Goal: Task Accomplishment & Management: Manage account settings

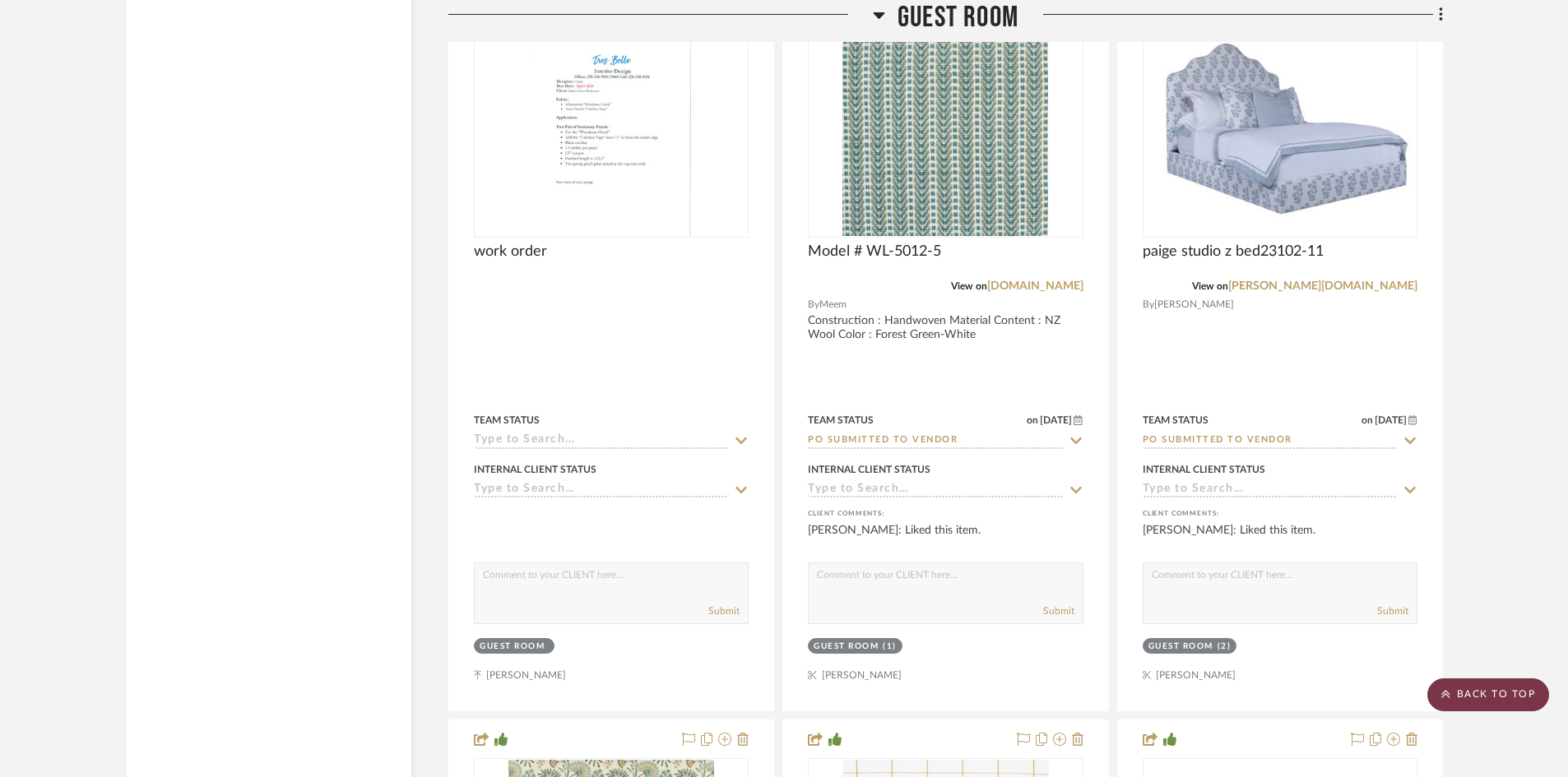
scroll to position [33320, 0]
click at [1475, 691] on scroll-to-top-button "BACK TO TOP" at bounding box center [1488, 695] width 121 height 33
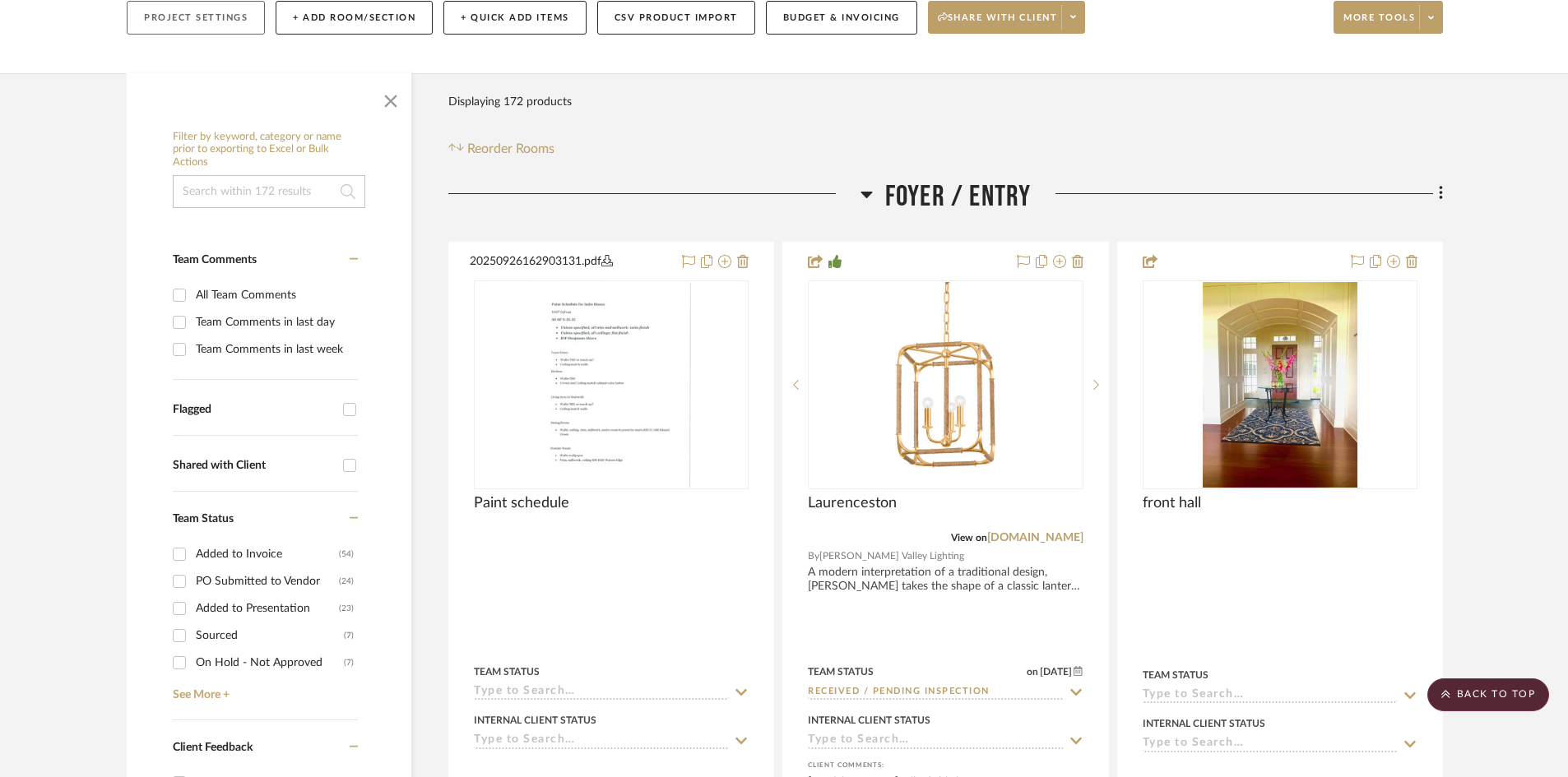
scroll to position [0, 0]
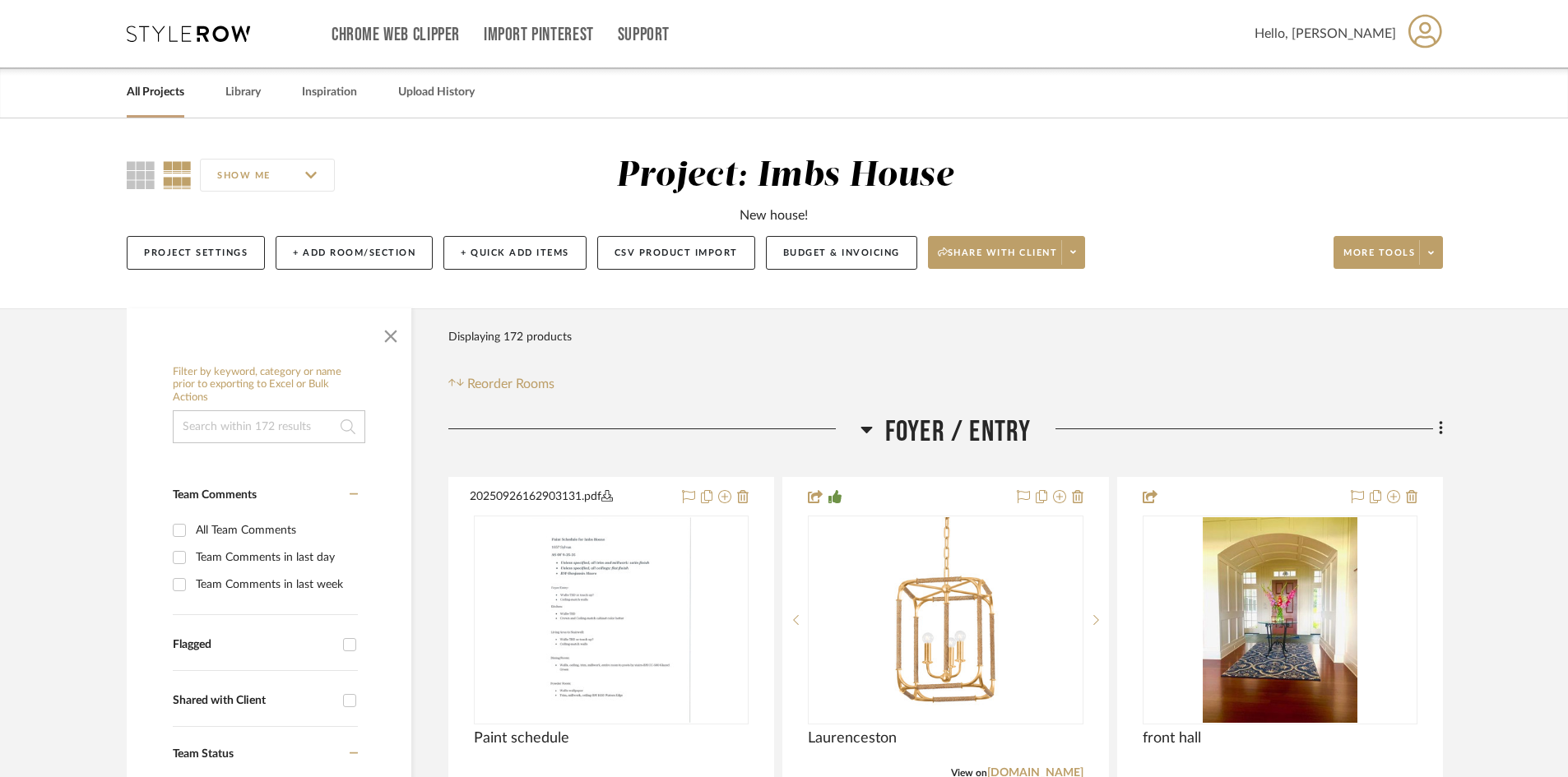
click at [166, 90] on link "All Projects" at bounding box center [155, 93] width 58 height 22
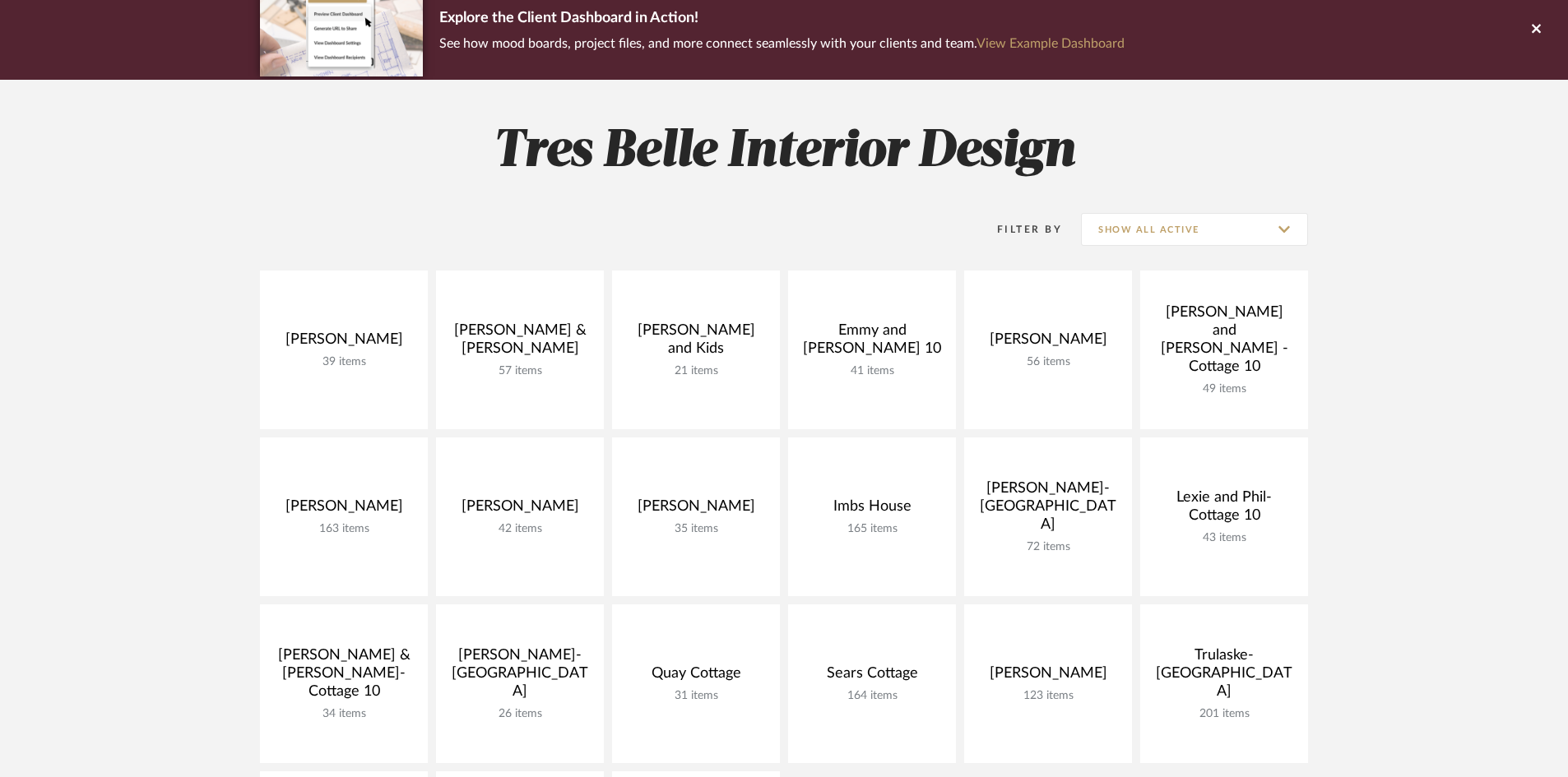
scroll to position [165, 0]
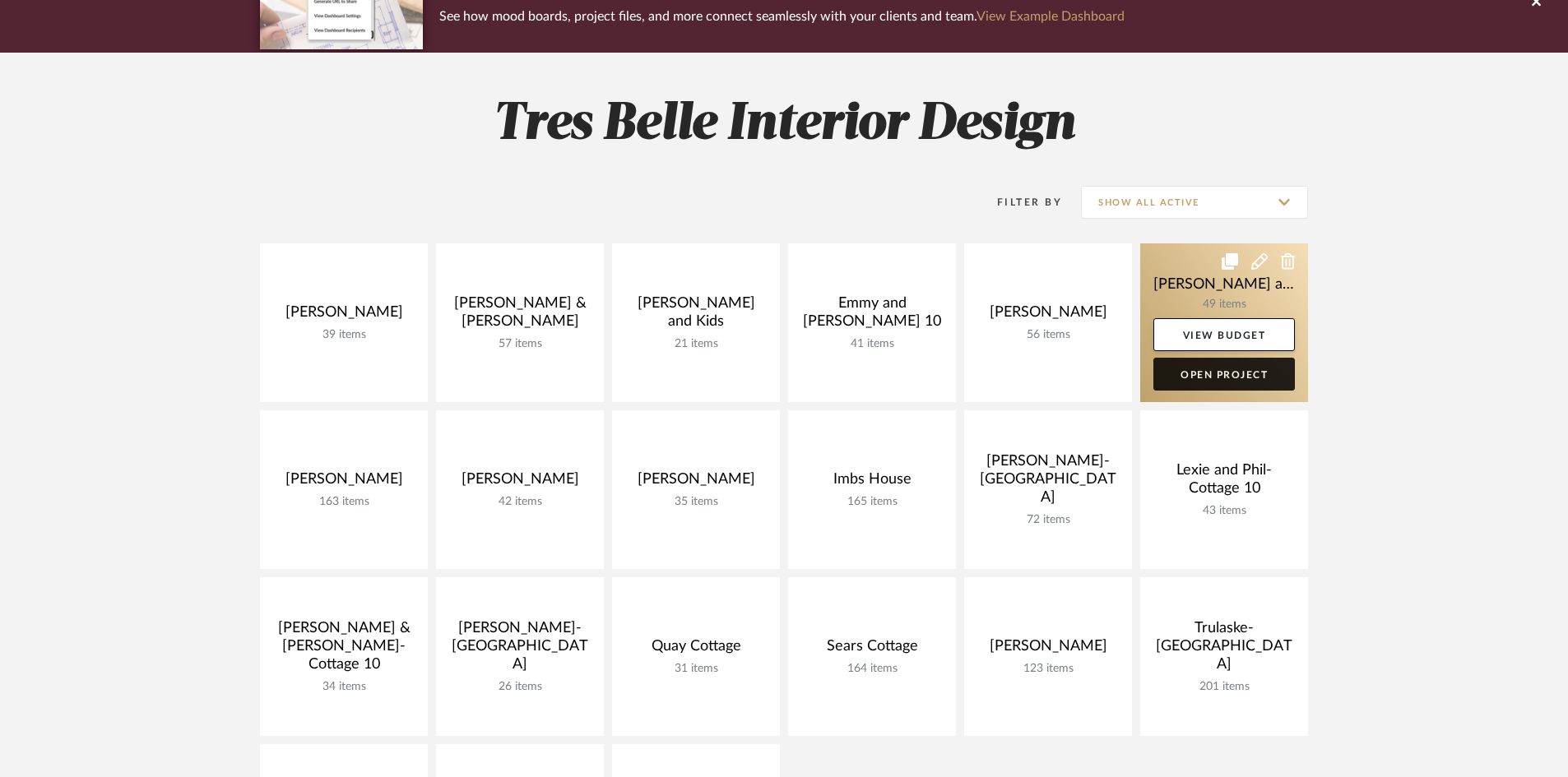
click at [1206, 373] on link "Open Project" at bounding box center [1224, 374] width 142 height 33
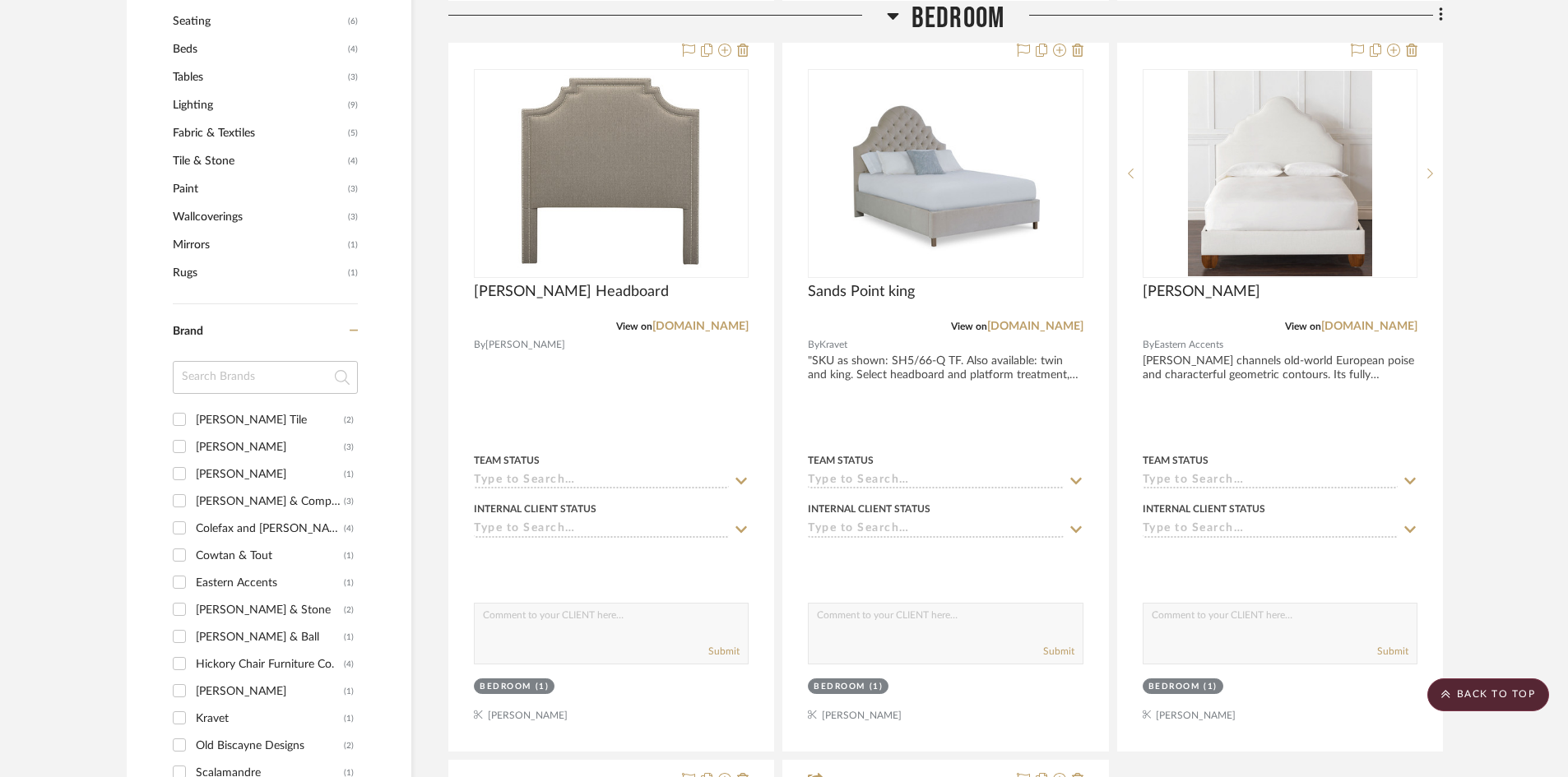
scroll to position [1316, 0]
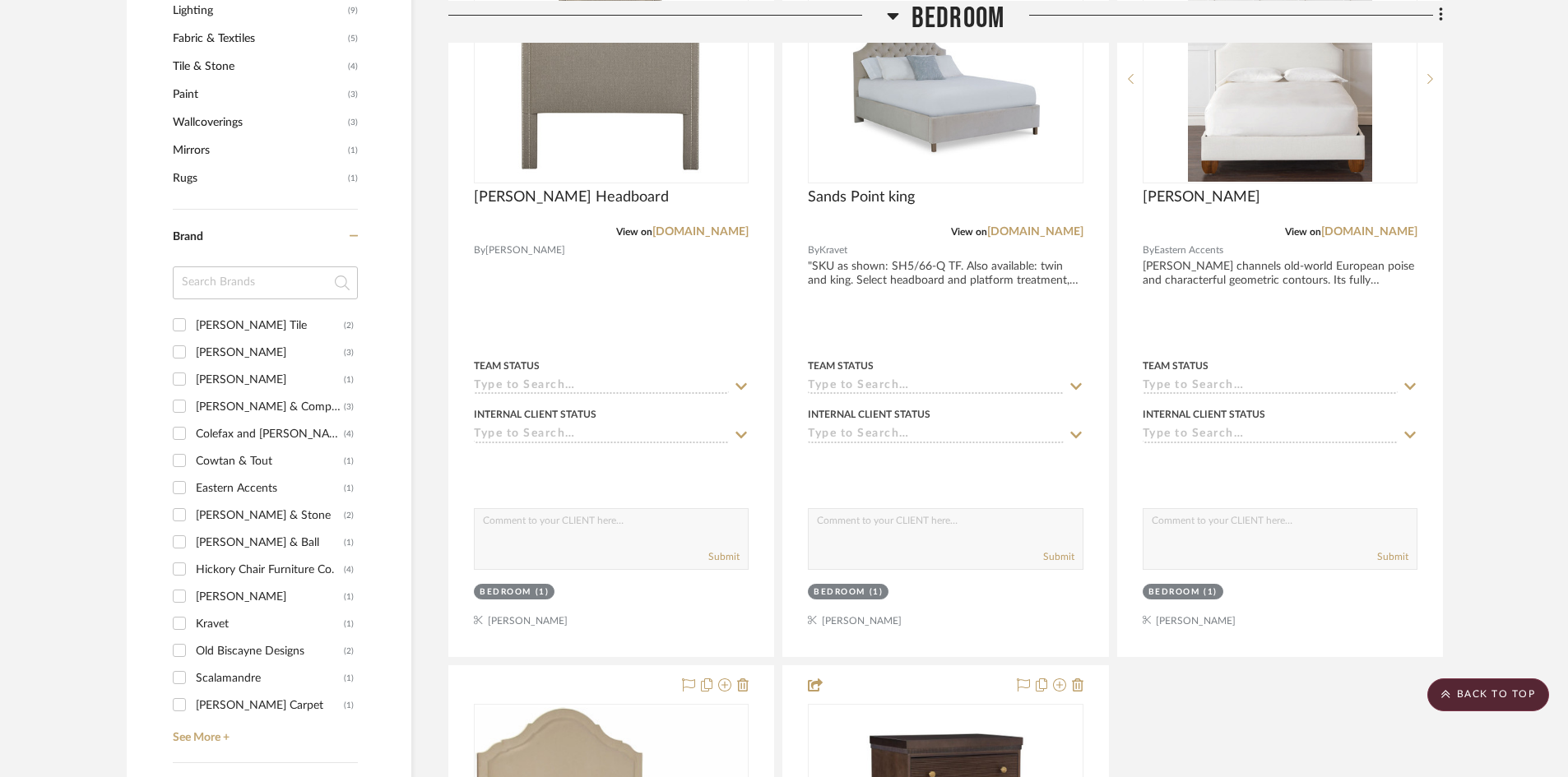
click at [180, 637] on input "Old Biscayne Designs (2)" at bounding box center [179, 650] width 27 height 27
checkbox input "true"
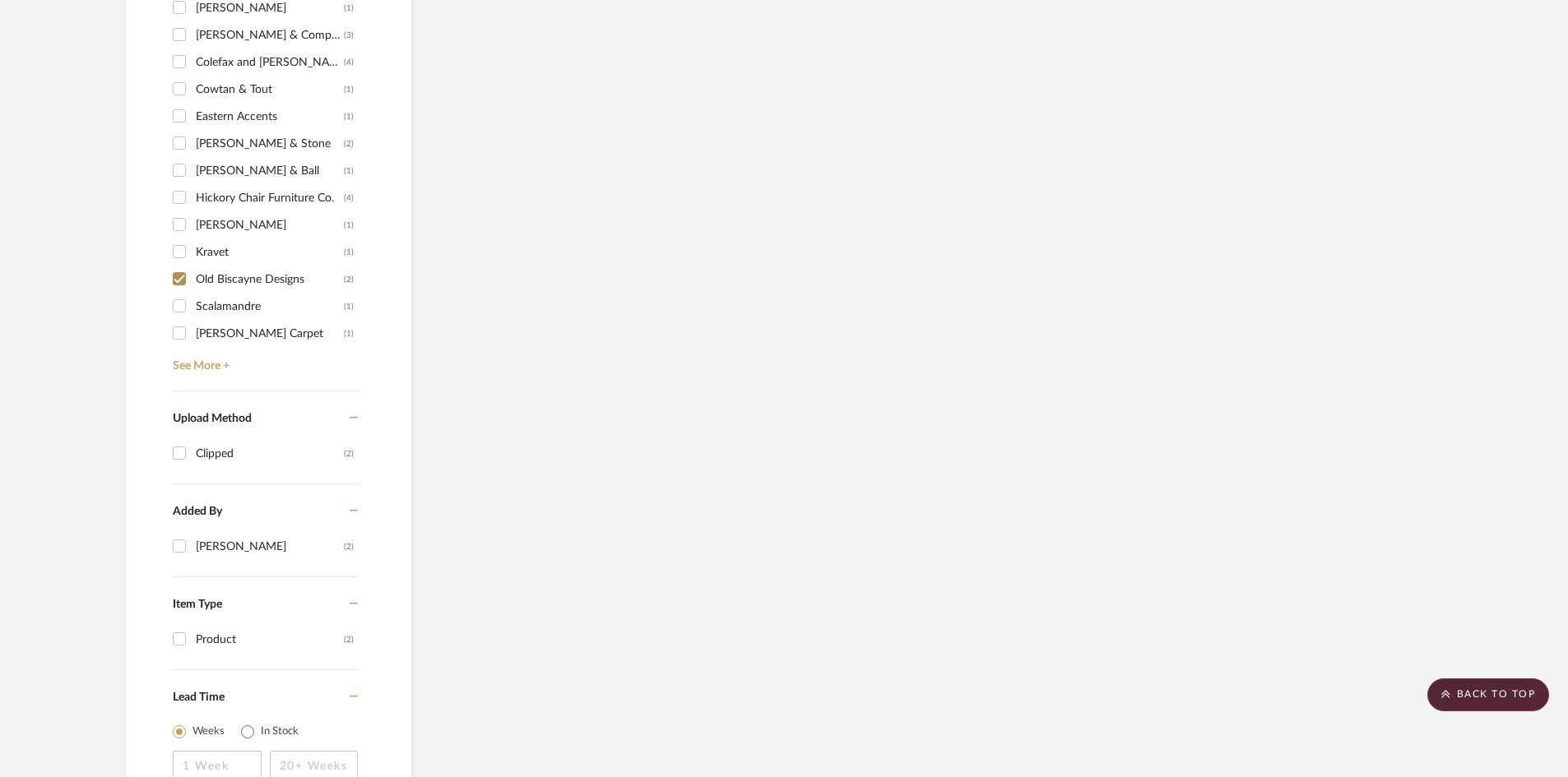
scroll to position [1196, 0]
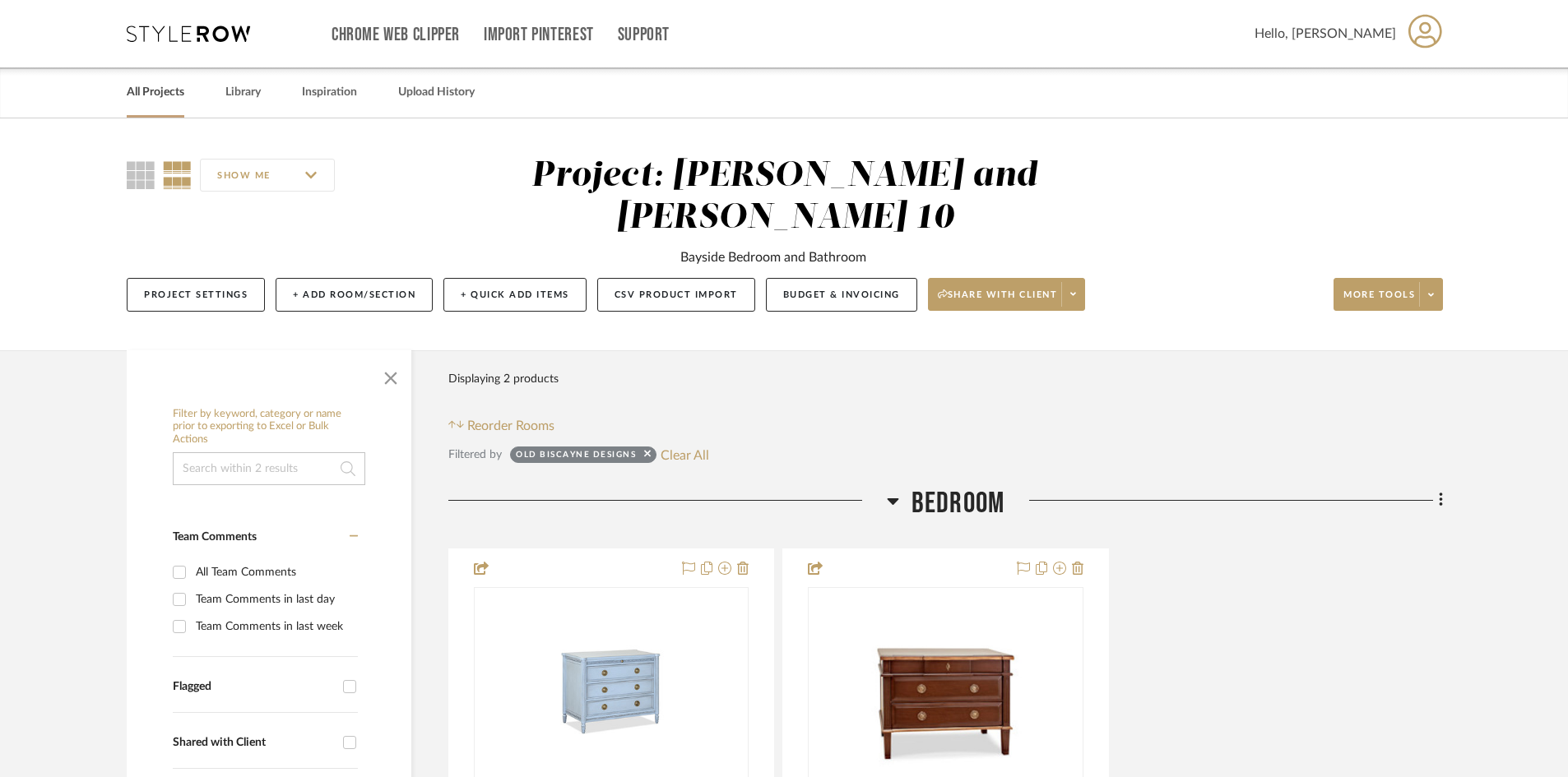
click at [165, 85] on link "All Projects" at bounding box center [155, 93] width 58 height 22
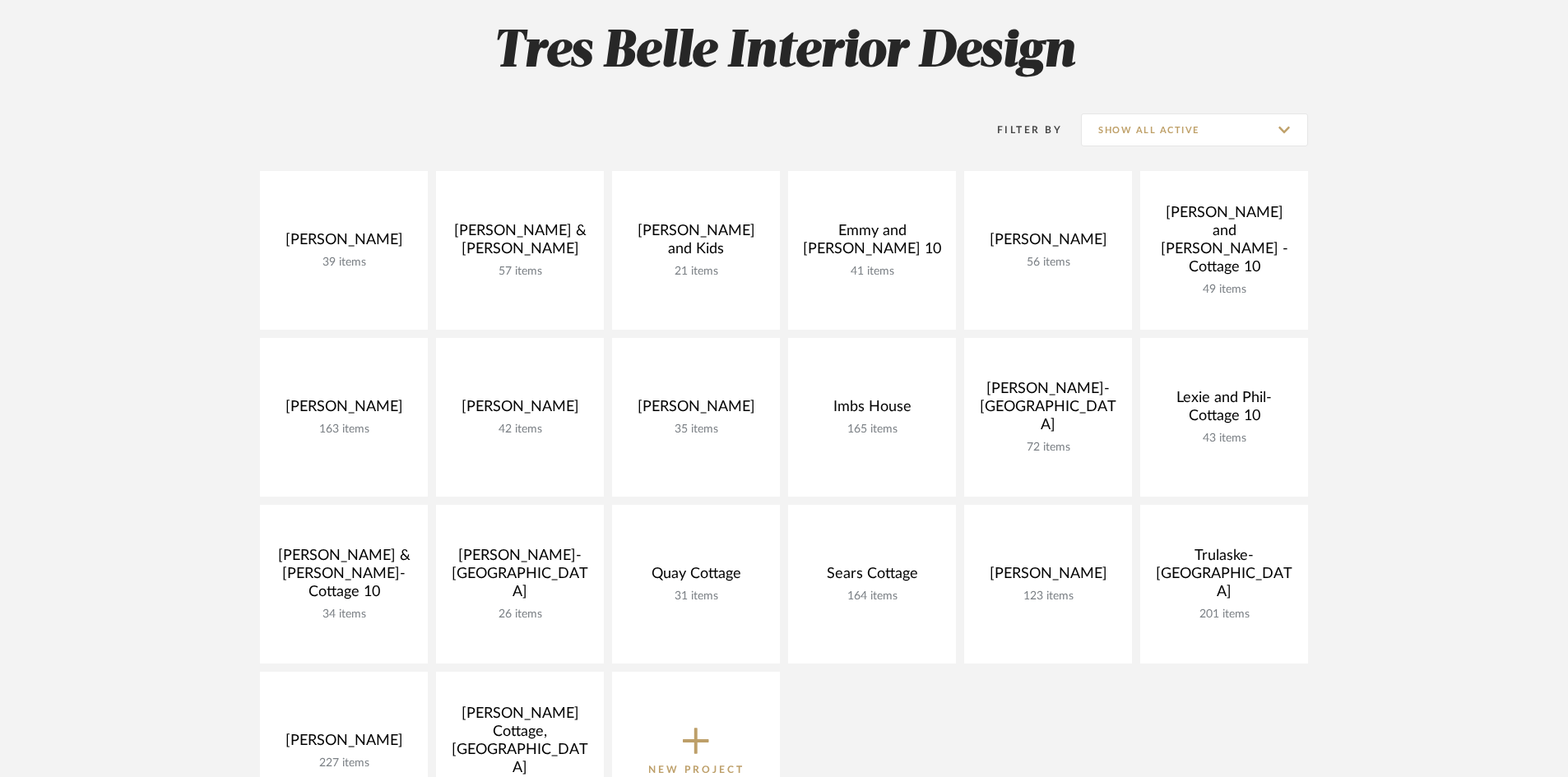
scroll to position [246, 0]
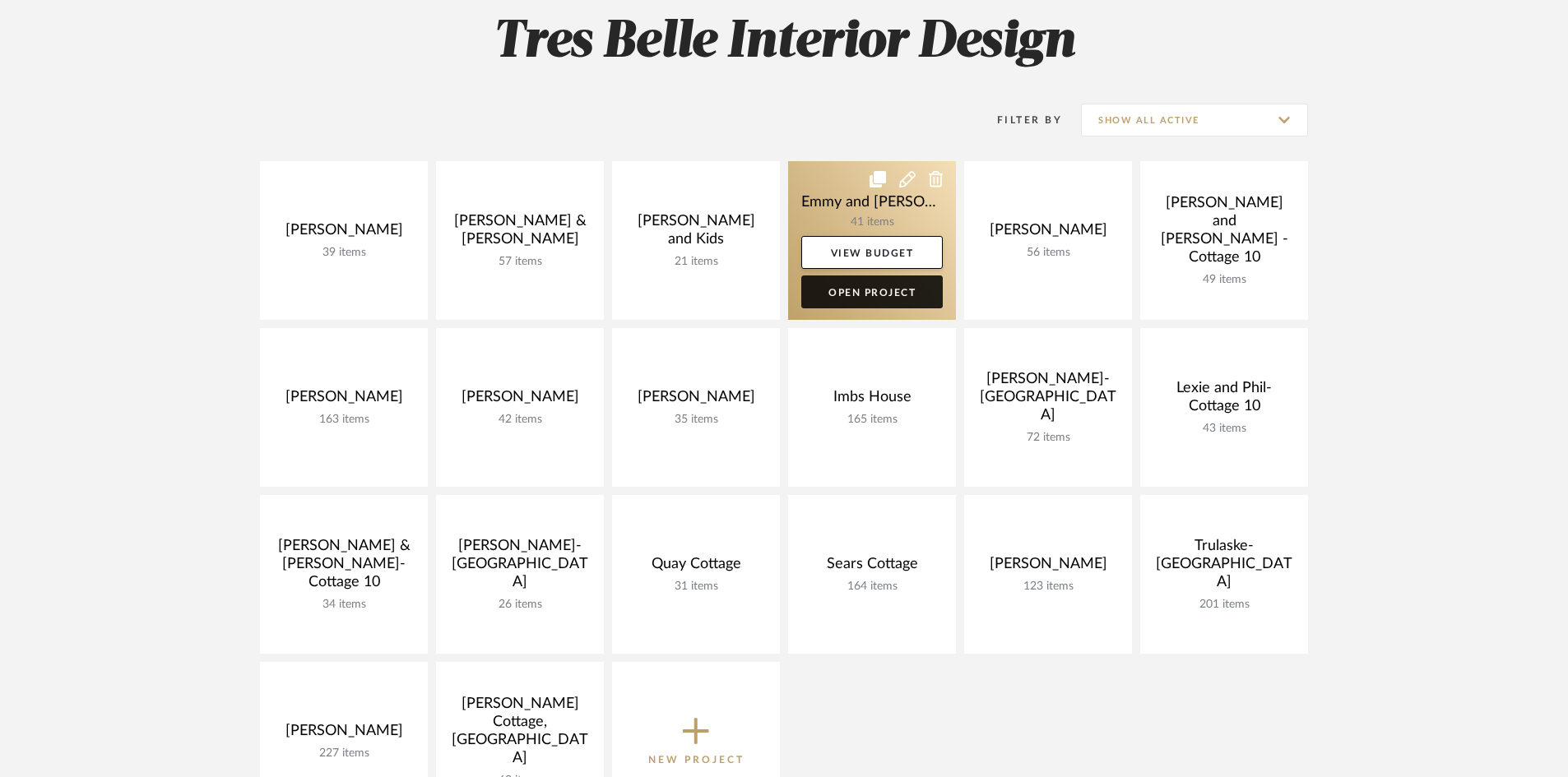
click at [849, 299] on link "Open Project" at bounding box center [872, 292] width 142 height 33
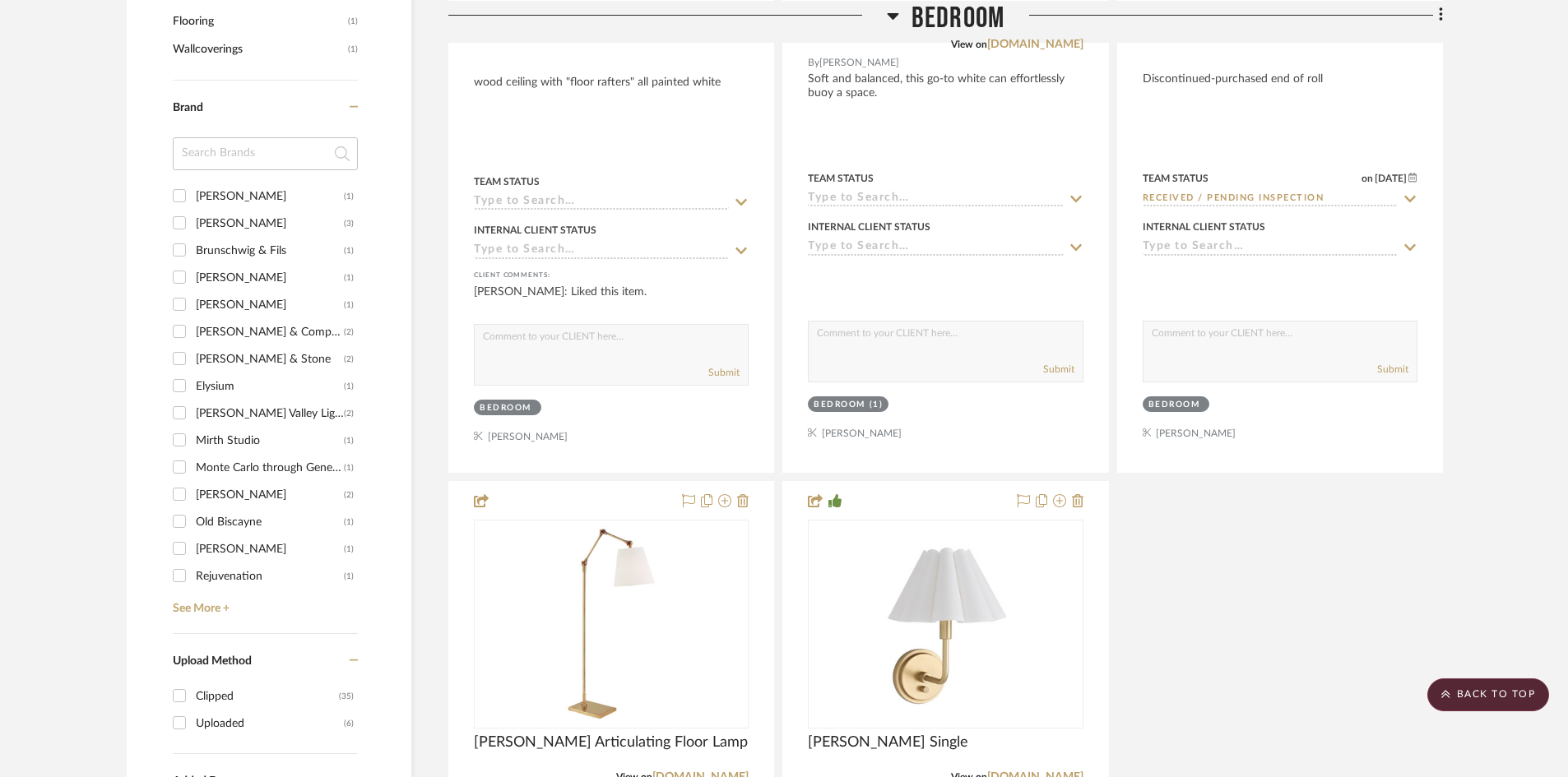
scroll to position [1480, 0]
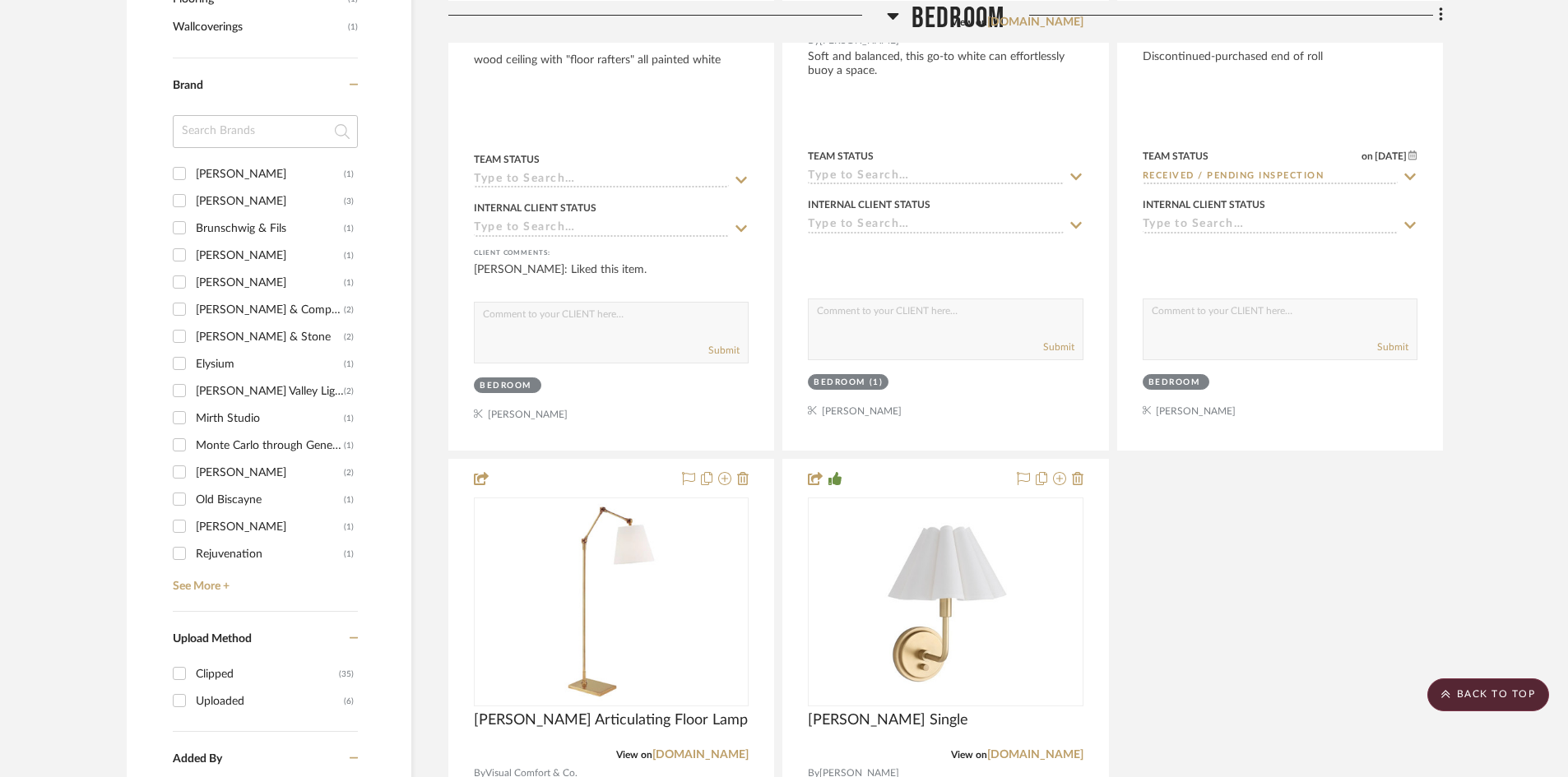
click at [180, 497] on input "Old Biscayne (1)" at bounding box center [179, 499] width 27 height 27
checkbox input "true"
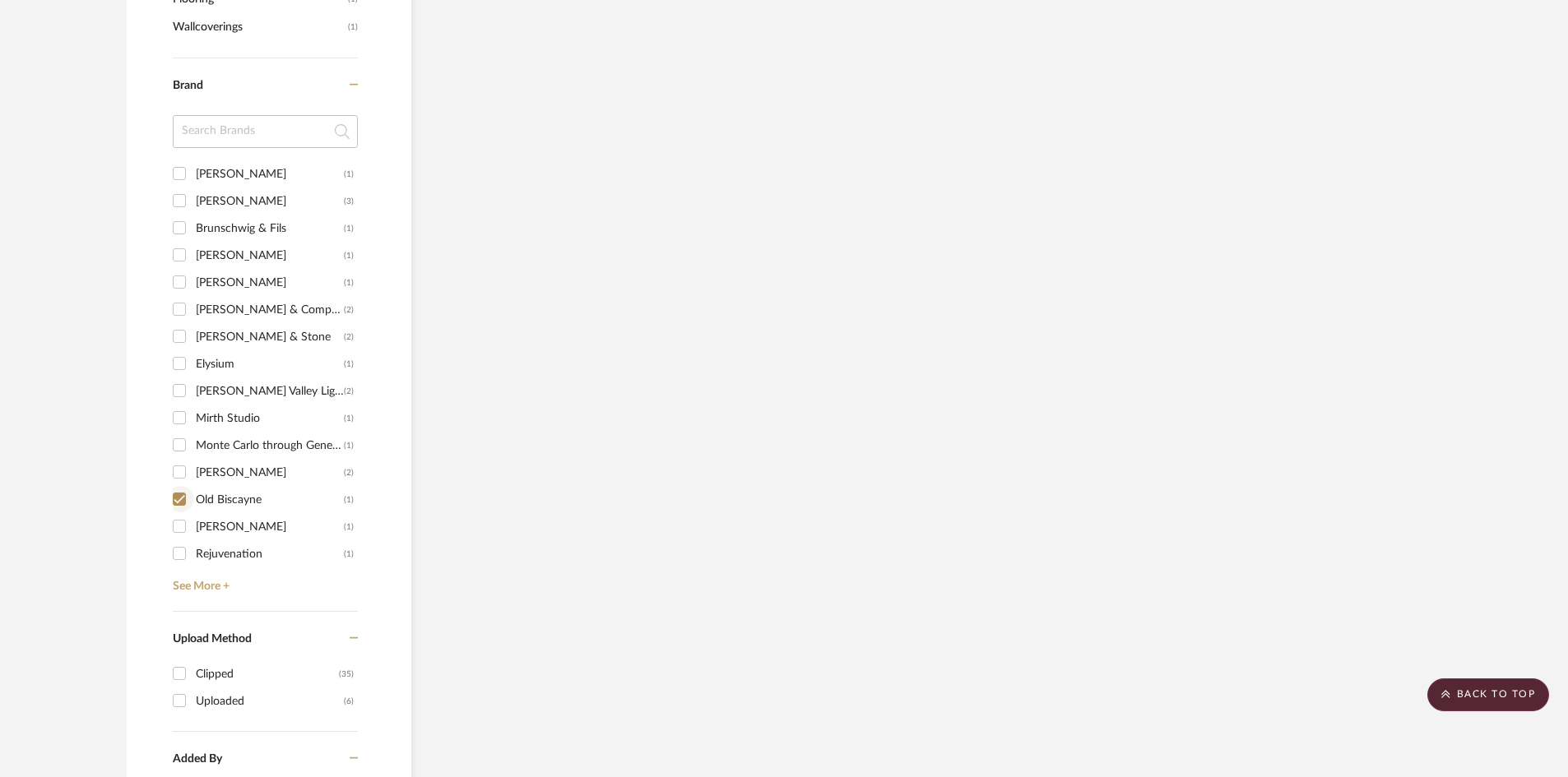
scroll to position [1333, 0]
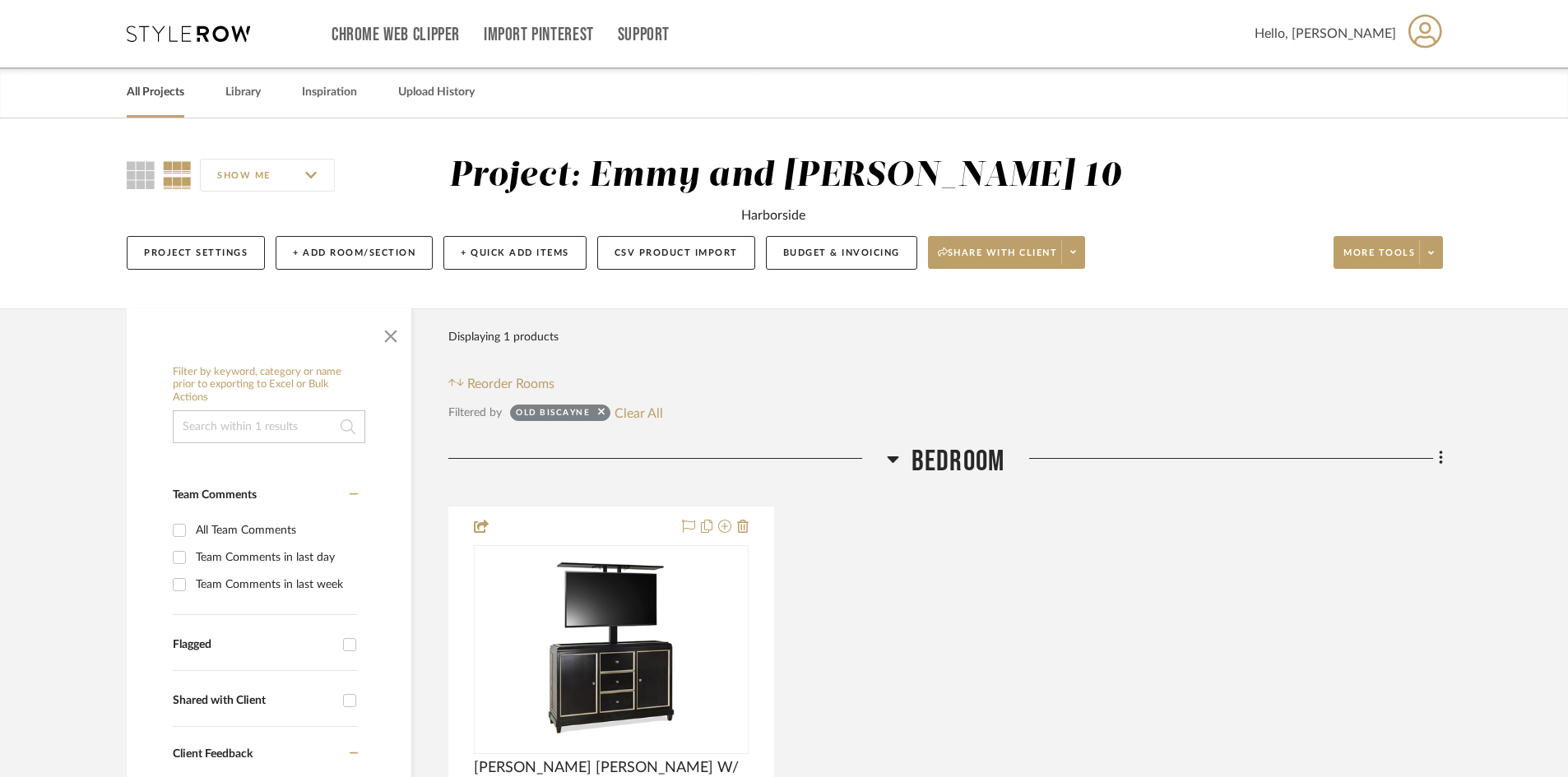
click at [156, 89] on link "All Projects" at bounding box center [155, 93] width 58 height 22
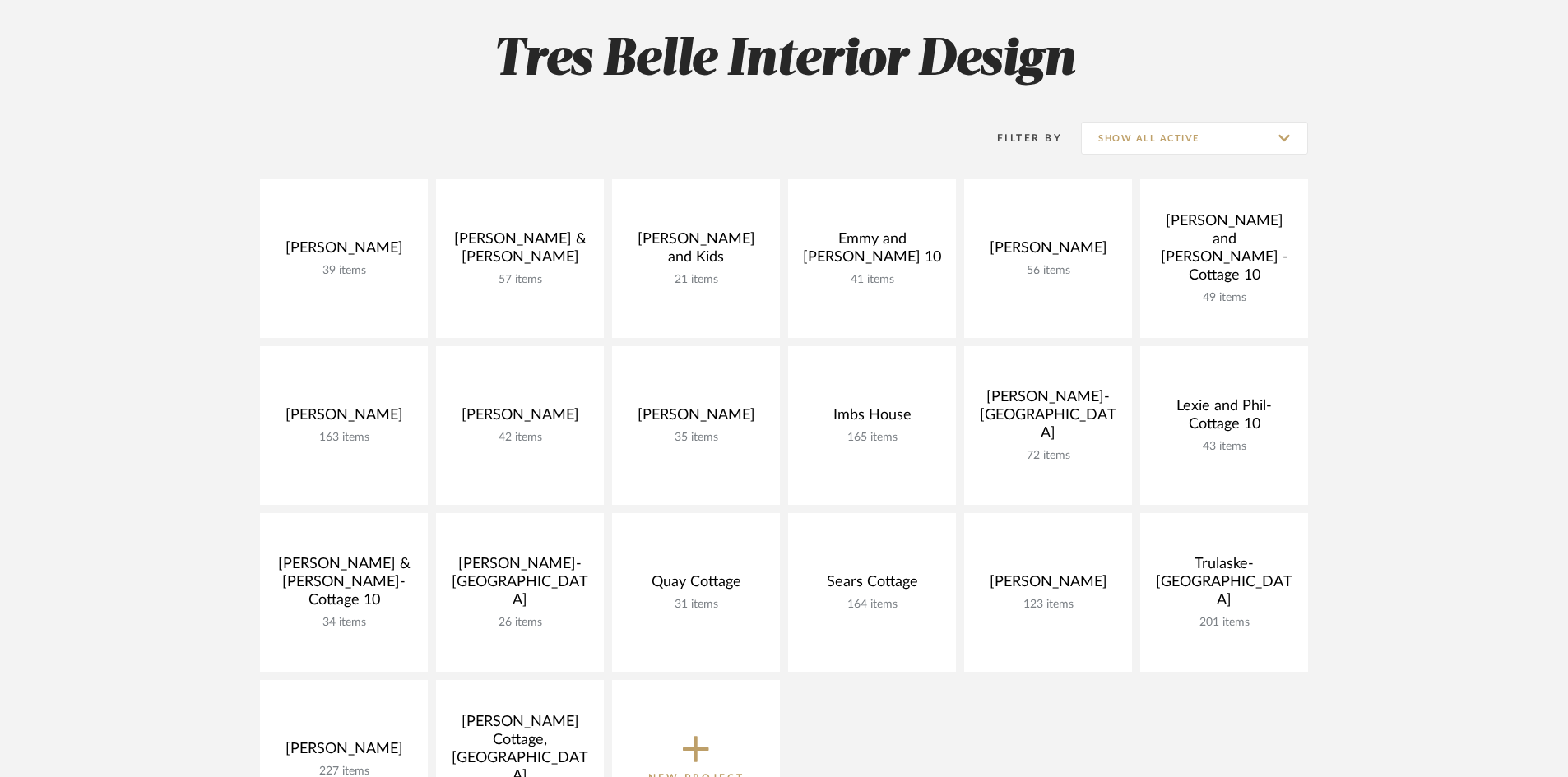
scroll to position [246, 0]
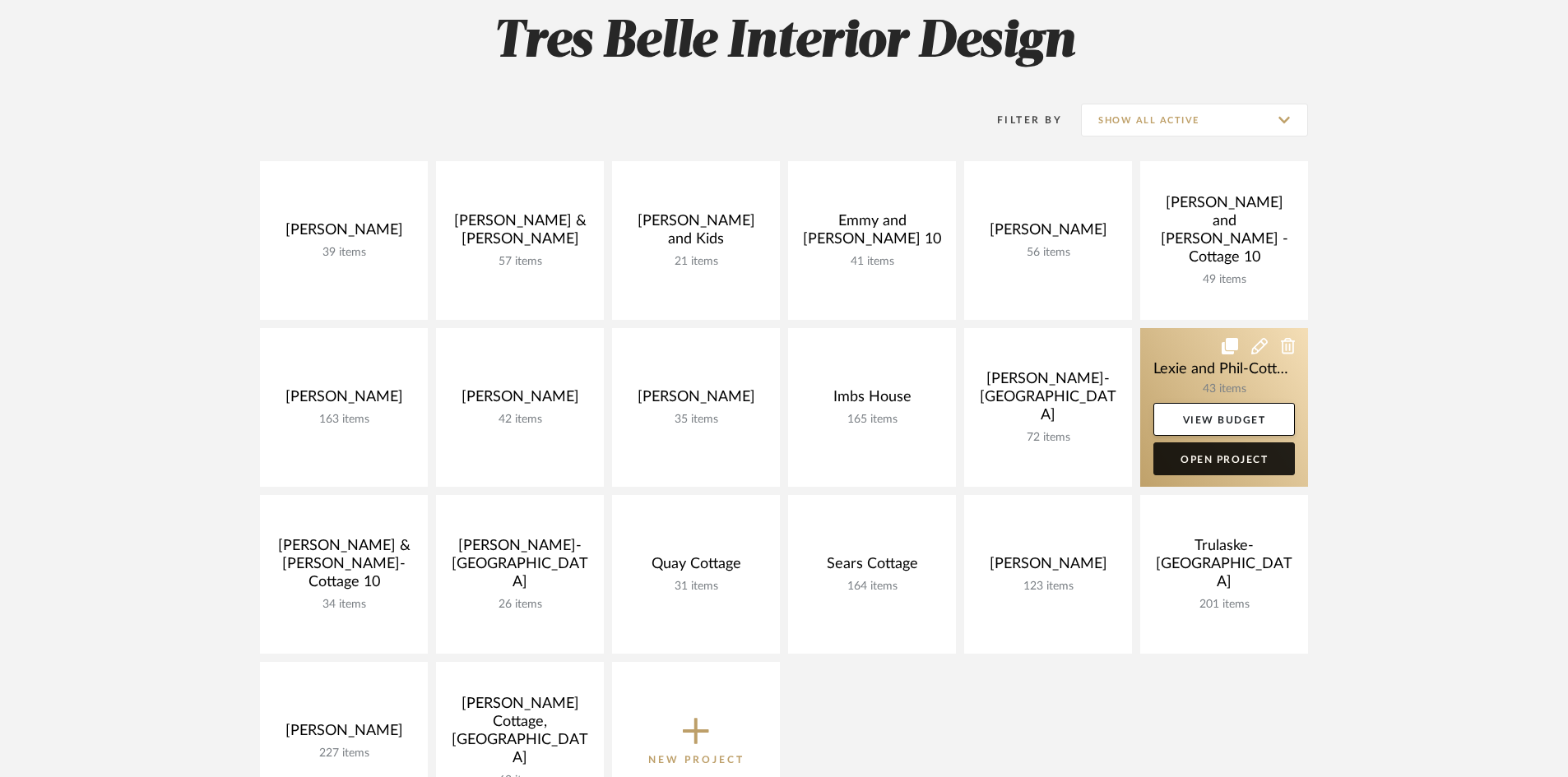
click at [1233, 461] on link "Open Project" at bounding box center [1224, 459] width 142 height 33
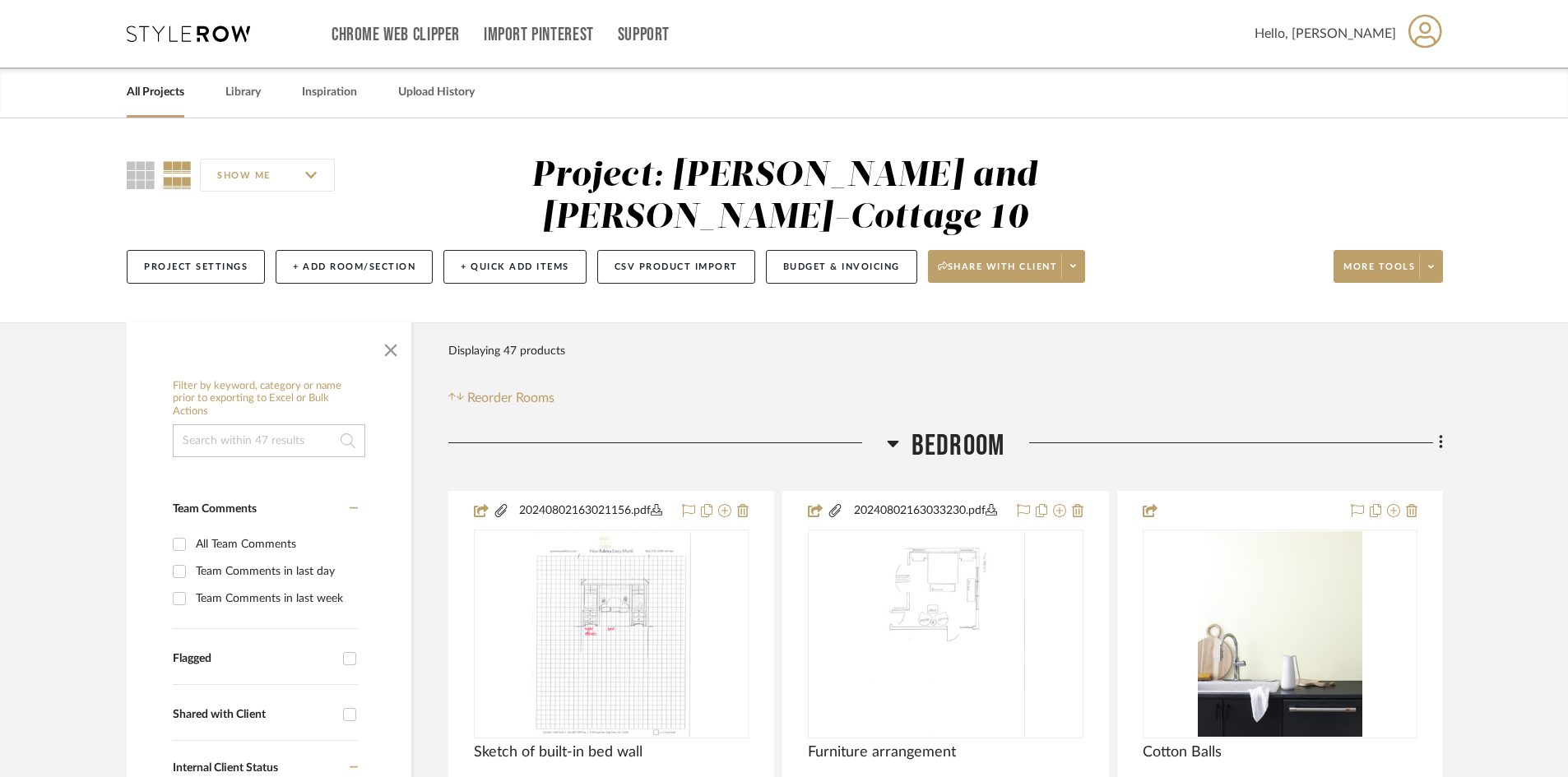
click at [150, 86] on link "All Projects" at bounding box center [155, 93] width 58 height 22
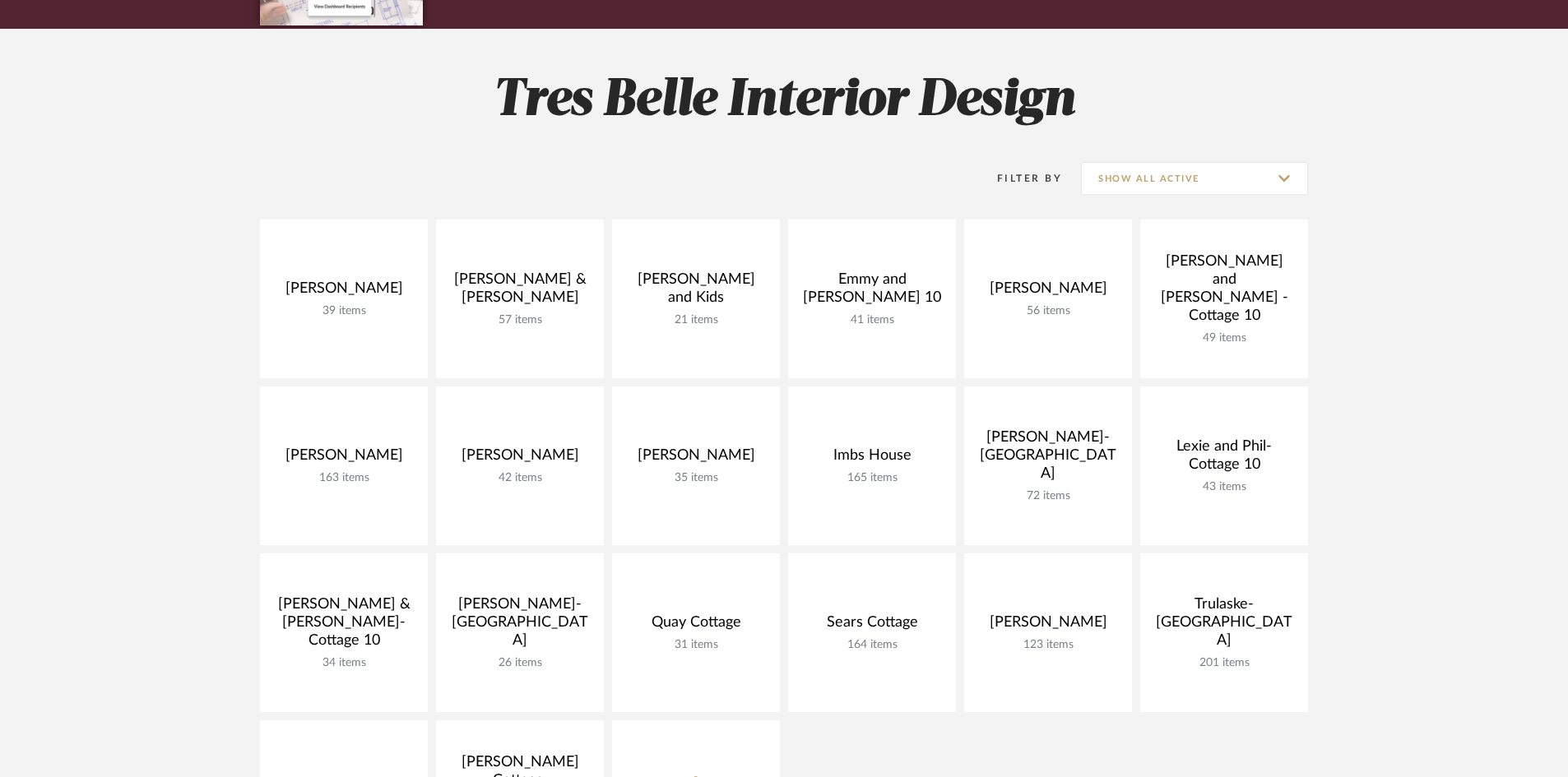
scroll to position [329, 0]
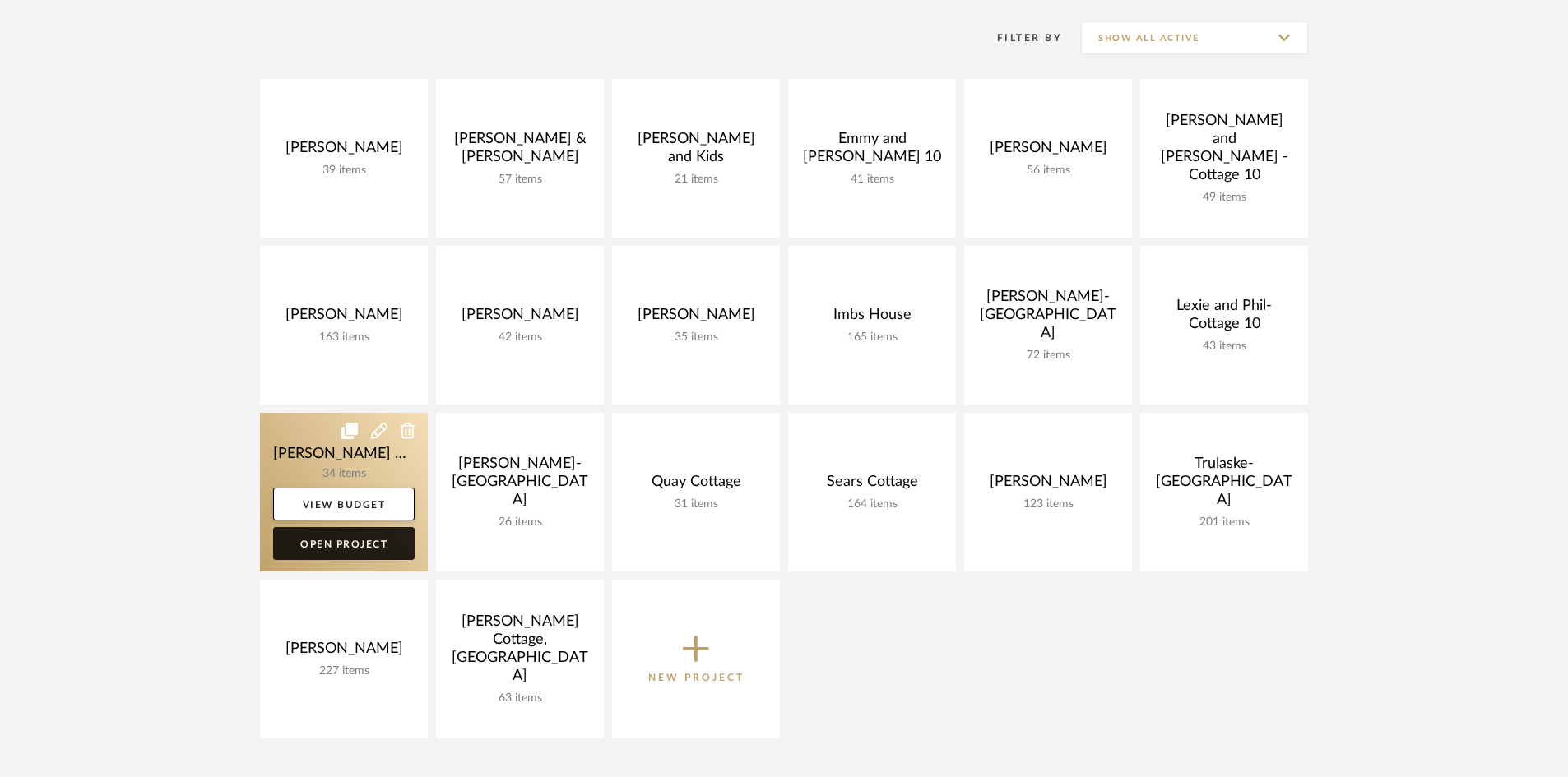
click at [351, 541] on link "Open Project" at bounding box center [344, 543] width 142 height 33
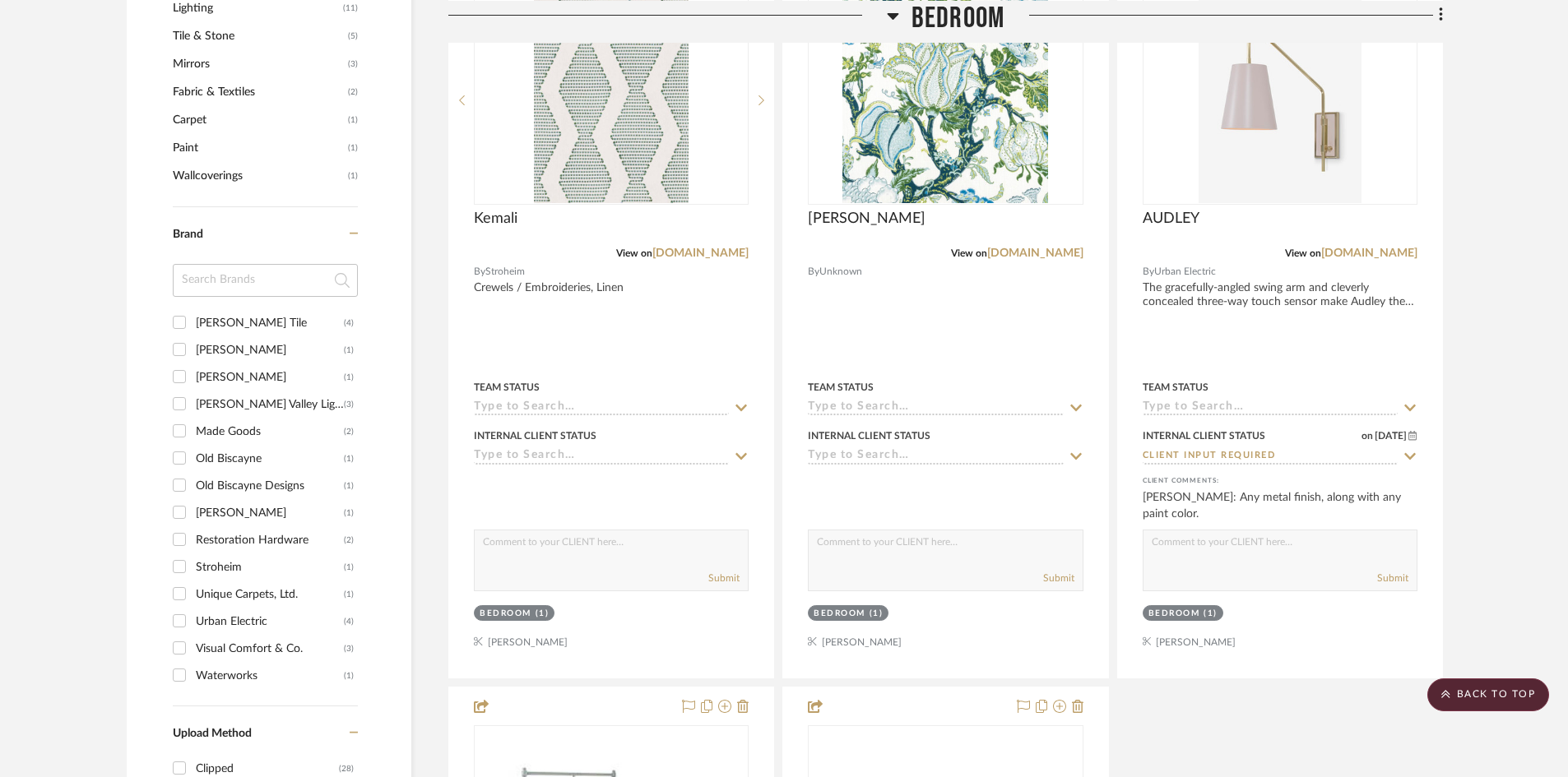
scroll to position [1316, 0]
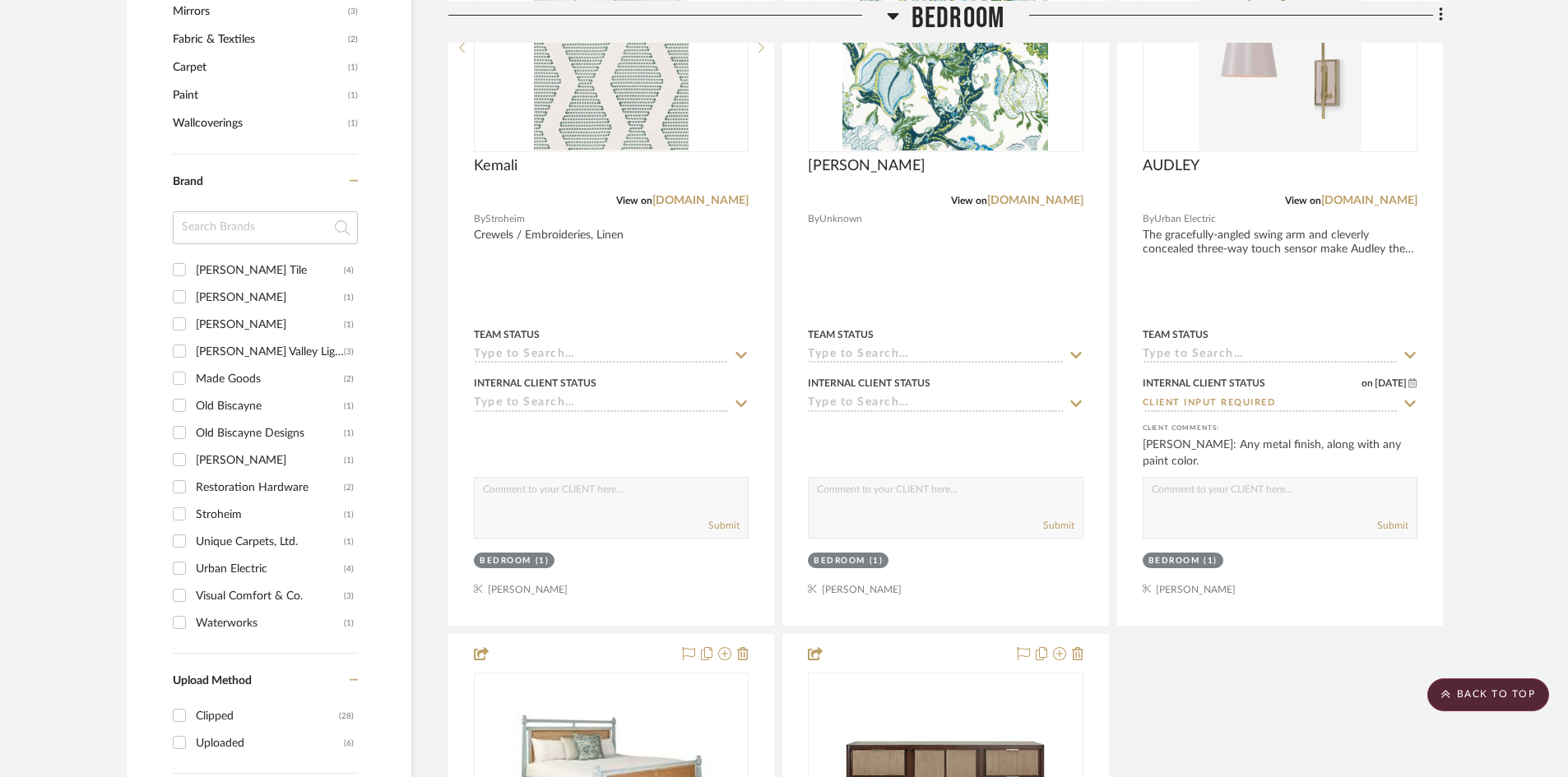
click at [183, 393] on input "Old Biscayne (1)" at bounding box center [179, 406] width 27 height 27
checkbox input "true"
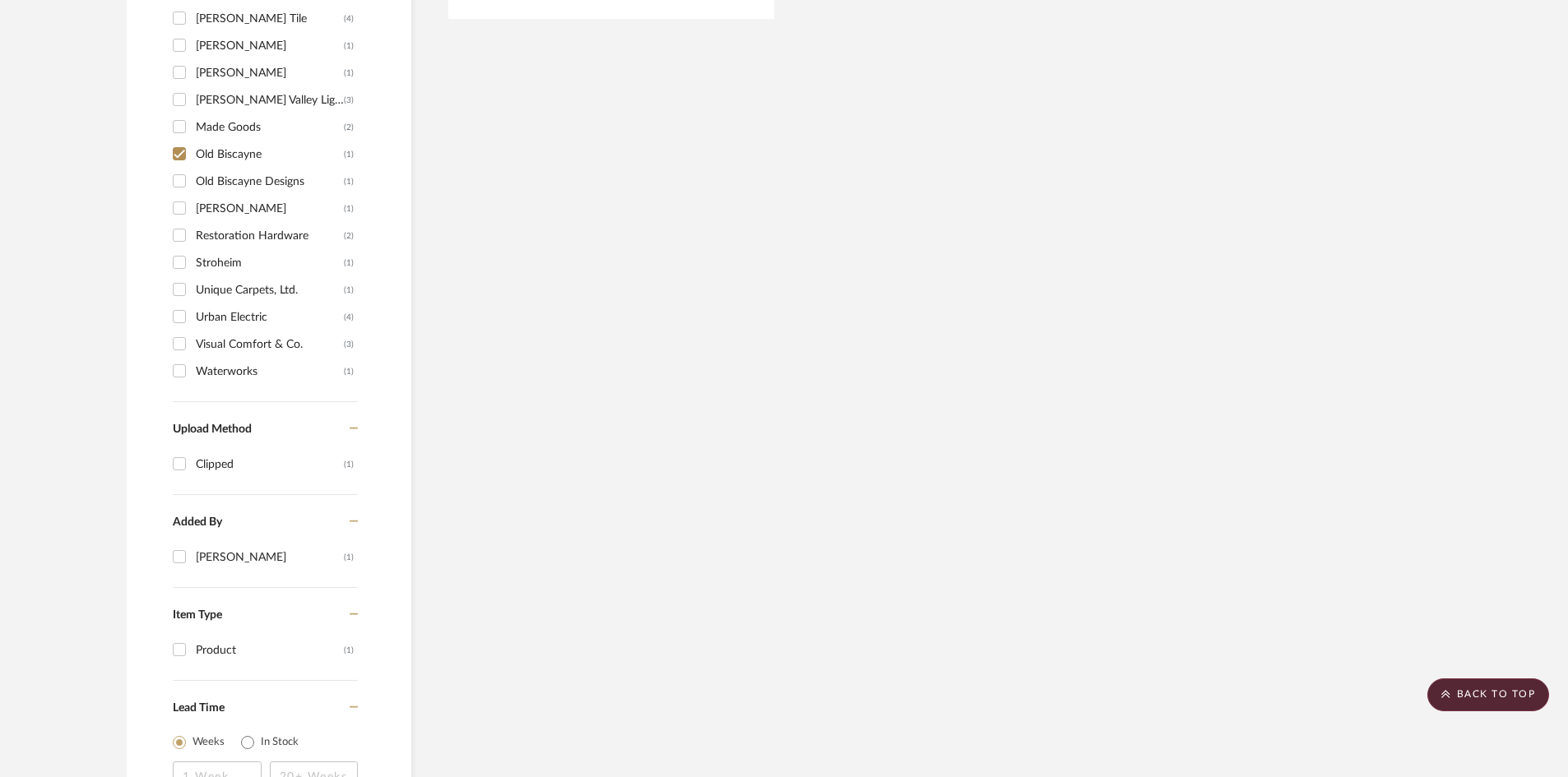
click at [184, 424] on span "Upload Method" at bounding box center [212, 429] width 79 height 12
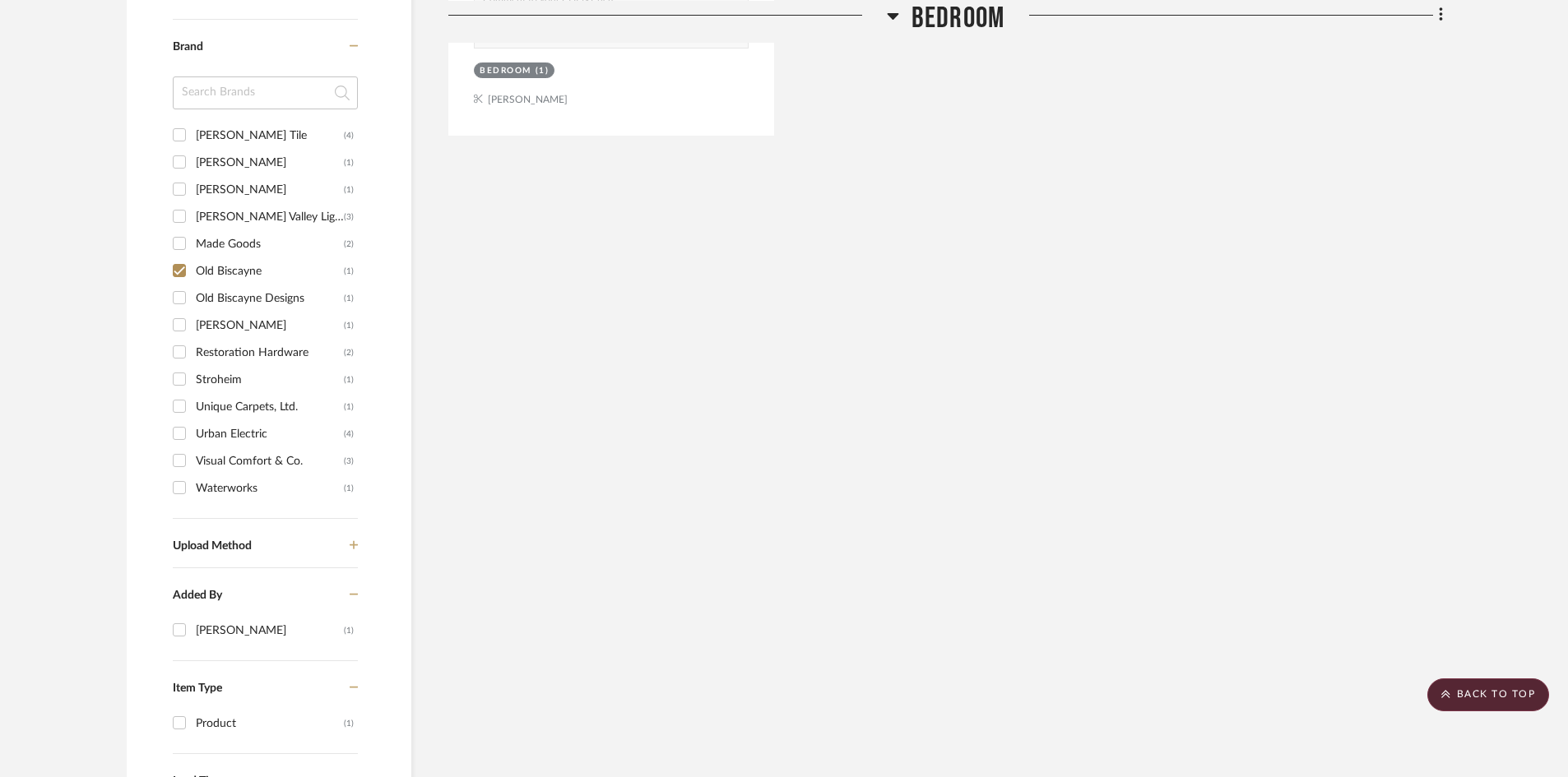
scroll to position [1058, 0]
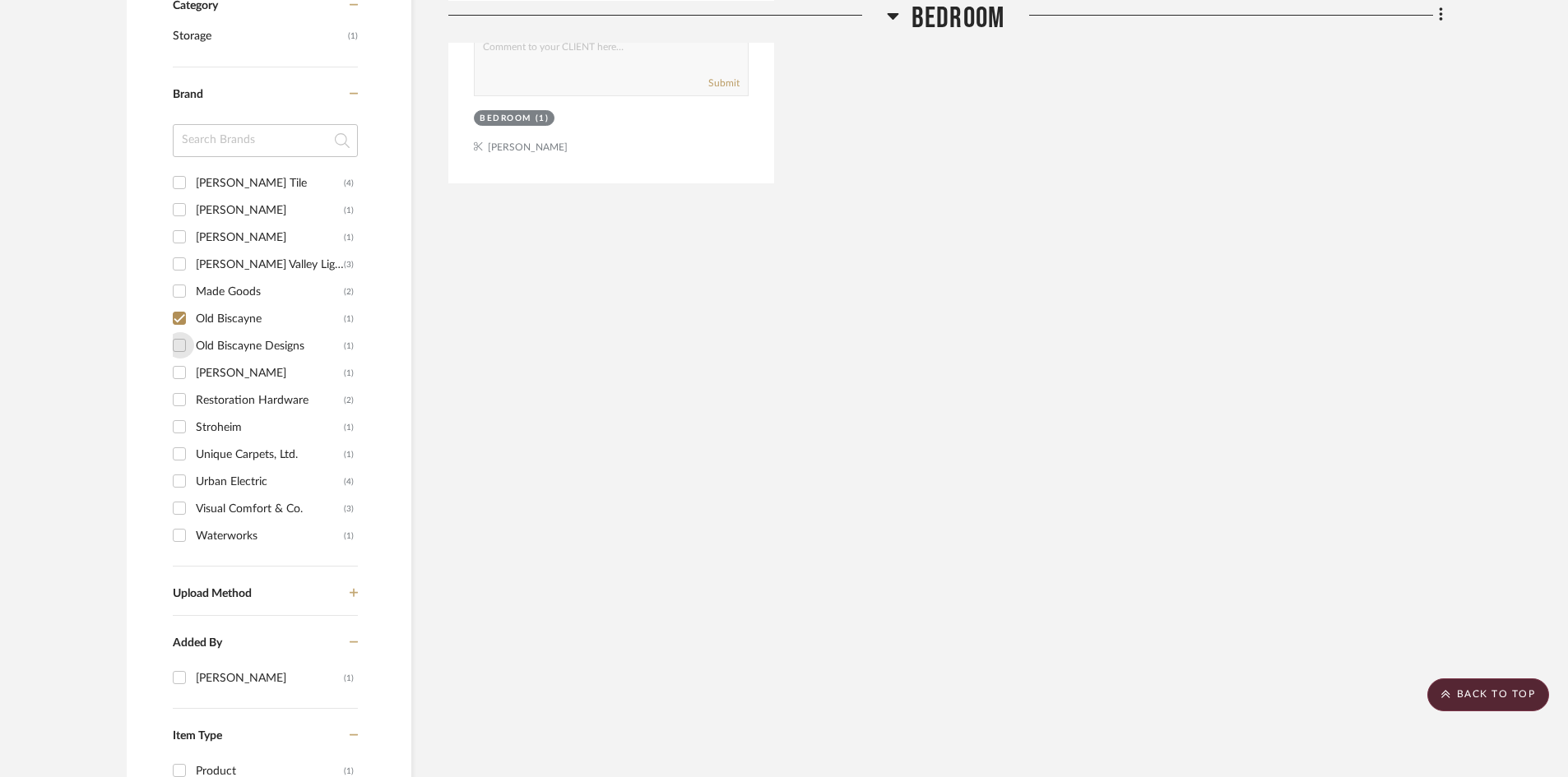
click at [180, 332] on input "Old Biscayne Designs (1)" at bounding box center [179, 345] width 27 height 27
checkbox input "true"
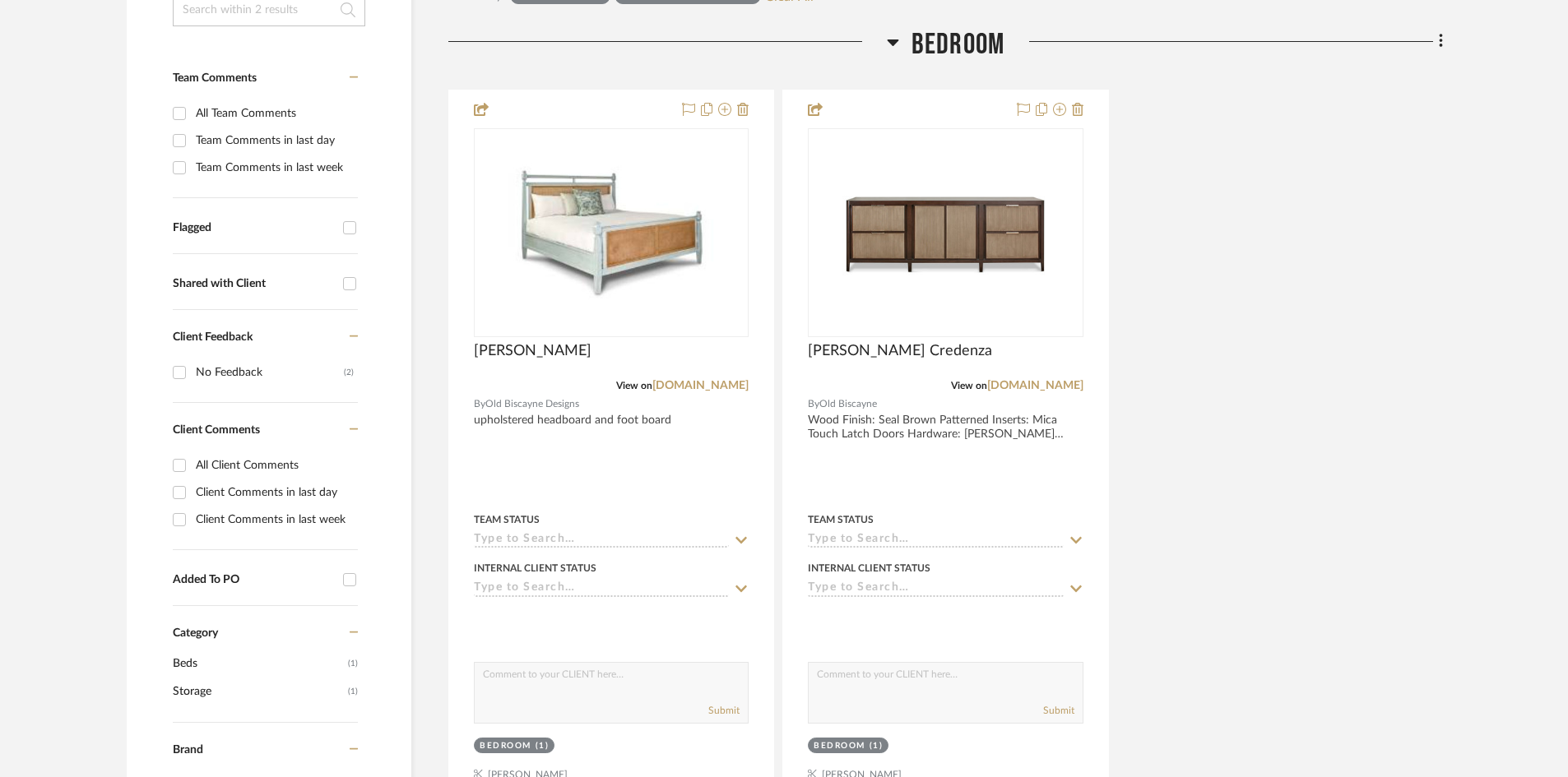
scroll to position [675, 0]
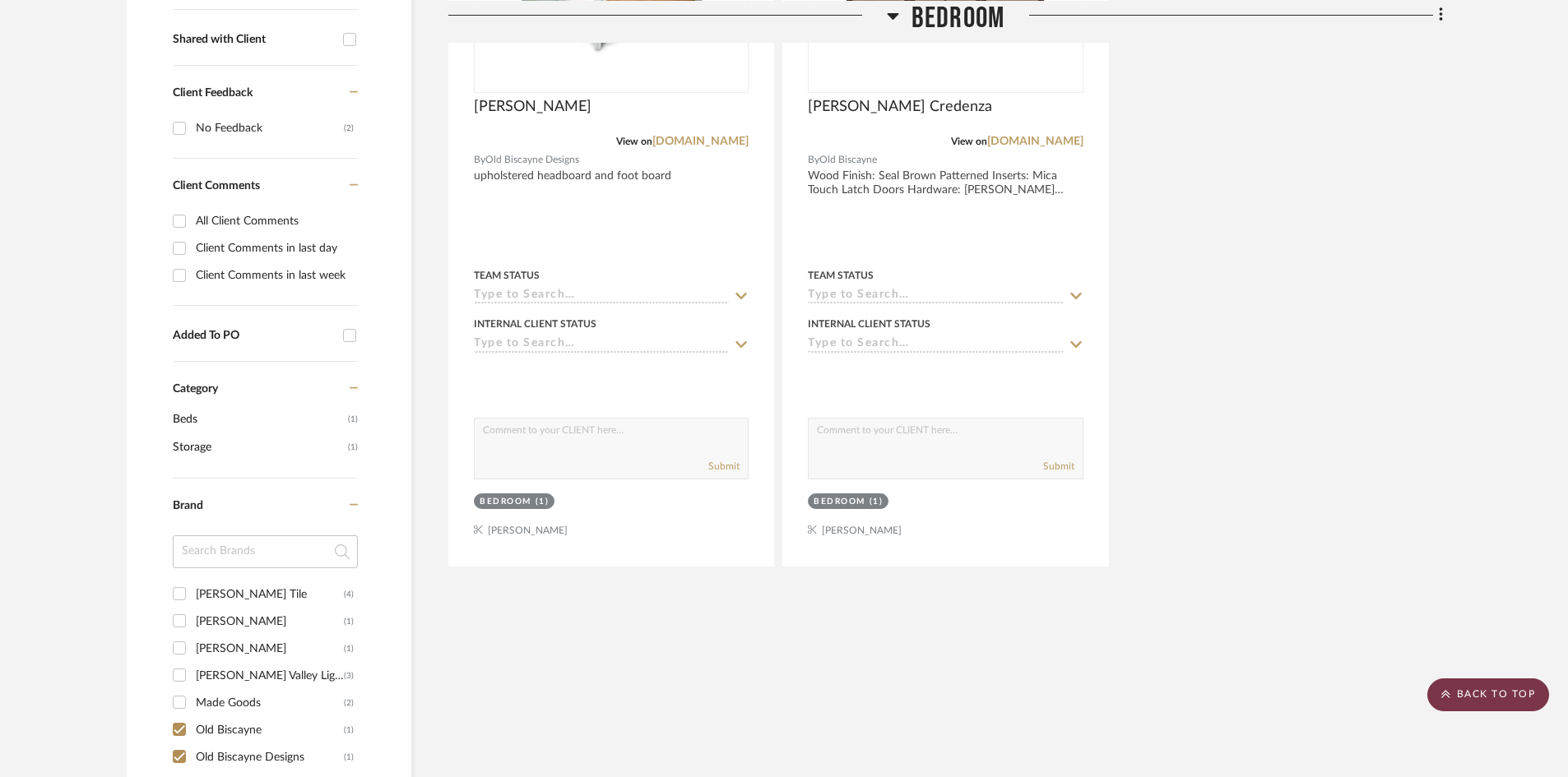
click at [1479, 699] on scroll-to-top-button "BACK TO TOP" at bounding box center [1488, 695] width 121 height 33
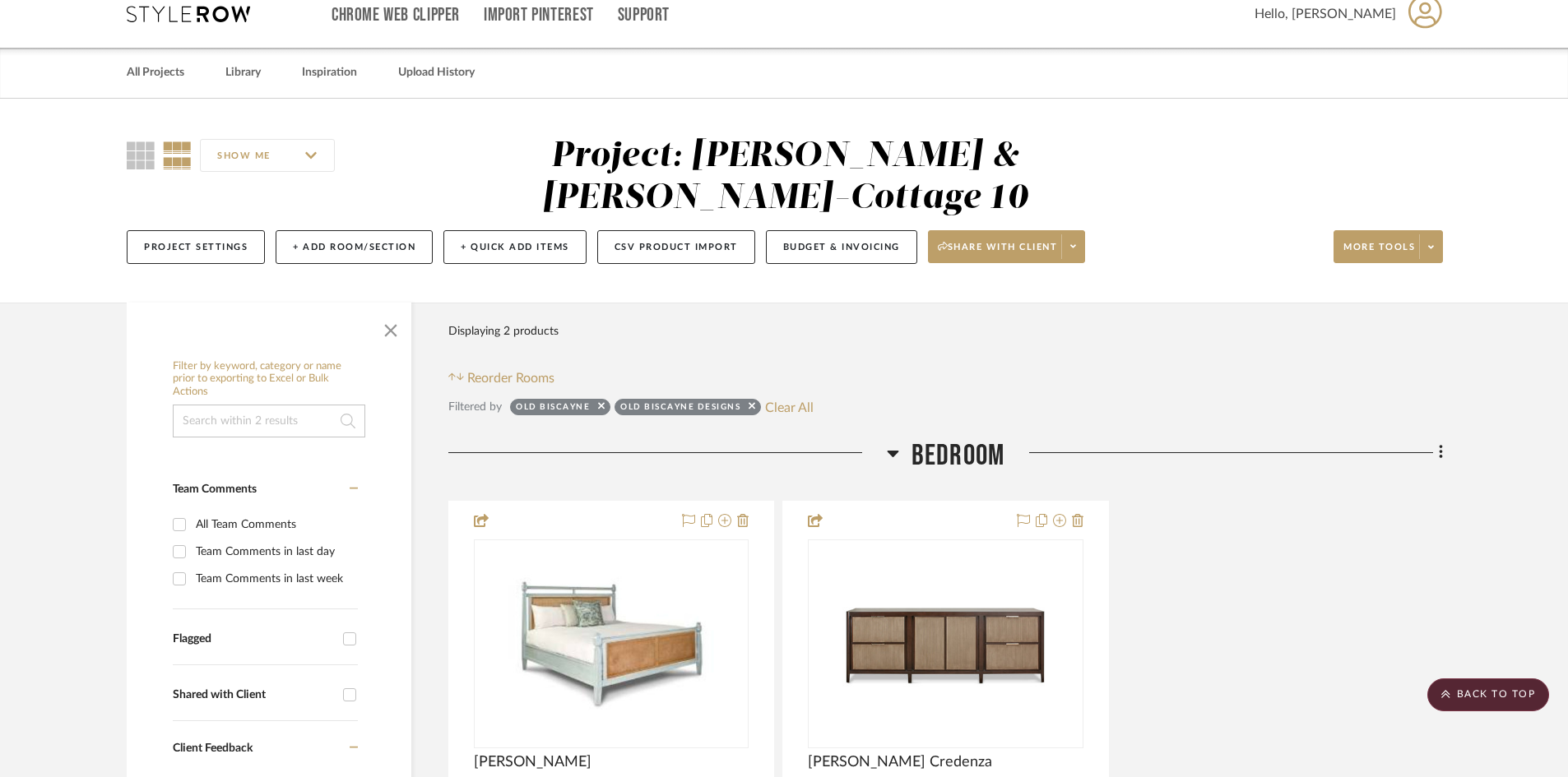
scroll to position [0, 0]
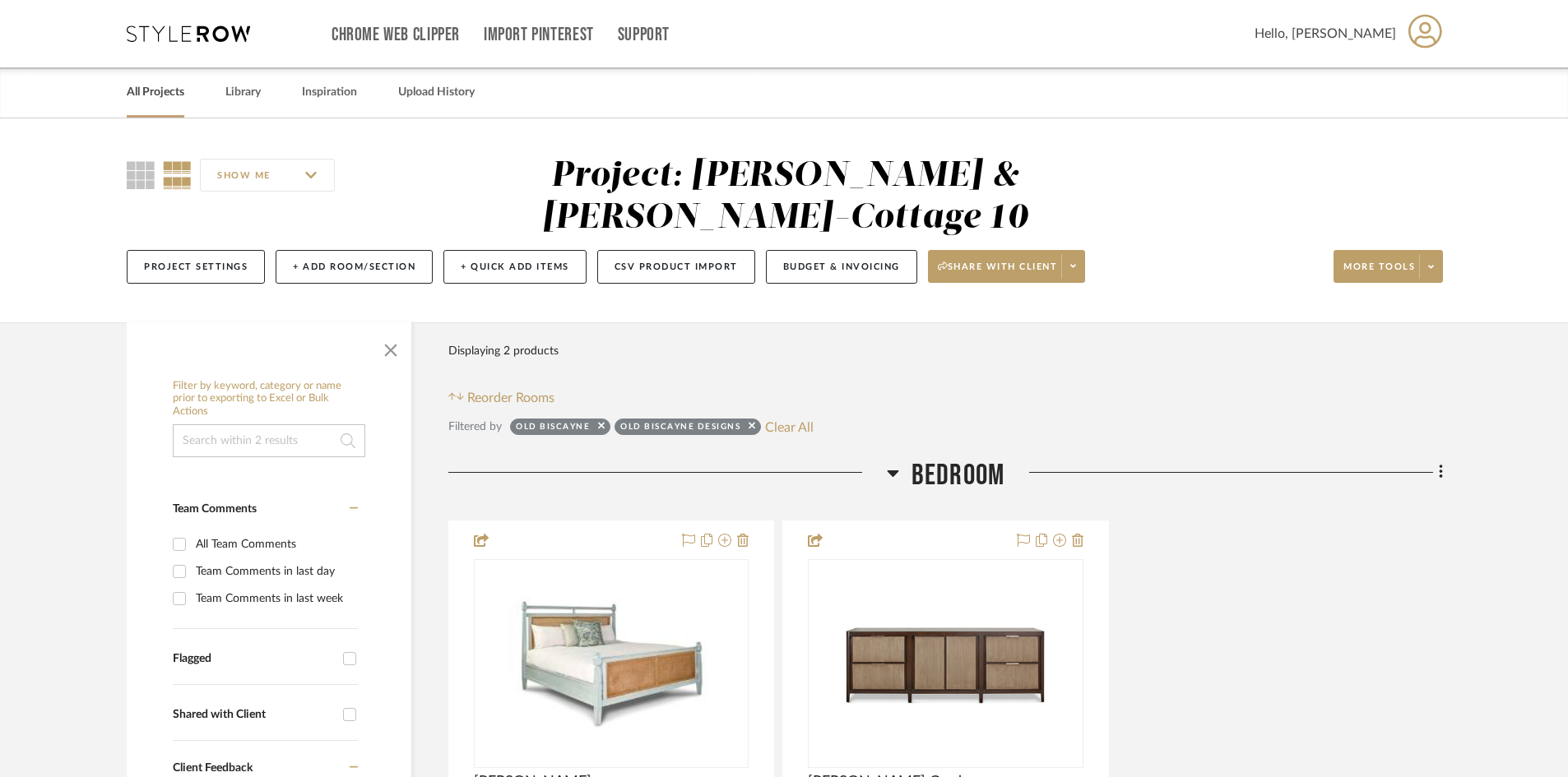
click at [156, 86] on link "All Projects" at bounding box center [155, 93] width 58 height 22
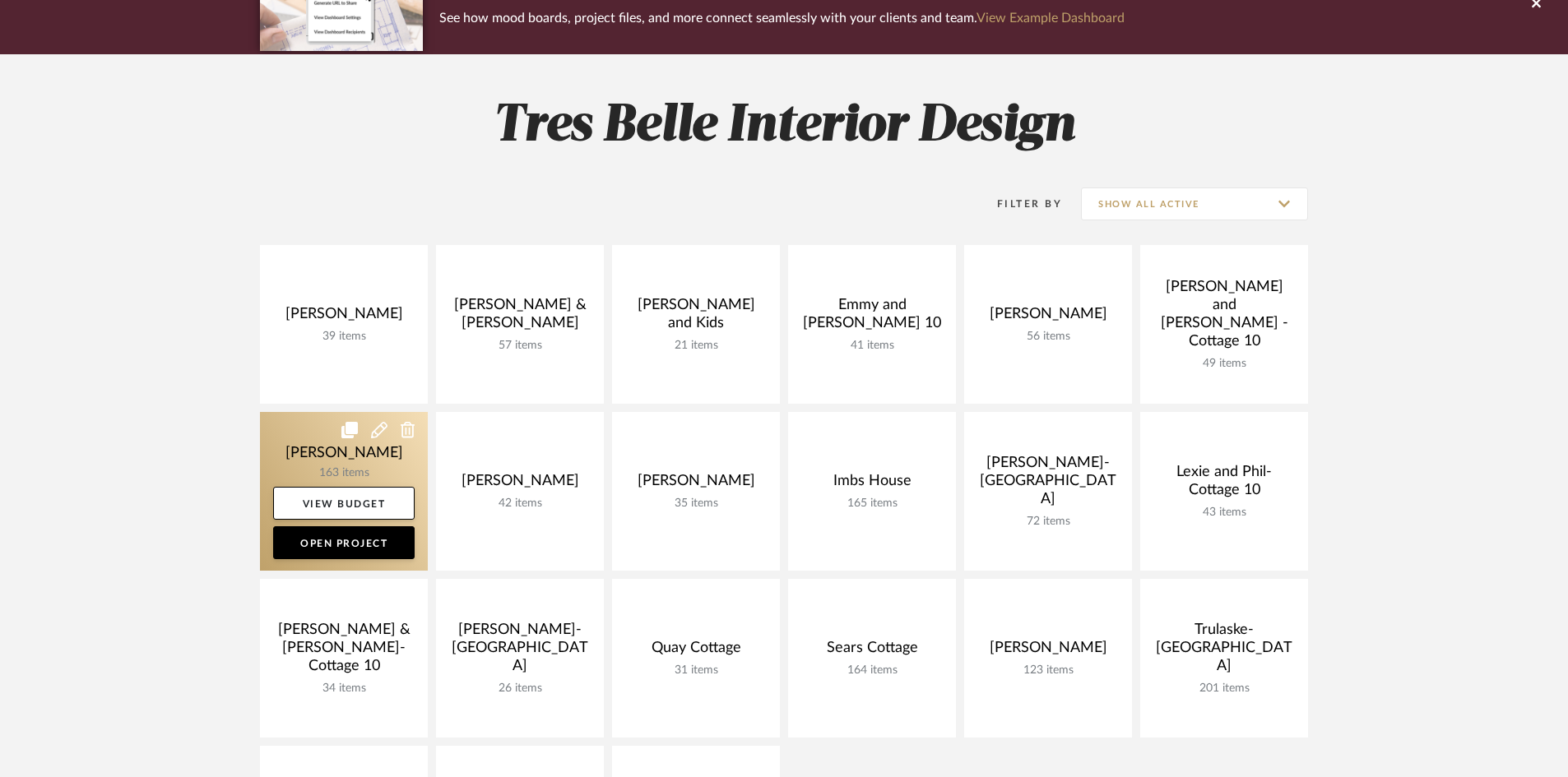
scroll to position [165, 0]
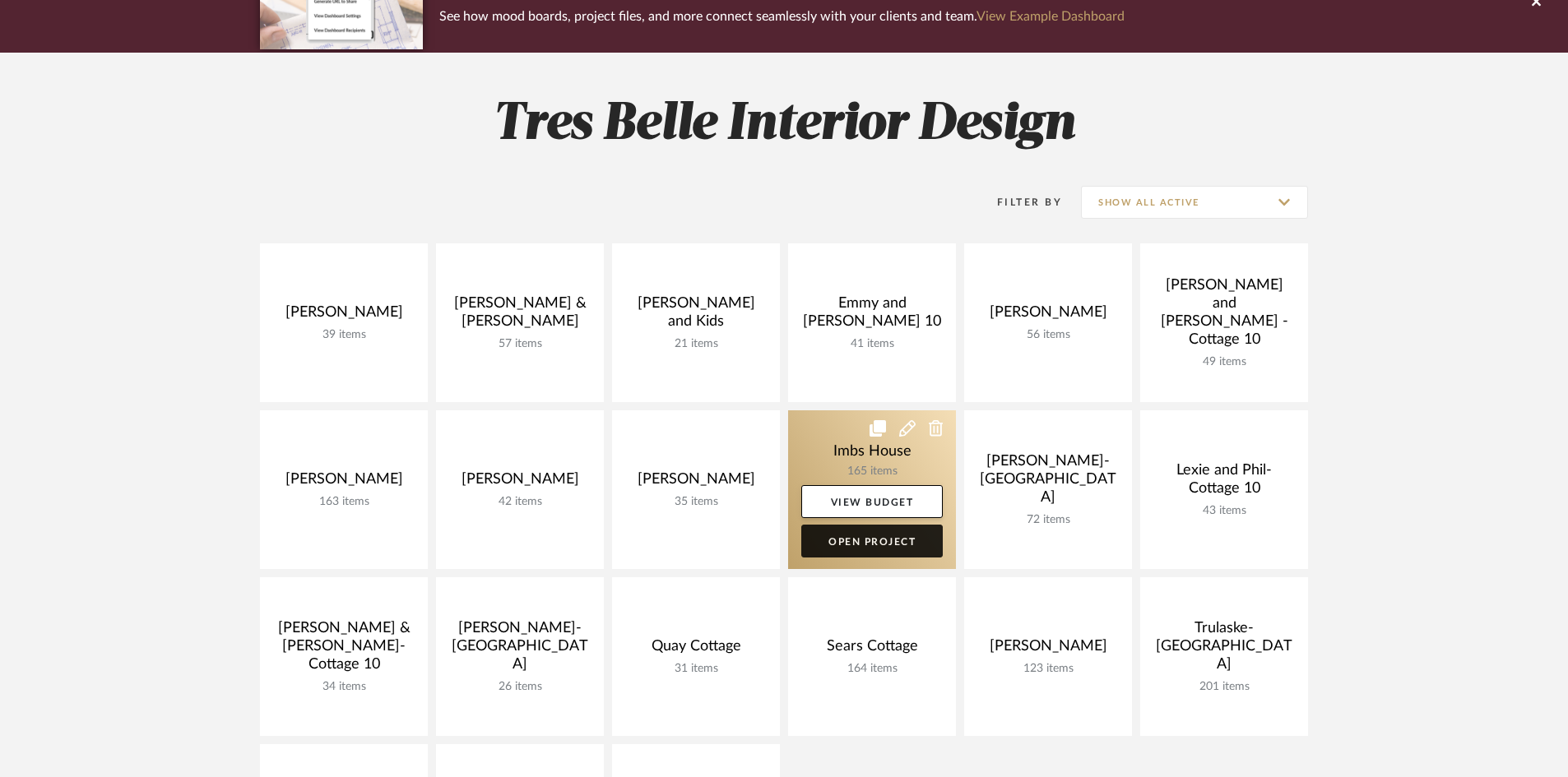
click at [843, 535] on link "Open Project" at bounding box center [872, 542] width 142 height 33
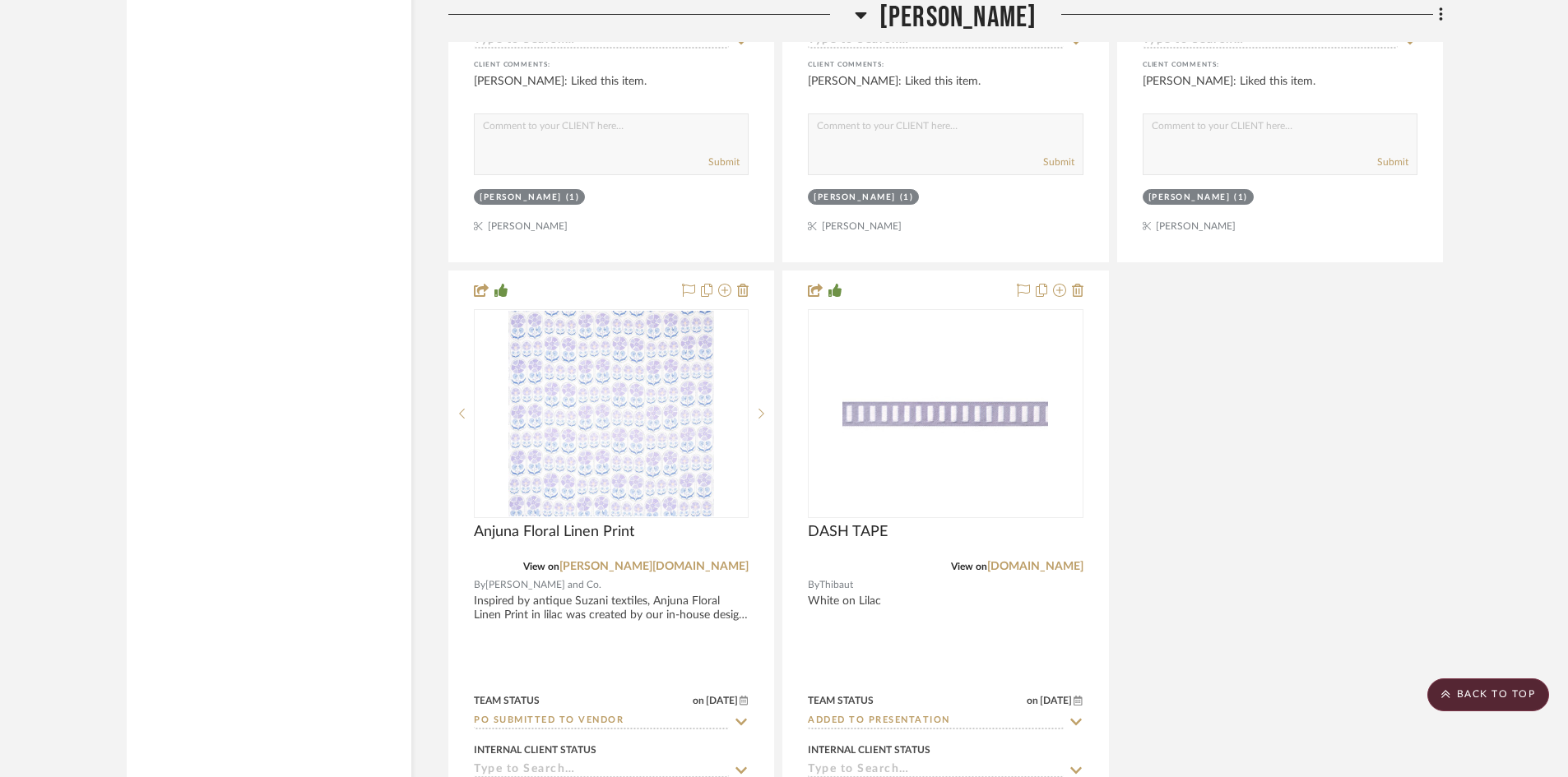
scroll to position [17522, 0]
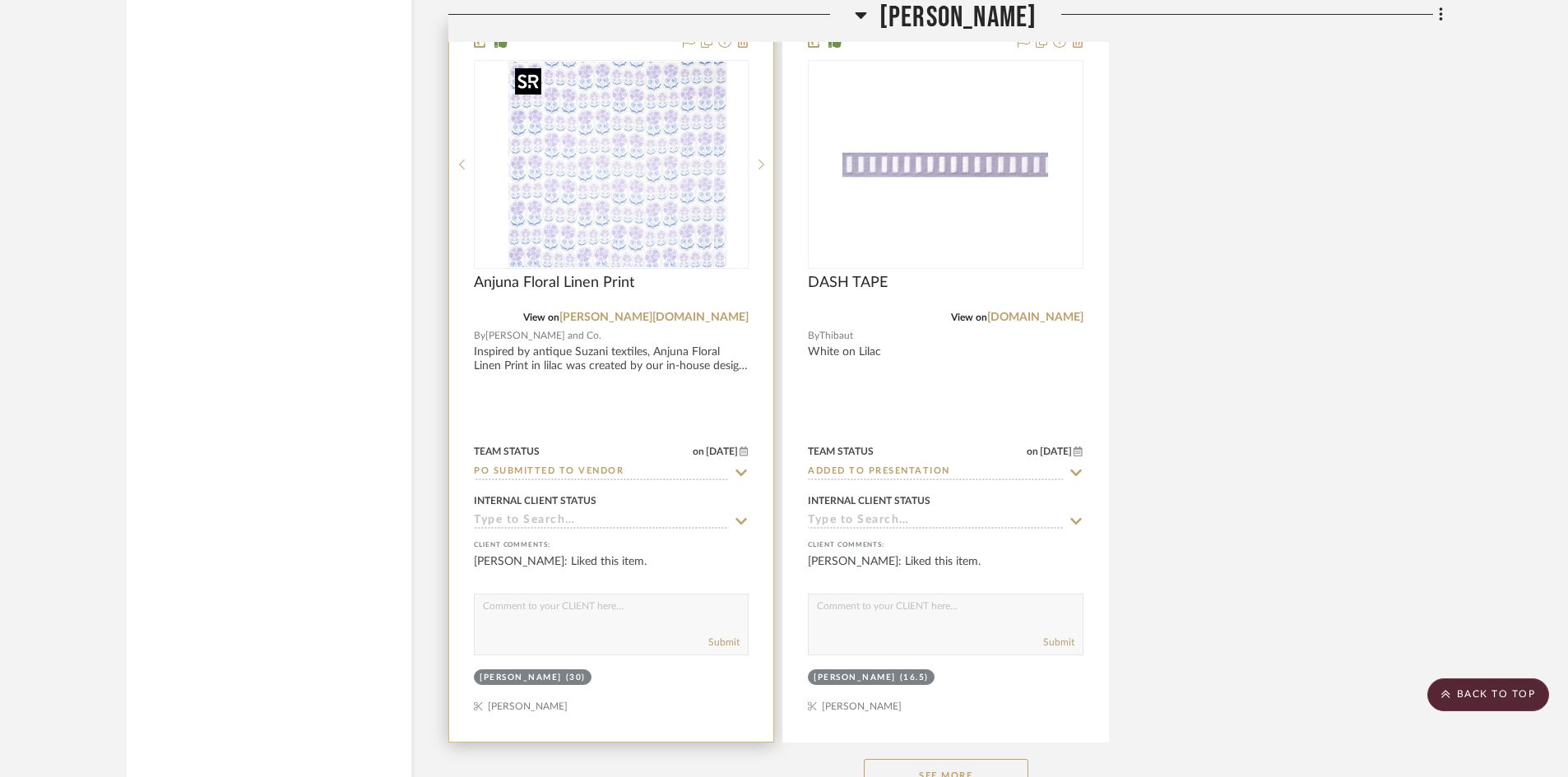
click at [625, 217] on div at bounding box center [611, 164] width 275 height 209
click at [625, 217] on img "0" at bounding box center [612, 165] width 206 height 206
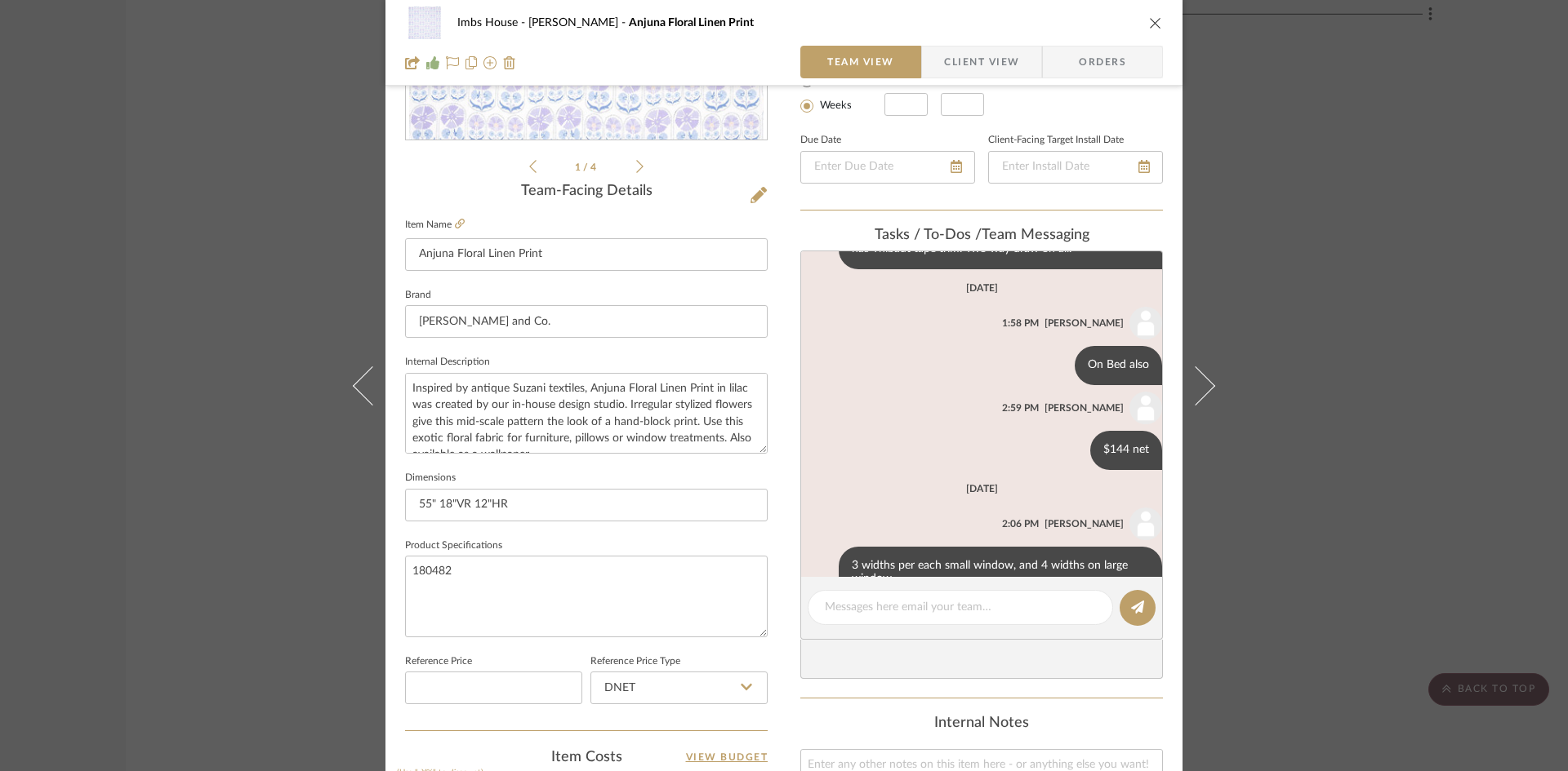
scroll to position [57, 0]
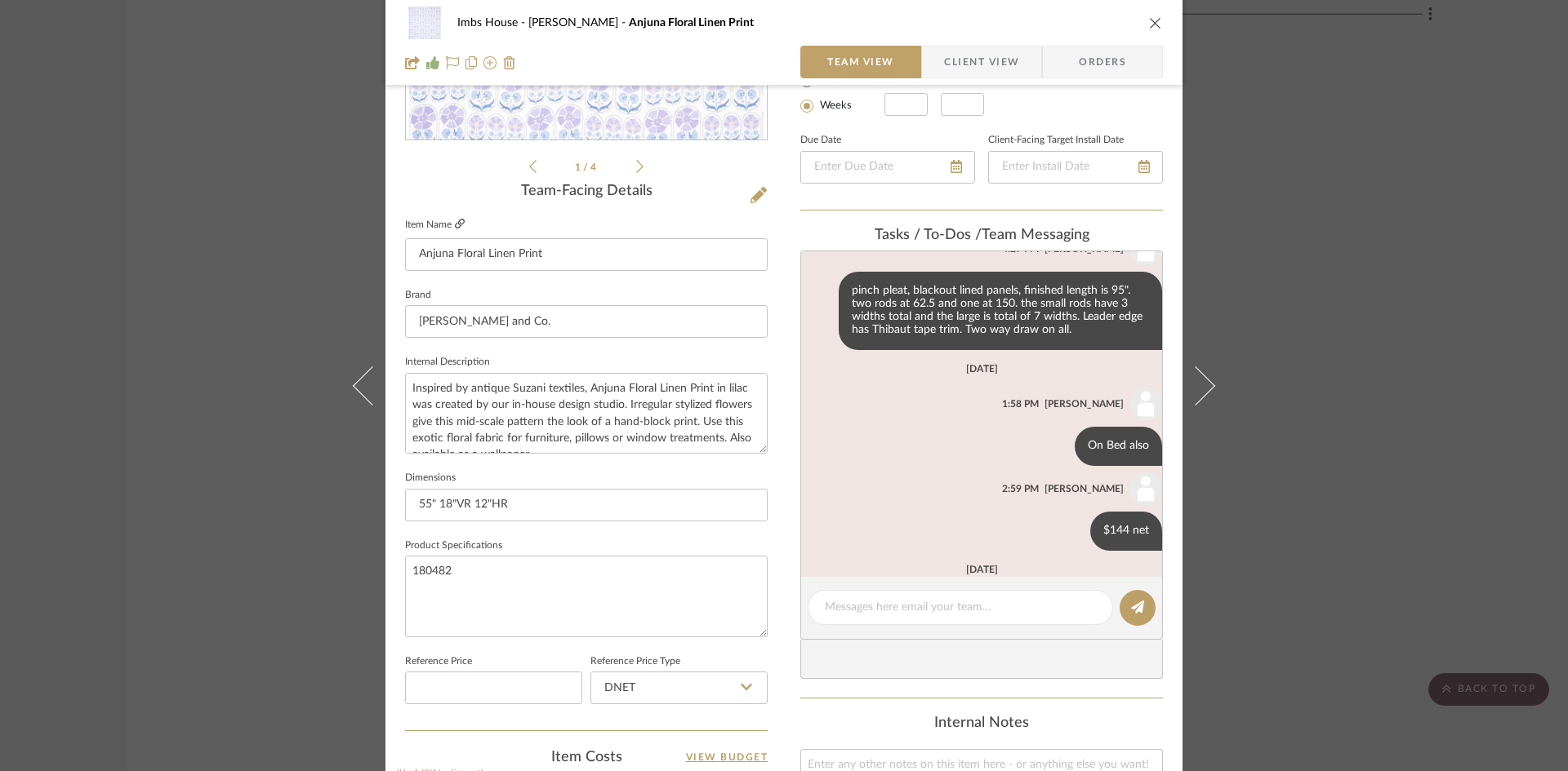
click at [455, 221] on icon at bounding box center [459, 224] width 10 height 10
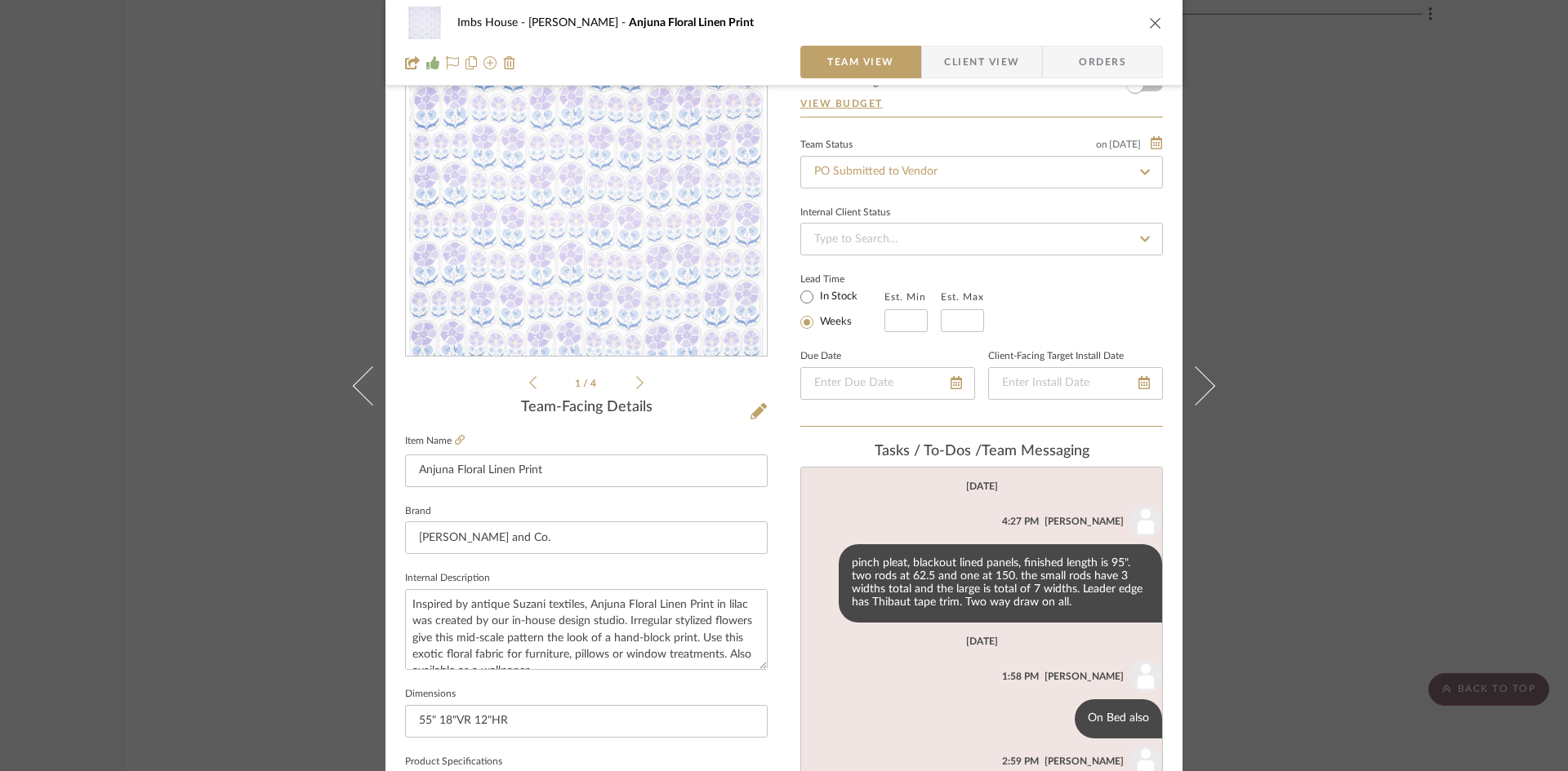
scroll to position [81, 0]
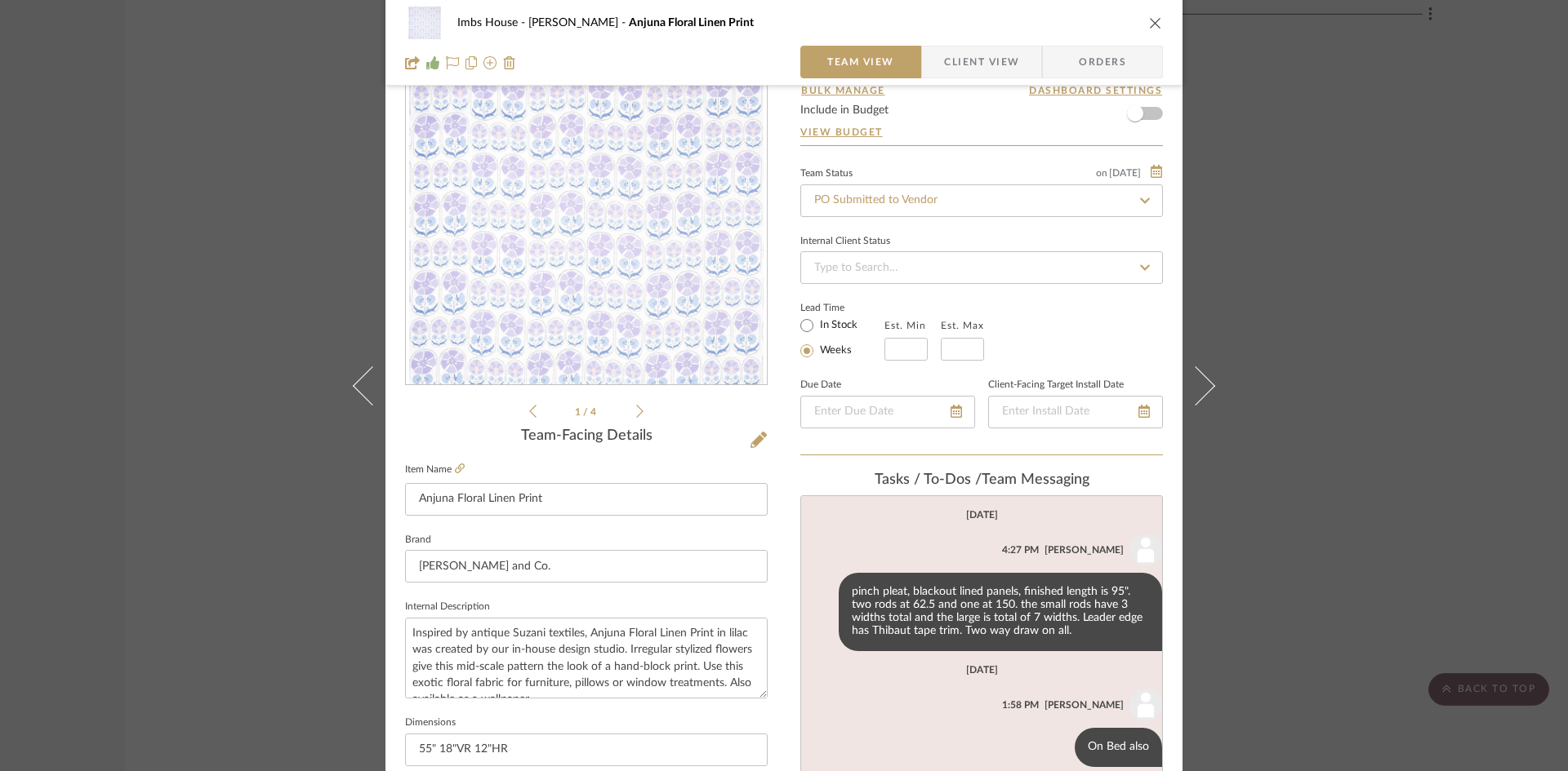
click at [1149, 19] on icon "close" at bounding box center [1155, 23] width 13 height 13
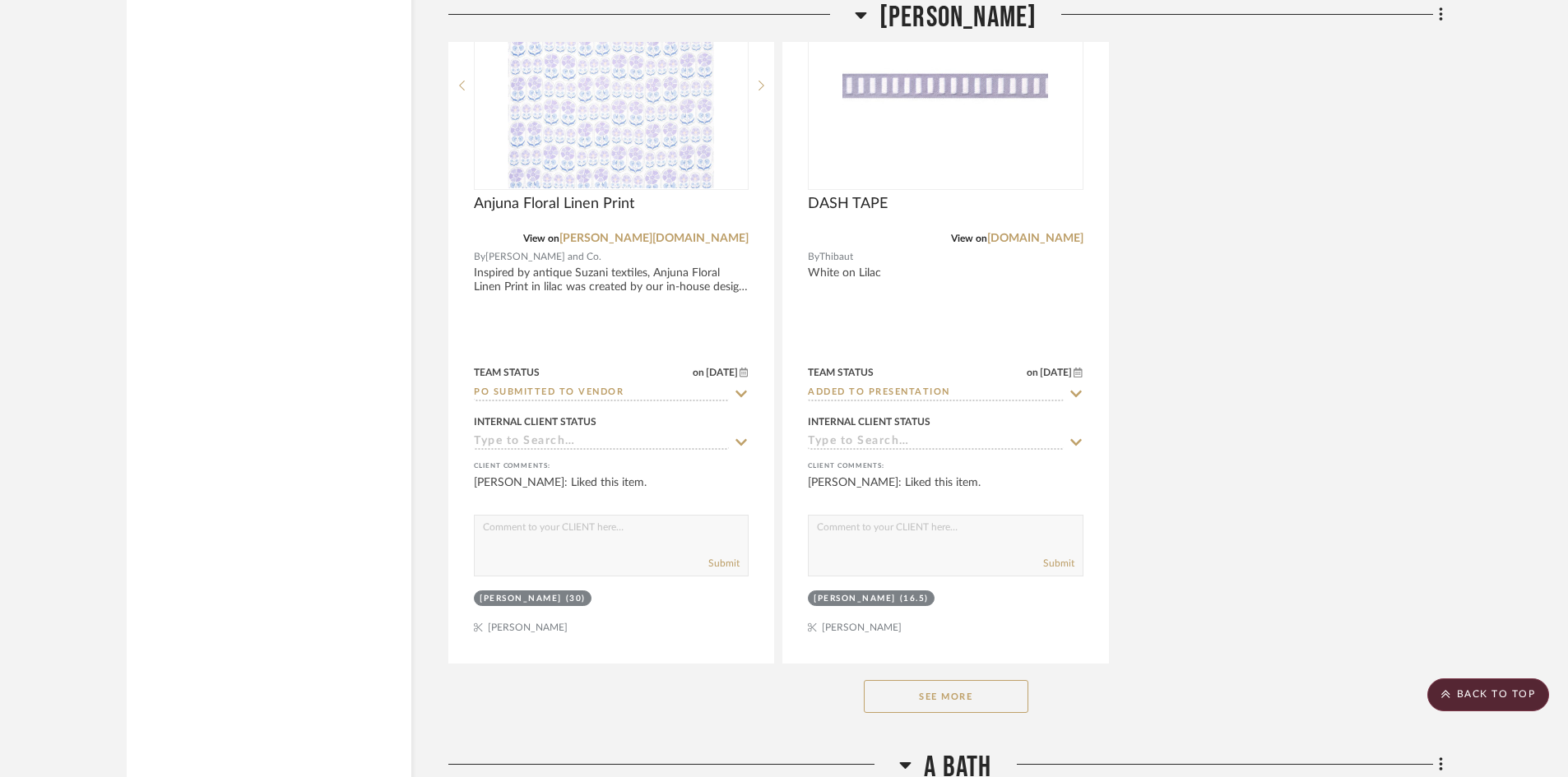
scroll to position [17603, 0]
click at [976, 692] on button "See More" at bounding box center [945, 693] width 165 height 33
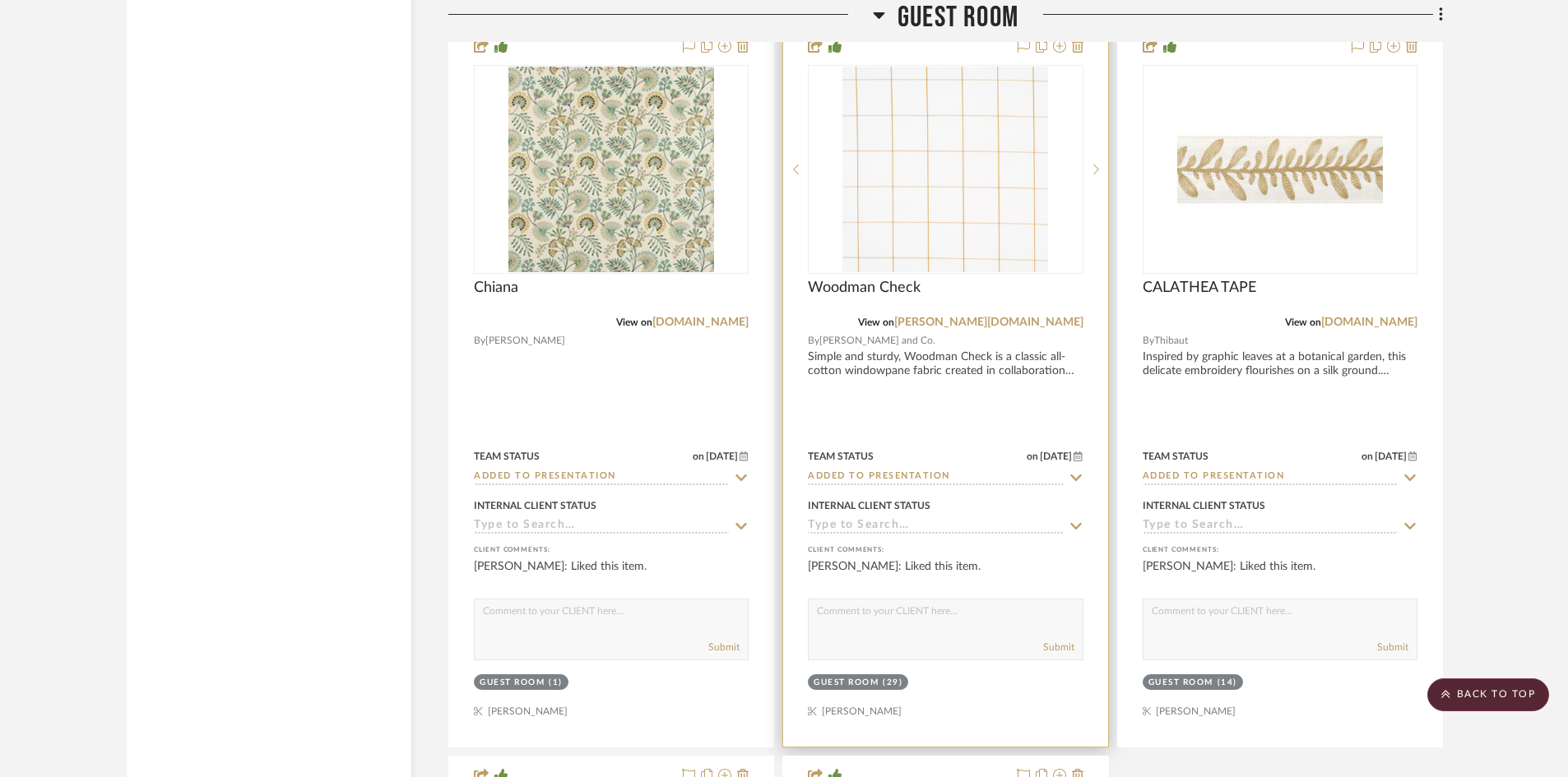
scroll to position [28133, 0]
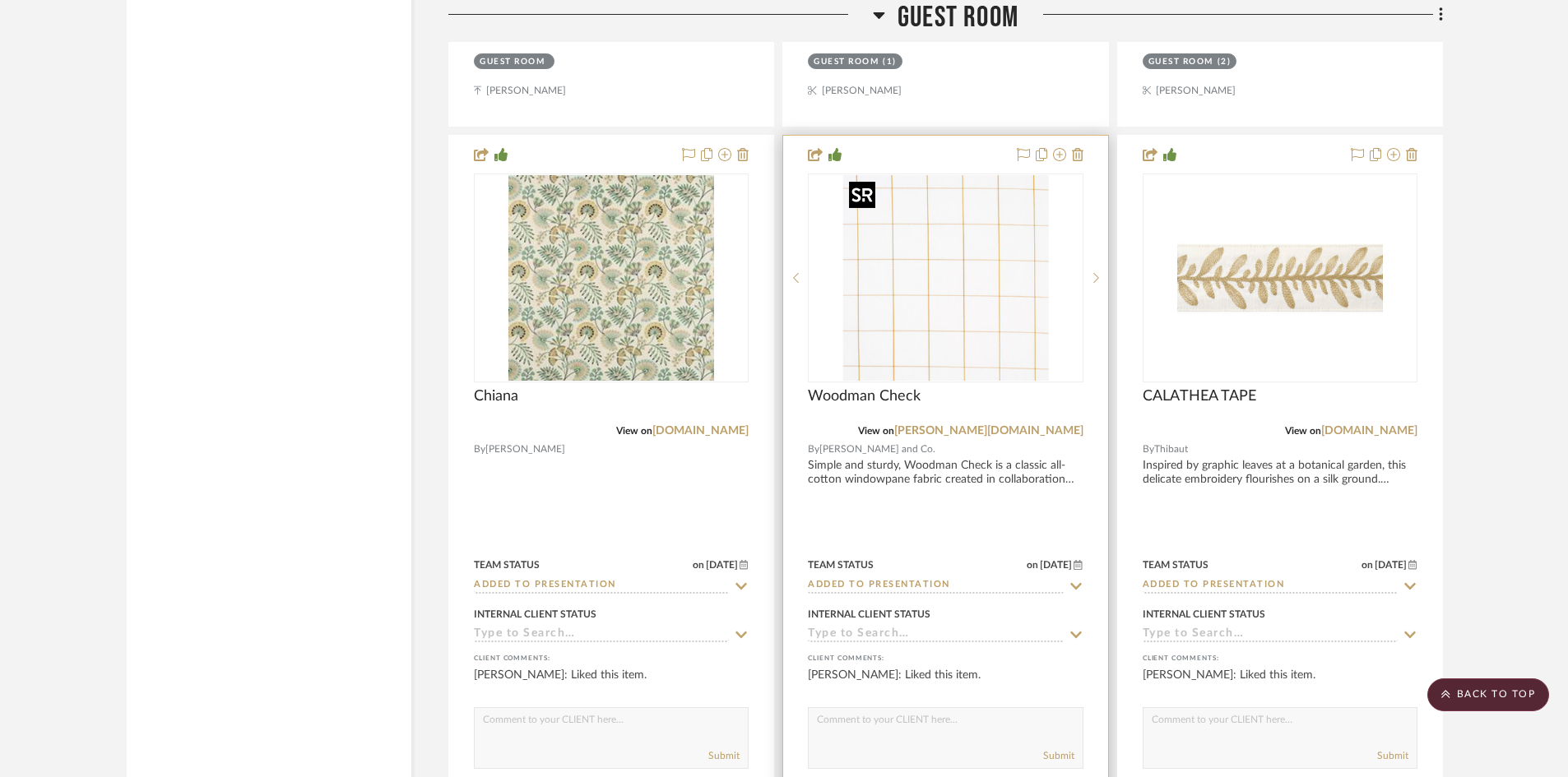
click at [925, 323] on img "0" at bounding box center [945, 279] width 206 height 206
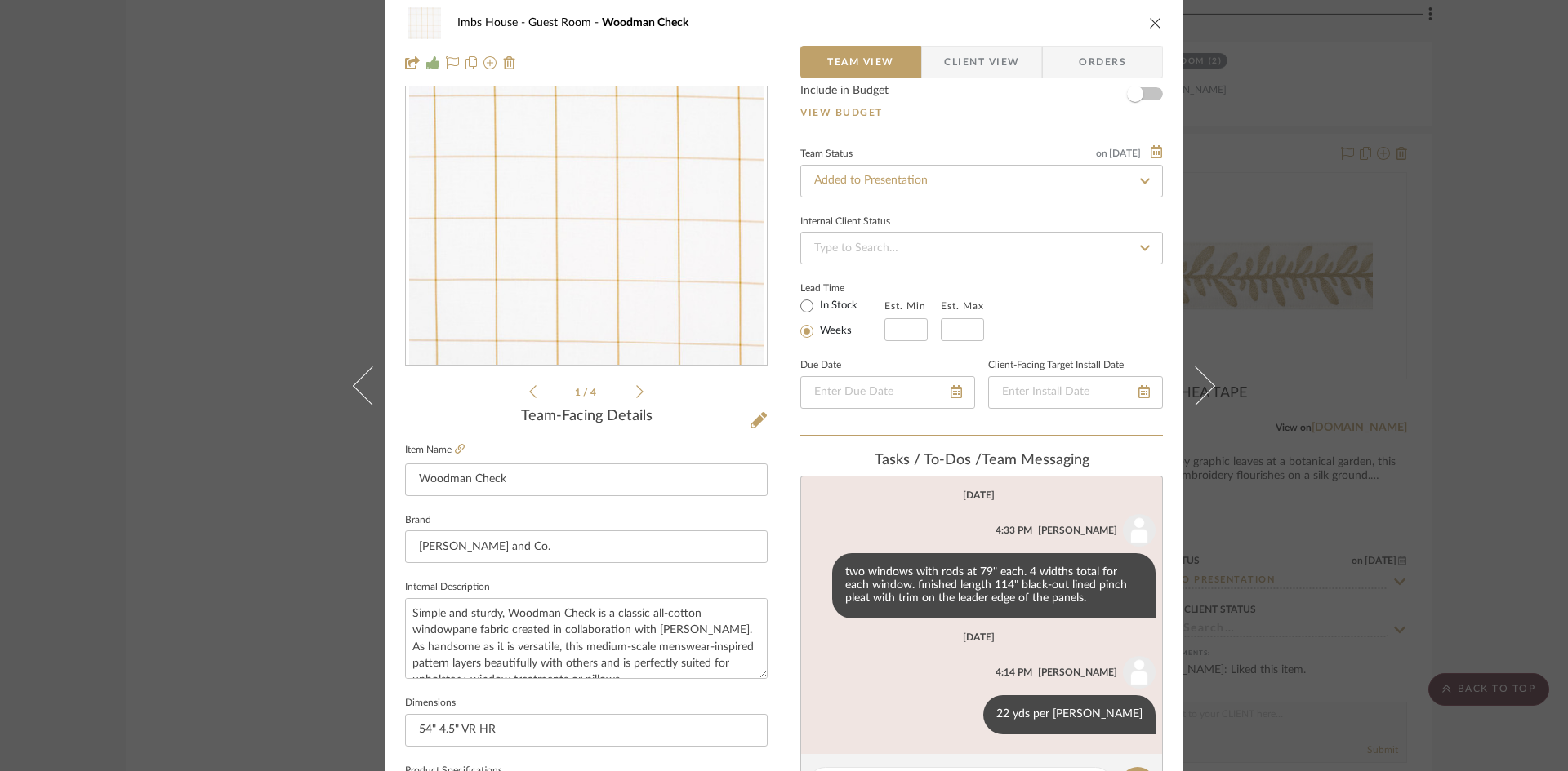
scroll to position [0, 0]
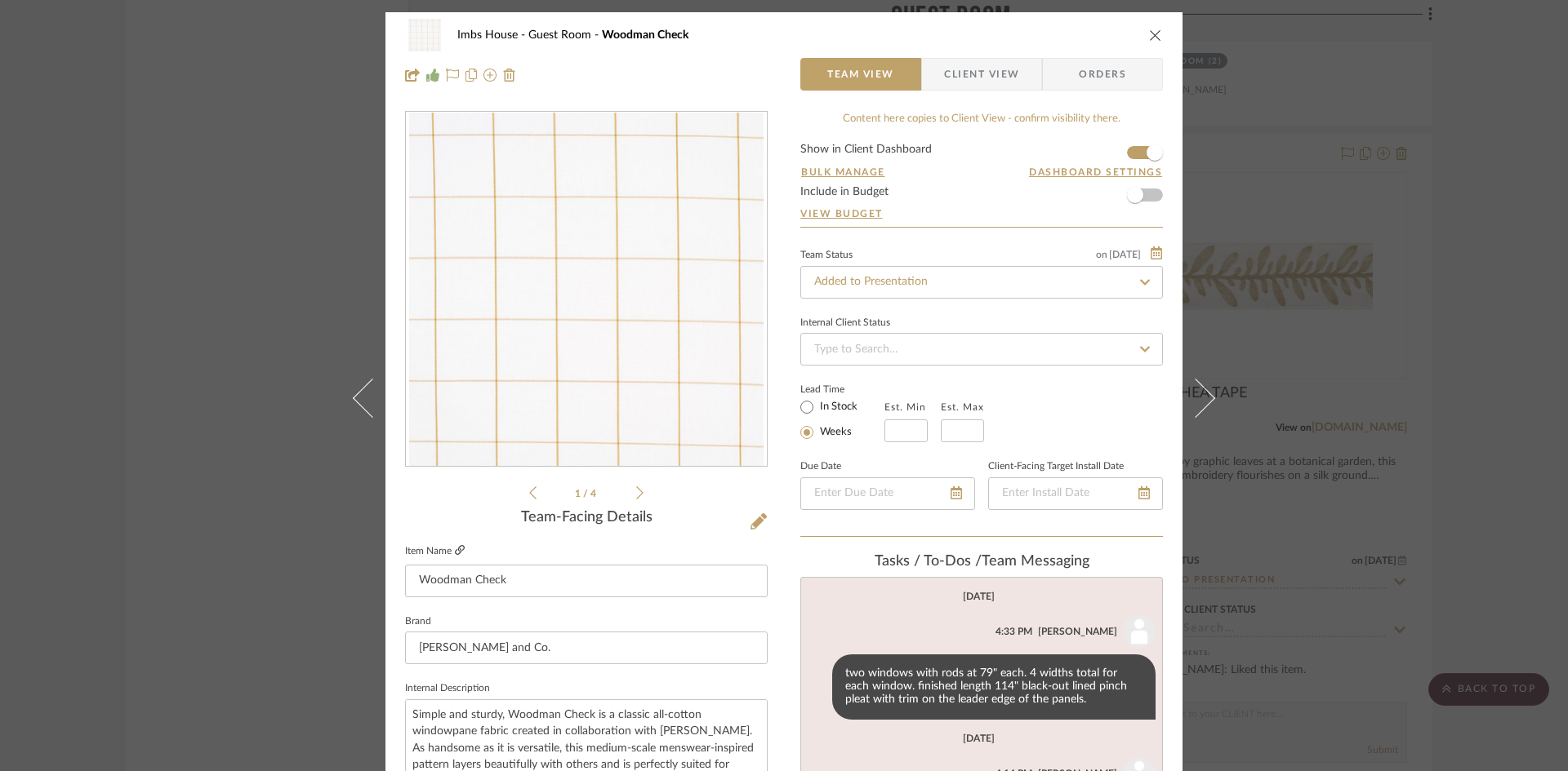
click at [455, 546] on icon at bounding box center [459, 550] width 10 height 10
click at [949, 279] on input "Added to Presentation" at bounding box center [981, 283] width 362 height 33
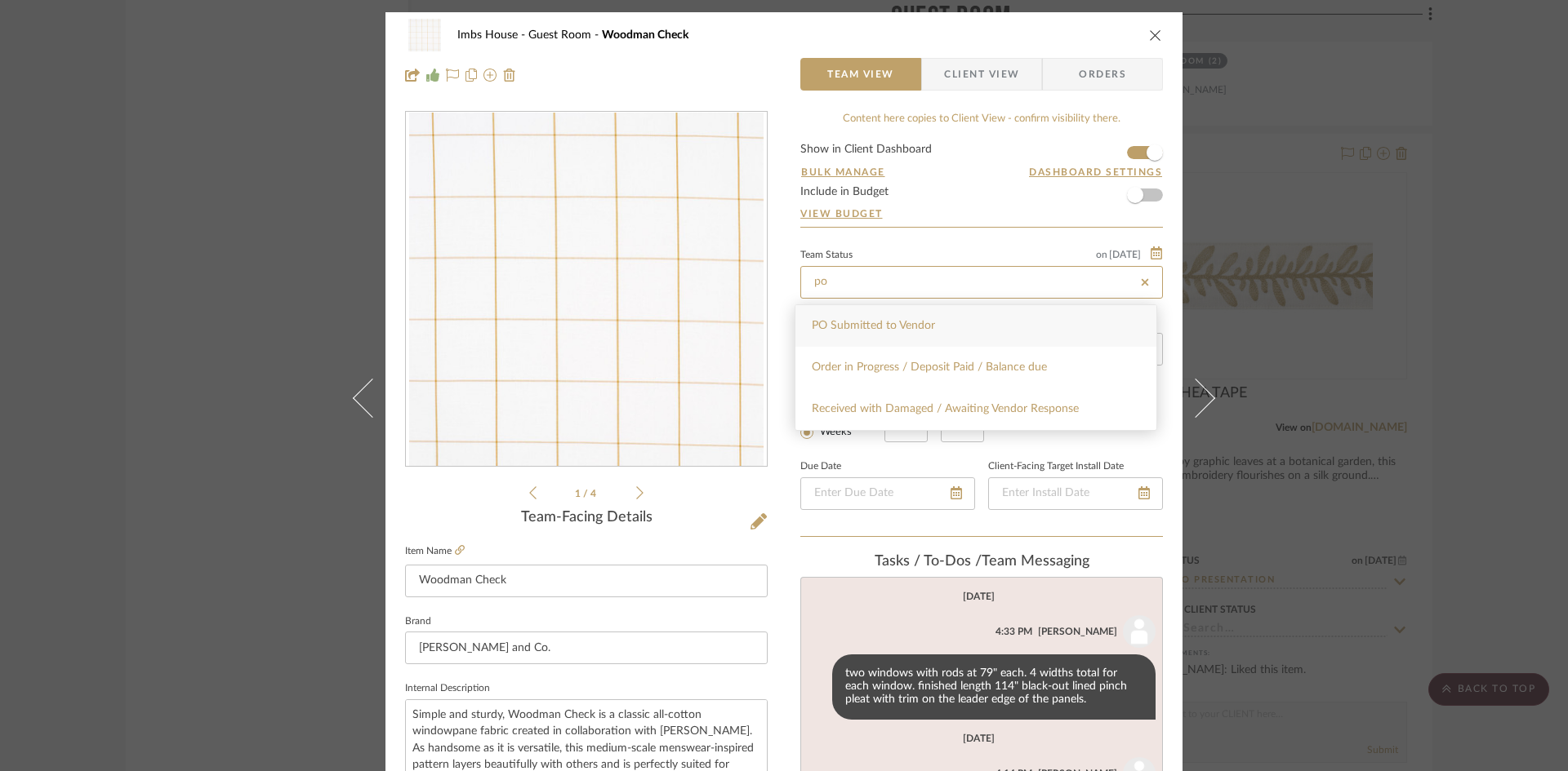
type input "po"
click at [943, 318] on div "PO Submitted to Vendor" at bounding box center [975, 327] width 361 height 42
type input "[DATE]"
type input "PO Submitted to Vendor"
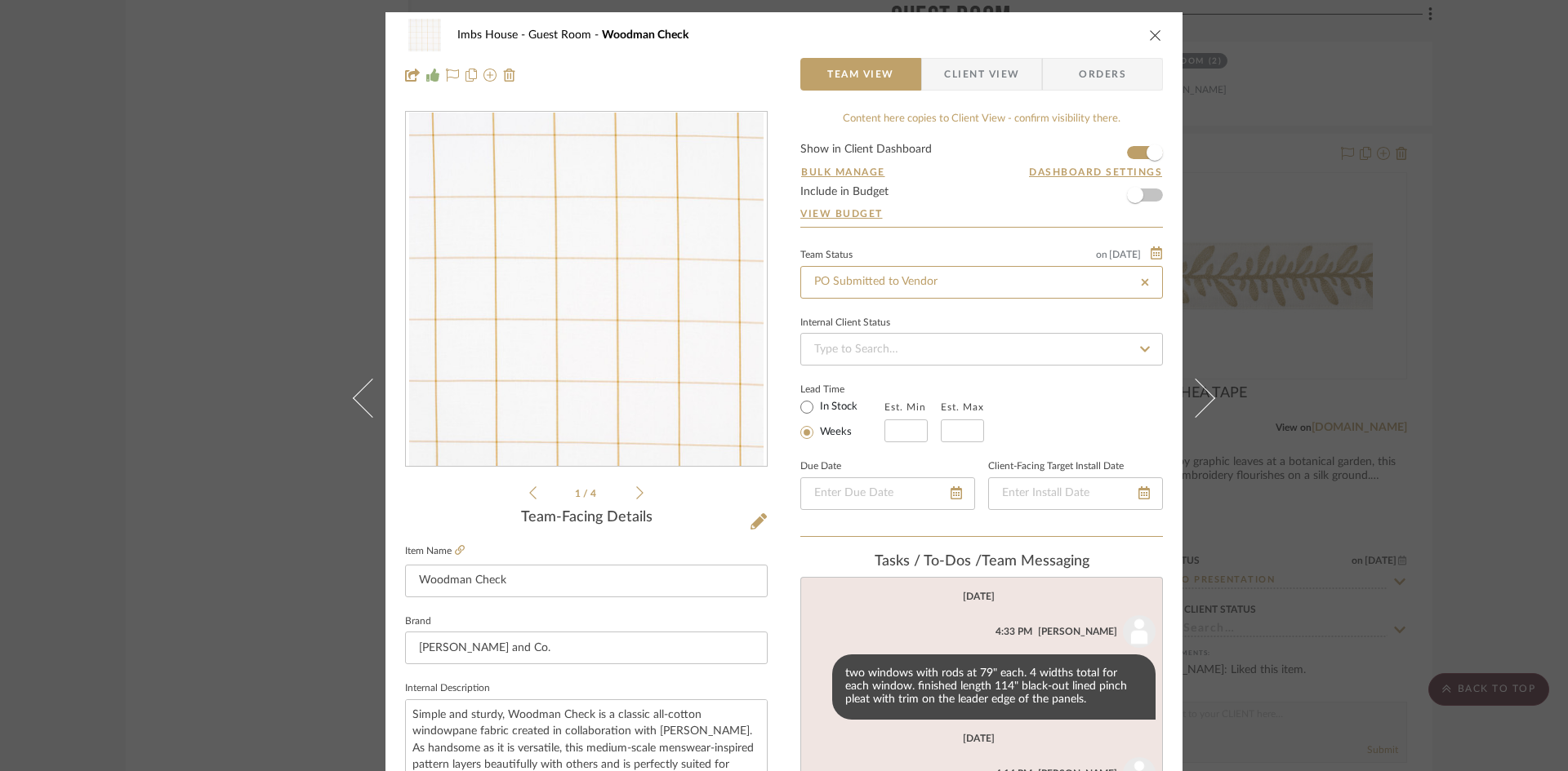
type input "[DATE]"
type input "PO Submitted to Vendor"
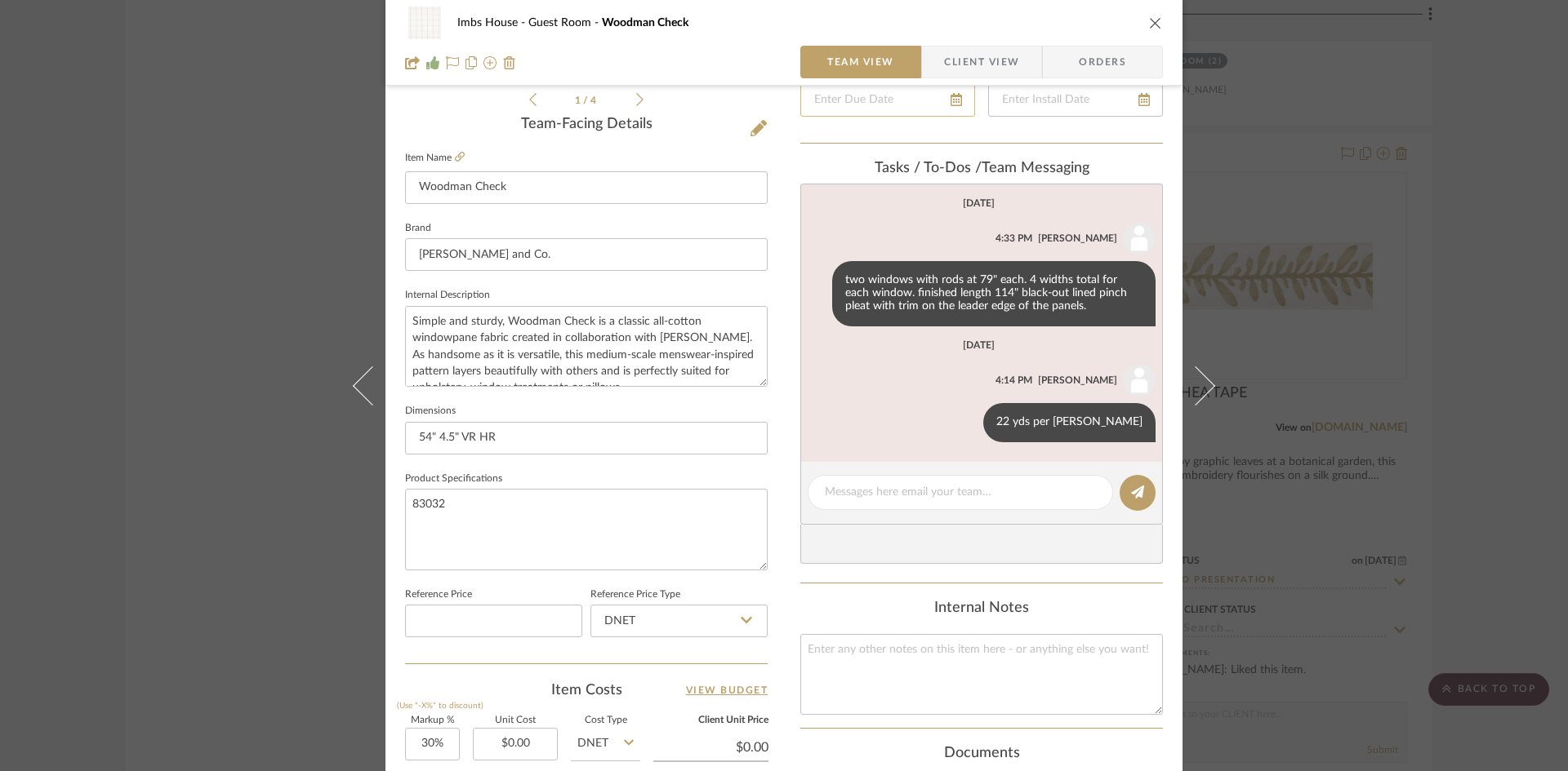
scroll to position [408, 0]
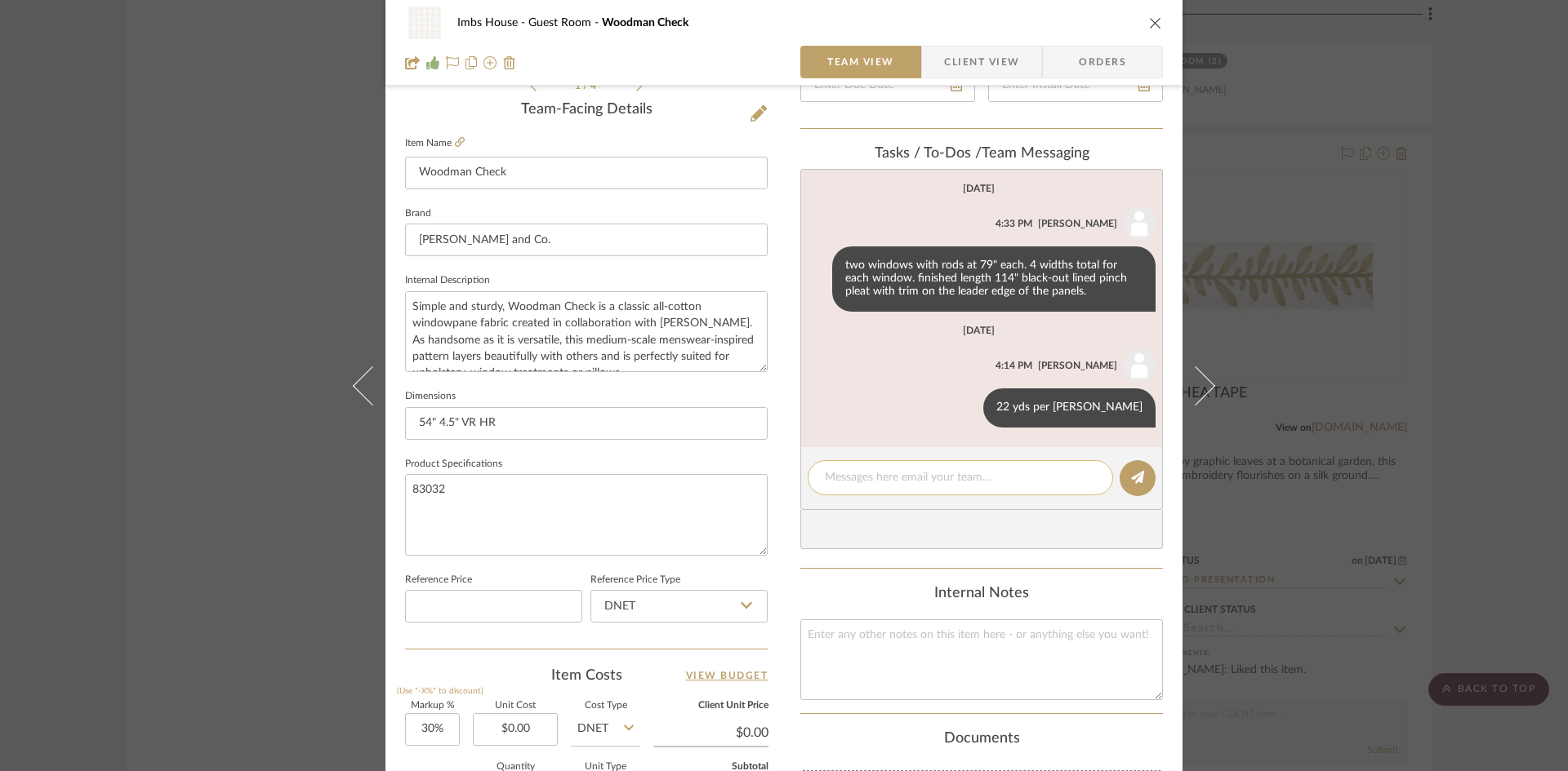
click at [939, 476] on textarea at bounding box center [960, 477] width 271 height 17
type textarea "Sent to [PERSON_NAME] [DATE]"
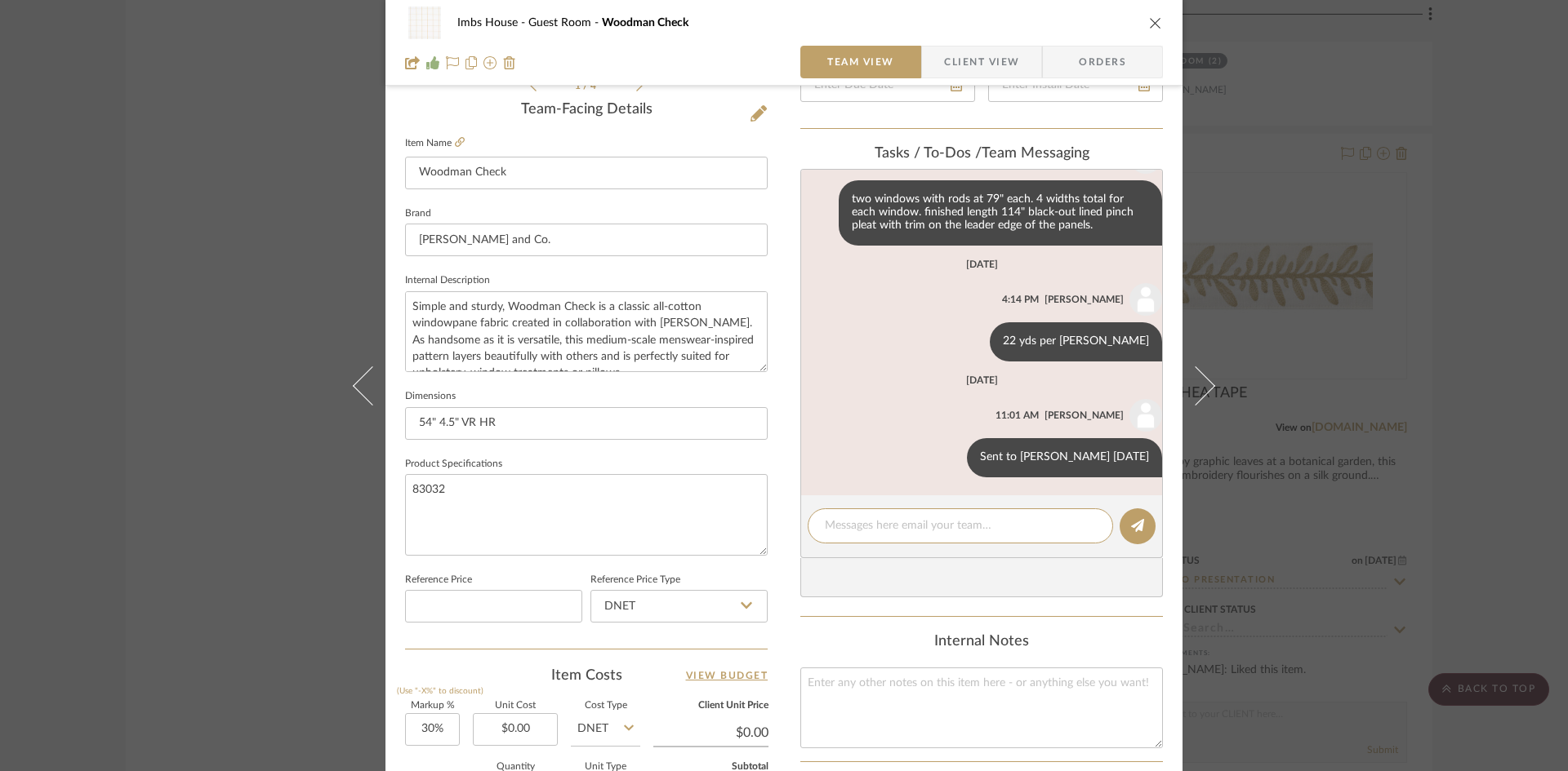
scroll to position [68, 0]
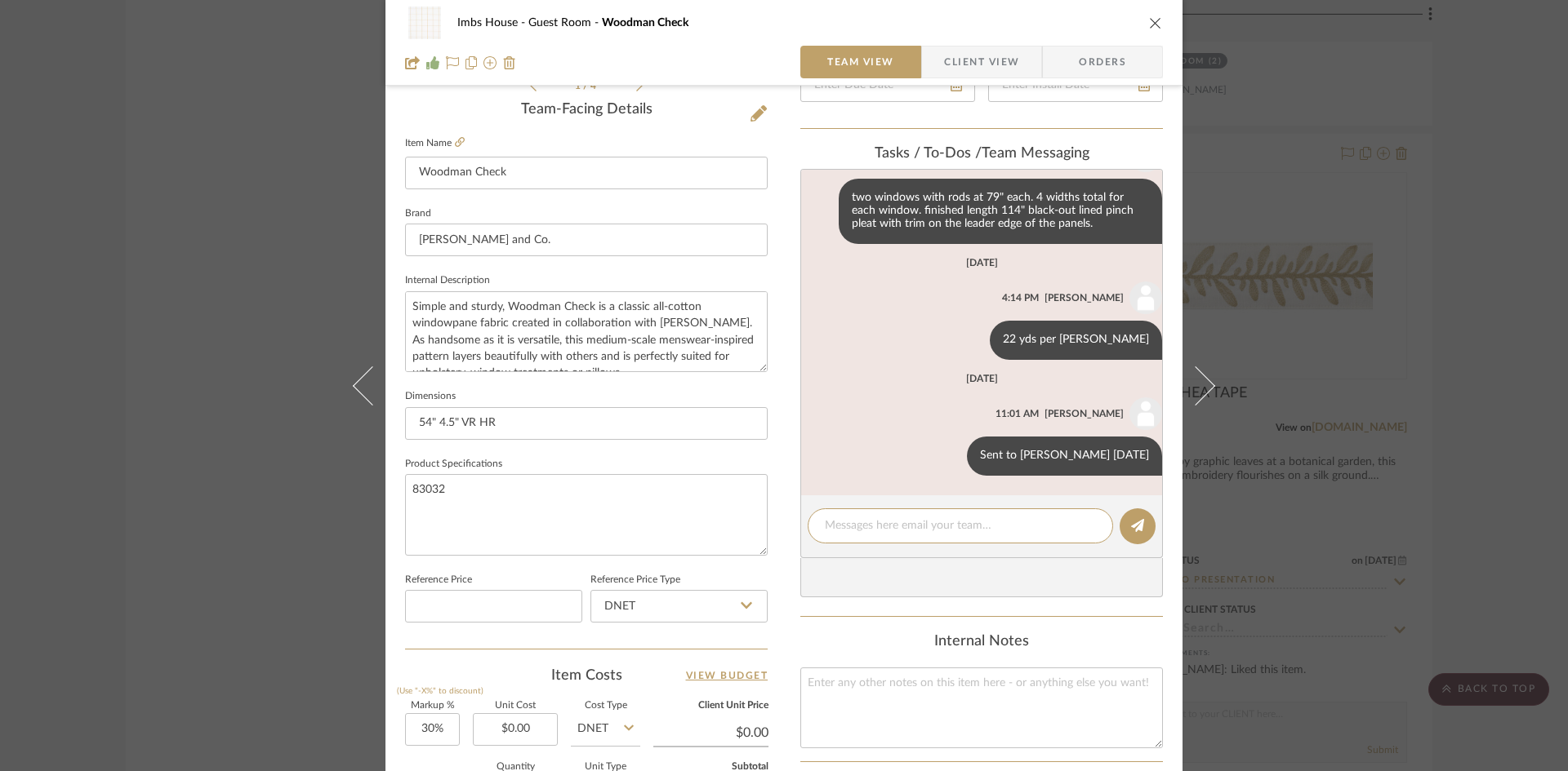
click at [1150, 21] on icon "close" at bounding box center [1155, 23] width 13 height 13
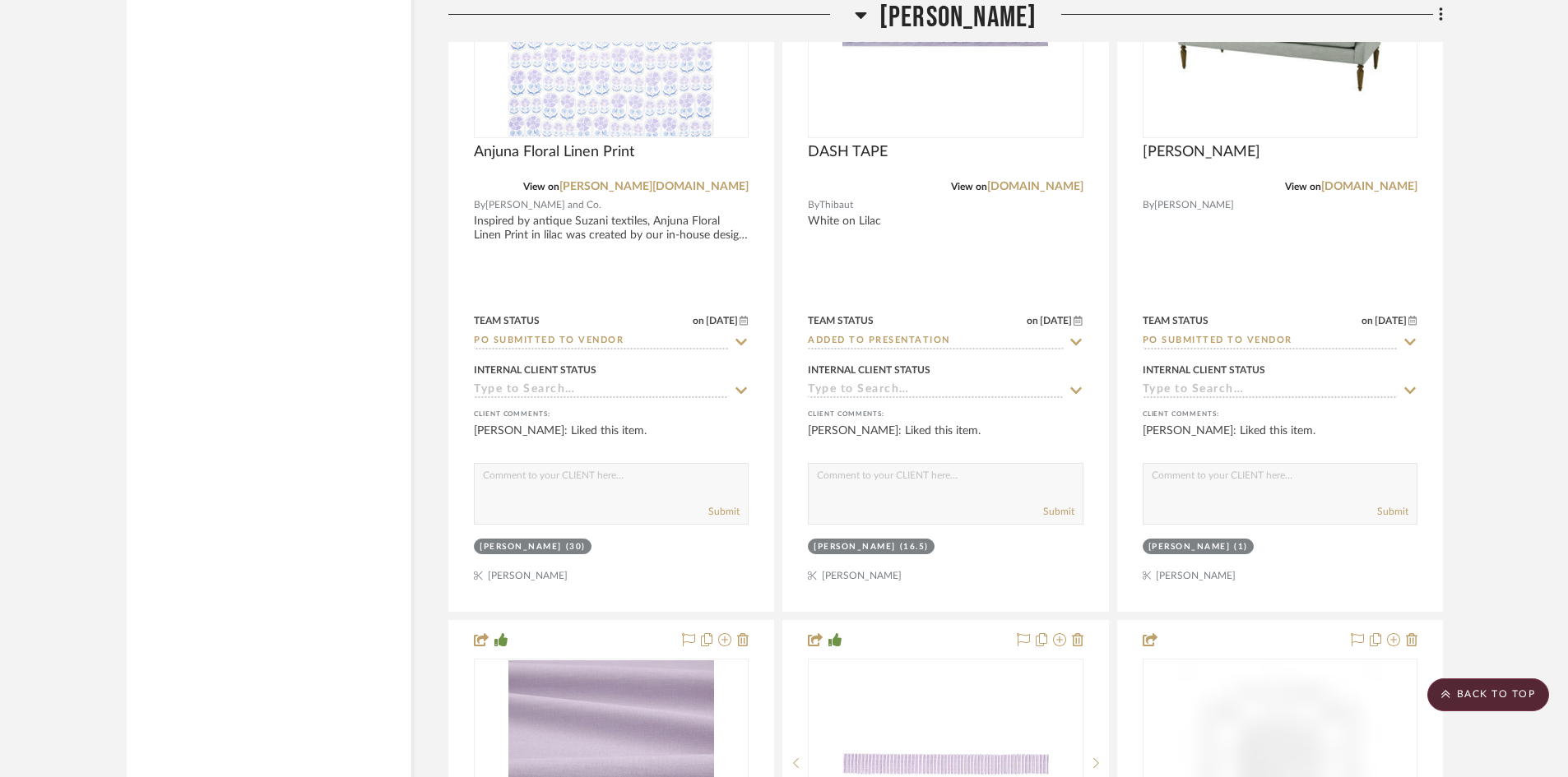
scroll to position [17522, 0]
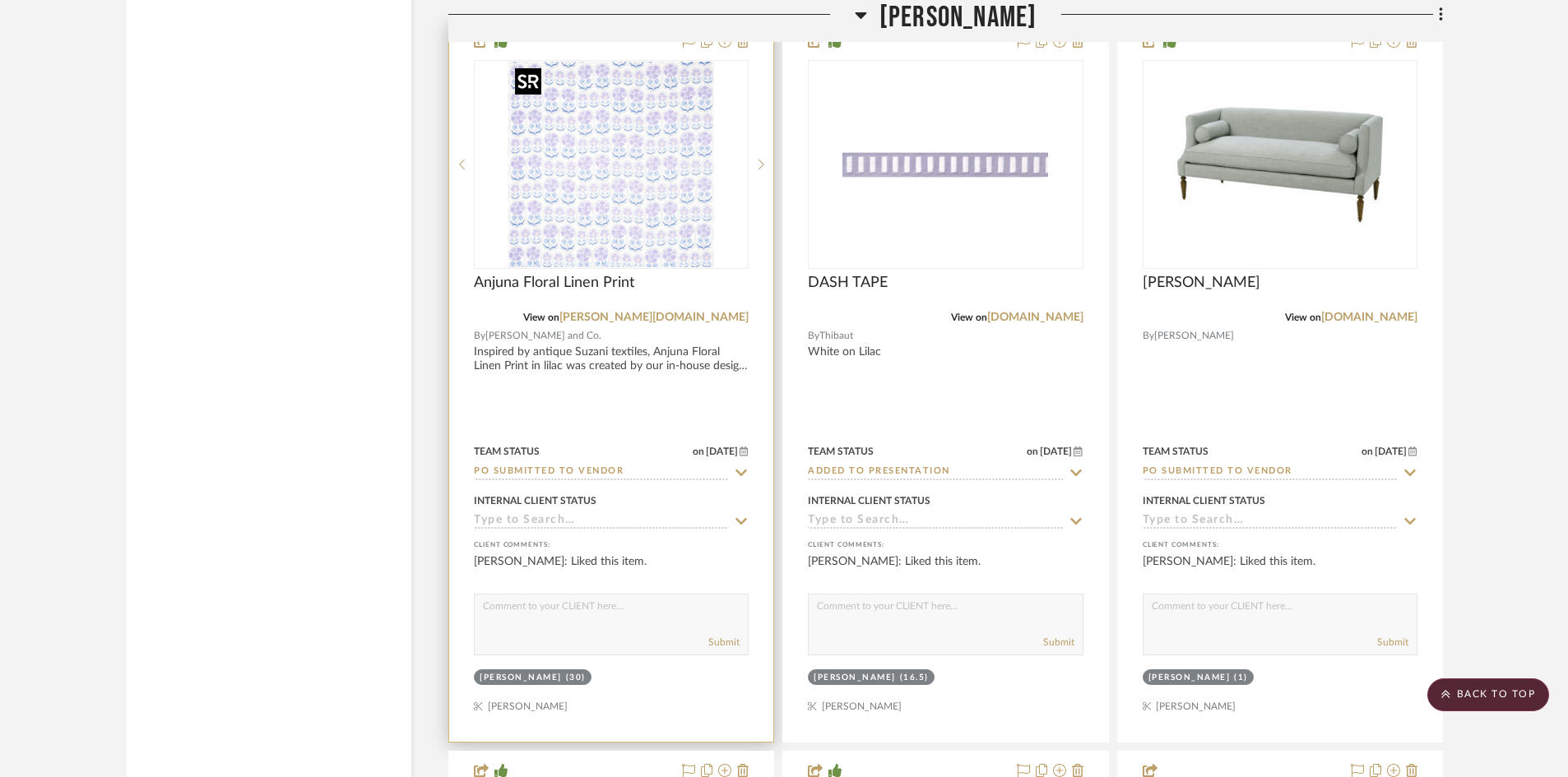
click at [612, 182] on img "0" at bounding box center [612, 165] width 206 height 206
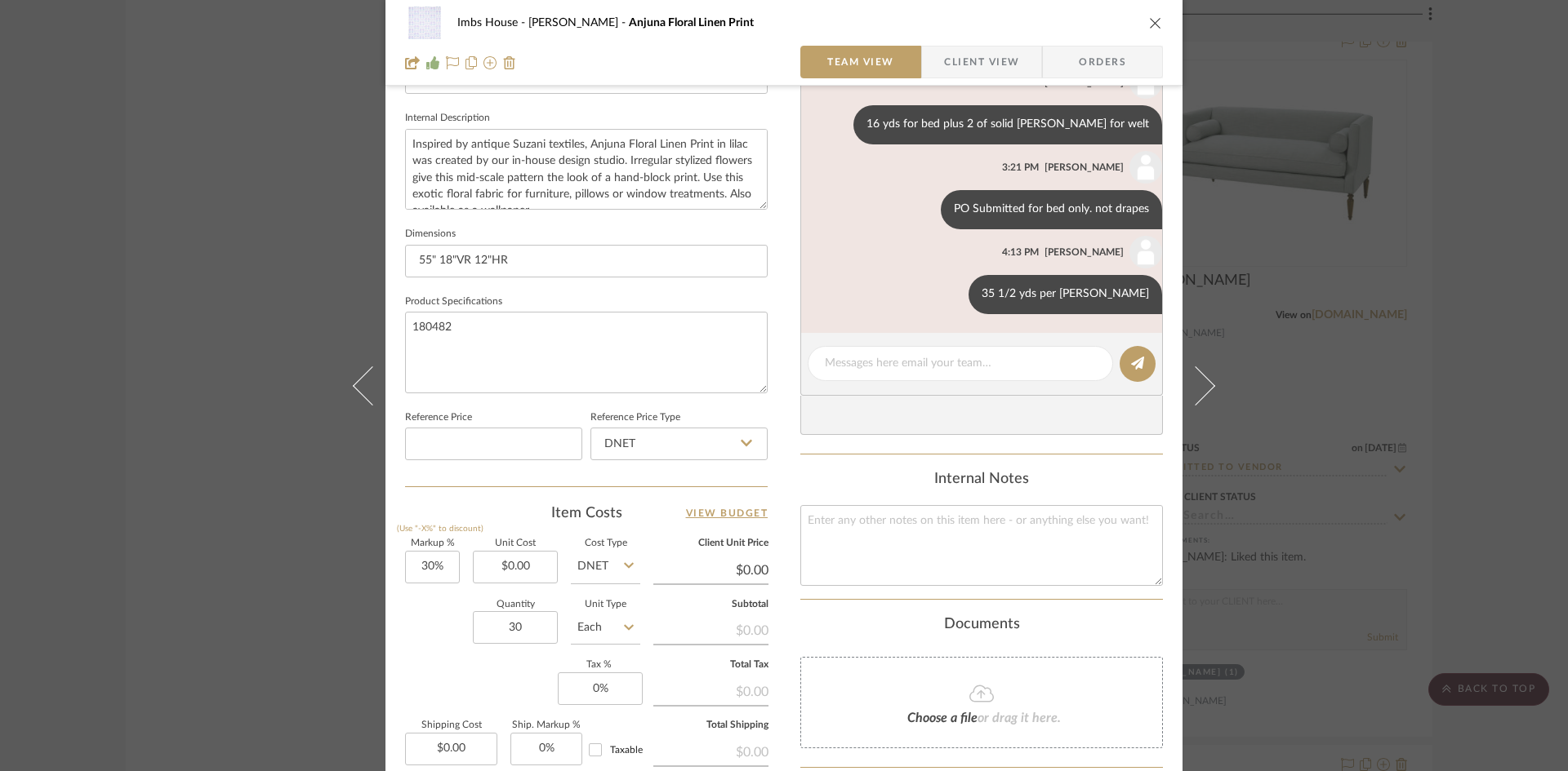
scroll to position [571, 0]
click at [972, 360] on textarea at bounding box center [960, 362] width 271 height 17
type textarea "Ordered for [PERSON_NAME]"
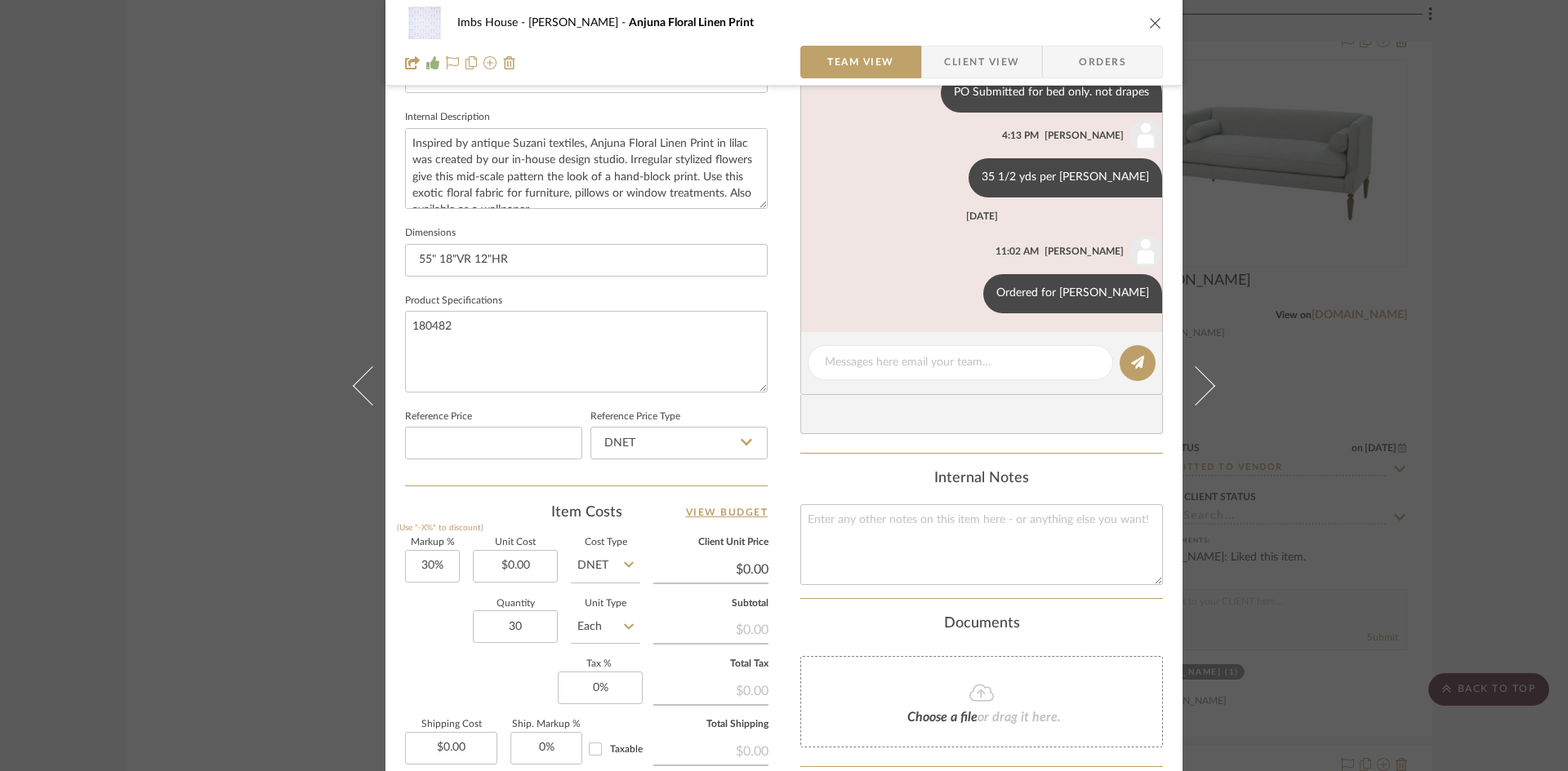
click at [1151, 23] on icon "close" at bounding box center [1155, 23] width 13 height 13
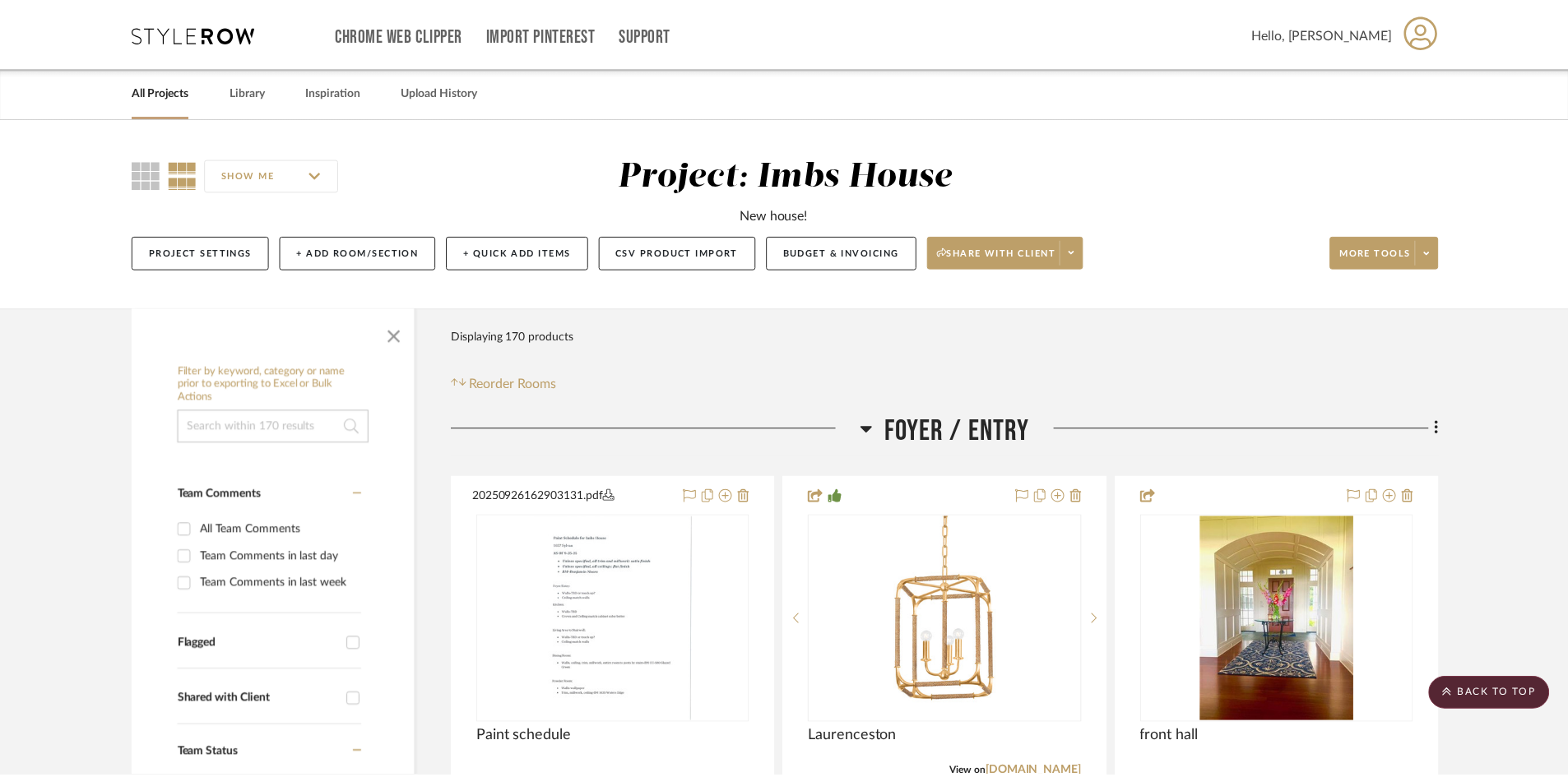
scroll to position [17522, 0]
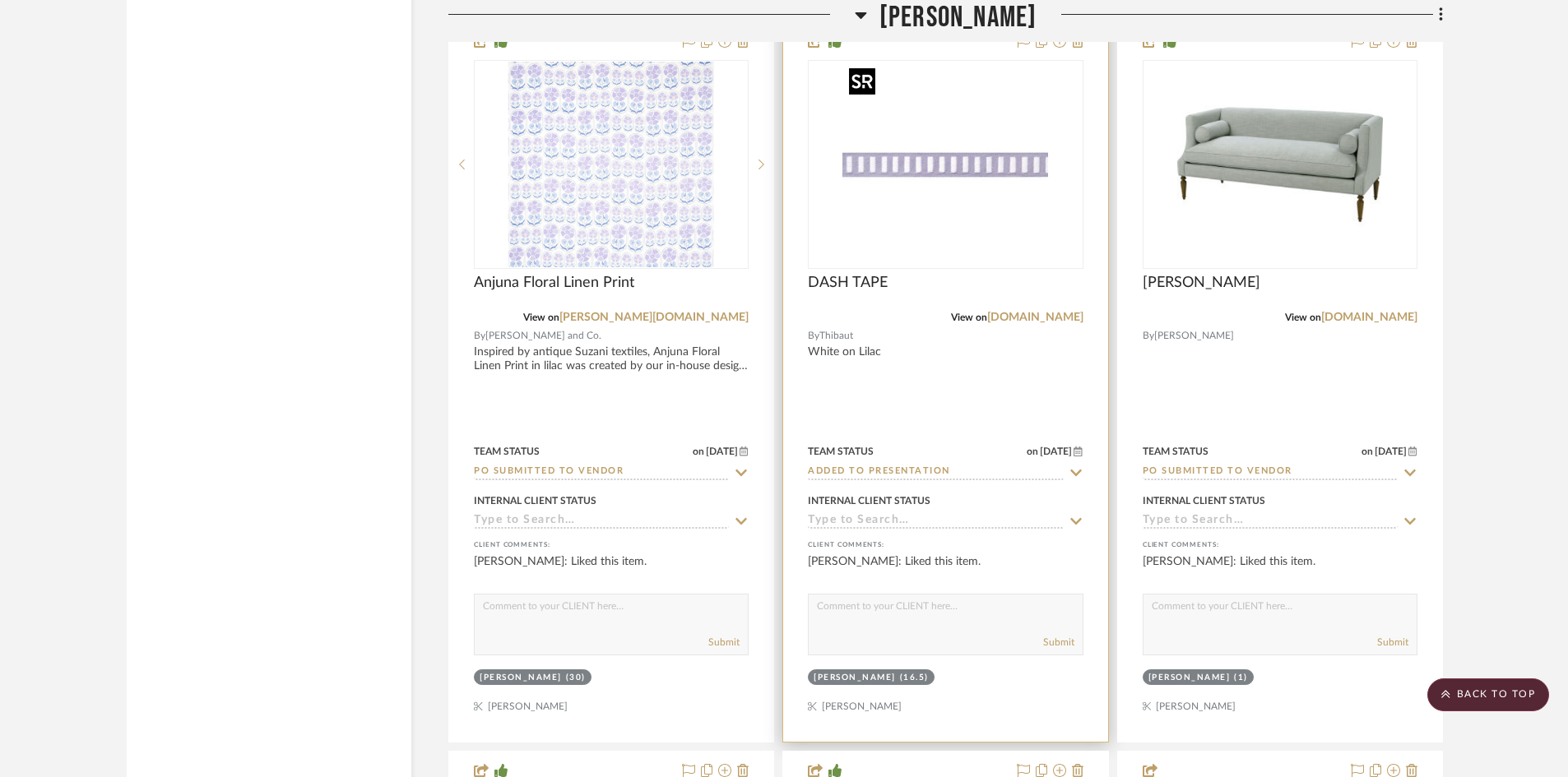
click at [929, 187] on img "0" at bounding box center [945, 165] width 206 height 206
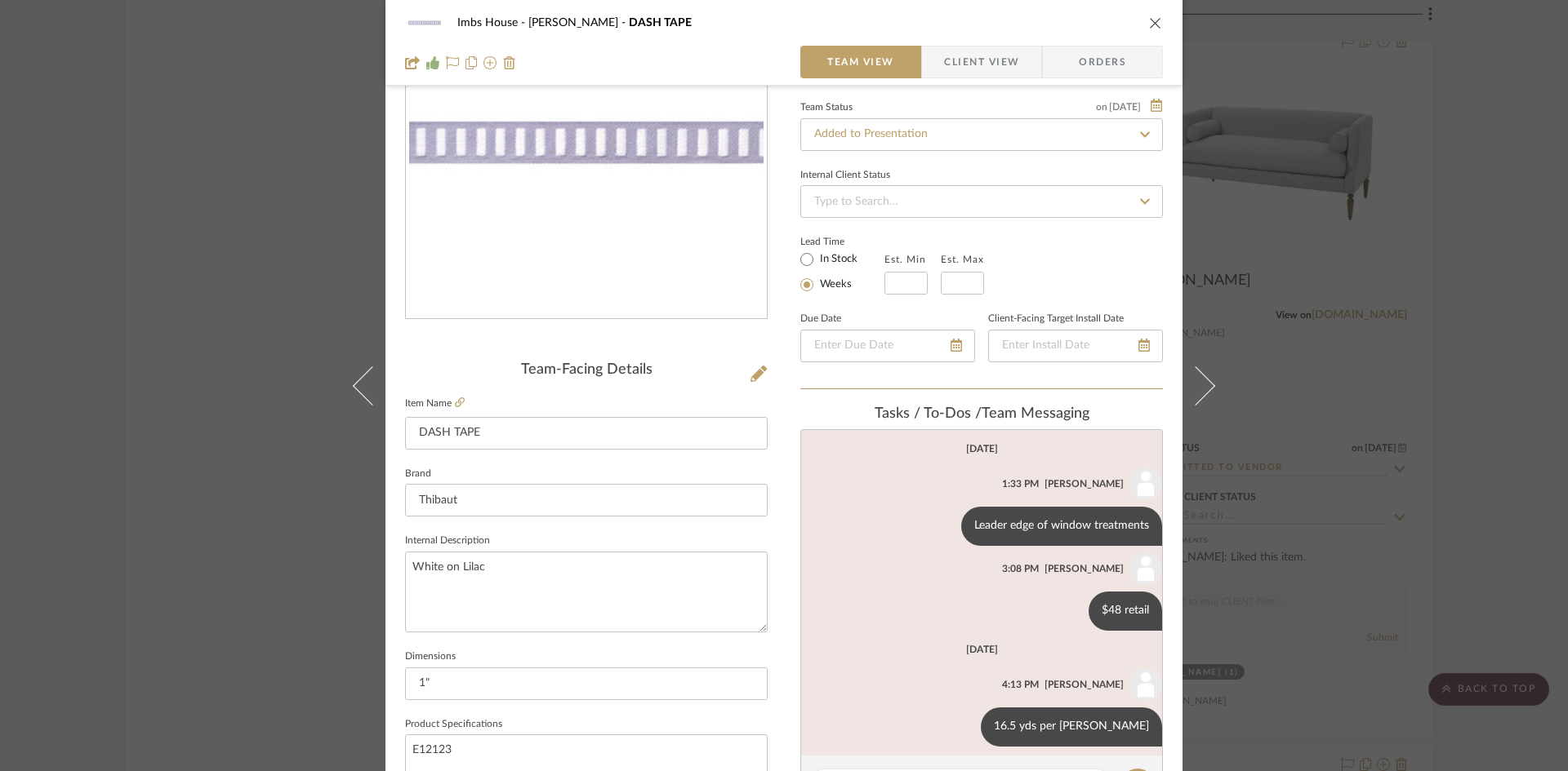
scroll to position [0, 0]
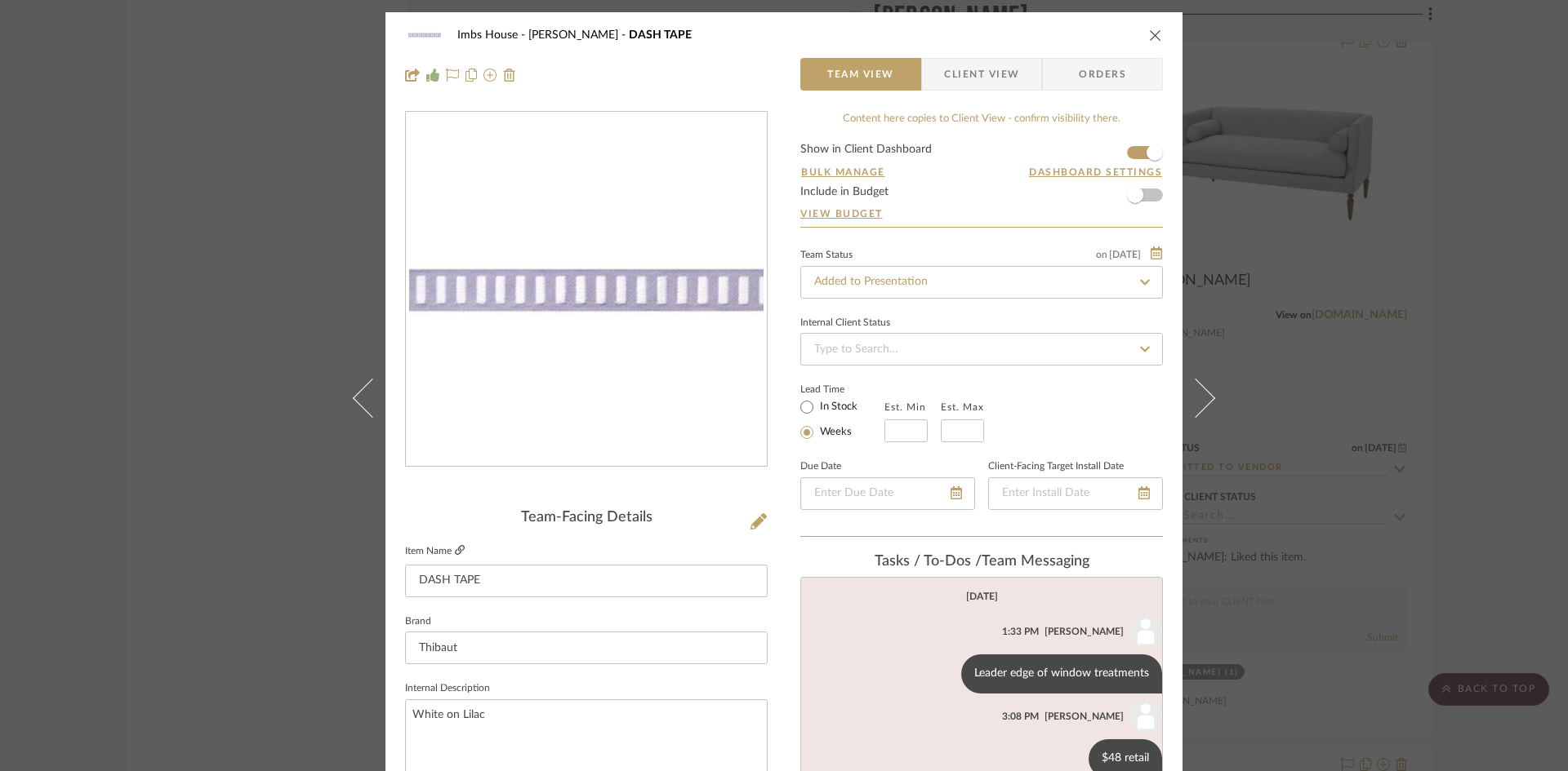
click at [455, 549] on icon at bounding box center [459, 550] width 10 height 10
click at [946, 278] on input "Added to Presentation" at bounding box center [981, 283] width 362 height 33
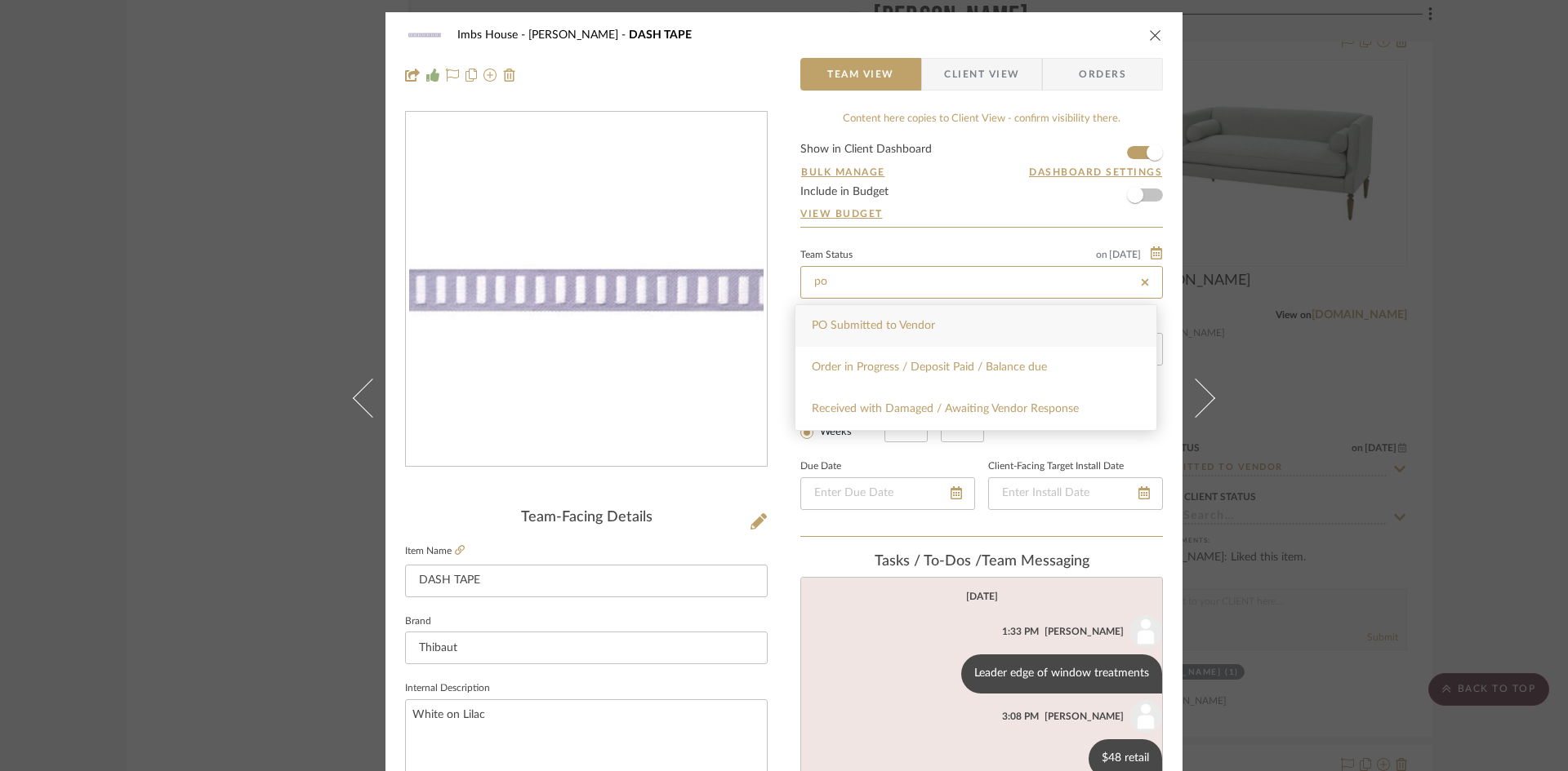
type input "po"
click at [929, 320] on span "PO Submitted to Vendor" at bounding box center [873, 326] width 123 height 12
type input "[DATE]"
type input "PO Submitted to Vendor"
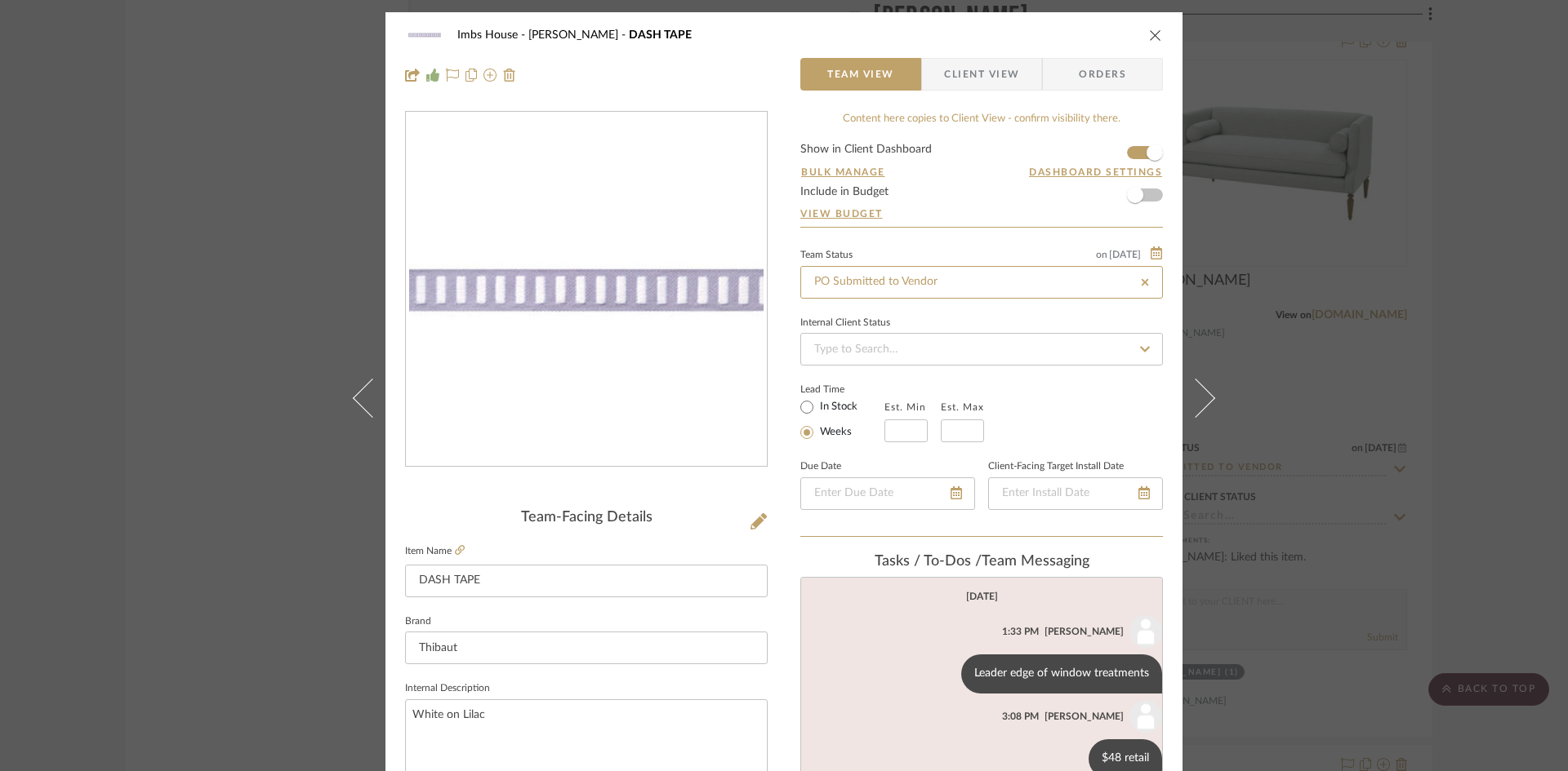
type input "[DATE]"
type input "PO Submitted to Vendor"
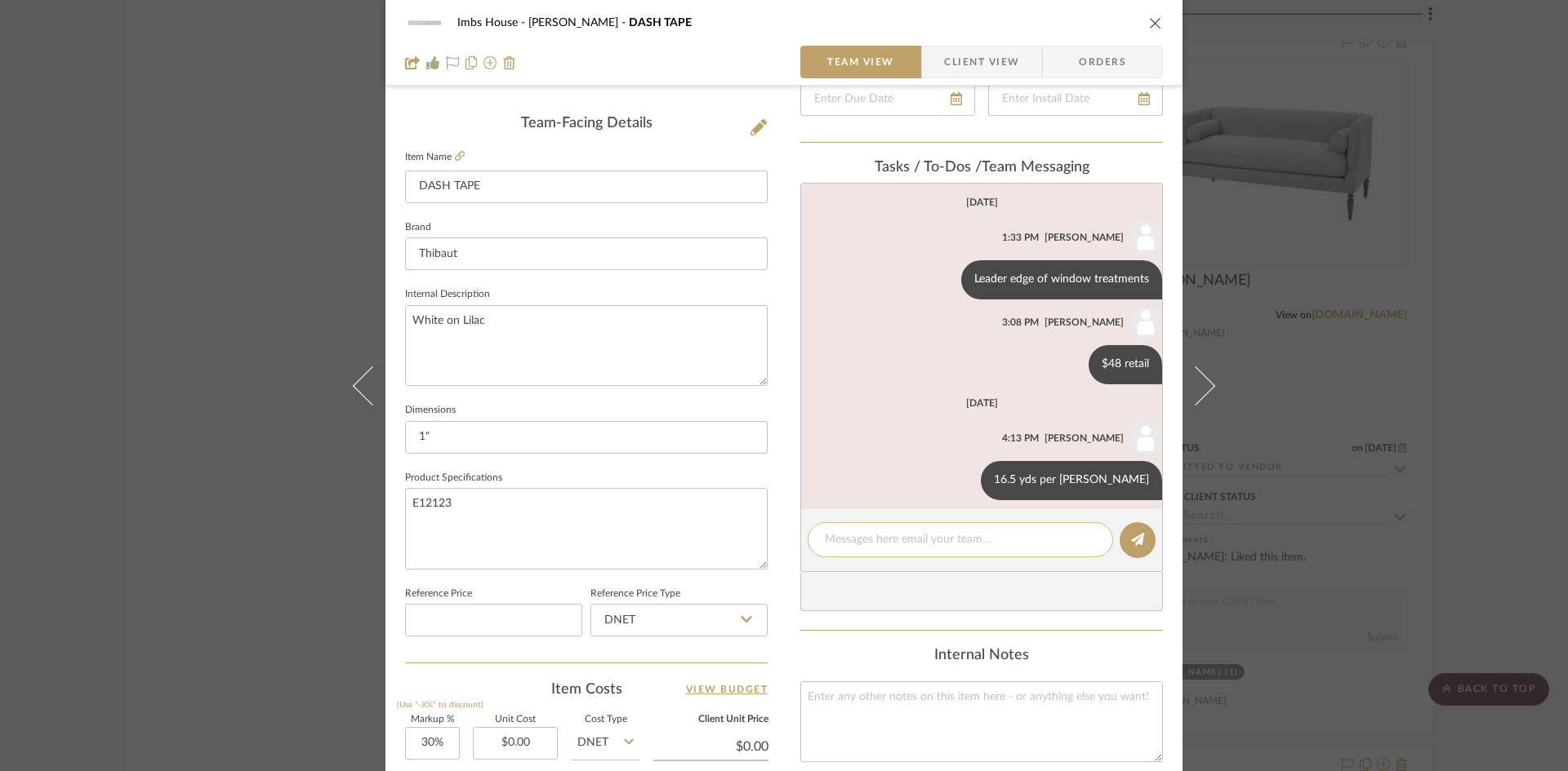
scroll to position [490, 0]
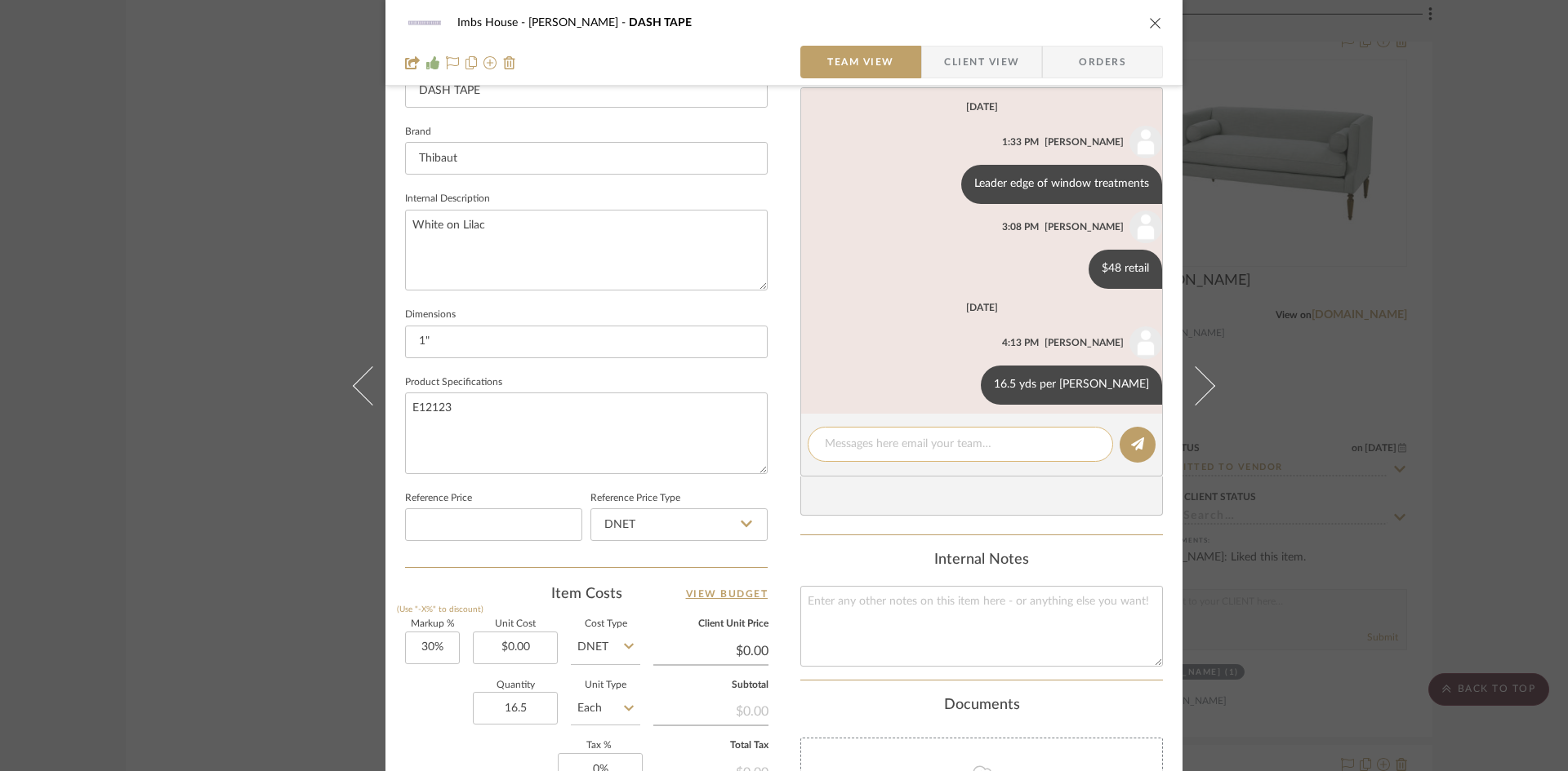
click at [931, 450] on textarea at bounding box center [960, 444] width 271 height 17
type textarea "Sent to [PERSON_NAME]"
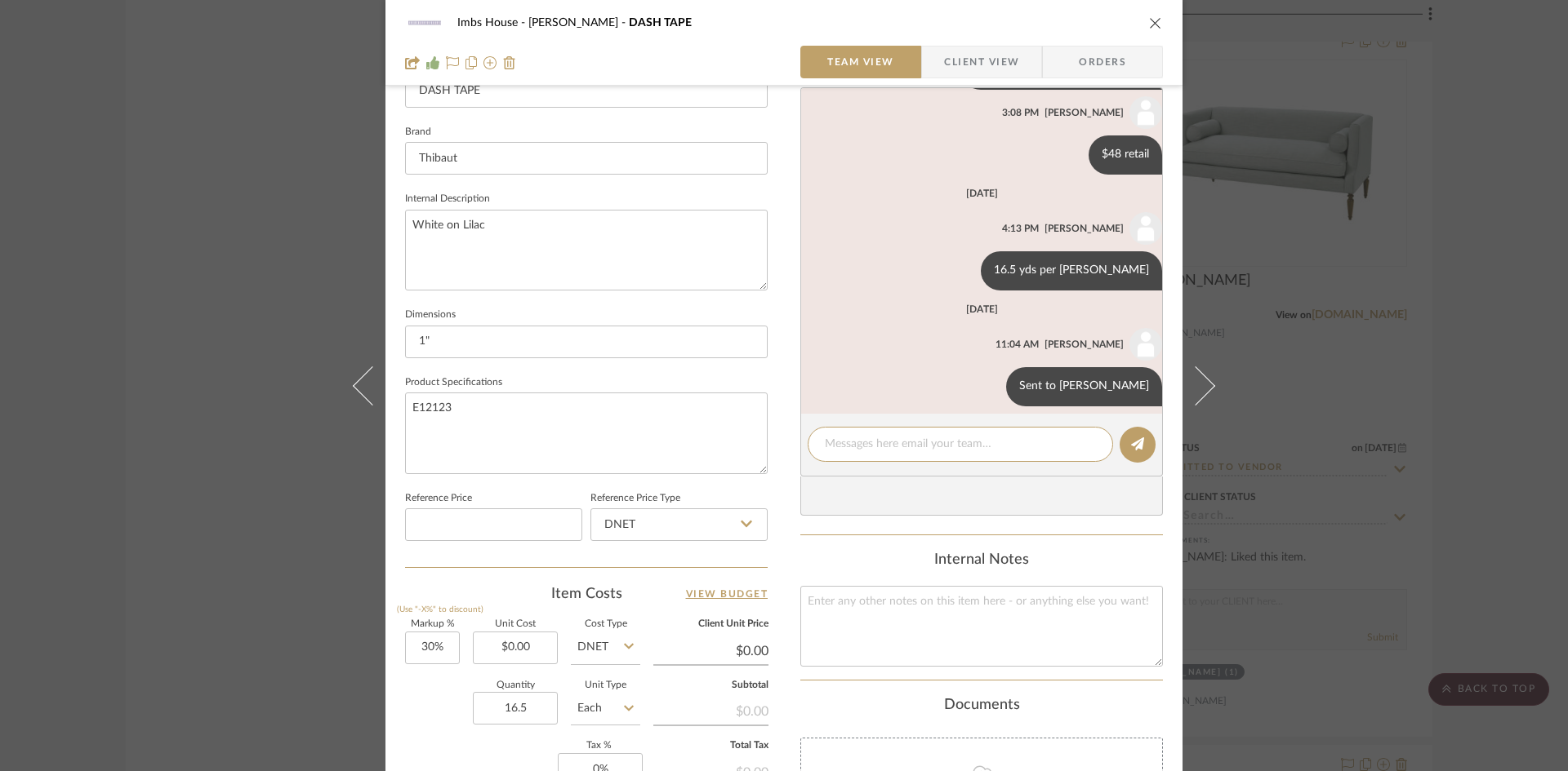
scroll to position [127, 0]
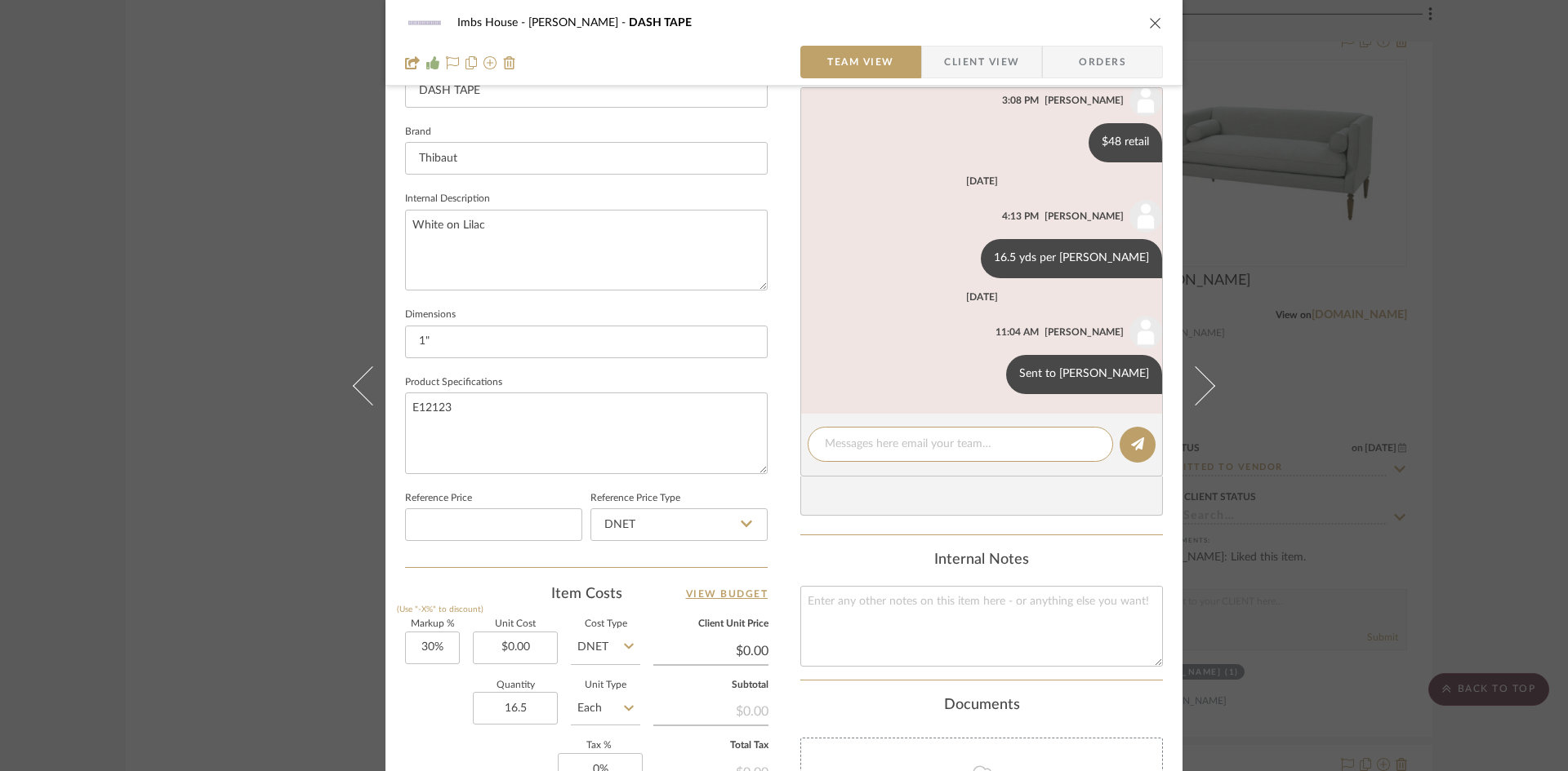
click at [1150, 16] on button "close" at bounding box center [1155, 23] width 15 height 15
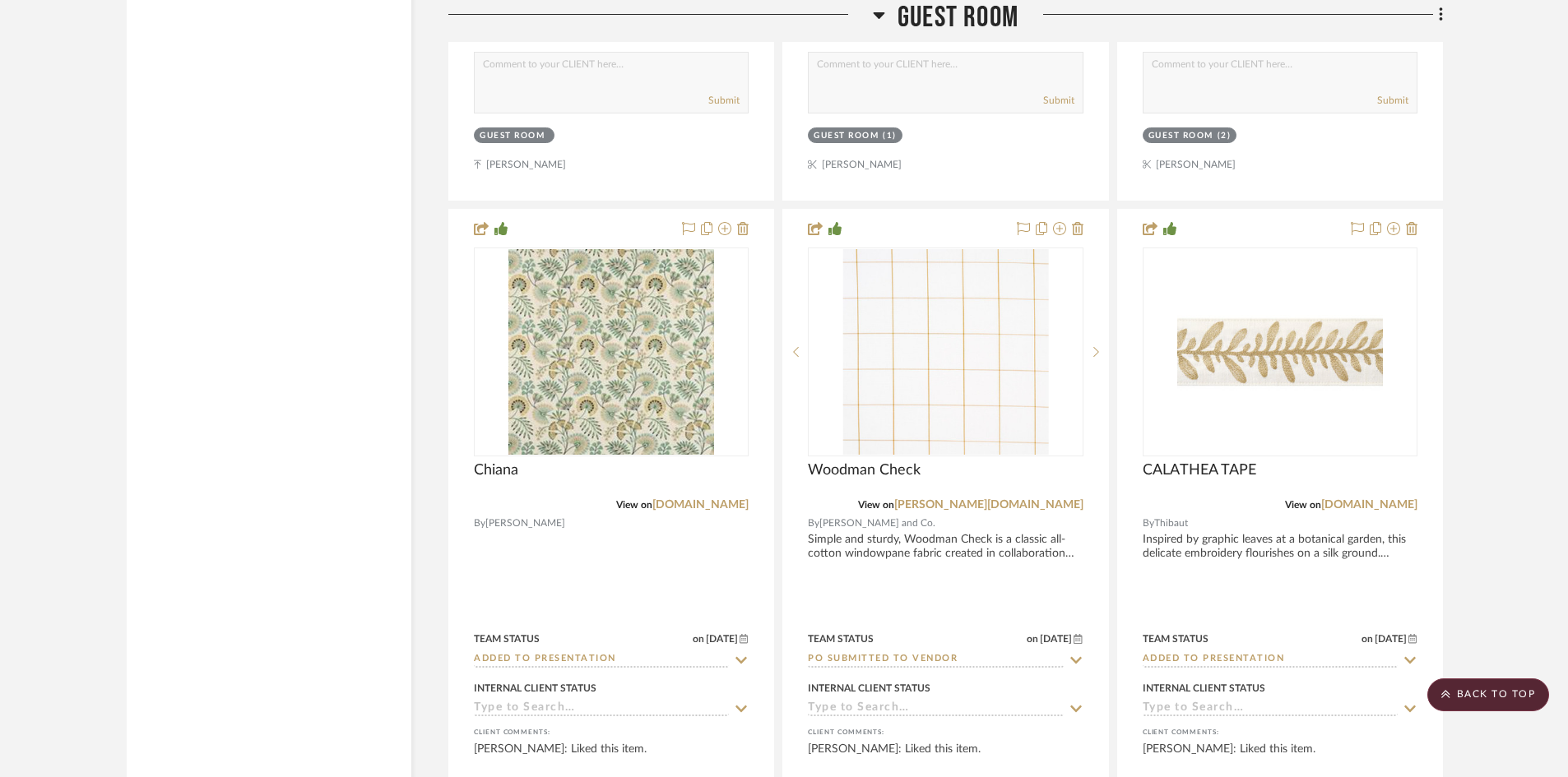
scroll to position [28298, 0]
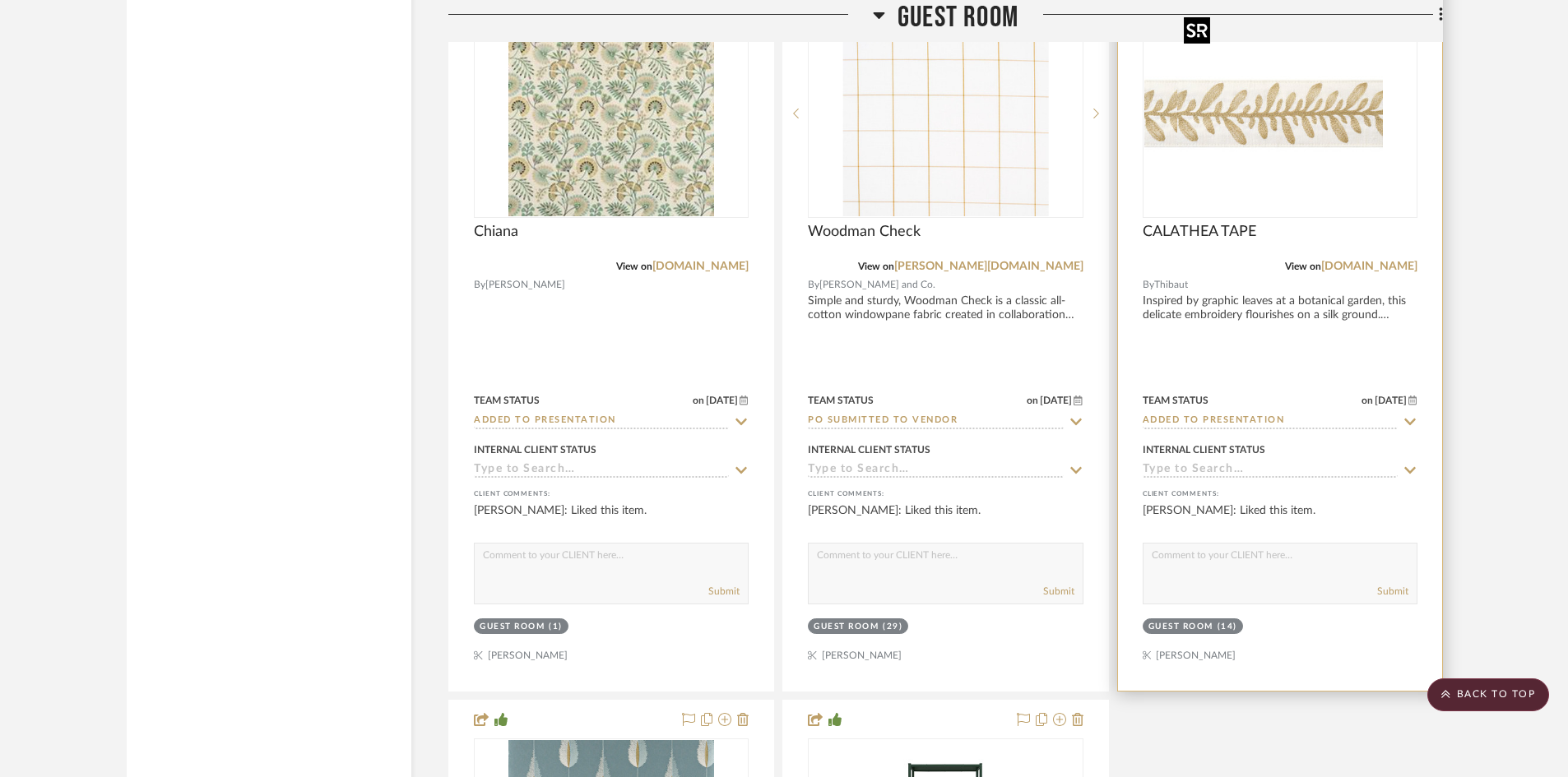
click at [1294, 143] on img "0" at bounding box center [1247, 114] width 206 height 206
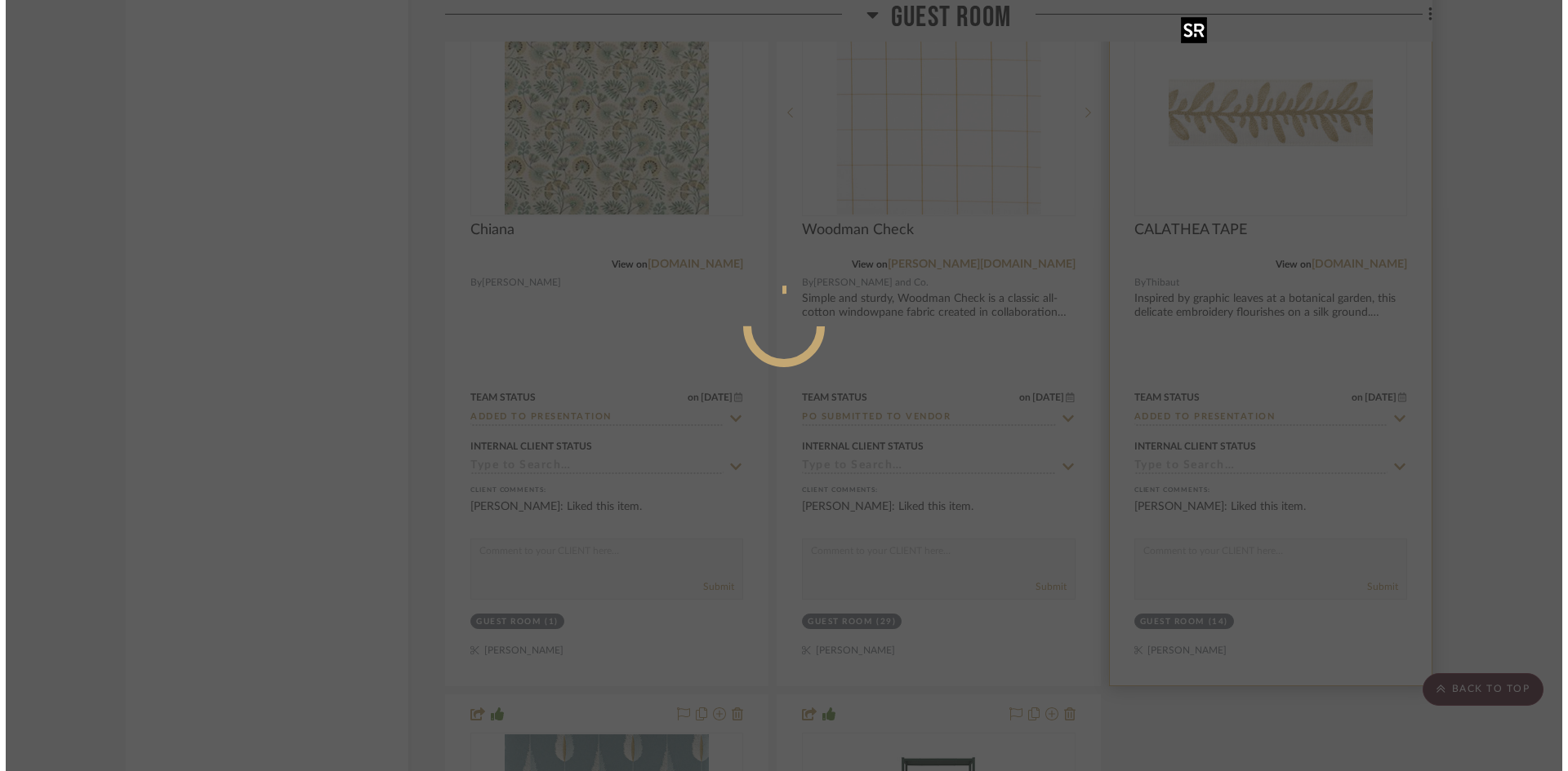
scroll to position [0, 0]
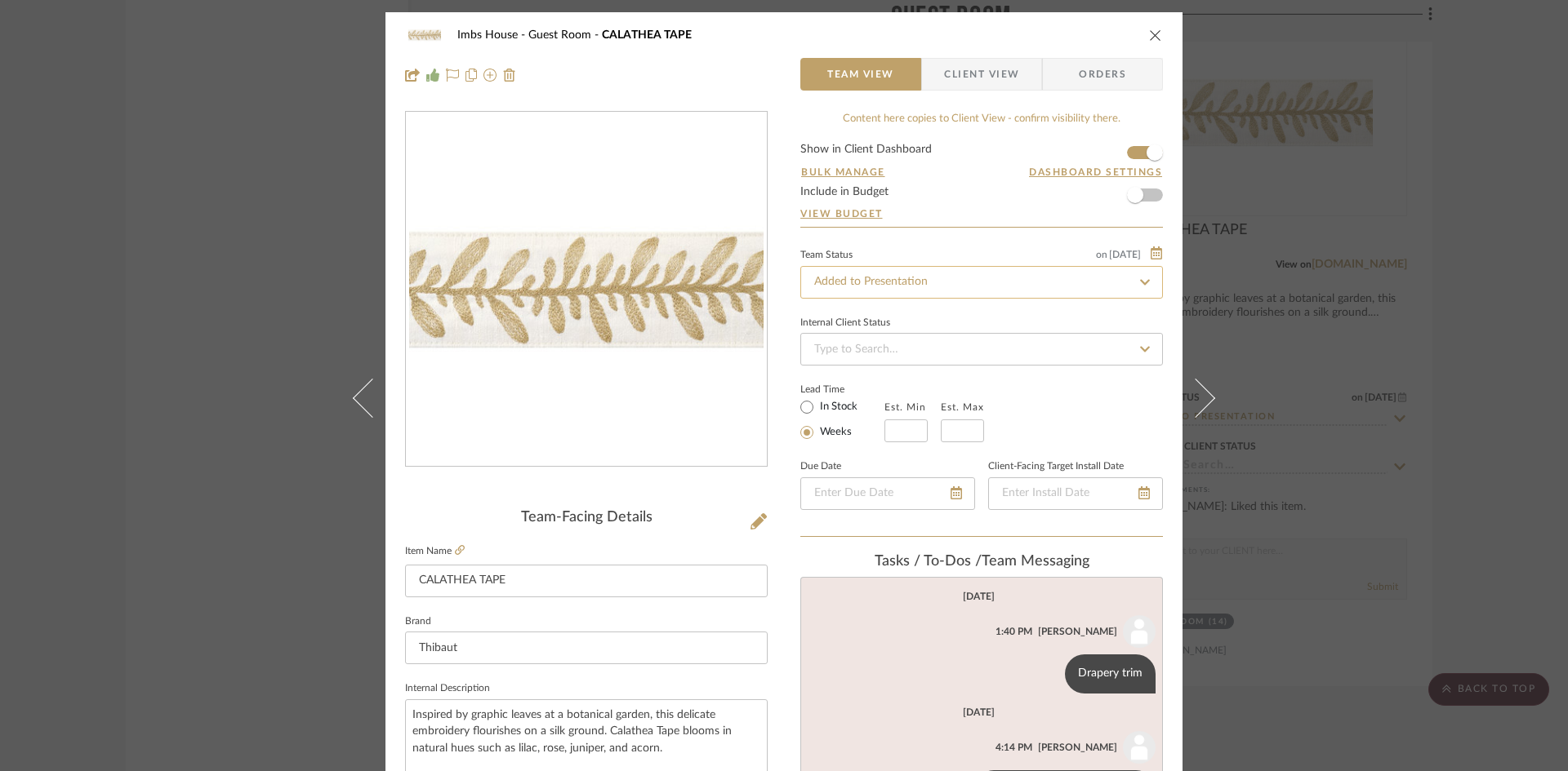
click at [962, 282] on input "Added to Presentation" at bounding box center [981, 283] width 362 height 33
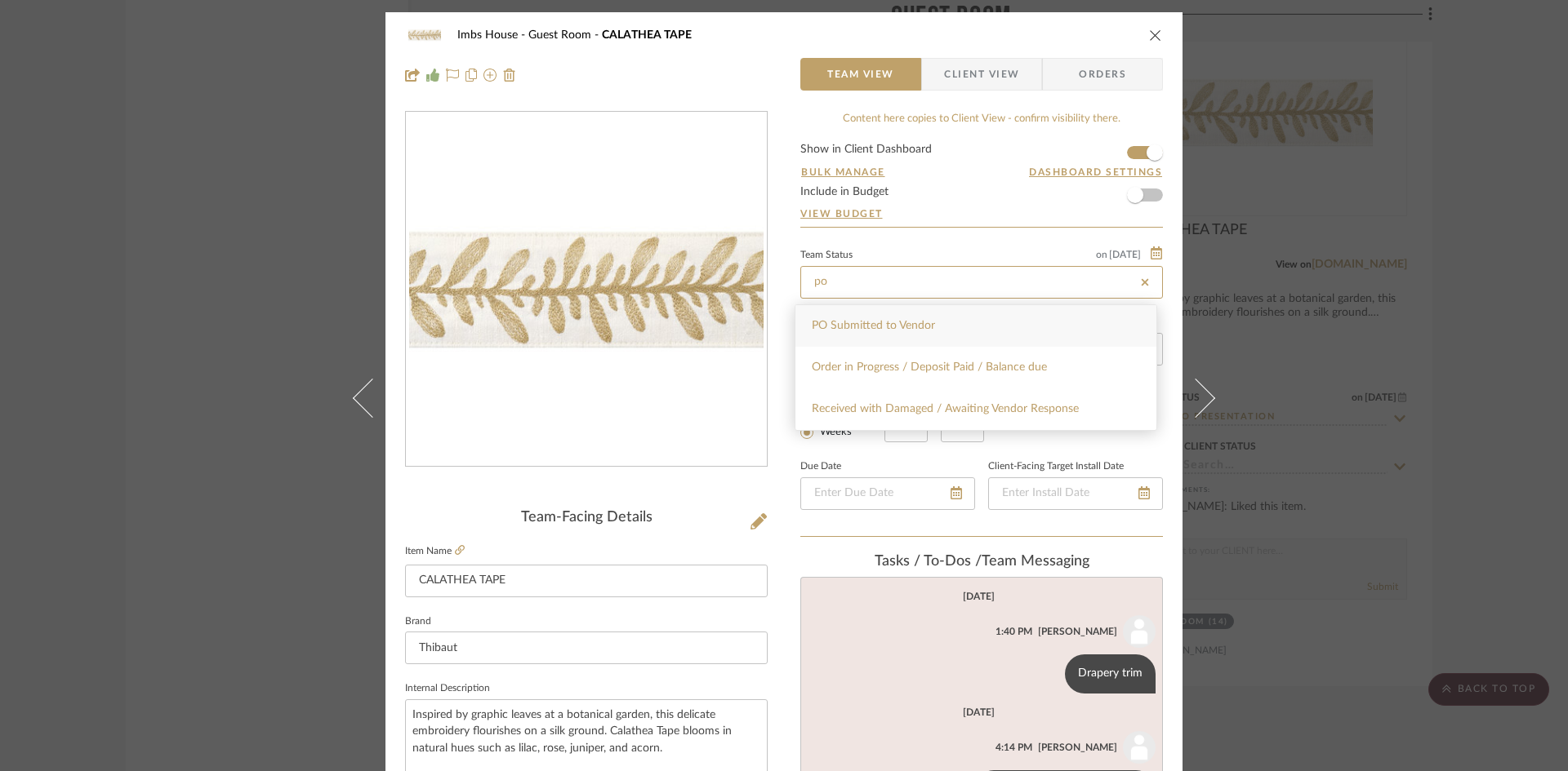
type input "po"
click at [965, 320] on div "PO Submitted to Vendor" at bounding box center [975, 327] width 361 height 42
type input "[DATE]"
type input "PO Submitted to Vendor"
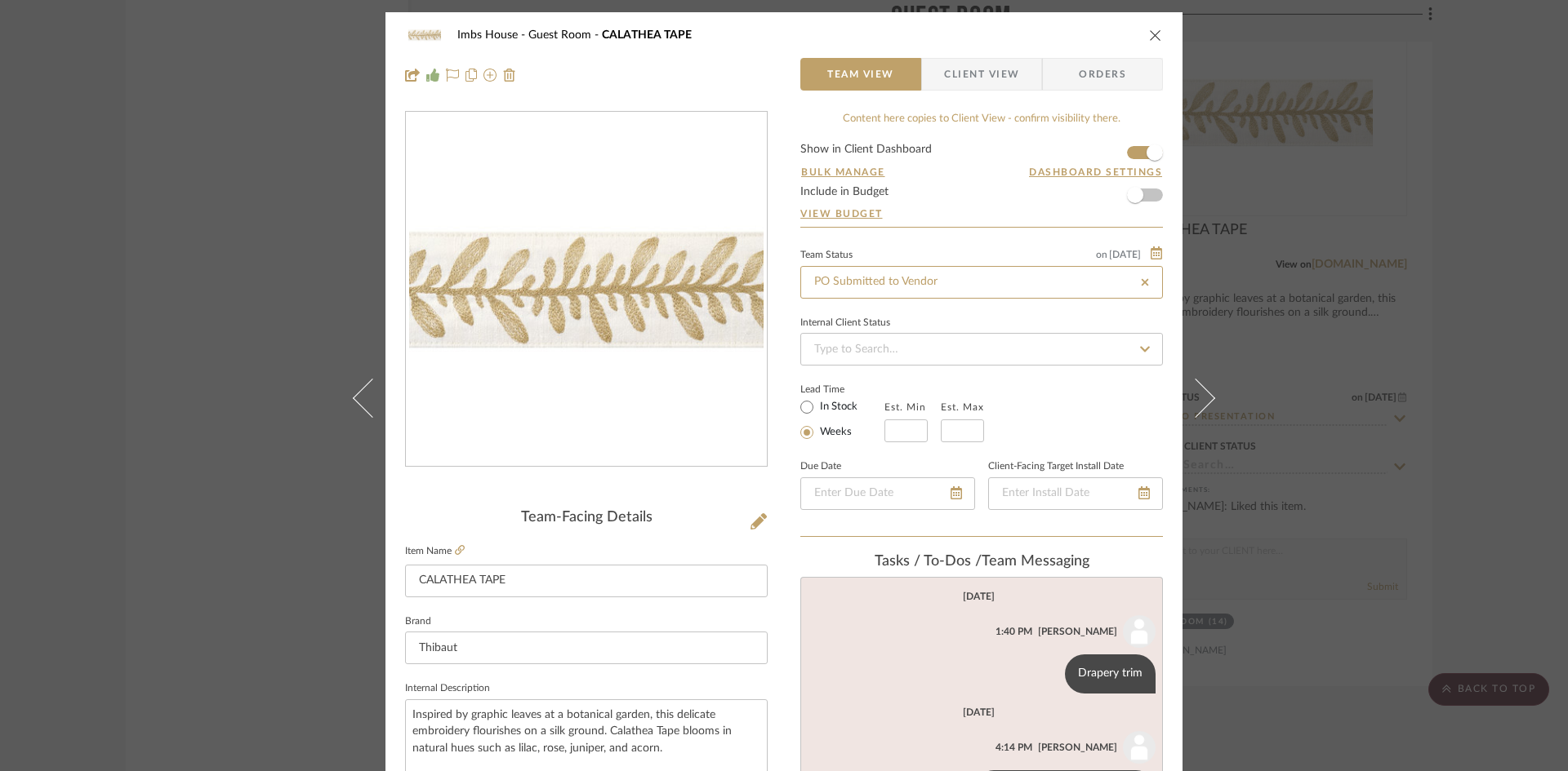
type input "[DATE]"
type input "PO Submitted to Vendor"
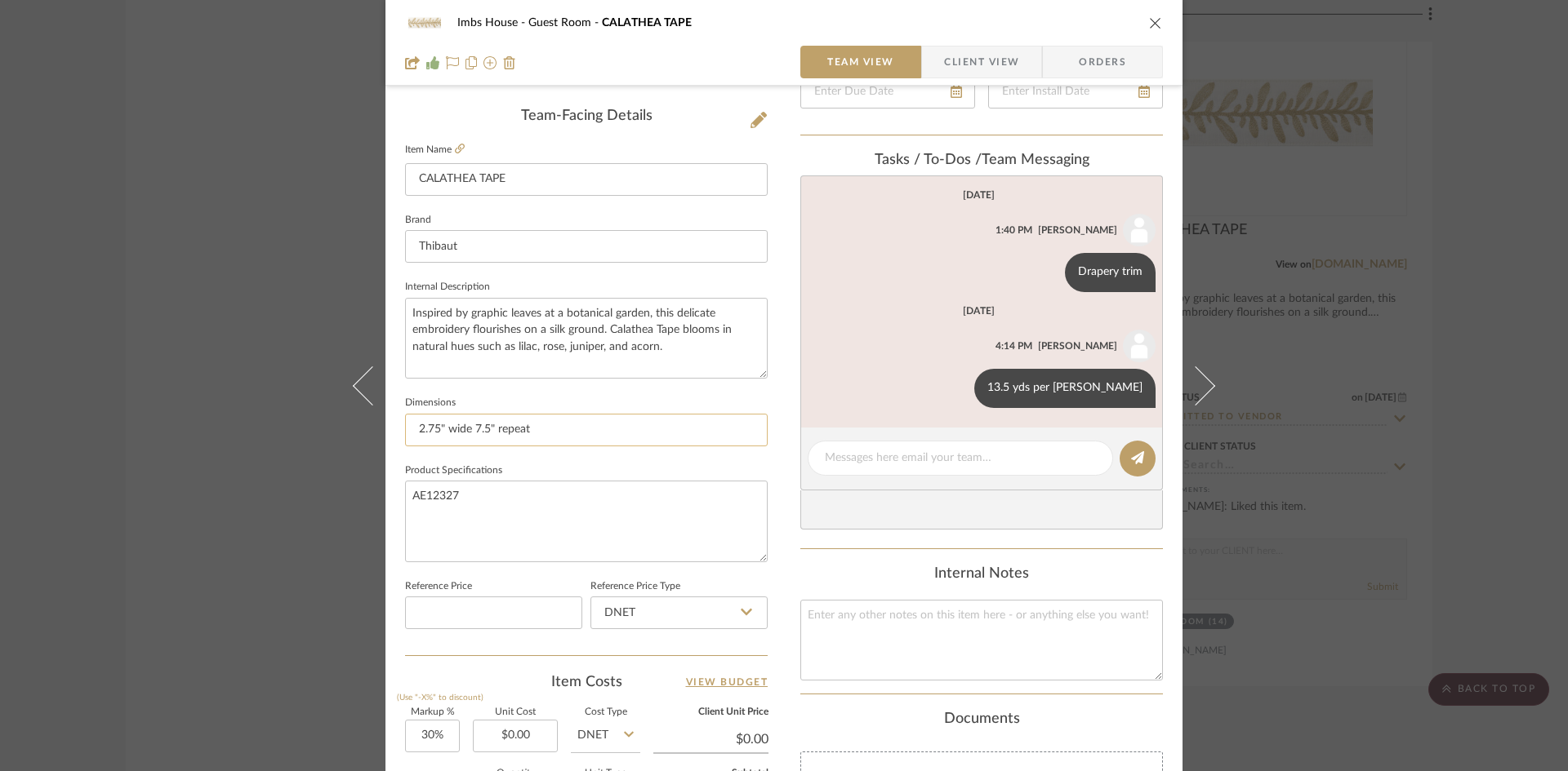
scroll to position [408, 0]
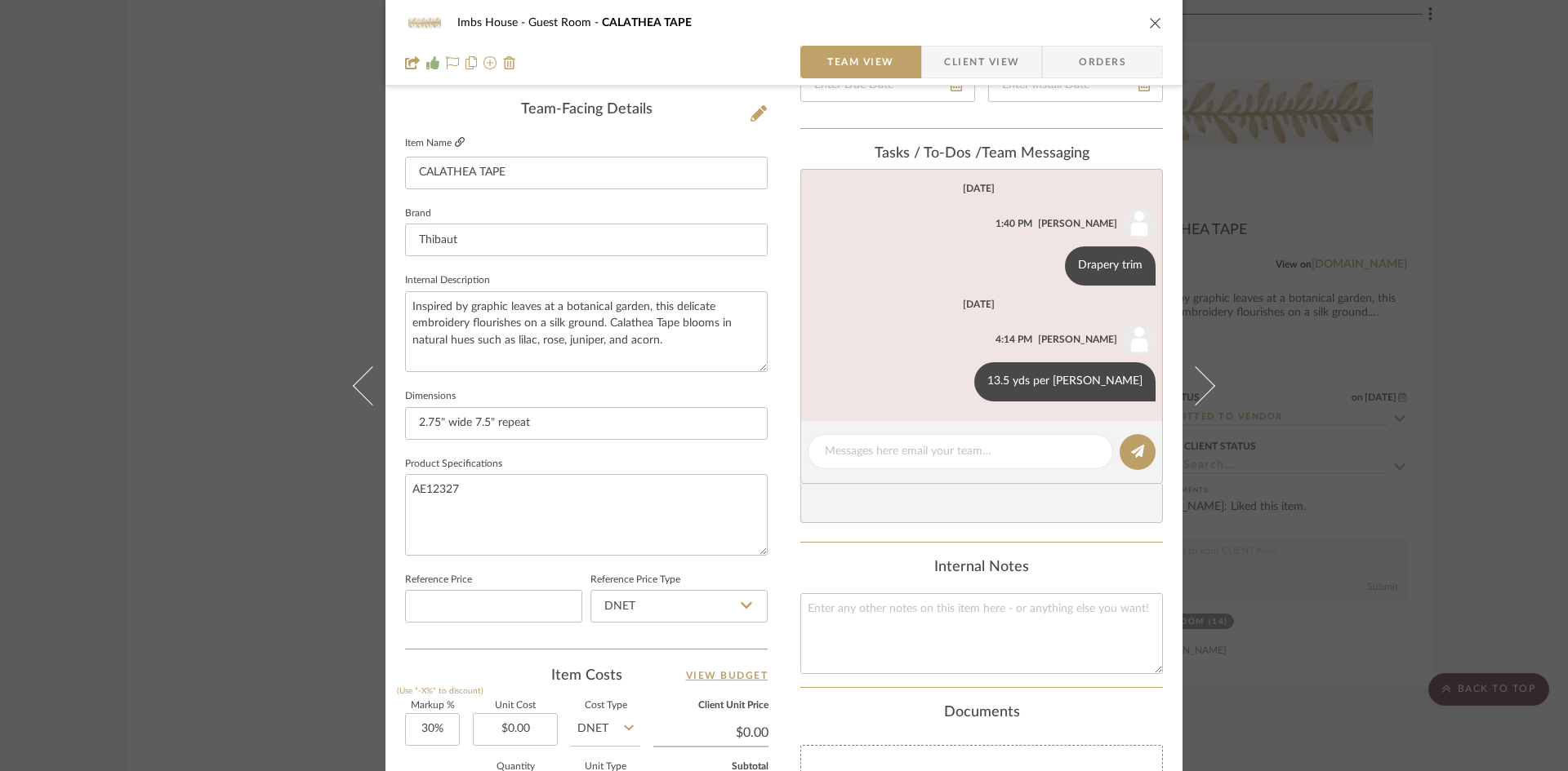
click at [455, 137] on icon at bounding box center [459, 141] width 10 height 10
click at [918, 447] on textarea at bounding box center [960, 452] width 271 height 17
type textarea "BO [DATE] sent to [PERSON_NAME]"
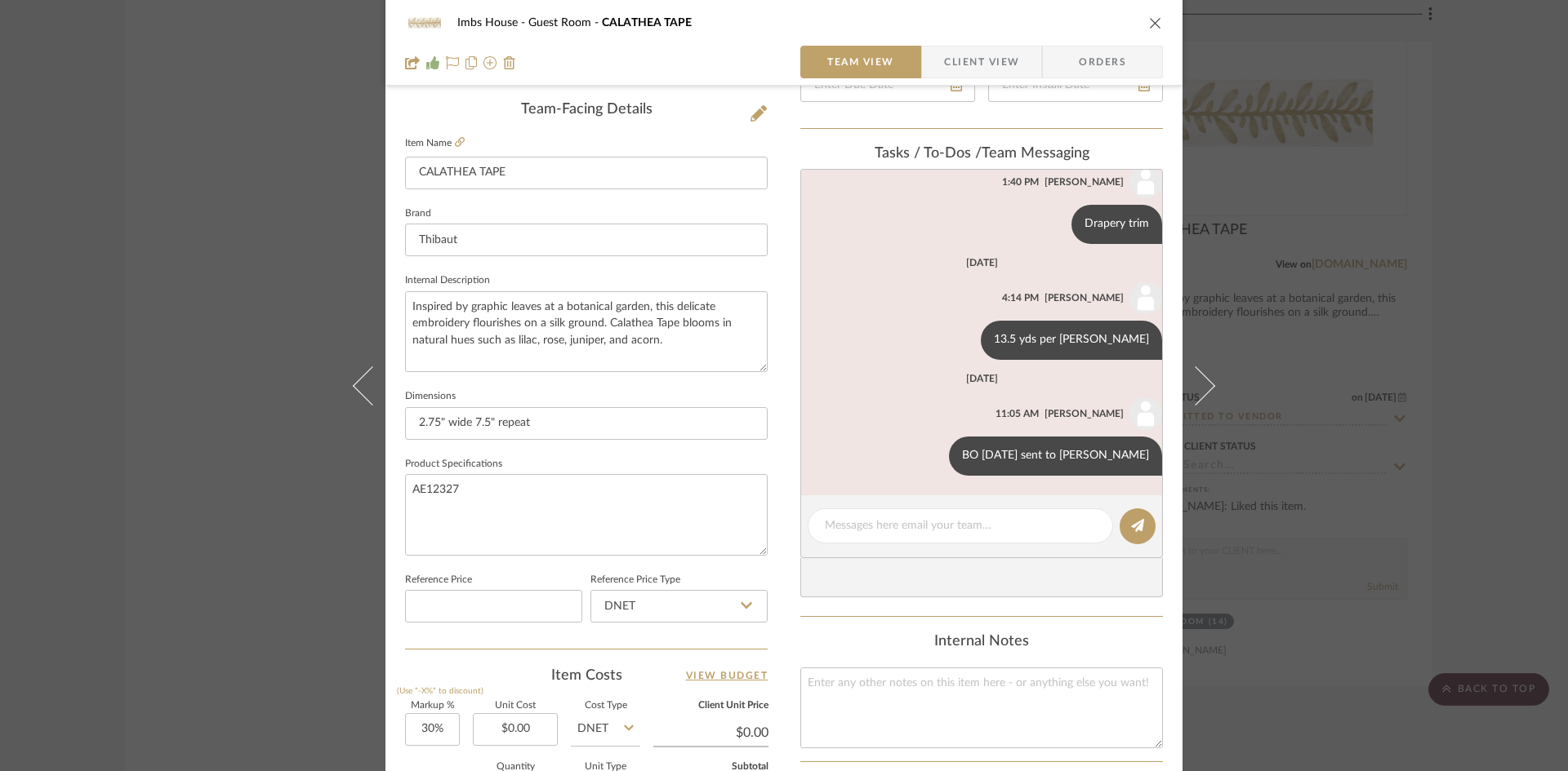
click at [1149, 21] on icon "close" at bounding box center [1155, 23] width 13 height 13
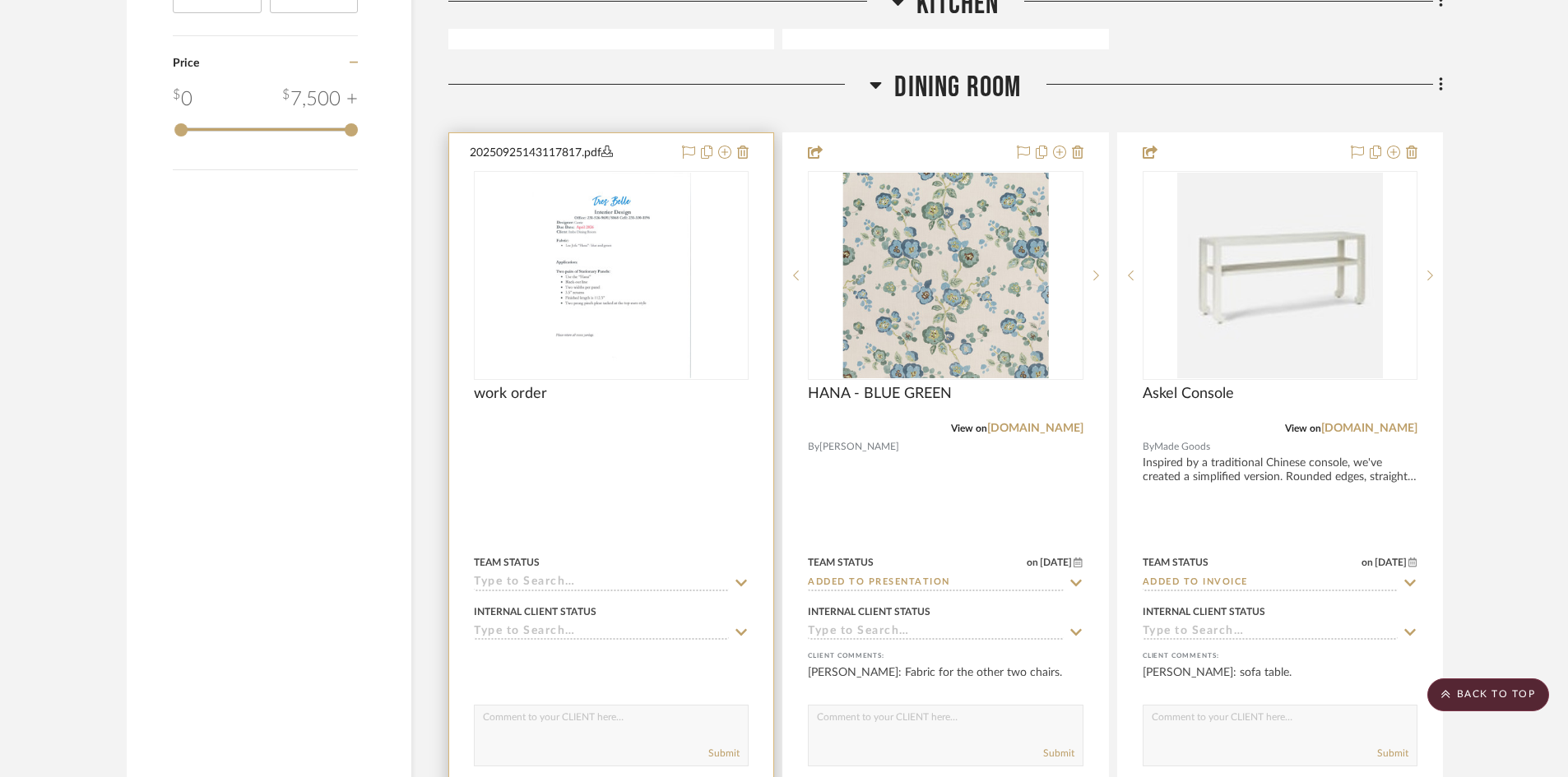
scroll to position [2797, 0]
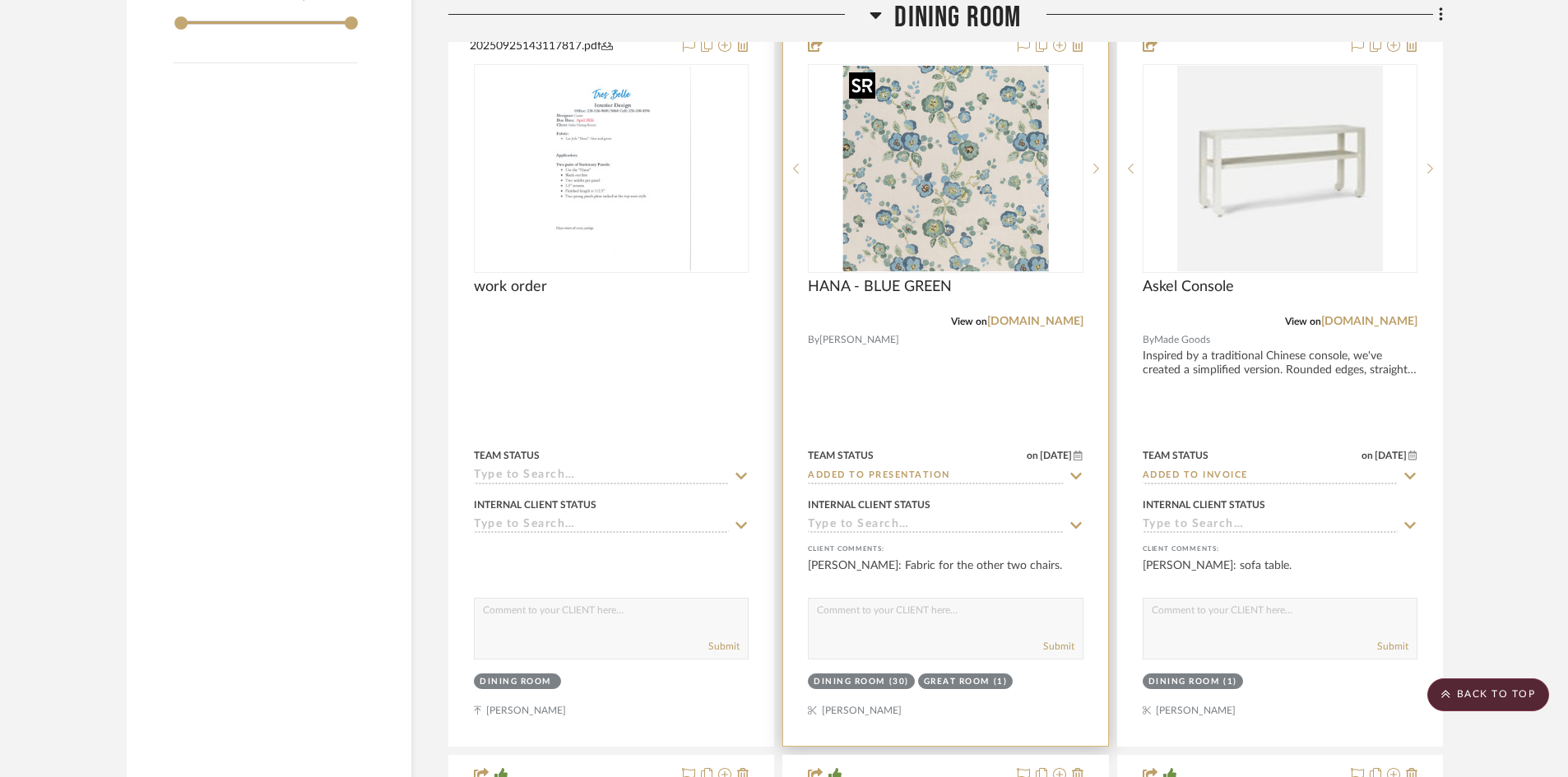
click at [964, 214] on img "0" at bounding box center [945, 169] width 206 height 206
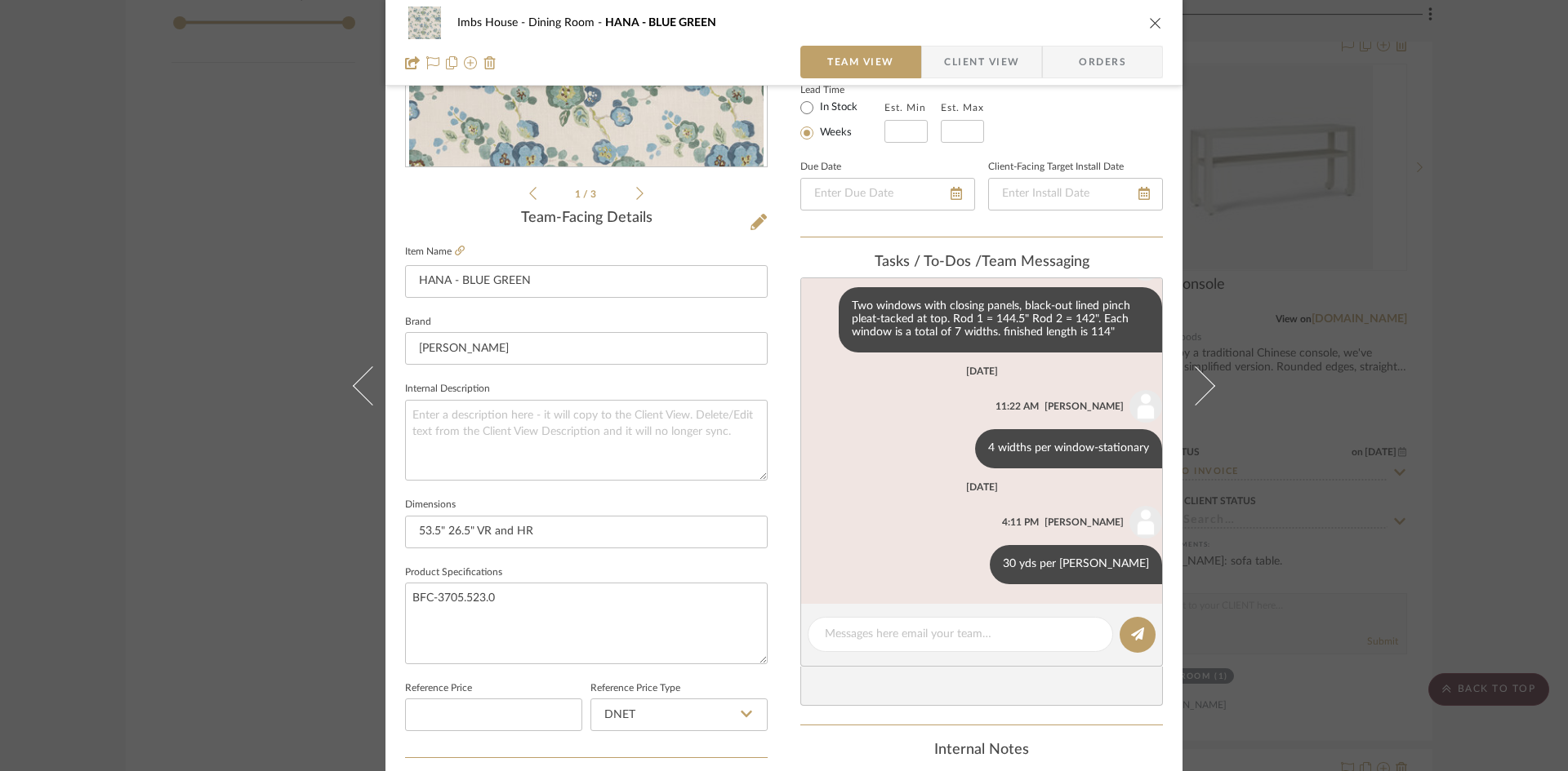
scroll to position [327, 0]
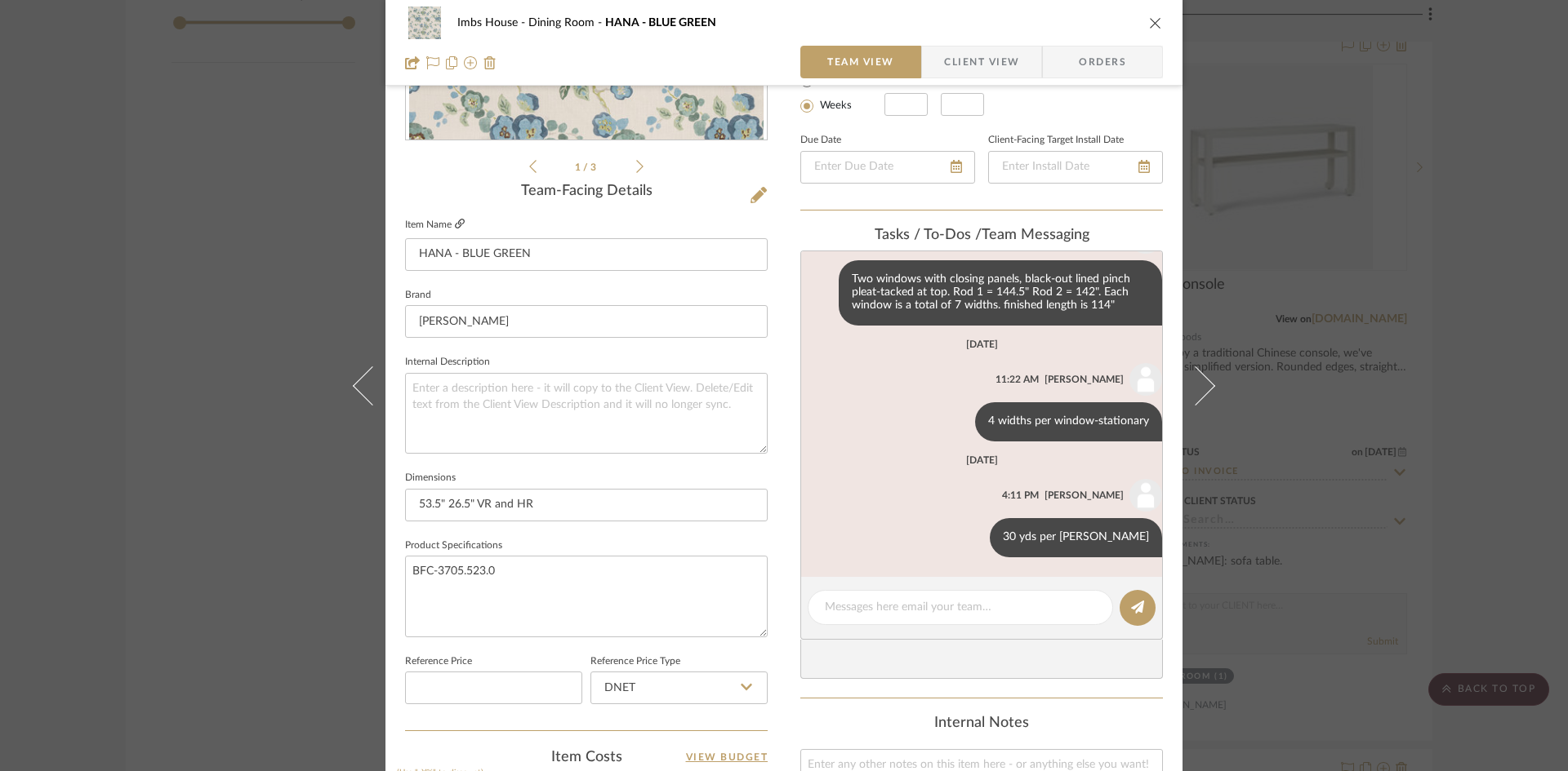
click at [455, 220] on icon at bounding box center [459, 224] width 10 height 10
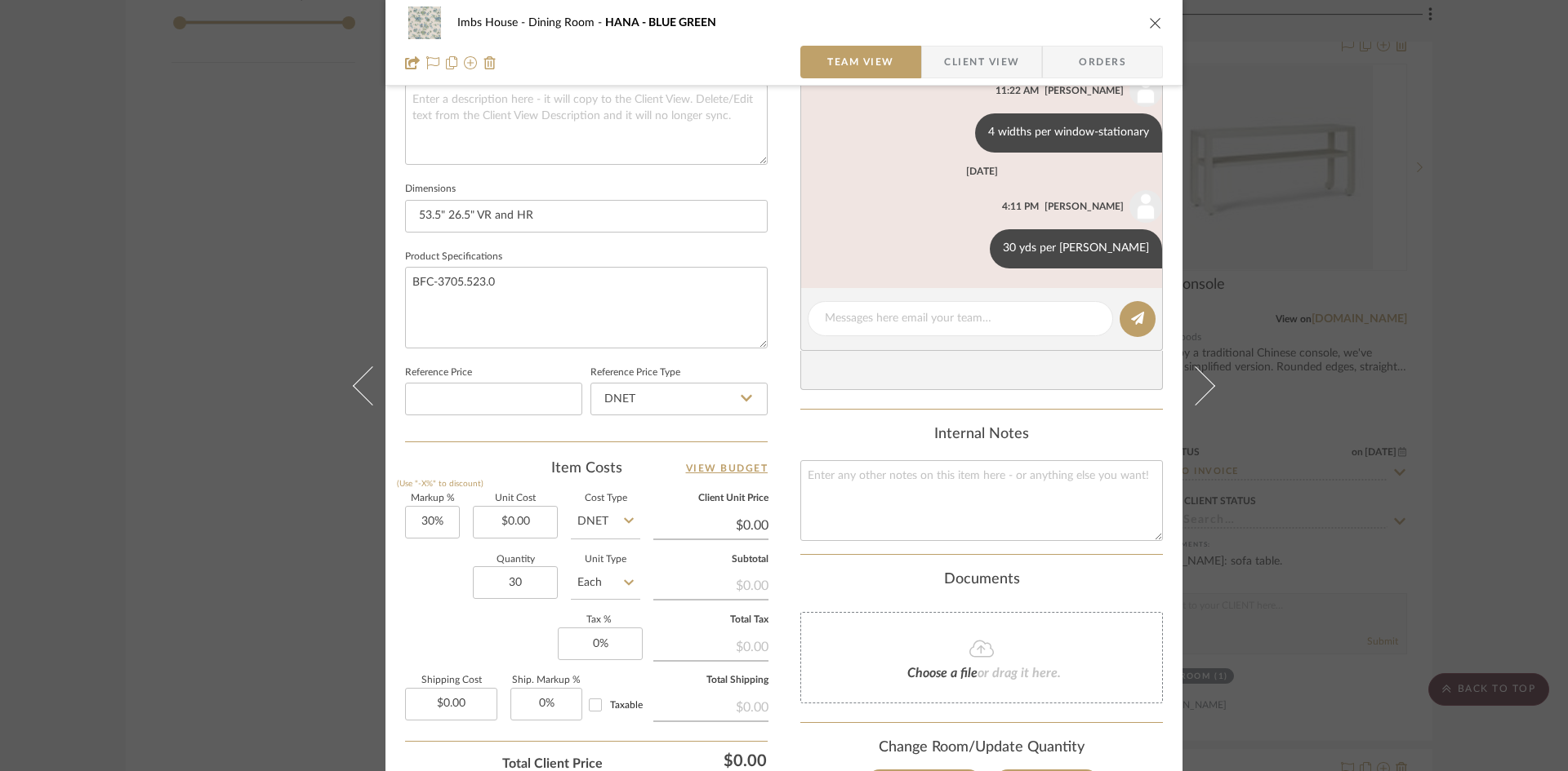
scroll to position [177, 0]
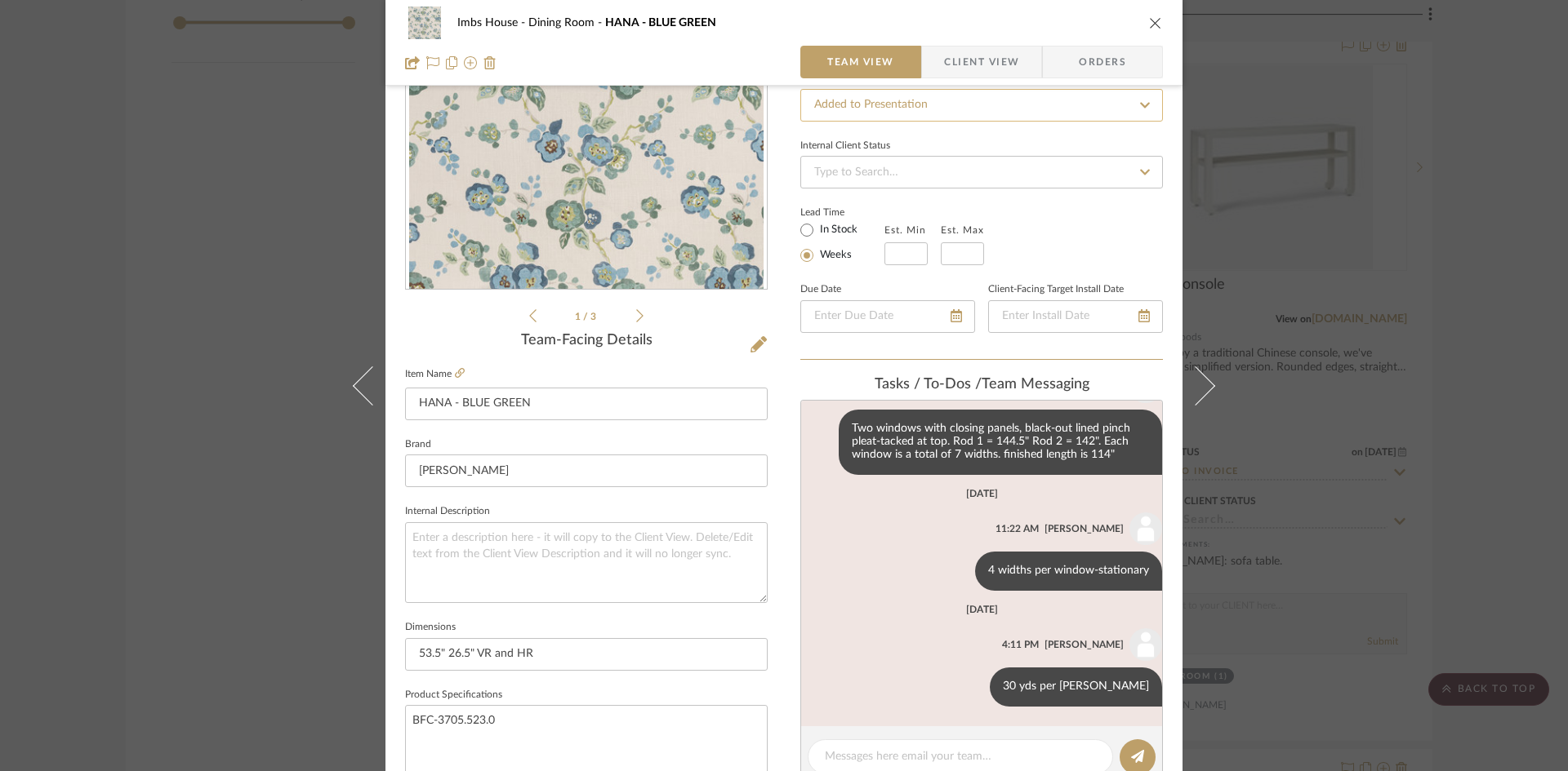
click at [948, 111] on input "Added to Presentation" at bounding box center [981, 106] width 362 height 33
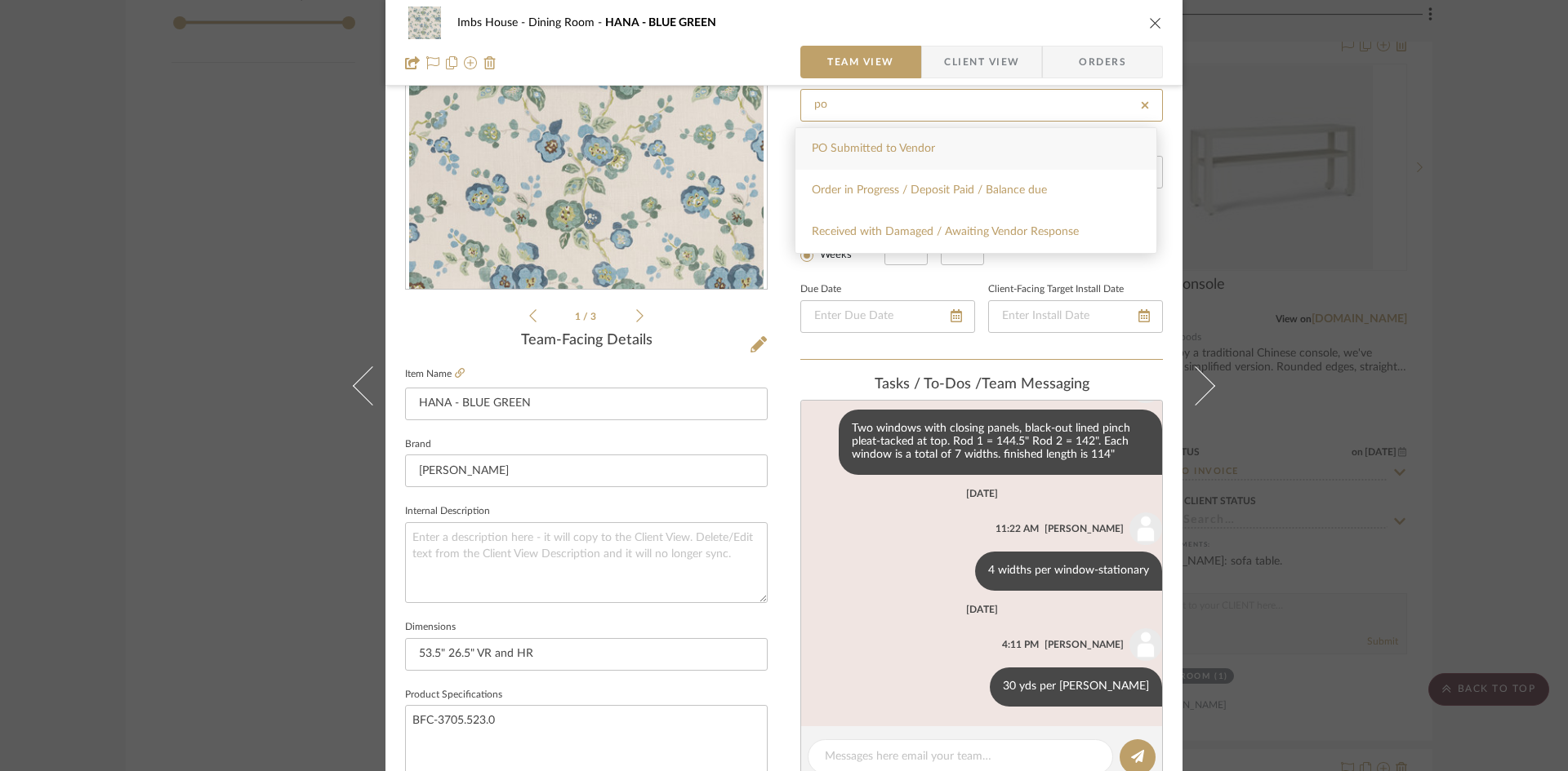
type input "po"
click at [904, 150] on span "PO Submitted to Vendor" at bounding box center [873, 149] width 123 height 12
type input "[DATE]"
type input "PO Submitted to Vendor"
type input "[DATE]"
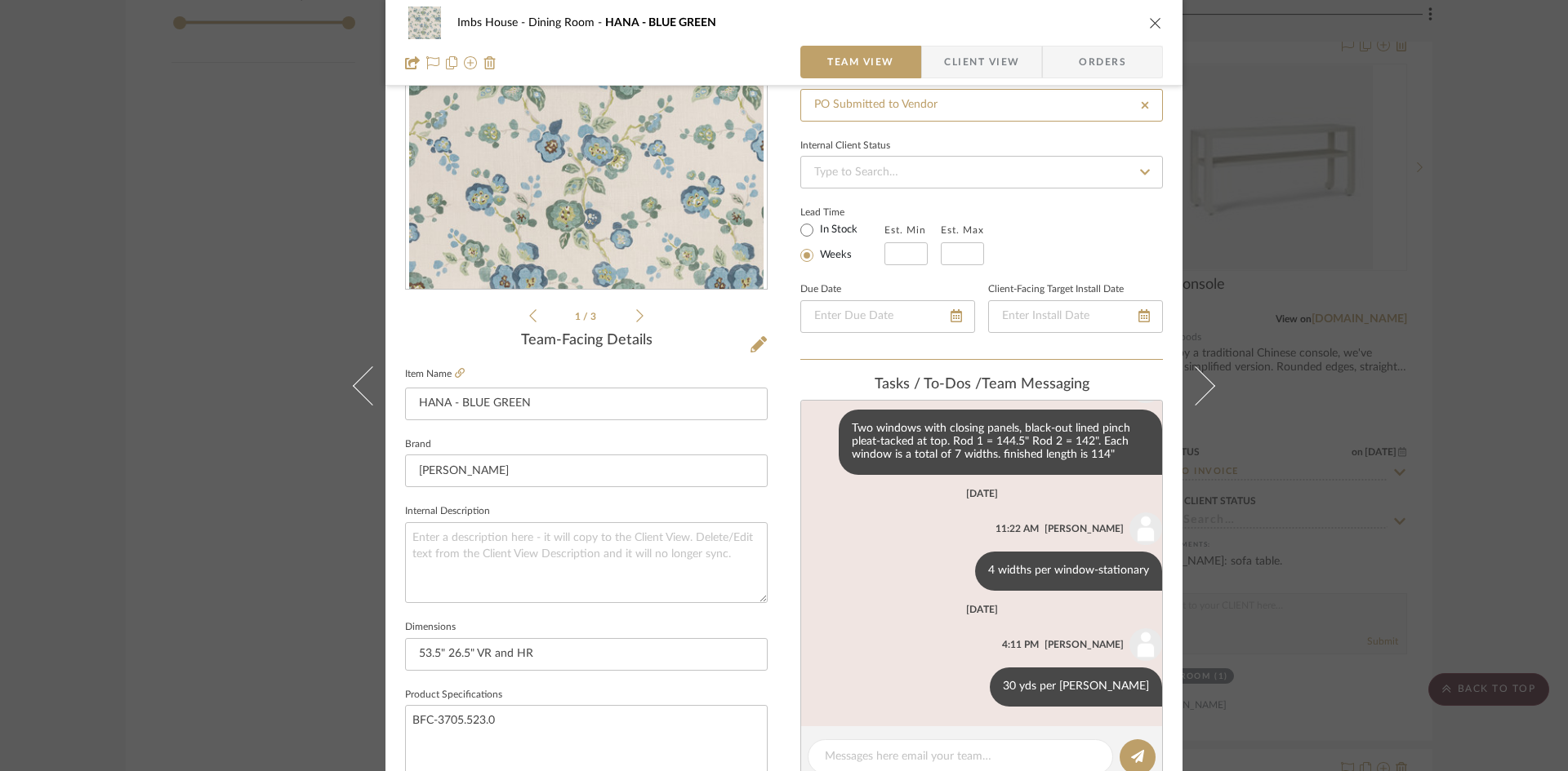
type input "PO Submitted to Vendor"
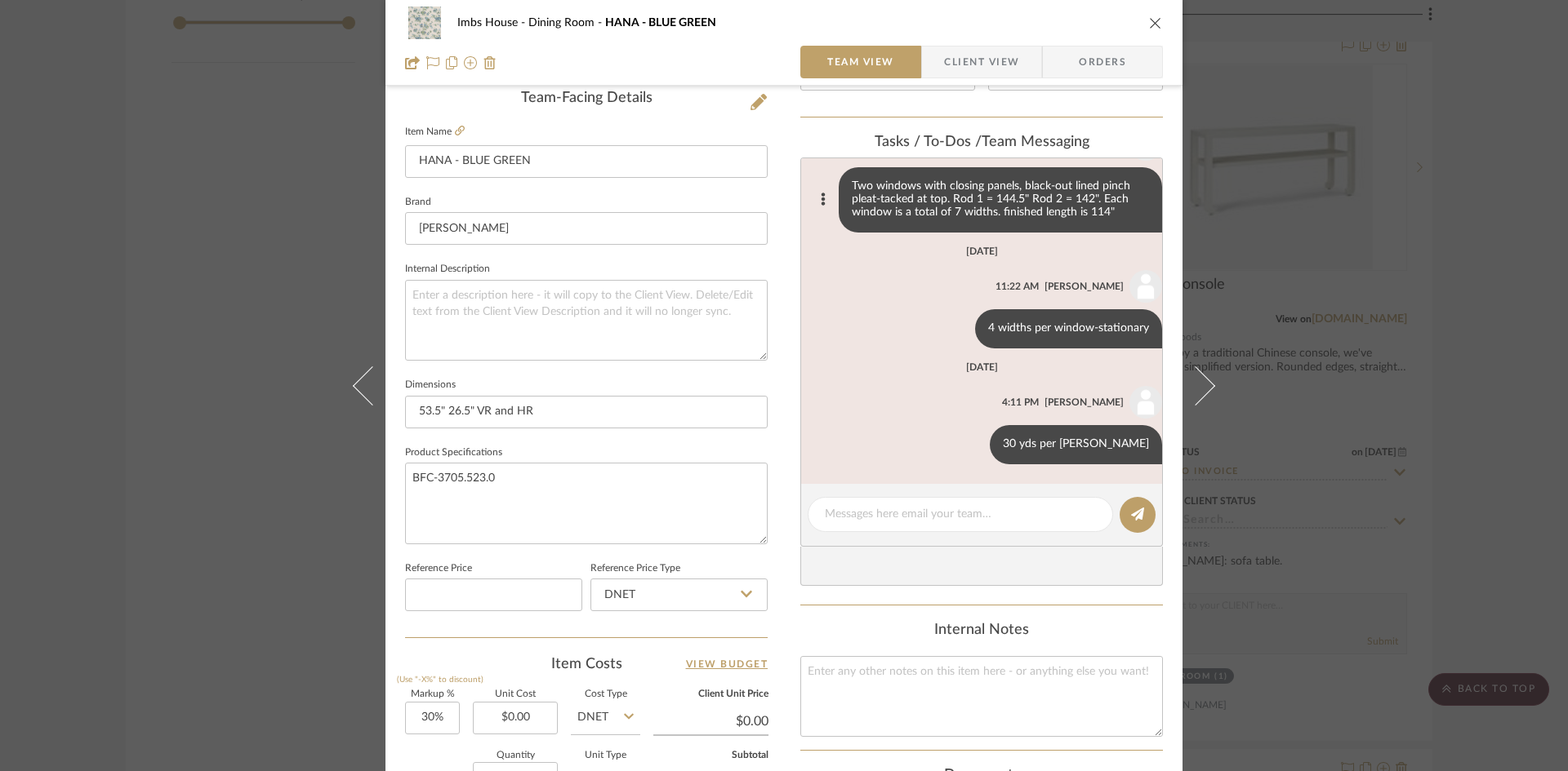
scroll to position [667, 0]
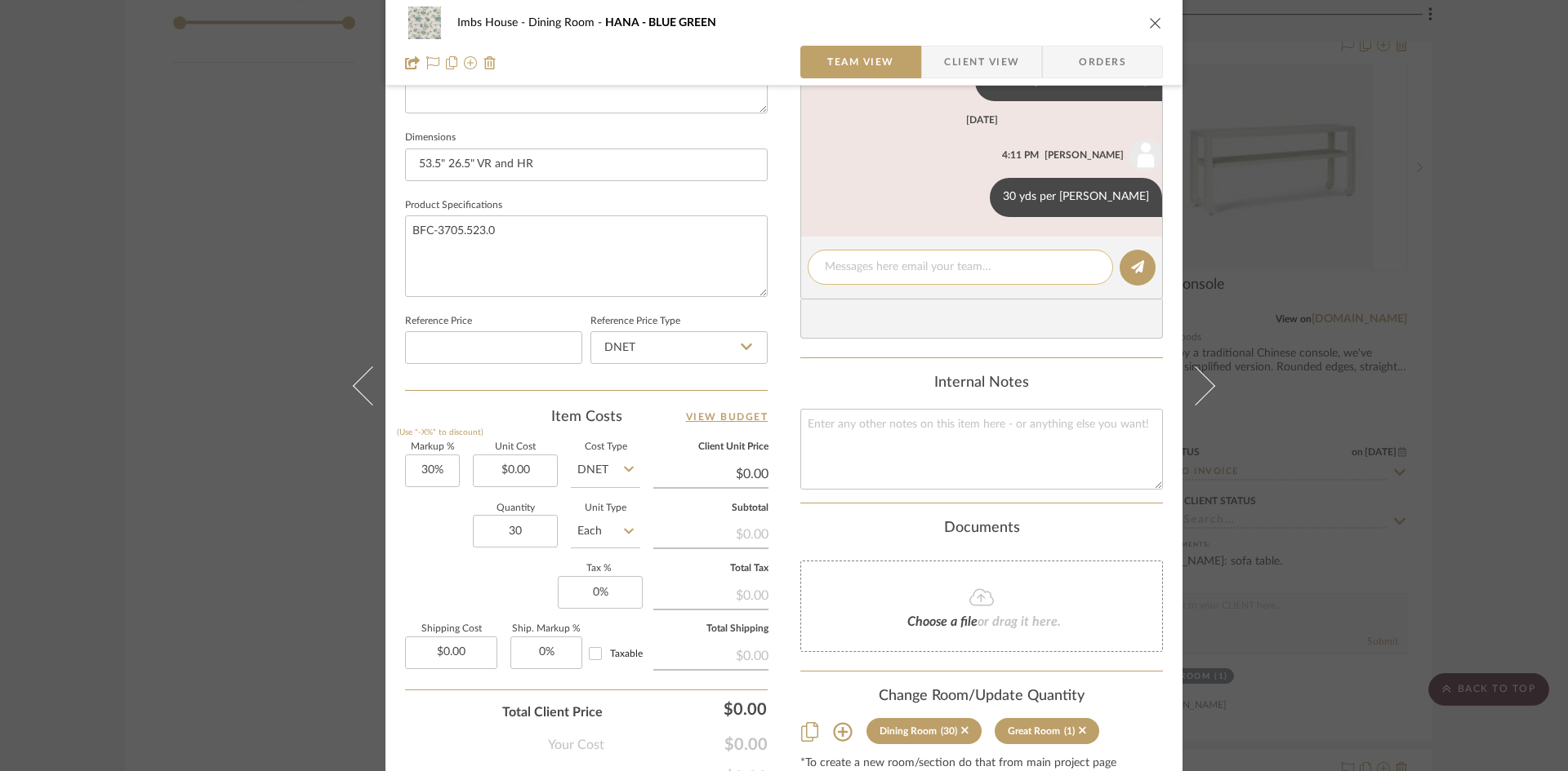
click at [941, 260] on textarea at bounding box center [960, 267] width 271 height 17
type textarea "Sent to [PERSON_NAME]"
click at [1152, 16] on icon "close" at bounding box center [1155, 23] width 13 height 13
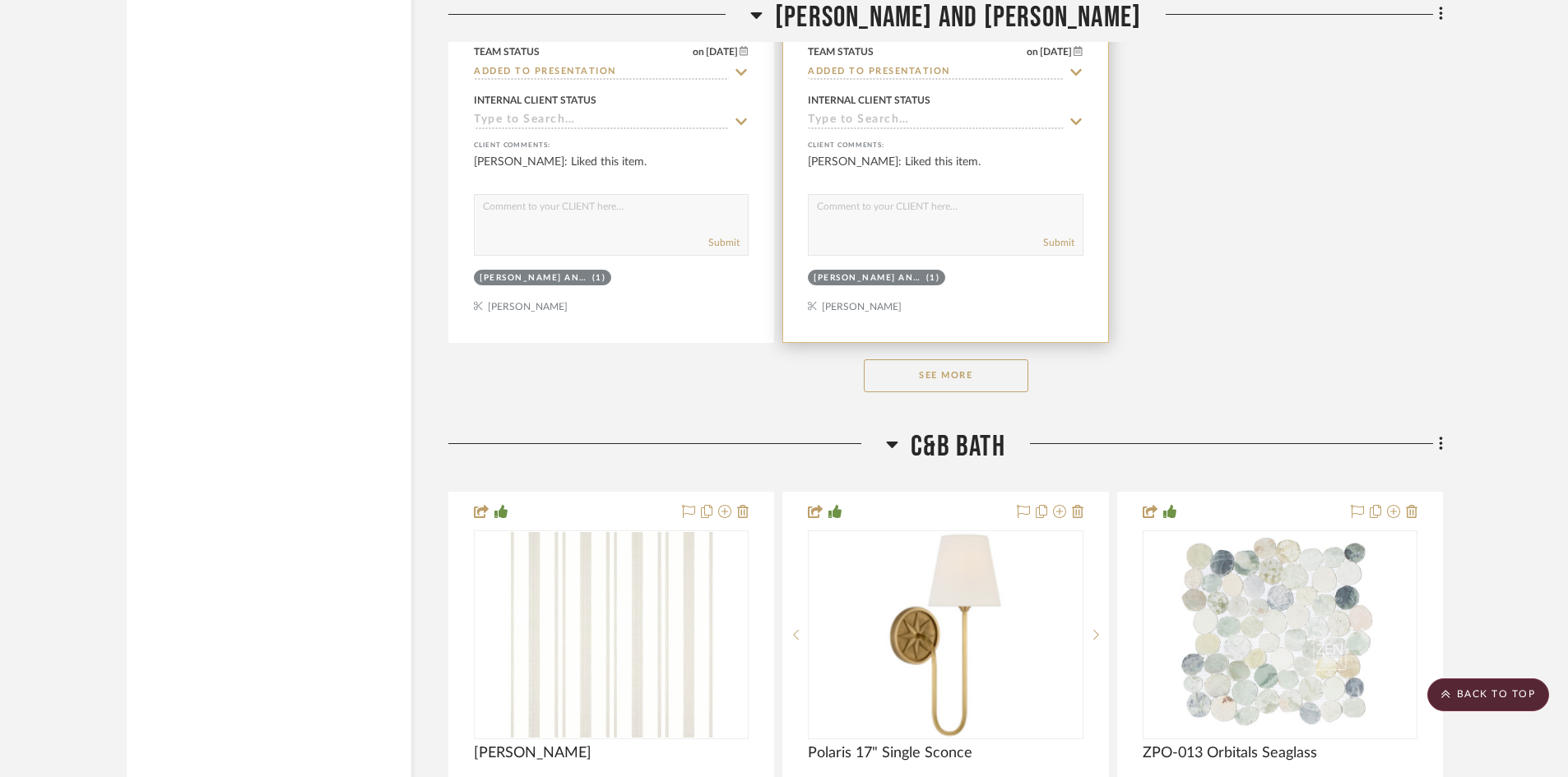
scroll to position [24678, 0]
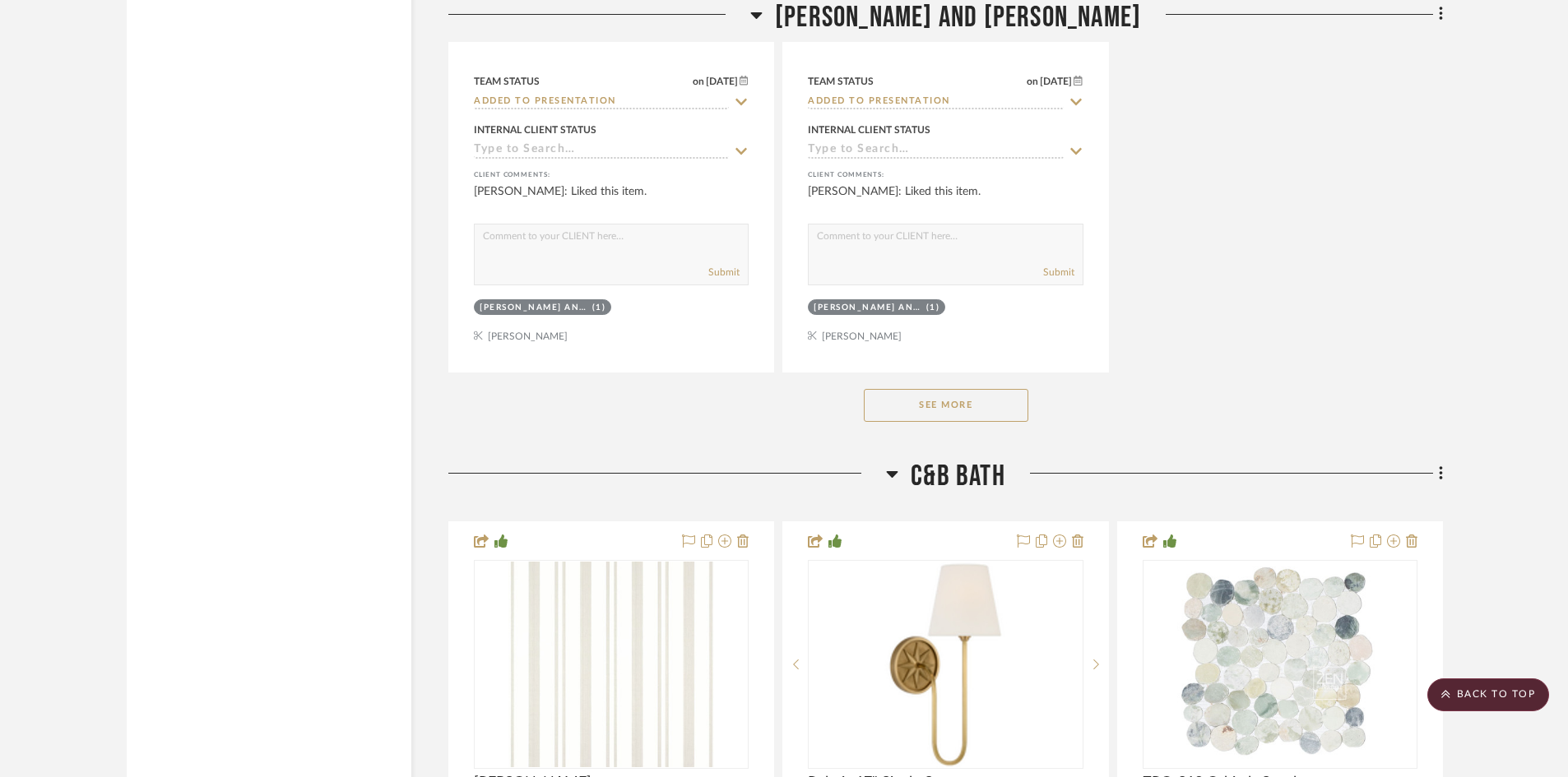
click at [961, 399] on button "See More" at bounding box center [945, 406] width 165 height 33
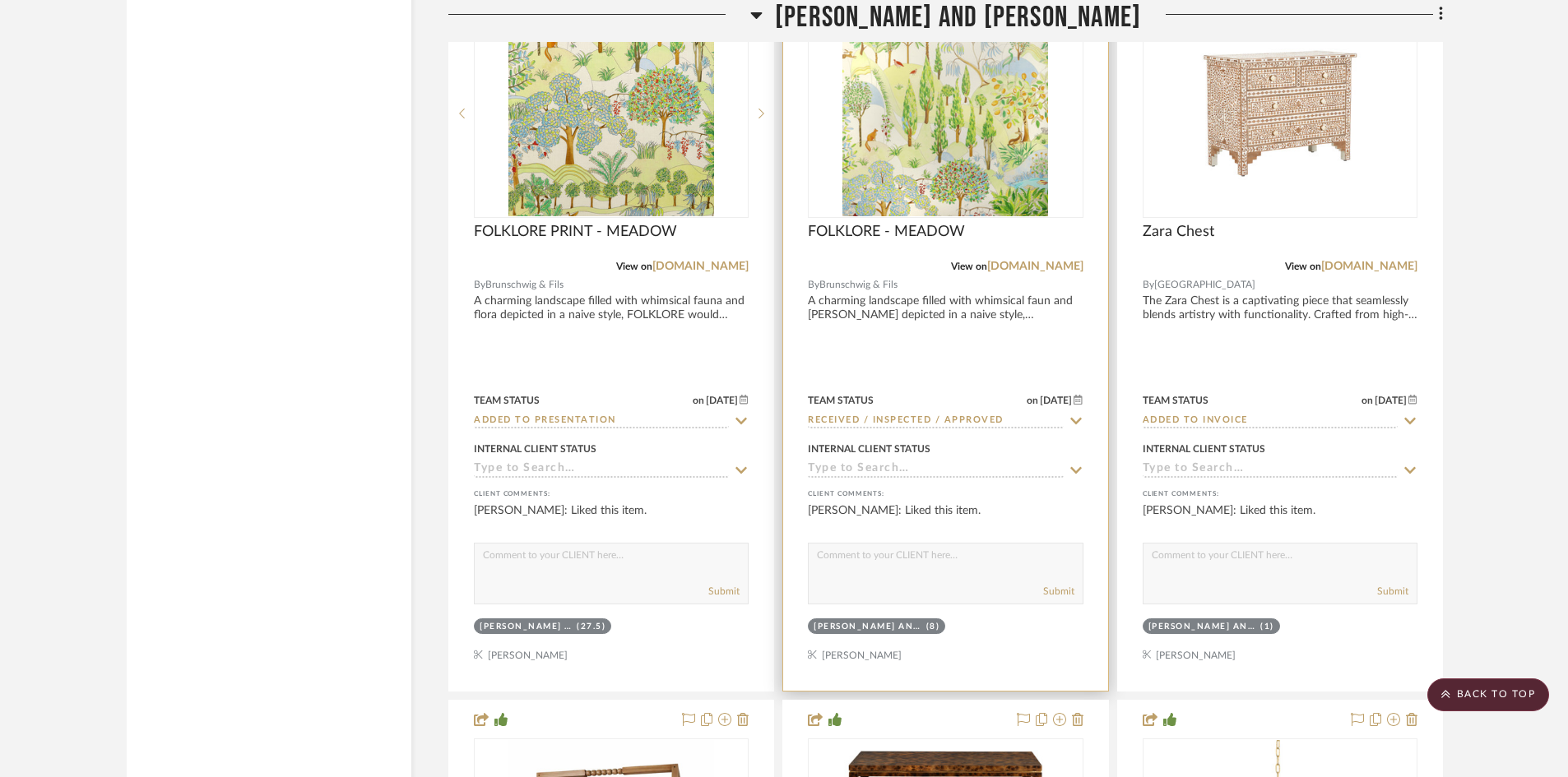
scroll to position [25089, 0]
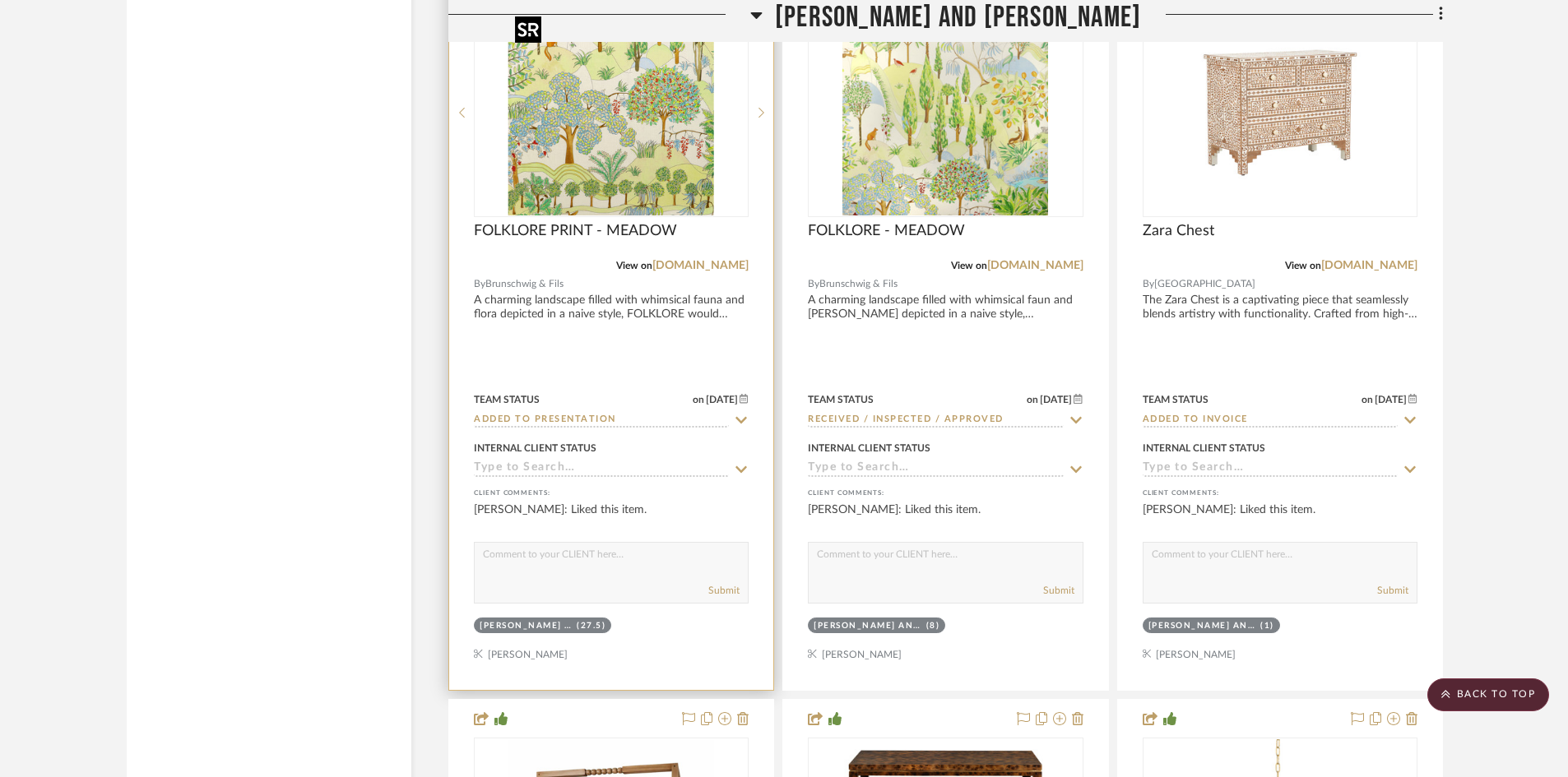
click at [597, 166] on img "0" at bounding box center [612, 113] width 206 height 206
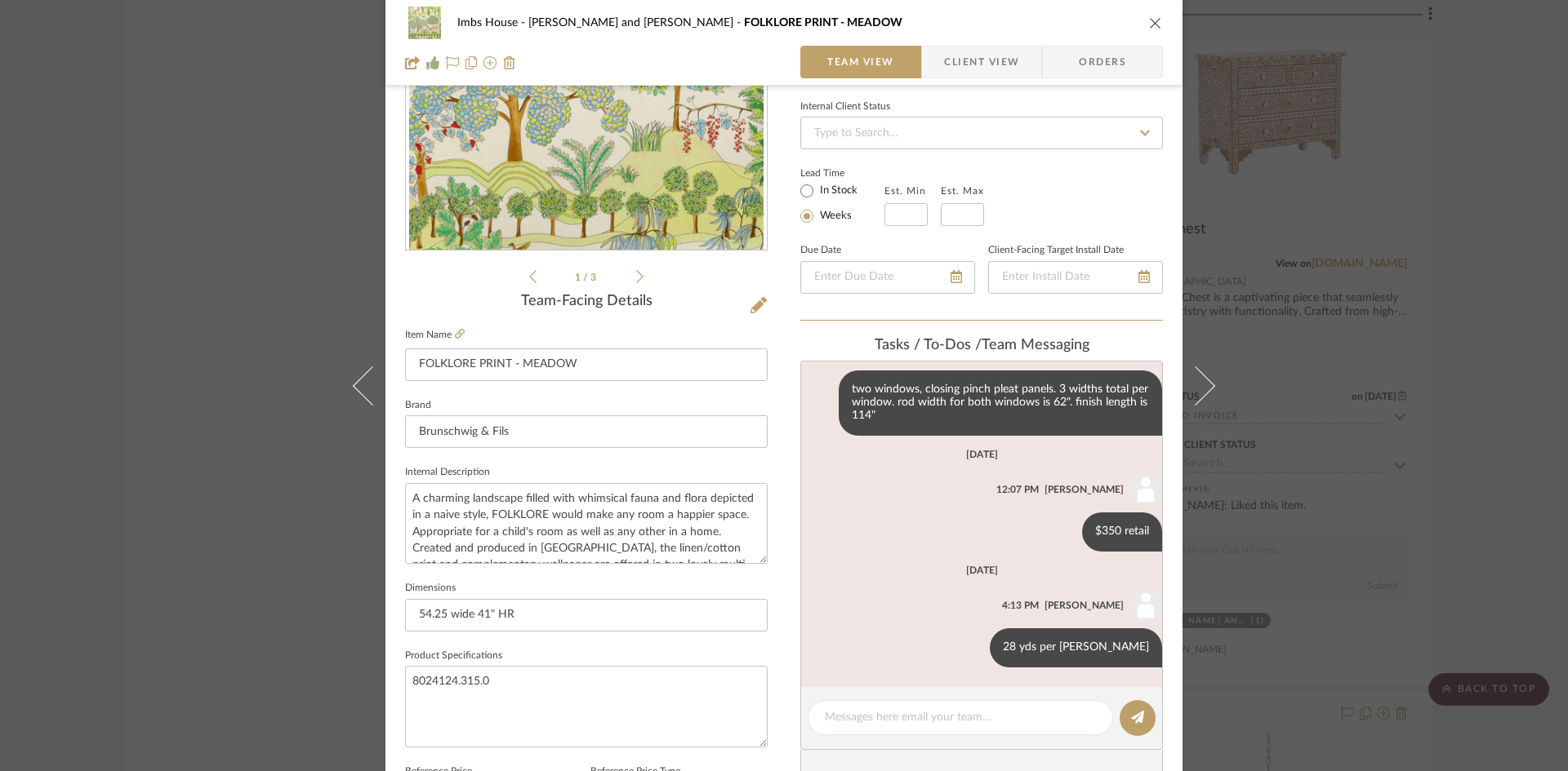
scroll to position [245, 0]
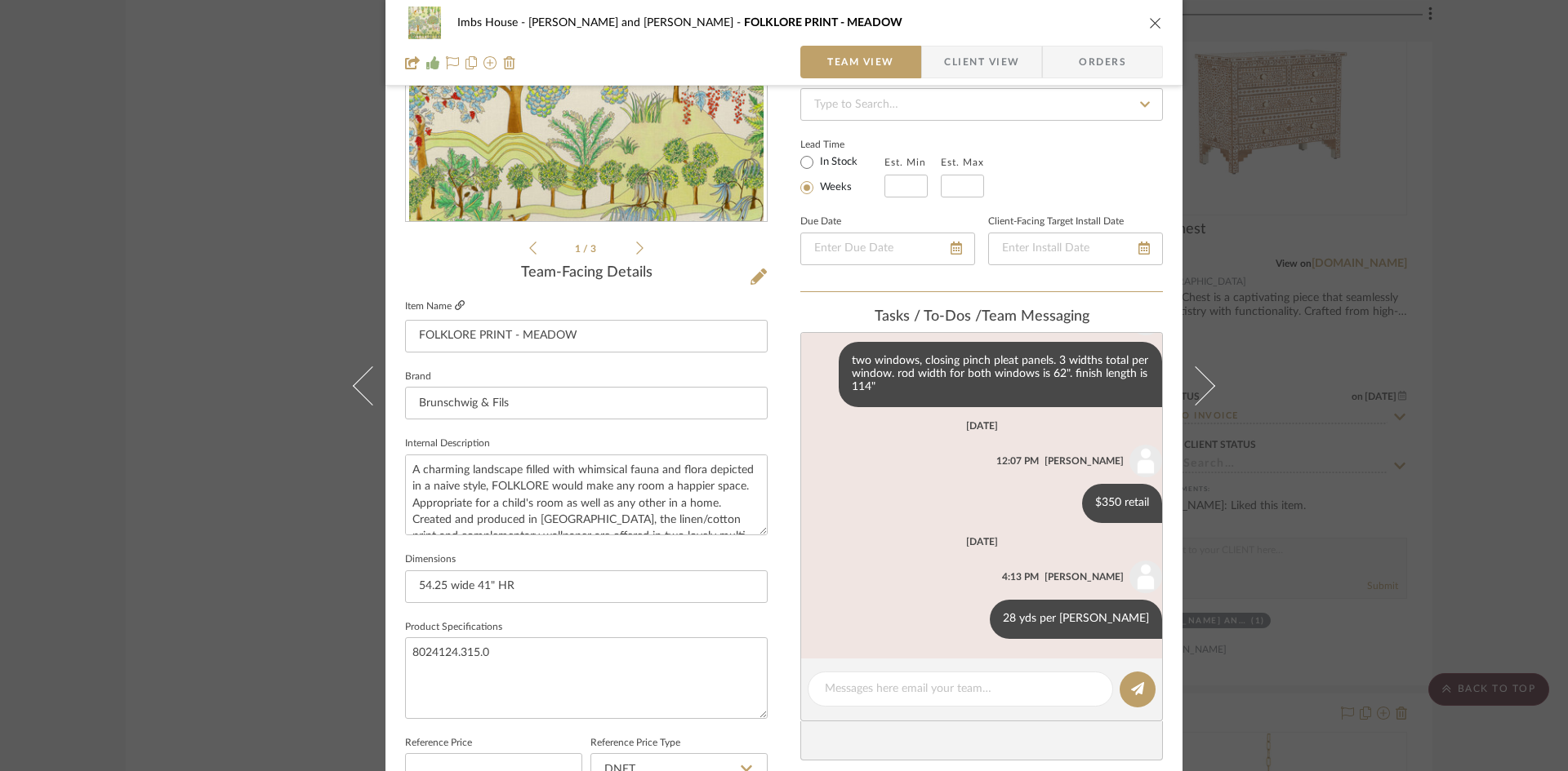
click at [458, 301] on icon at bounding box center [459, 305] width 10 height 10
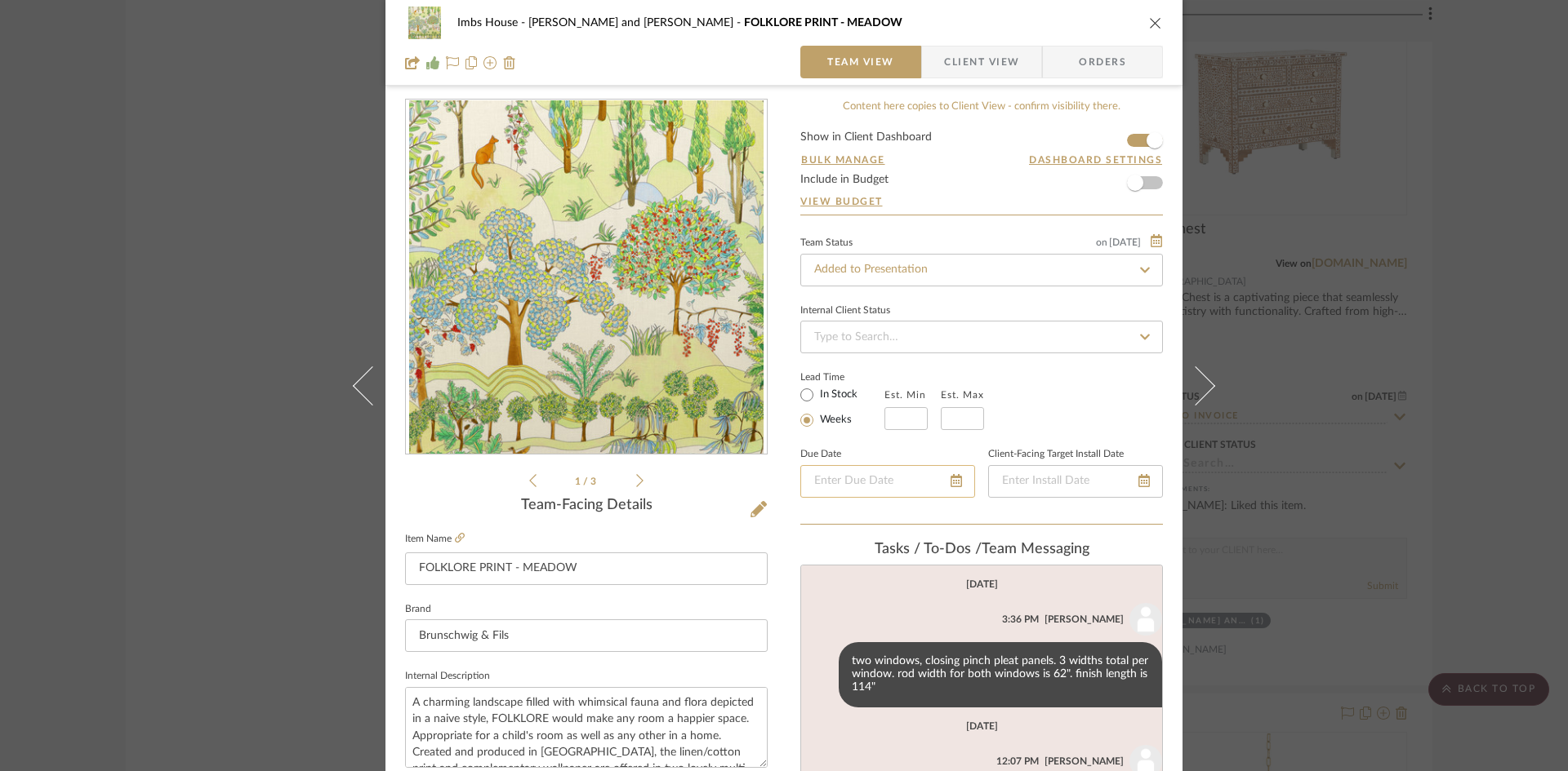
scroll to position [0, 0]
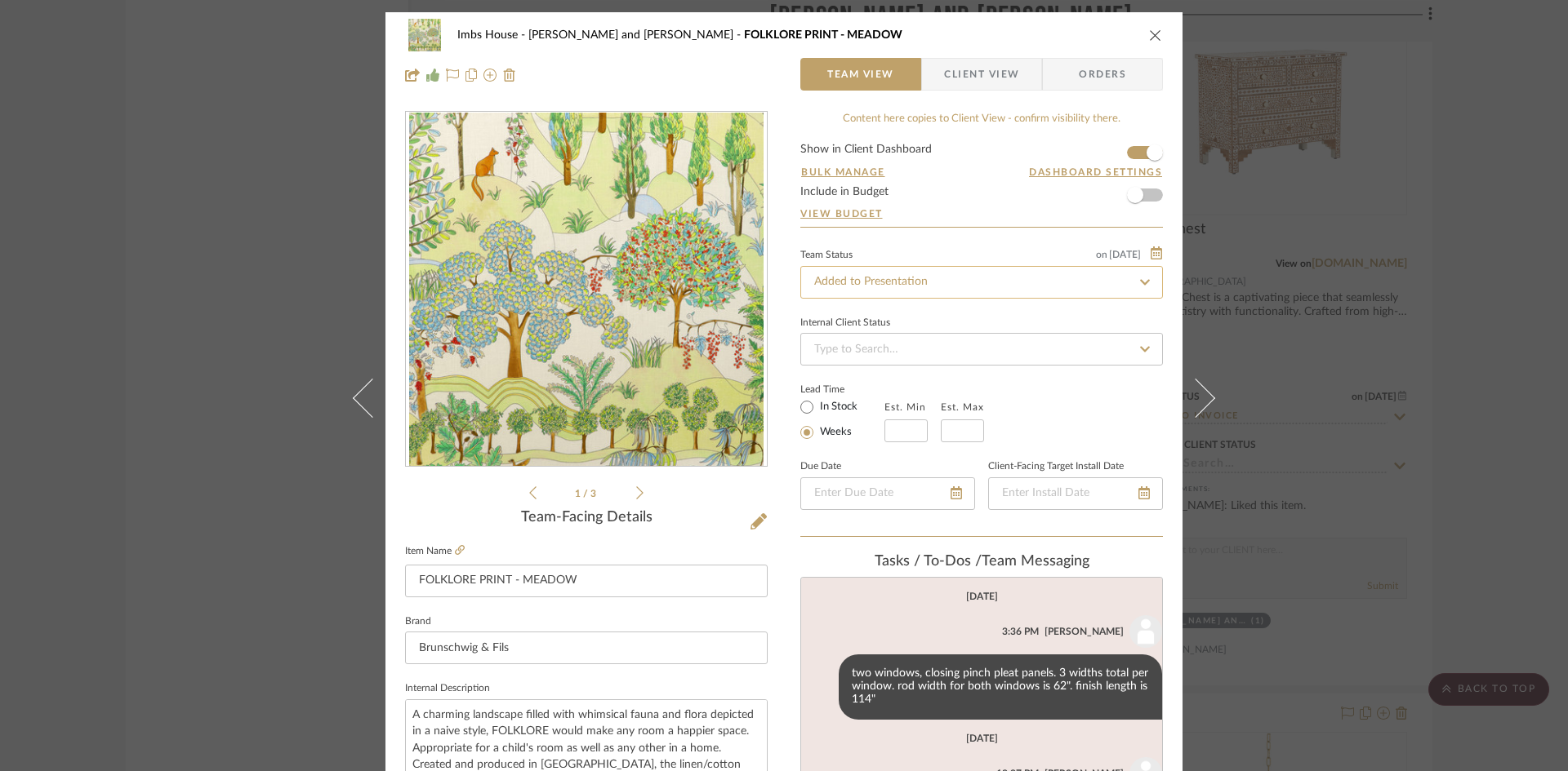
click at [939, 280] on input "Added to Presentation" at bounding box center [981, 283] width 362 height 33
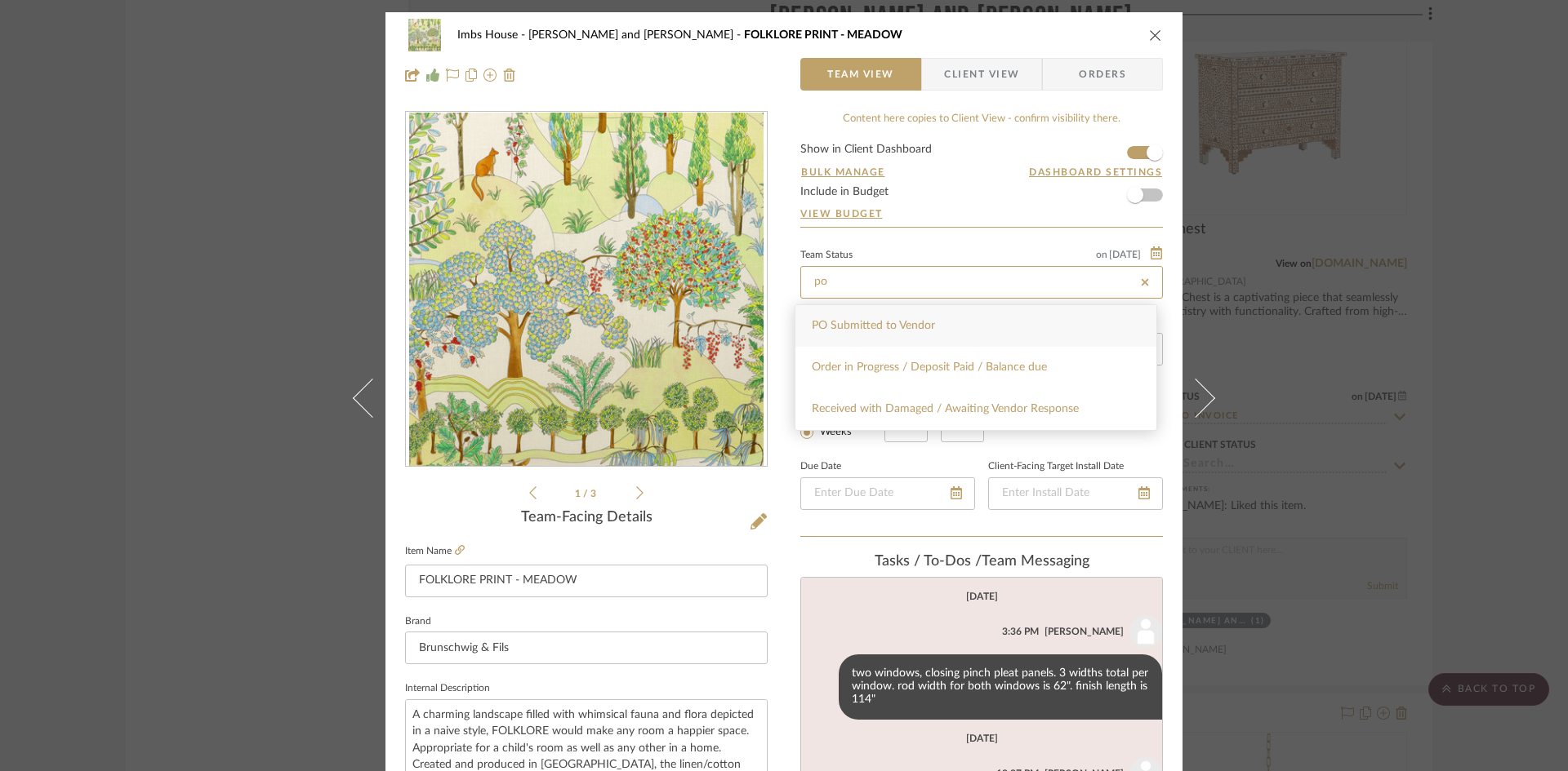
type input "po"
click at [938, 325] on div "PO Submitted to Vendor" at bounding box center [975, 327] width 361 height 42
type input "[DATE]"
type input "PO Submitted to Vendor"
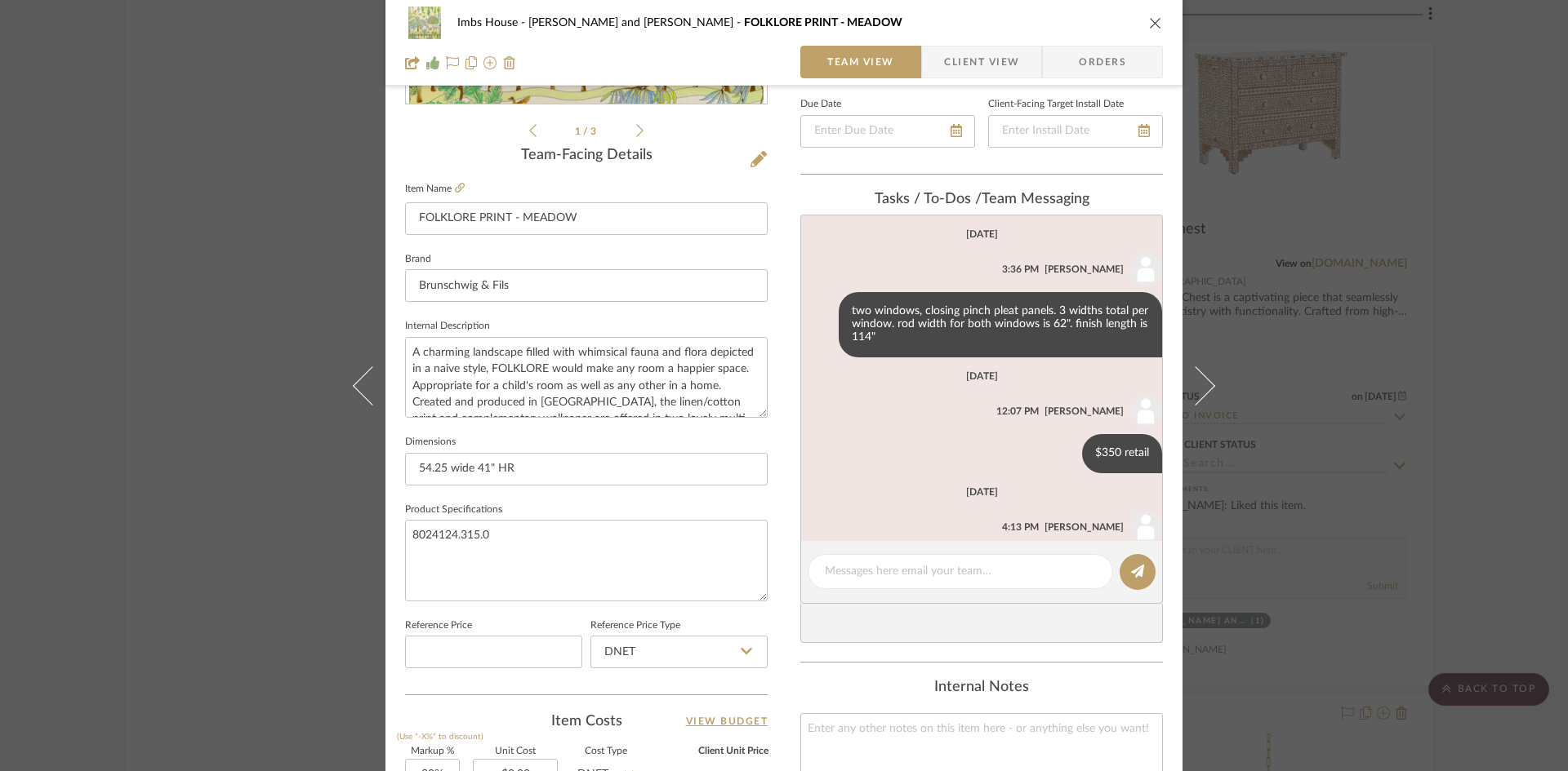
type input "[DATE]"
type input "PO Submitted to Vendor"
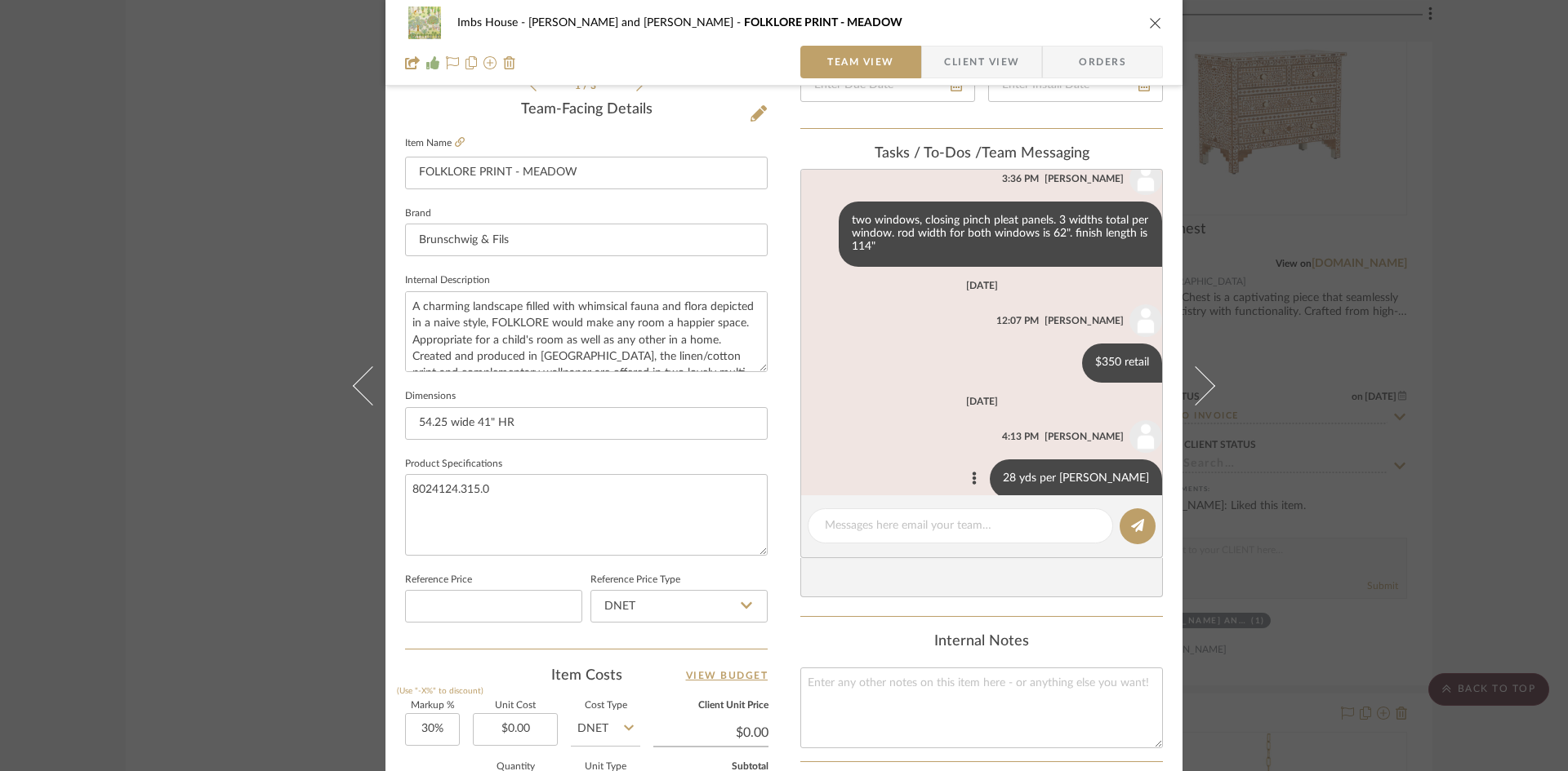
scroll to position [68, 0]
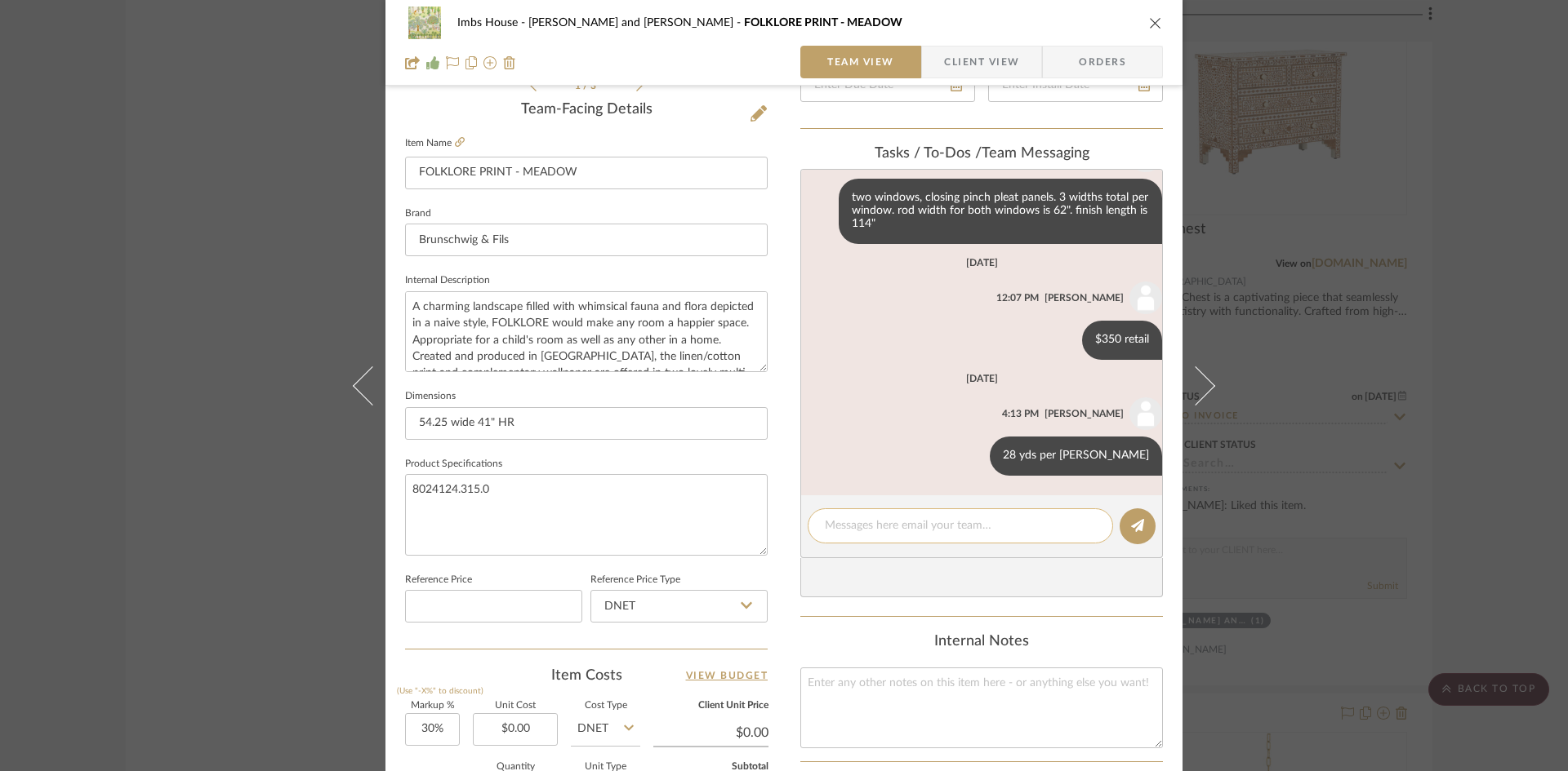
click at [957, 529] on textarea at bounding box center [960, 526] width 271 height 17
type textarea "Sent to [PERSON_NAME]"
click at [1127, 518] on button at bounding box center [1136, 526] width 36 height 36
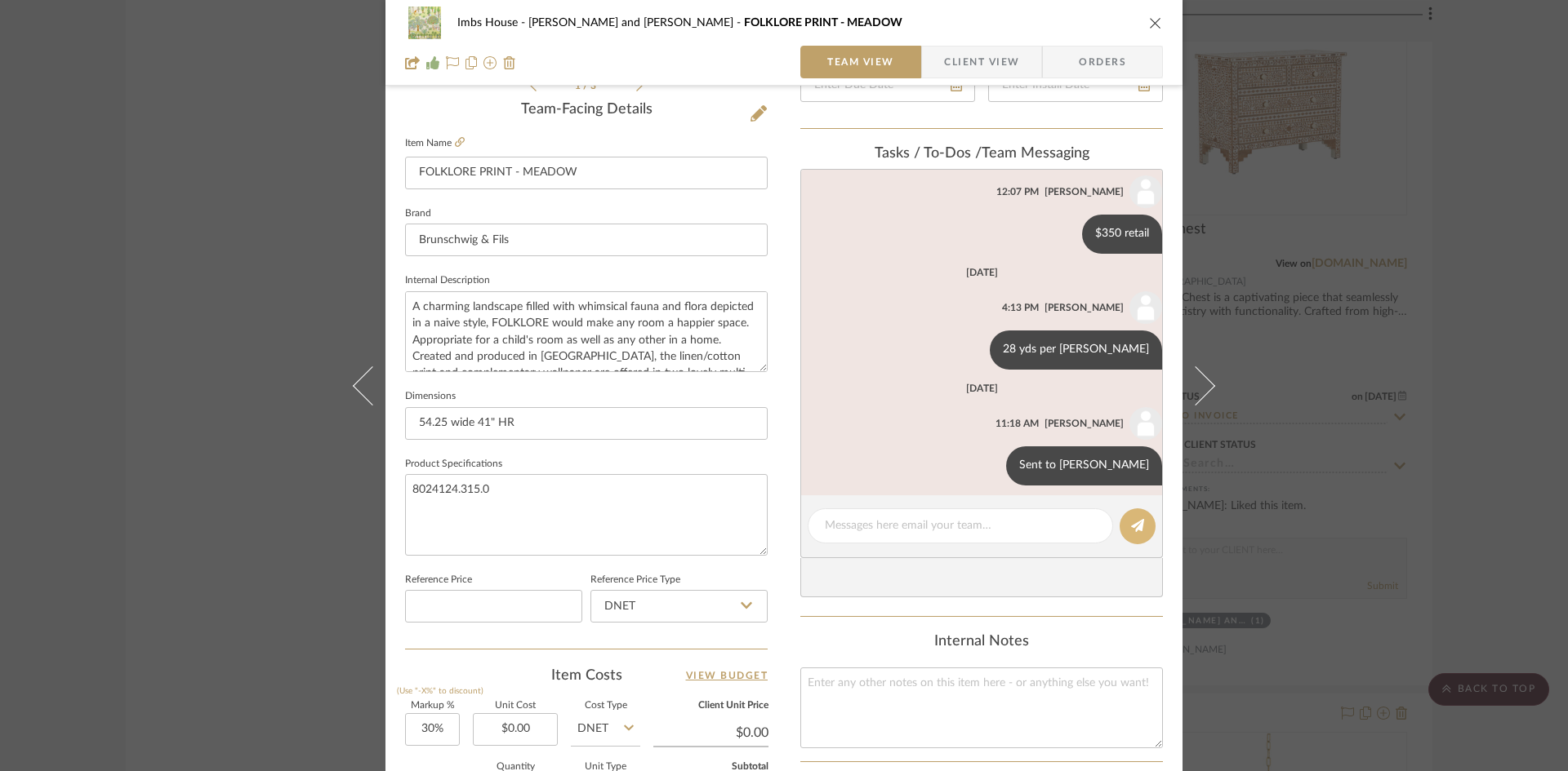
scroll to position [183, 0]
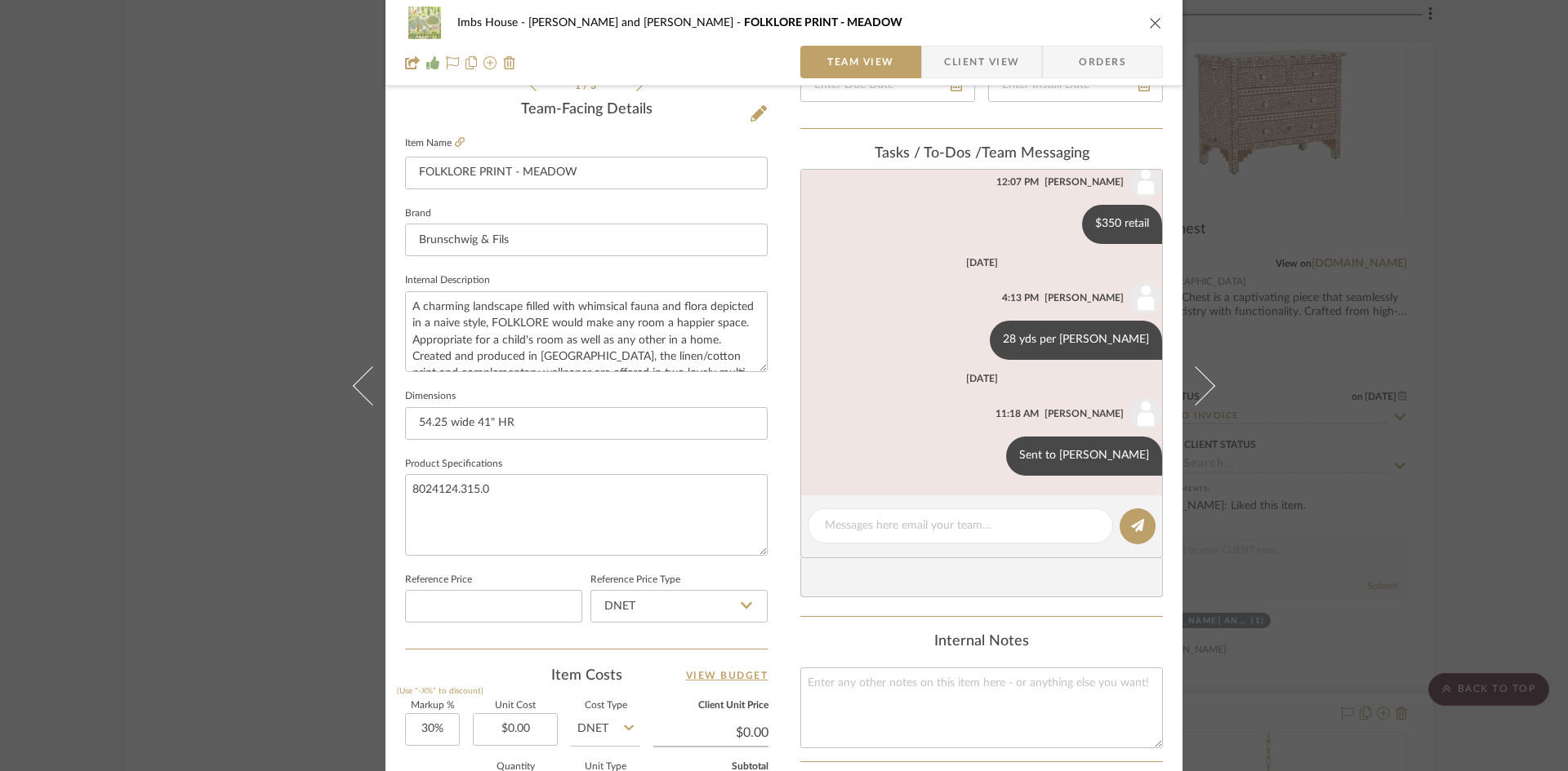
click at [1149, 16] on icon "close" at bounding box center [1155, 23] width 13 height 13
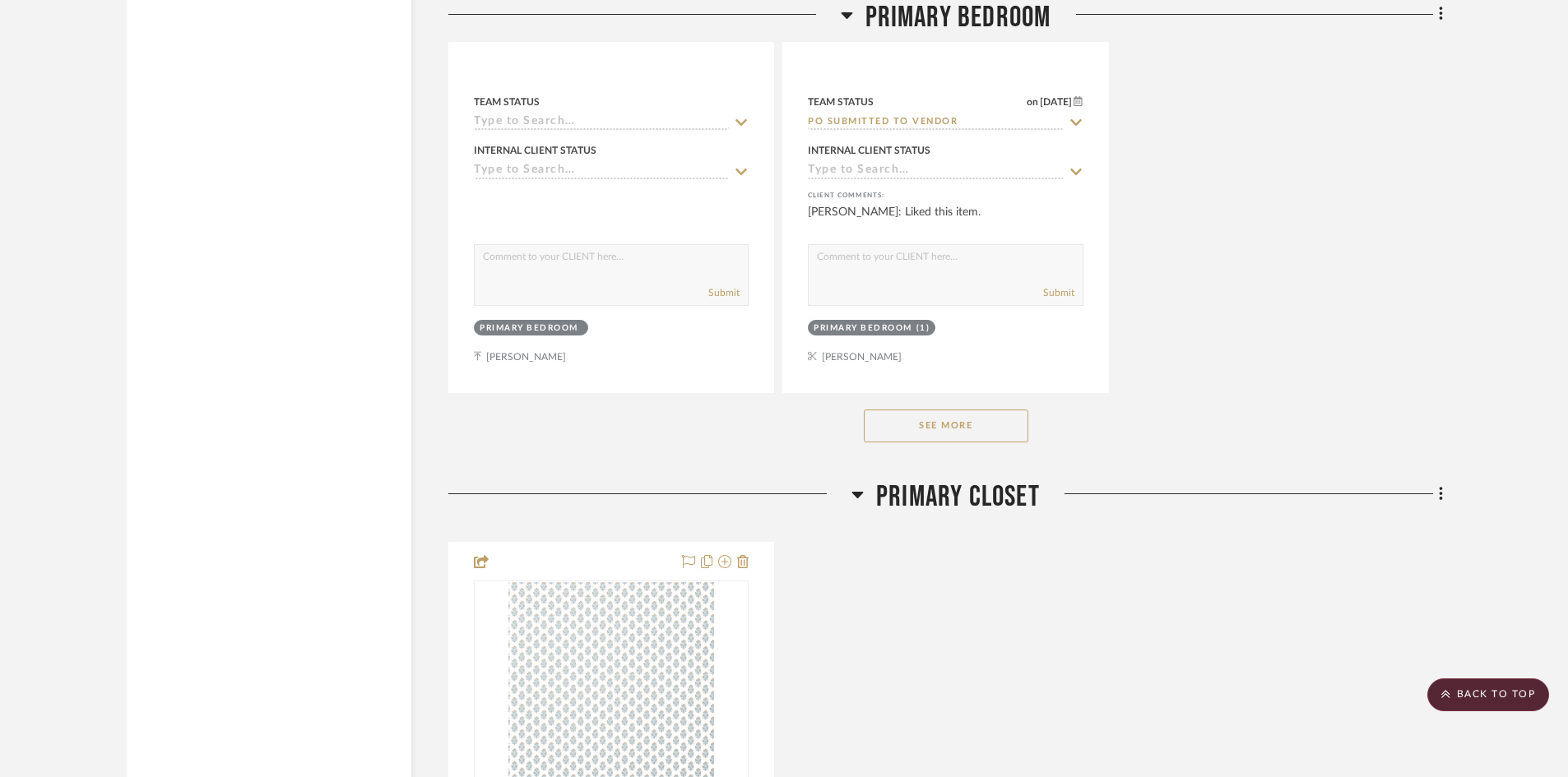
scroll to position [12421, 0]
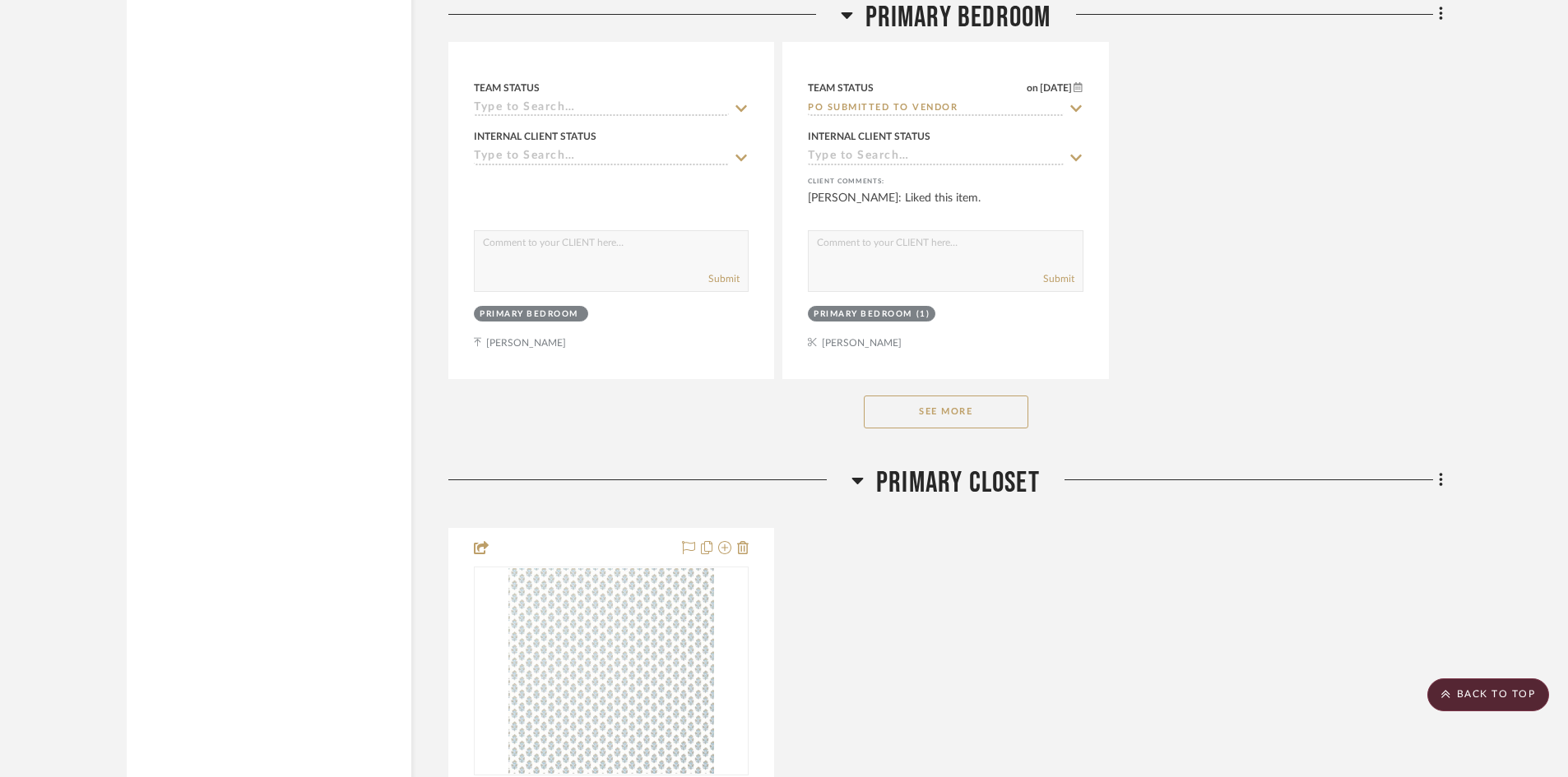
click at [933, 411] on button "See More" at bounding box center [945, 412] width 165 height 33
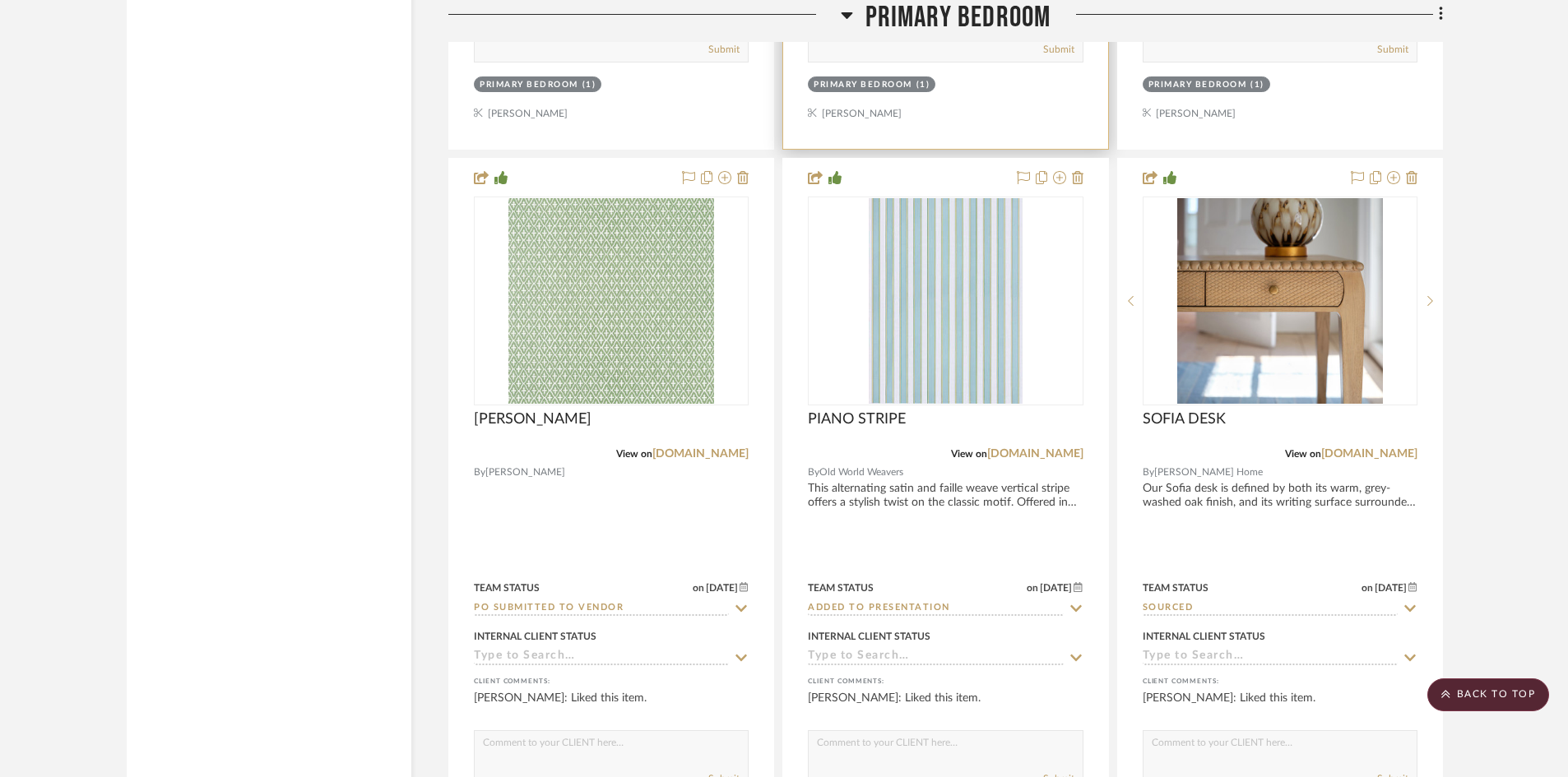
scroll to position [13409, 0]
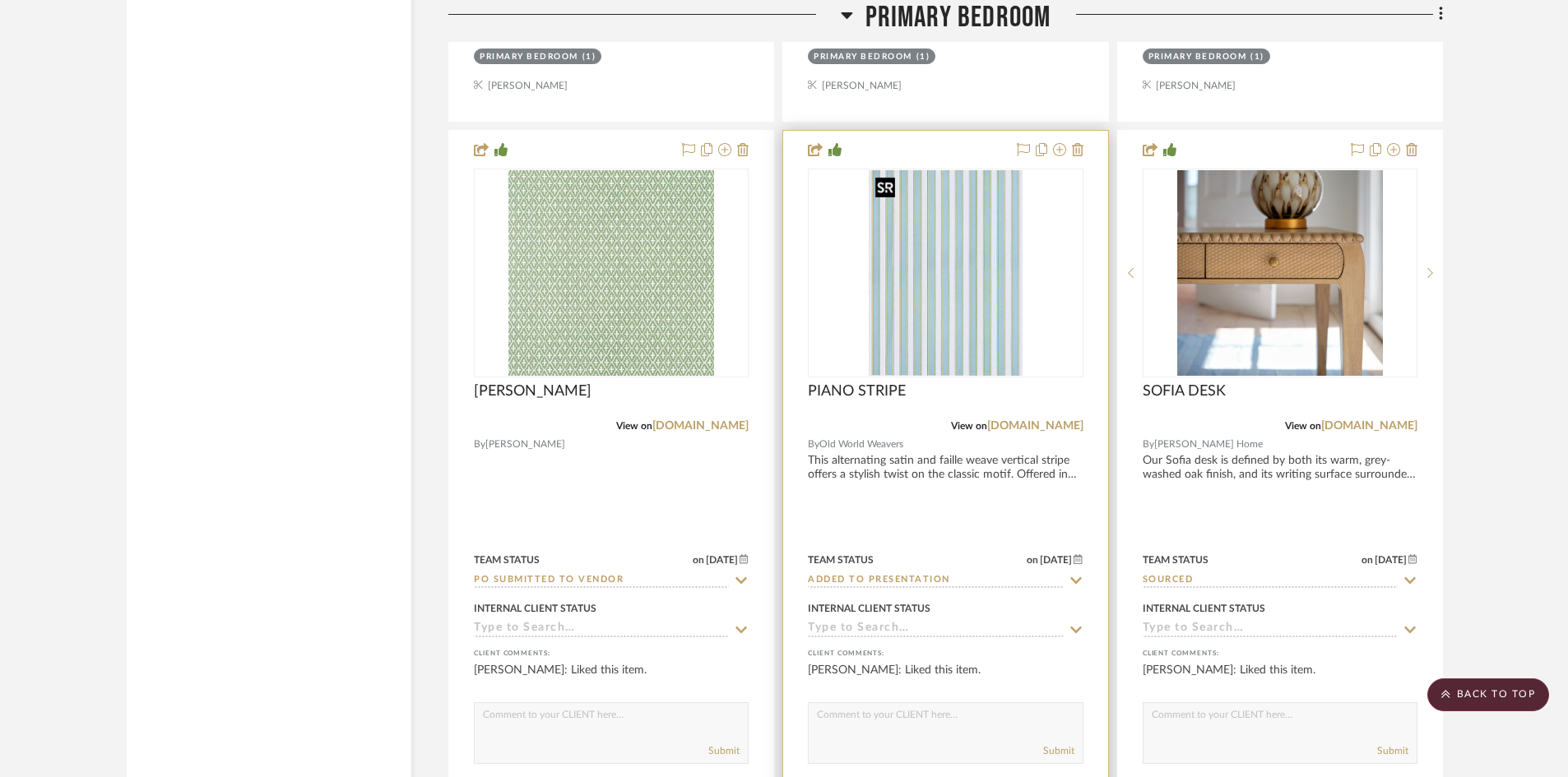
click at [988, 328] on img "0" at bounding box center [946, 273] width 155 height 206
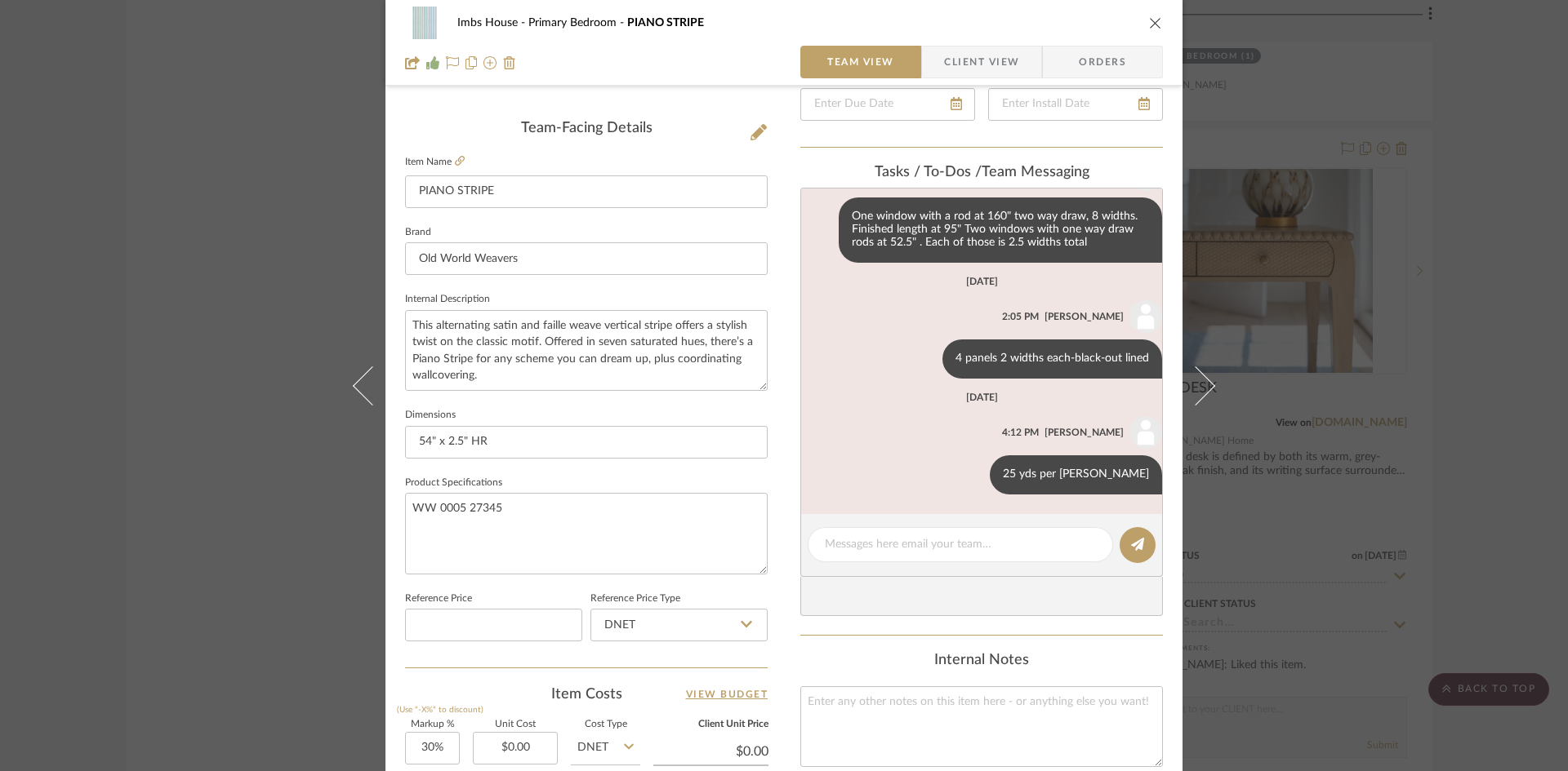
scroll to position [408, 0]
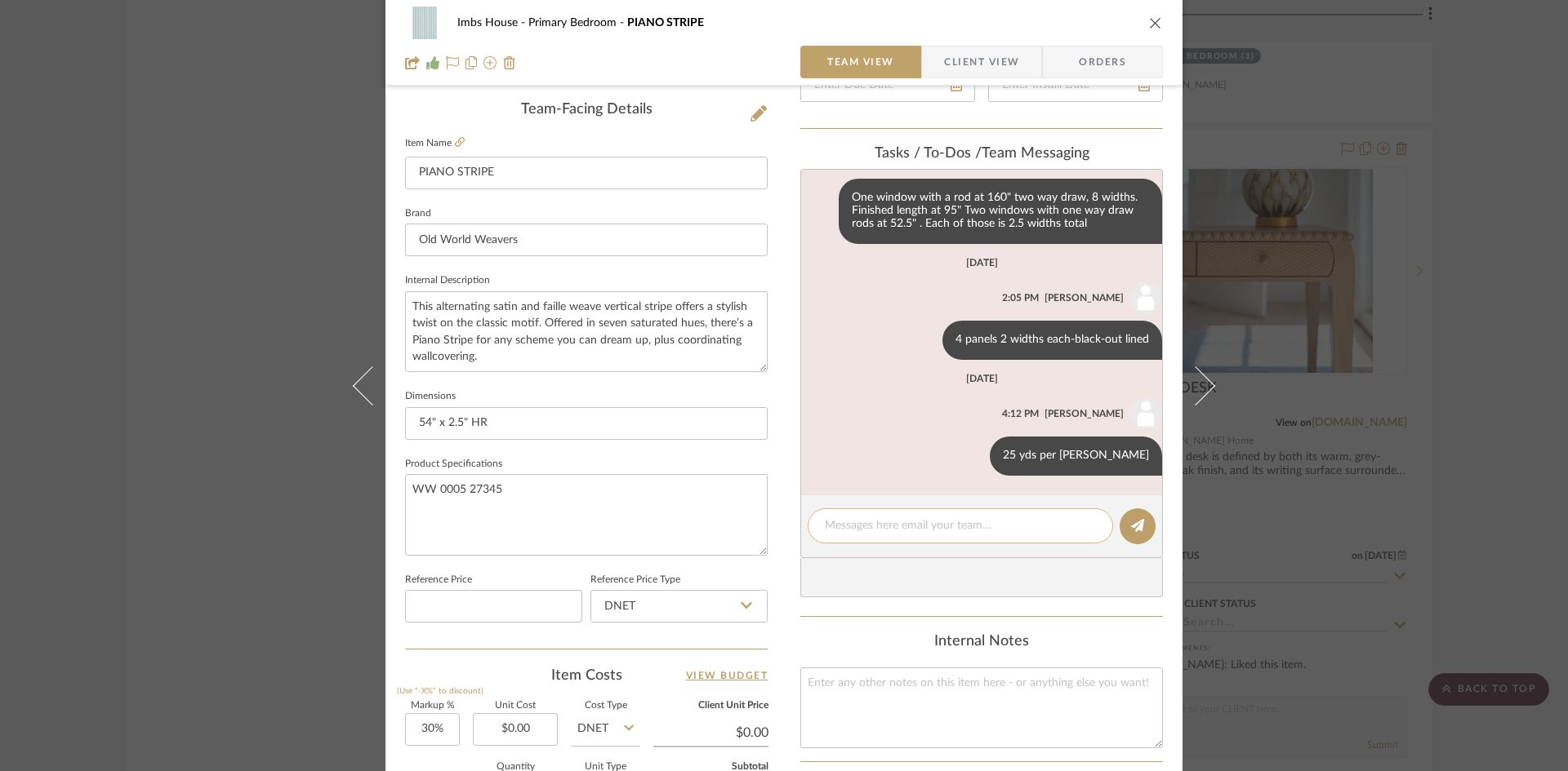
click at [934, 524] on textarea at bounding box center [960, 526] width 271 height 17
type textarea "Sent to [PERSON_NAME]"
click at [1122, 524] on button at bounding box center [1136, 526] width 36 height 36
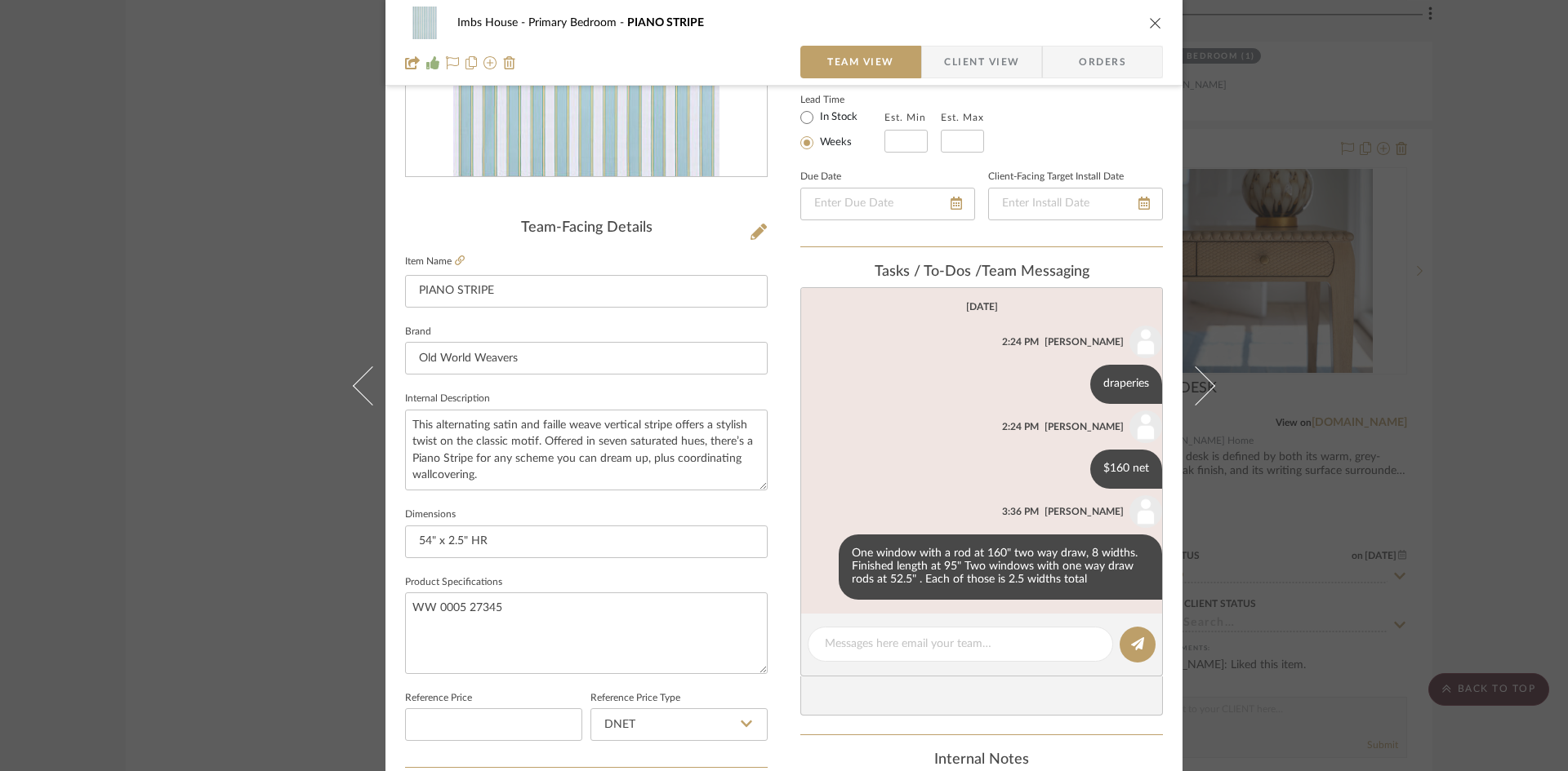
scroll to position [81, 0]
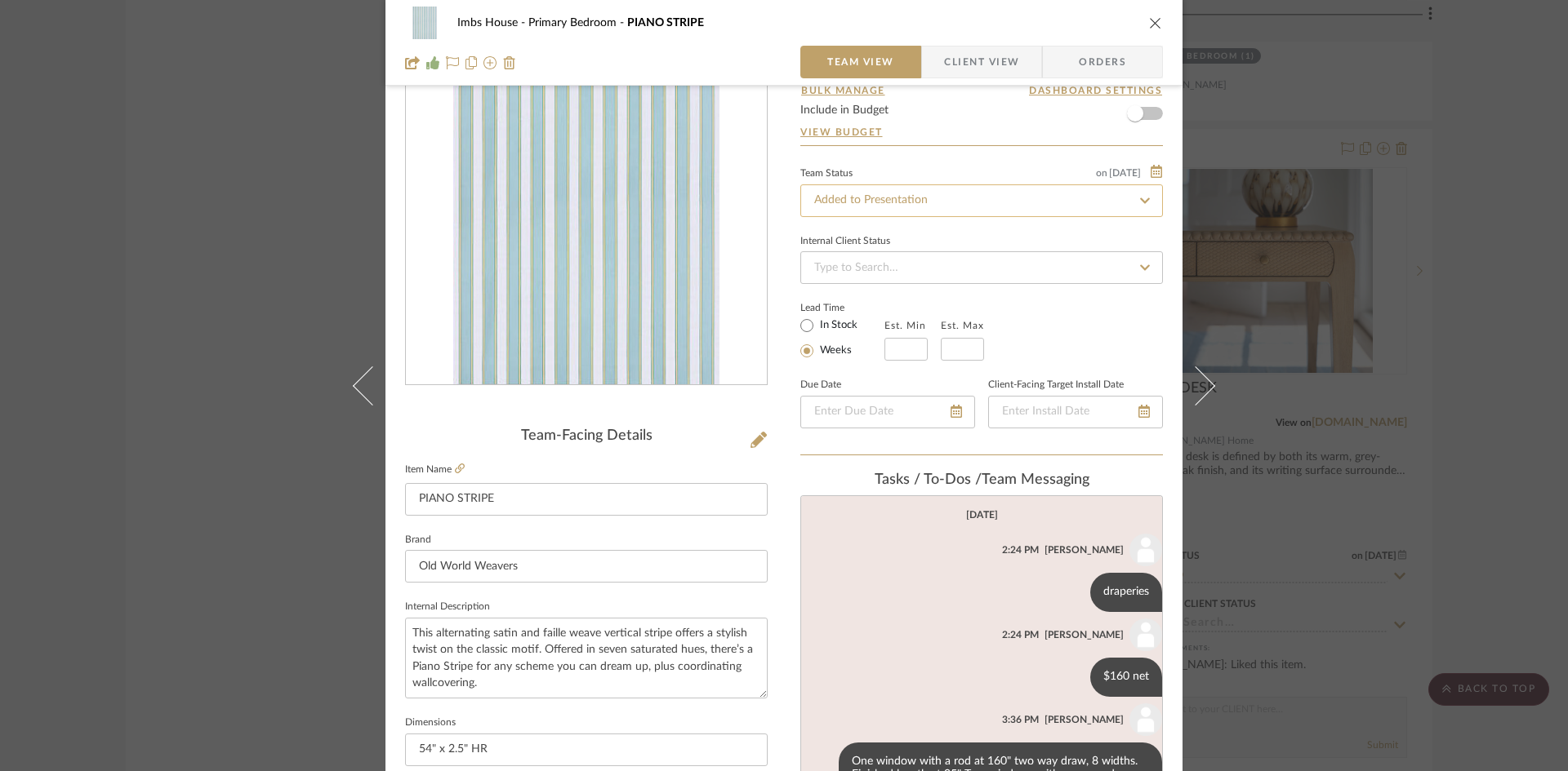
click at [940, 199] on input "Added to Presentation" at bounding box center [981, 201] width 362 height 33
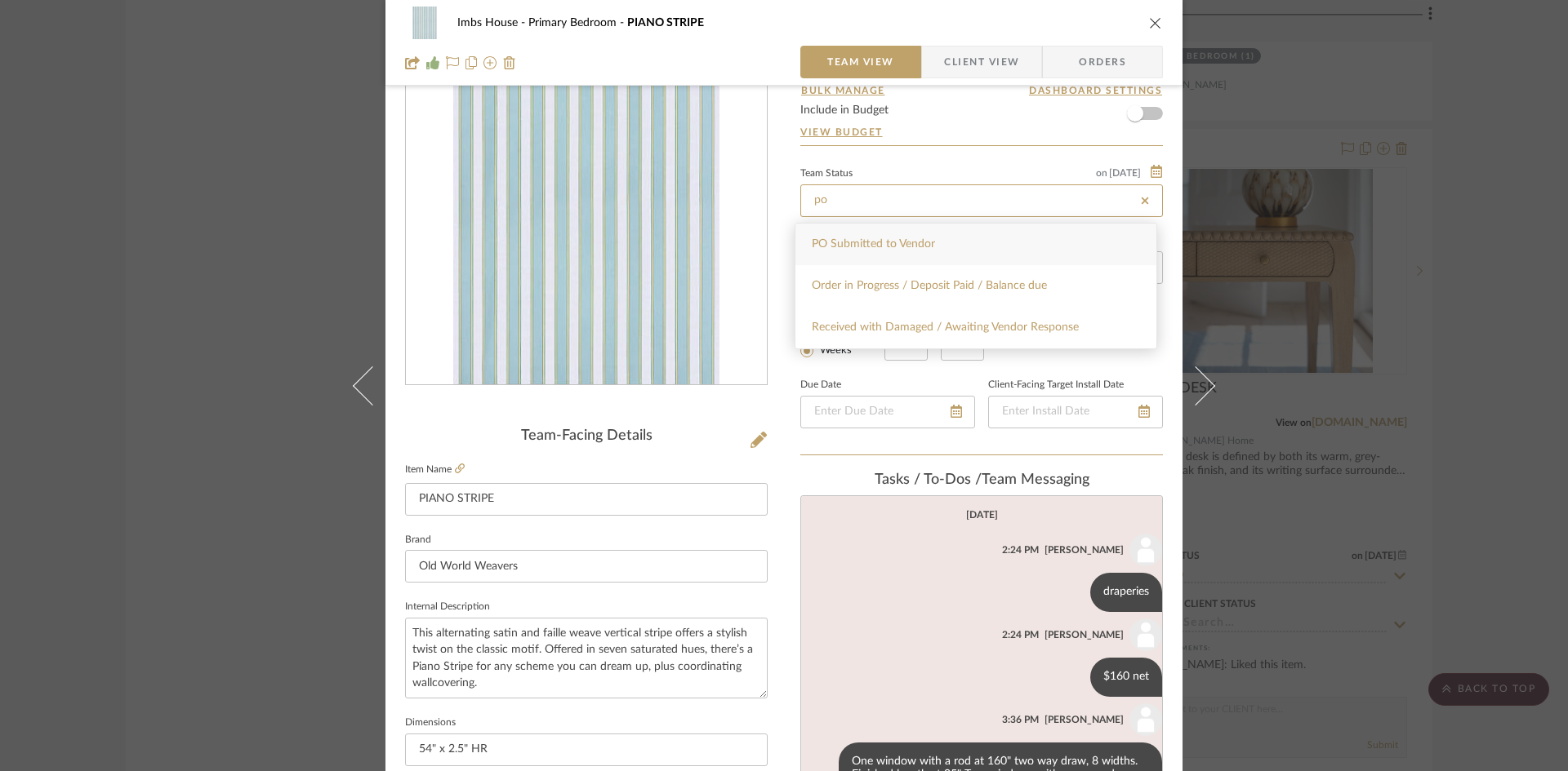
type input "po"
click at [936, 237] on div "PO Submitted to Vendor" at bounding box center [975, 245] width 361 height 42
type input "[DATE]"
type input "PO Submitted to Vendor"
type input "[DATE]"
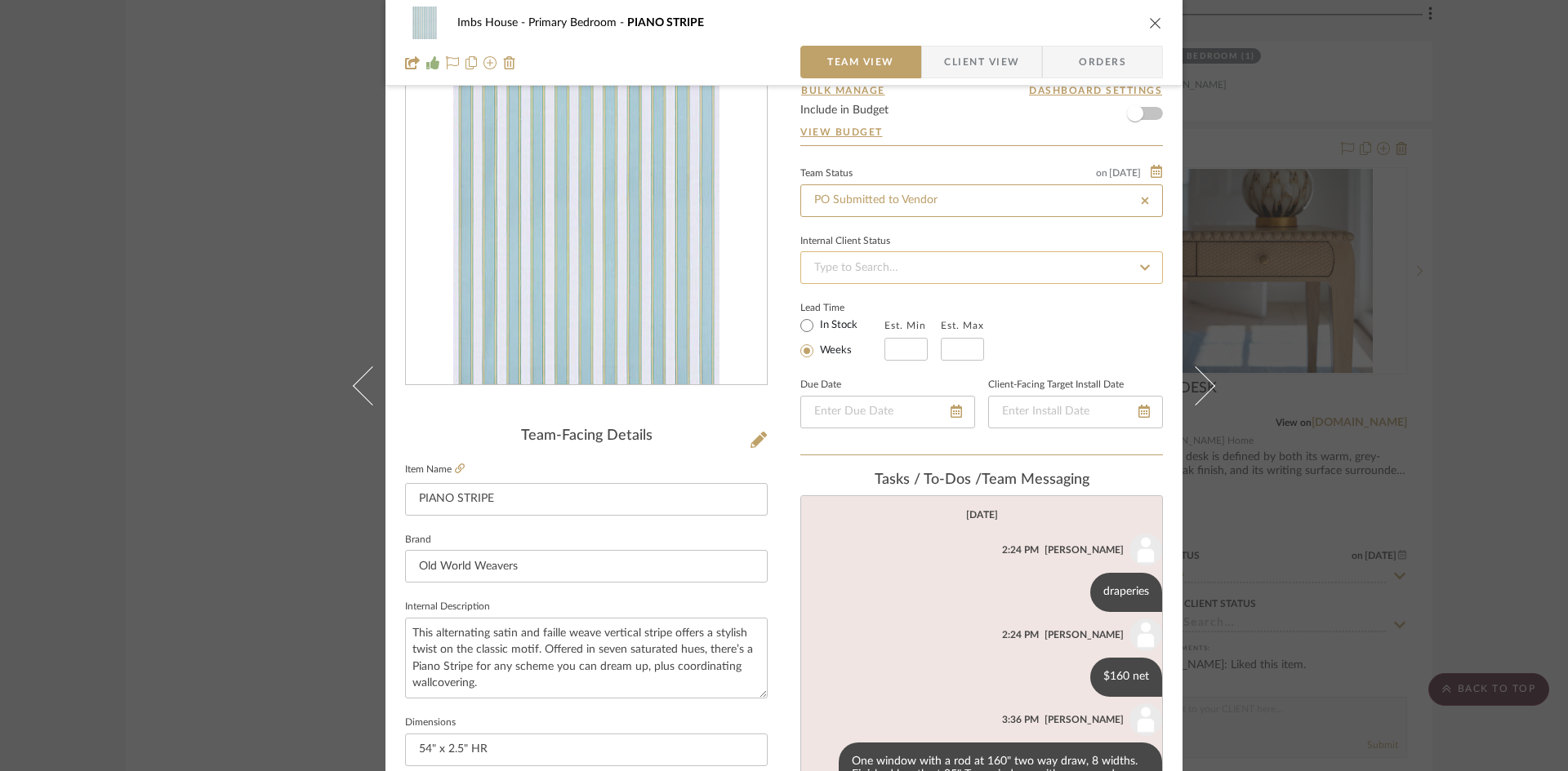
type input "PO Submitted to Vendor"
click at [455, 464] on icon at bounding box center [459, 468] width 10 height 10
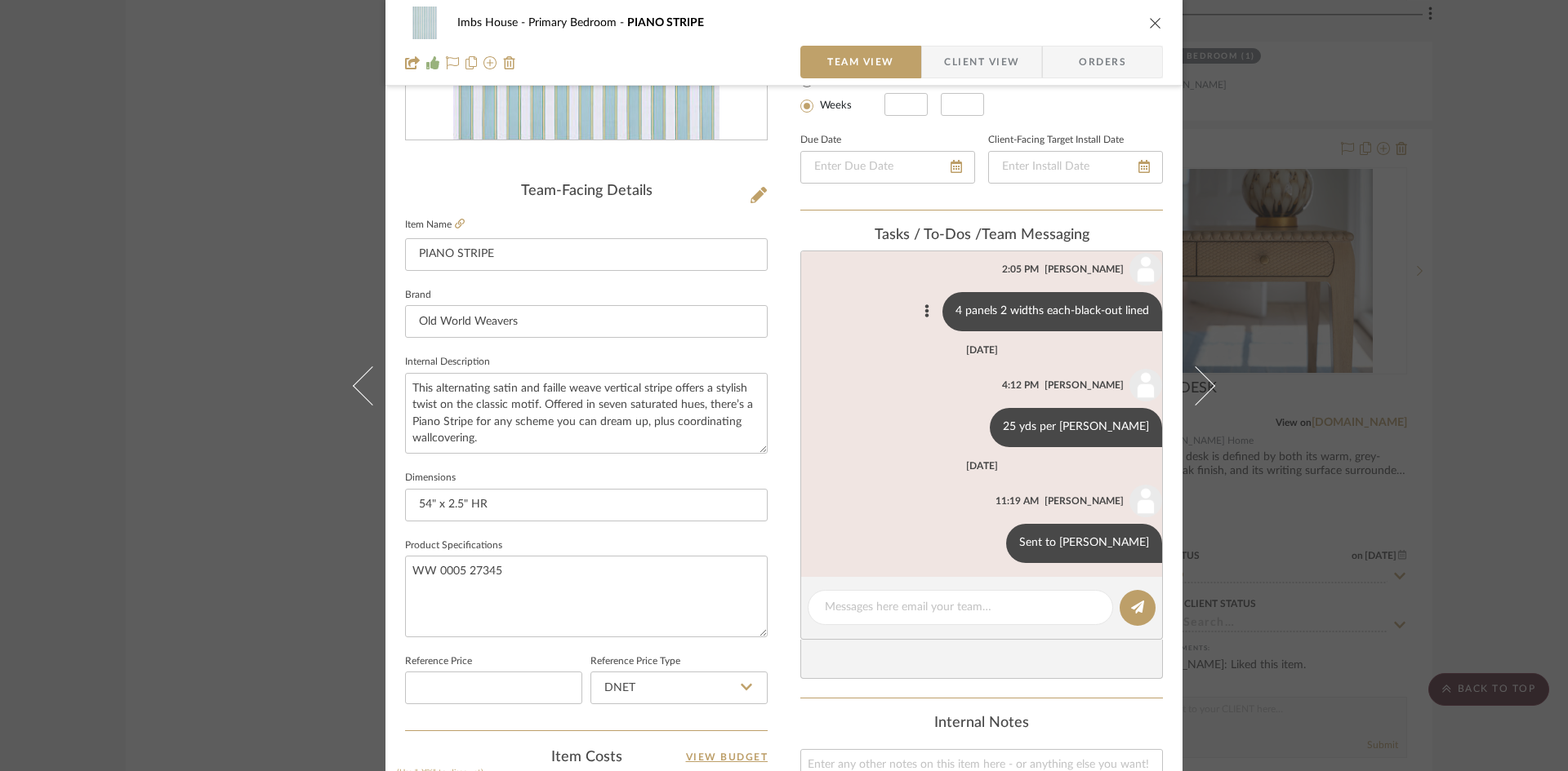
scroll to position [353, 0]
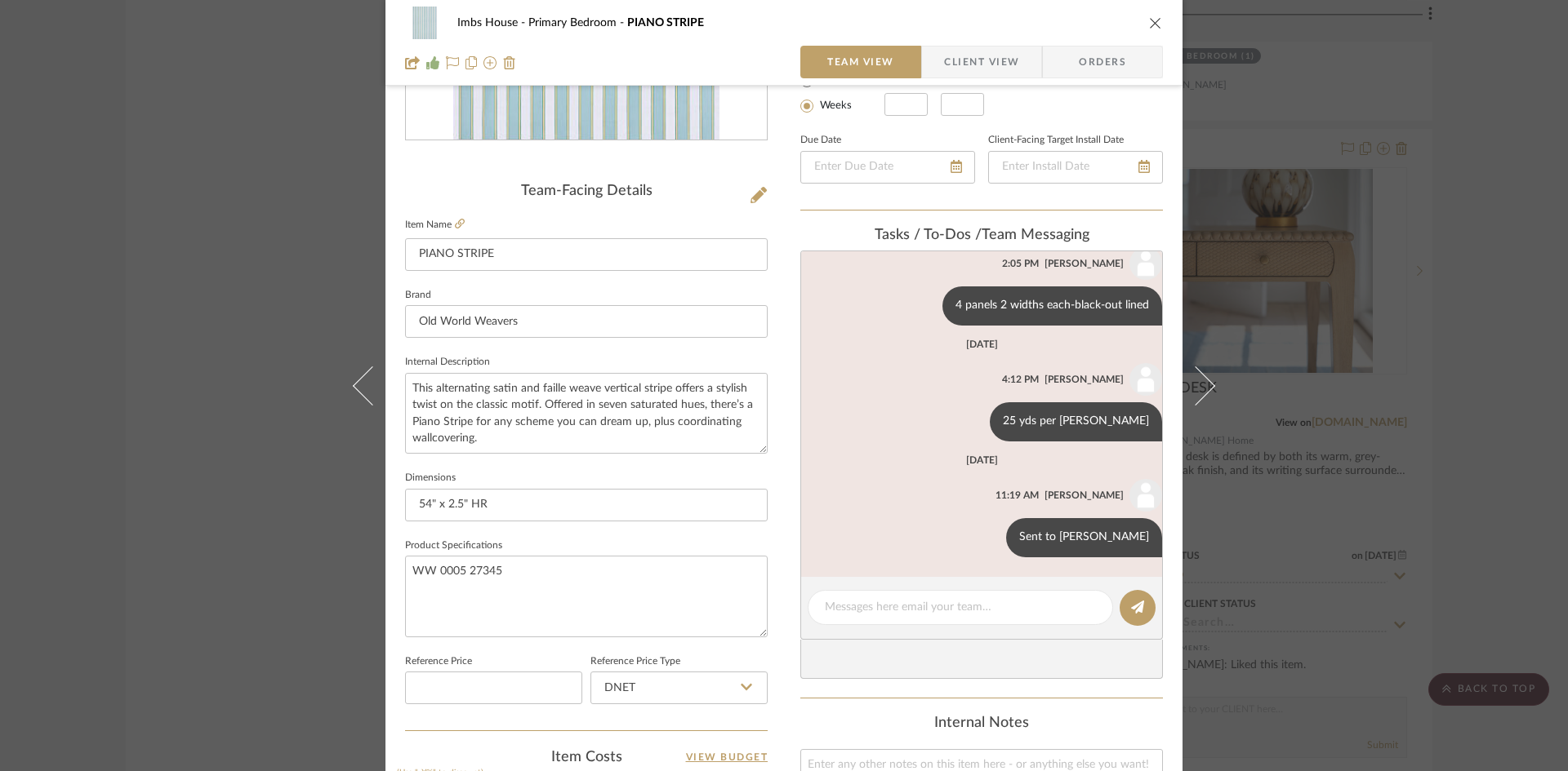
click at [1149, 20] on icon "close" at bounding box center [1155, 23] width 13 height 13
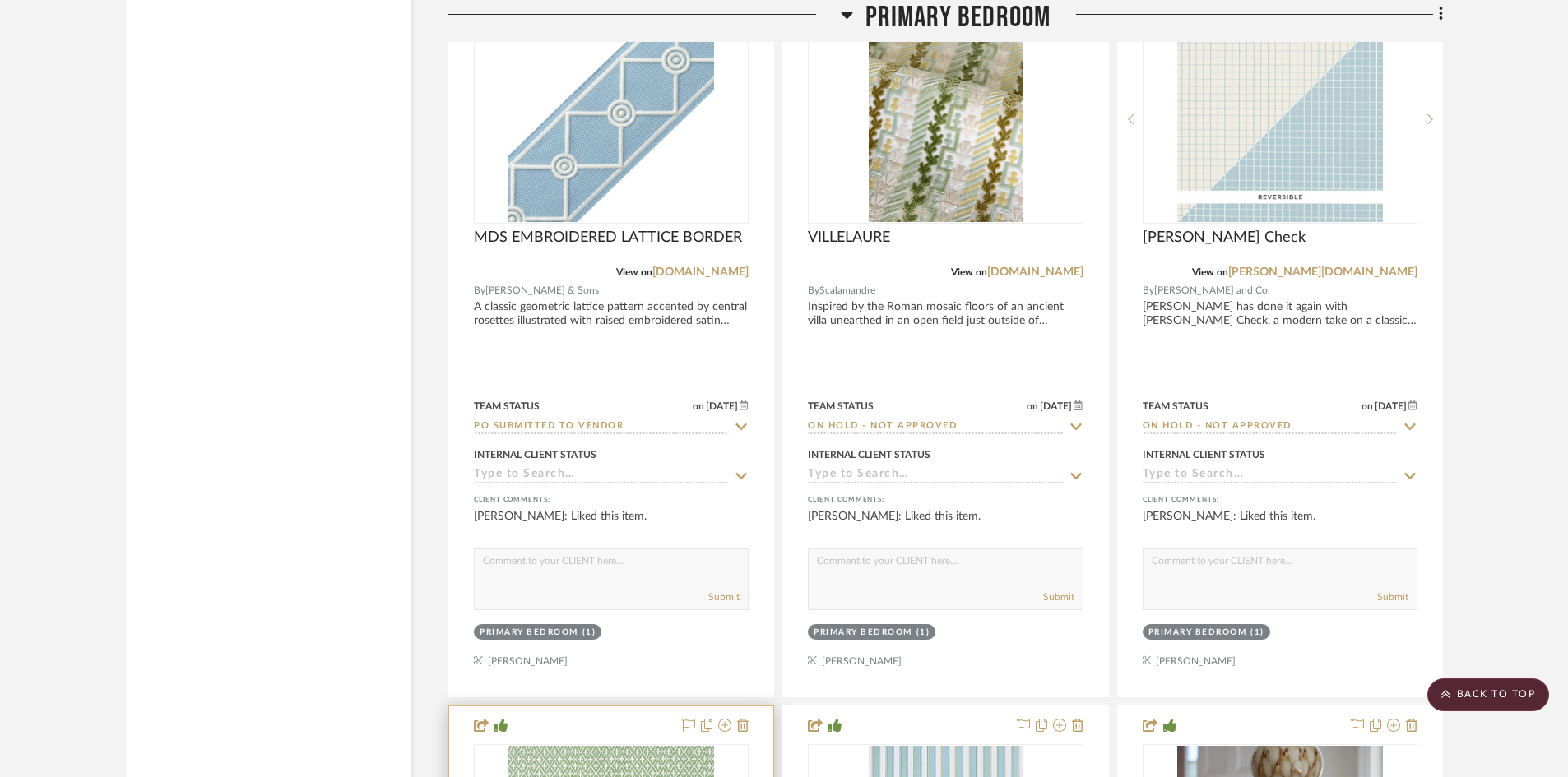
scroll to position [12750, 0]
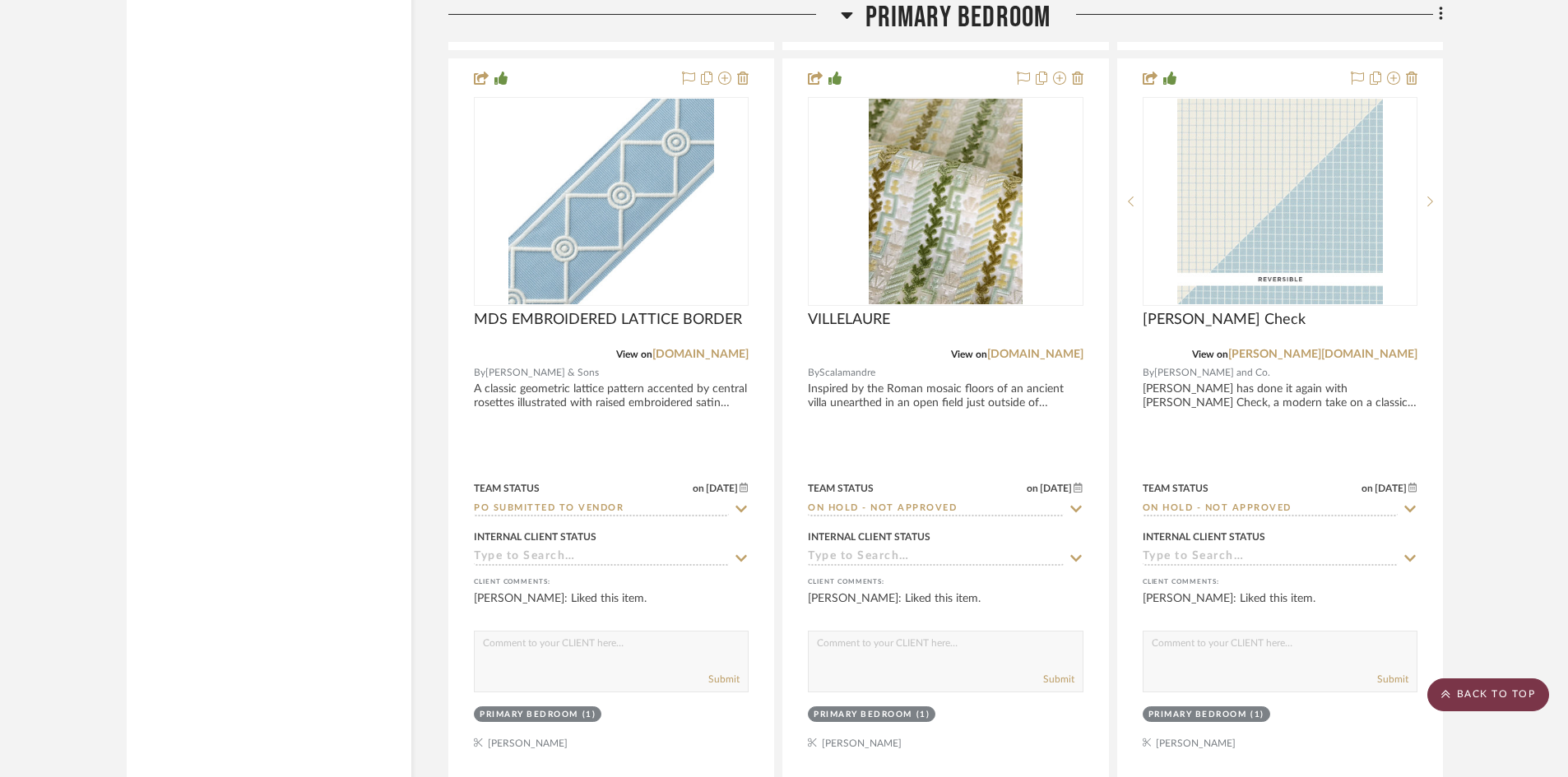
click at [1464, 687] on scroll-to-top-button "BACK TO TOP" at bounding box center [1488, 695] width 121 height 33
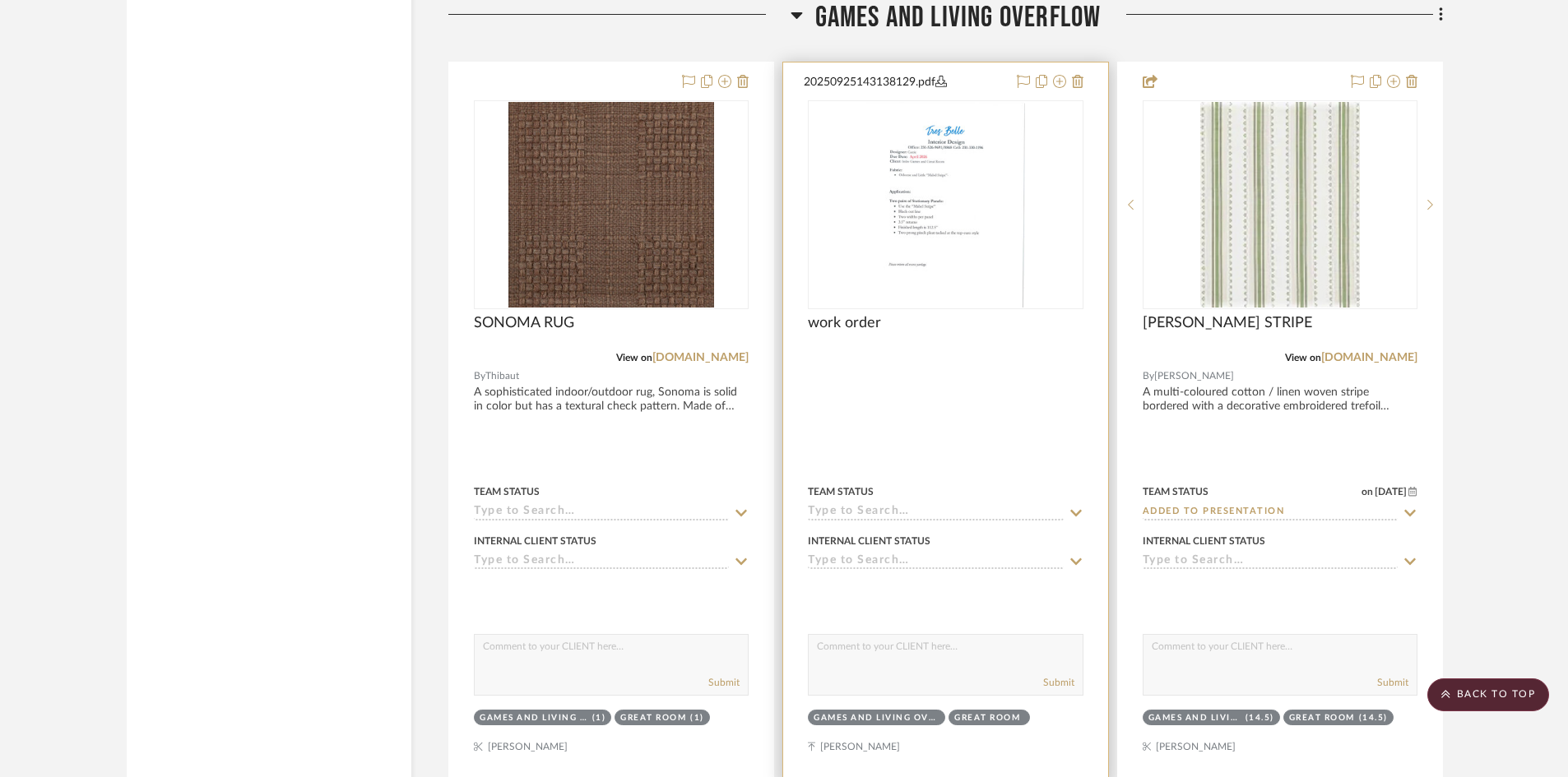
scroll to position [5182, 0]
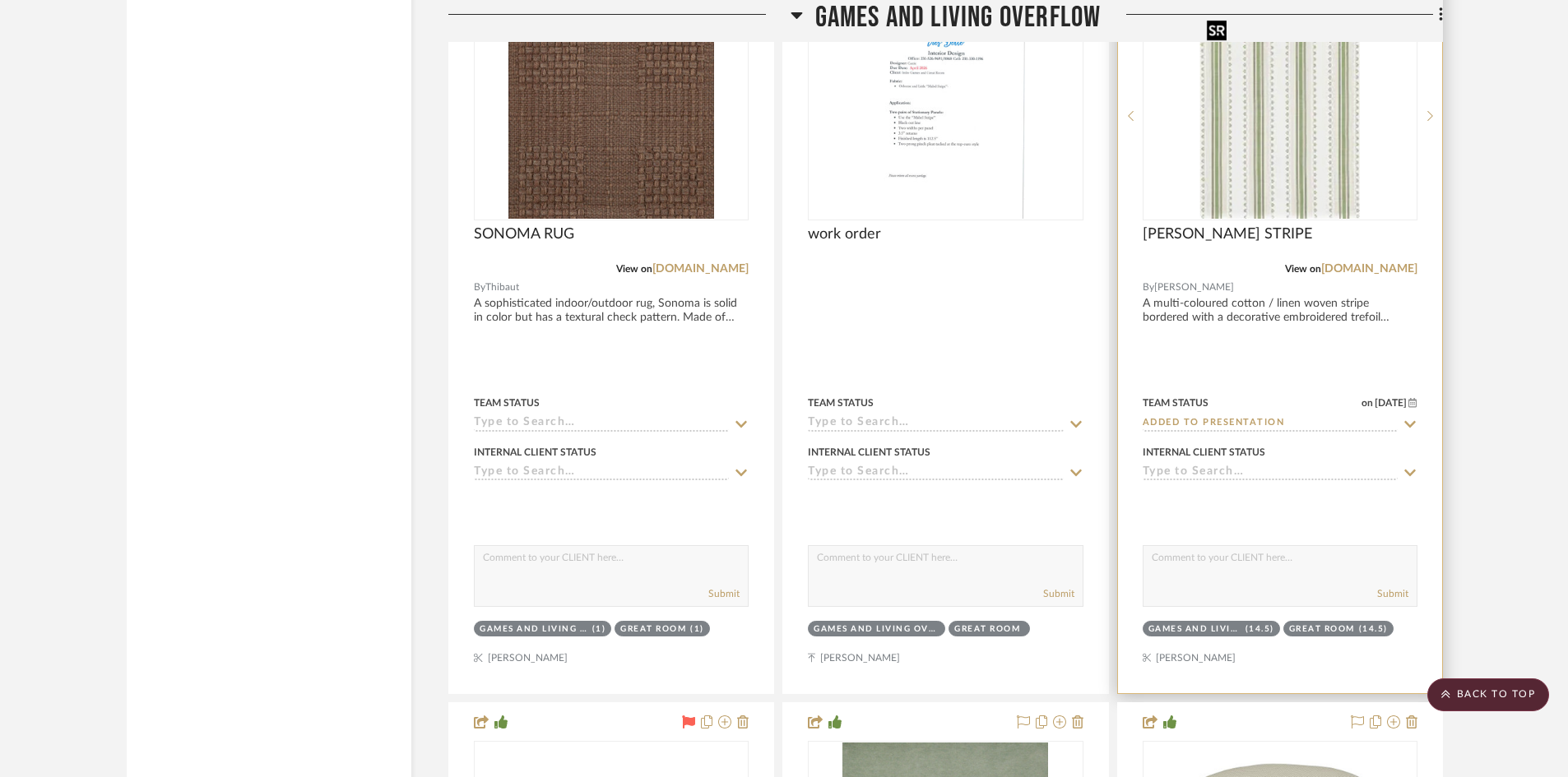
click at [0, 0] on img at bounding box center [0, 0] width 0 height 0
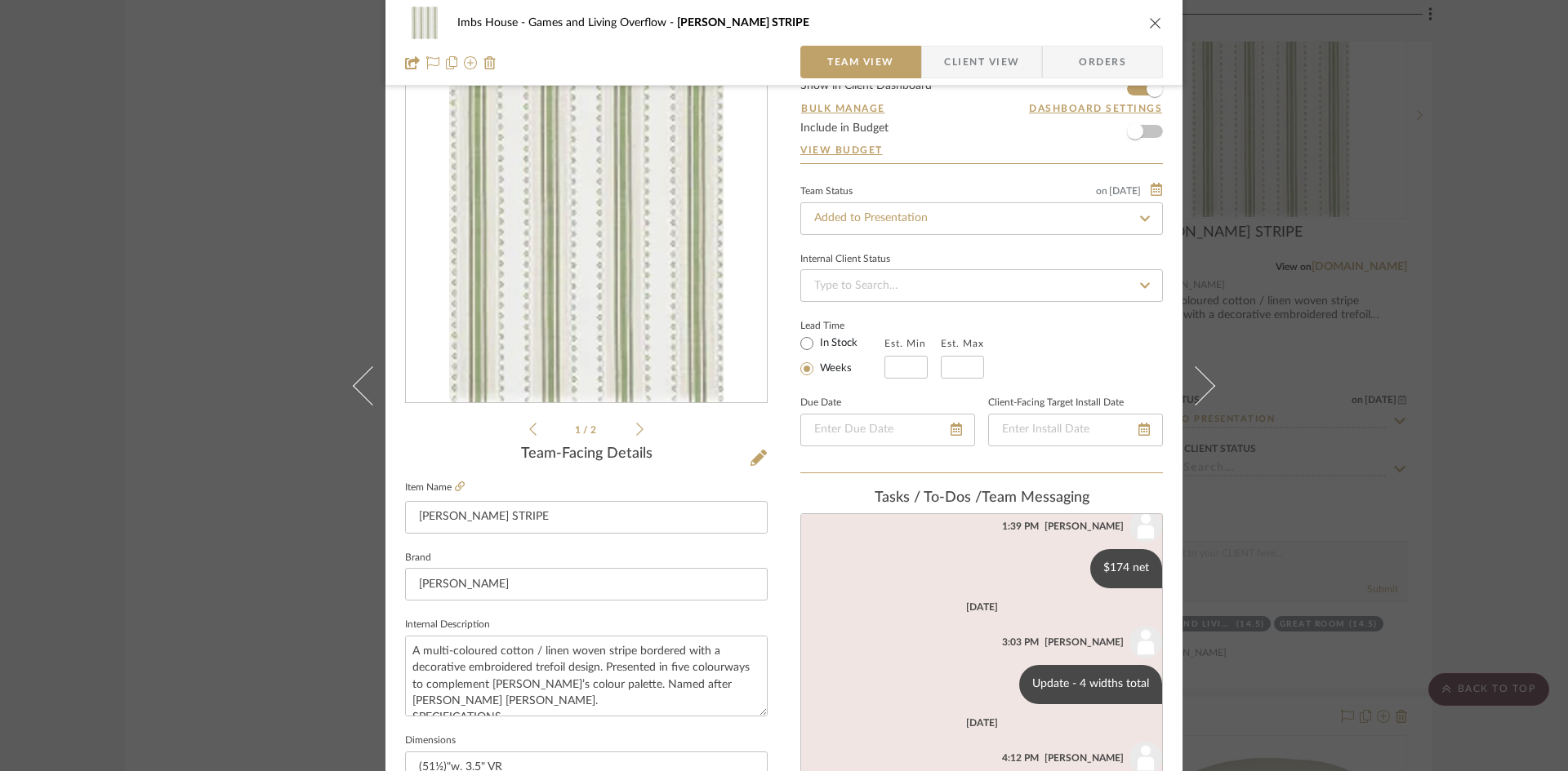
scroll to position [81, 0]
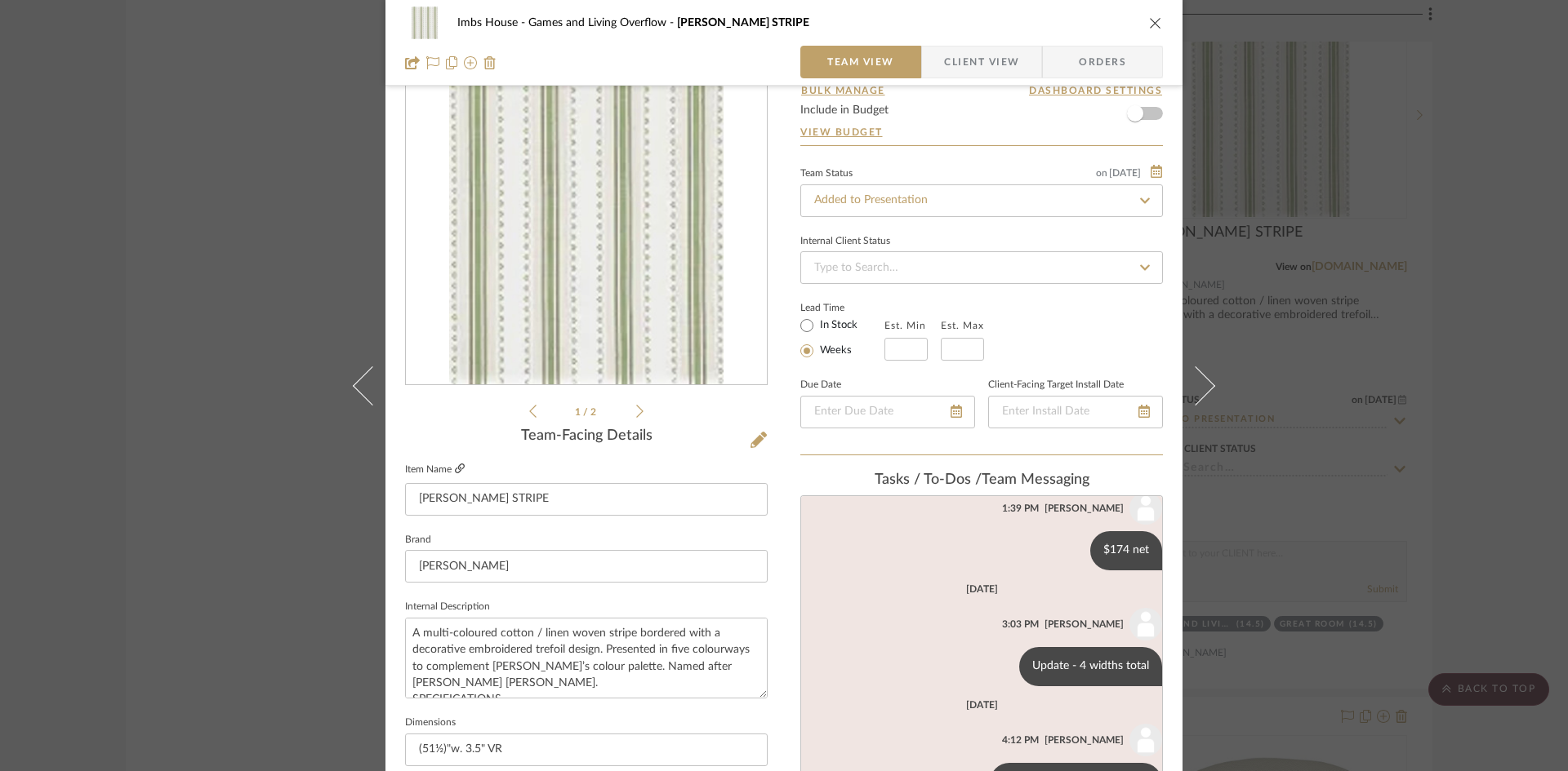
click at [456, 464] on icon at bounding box center [459, 468] width 10 height 10
click at [910, 200] on input "Added to Presentation" at bounding box center [981, 201] width 362 height 33
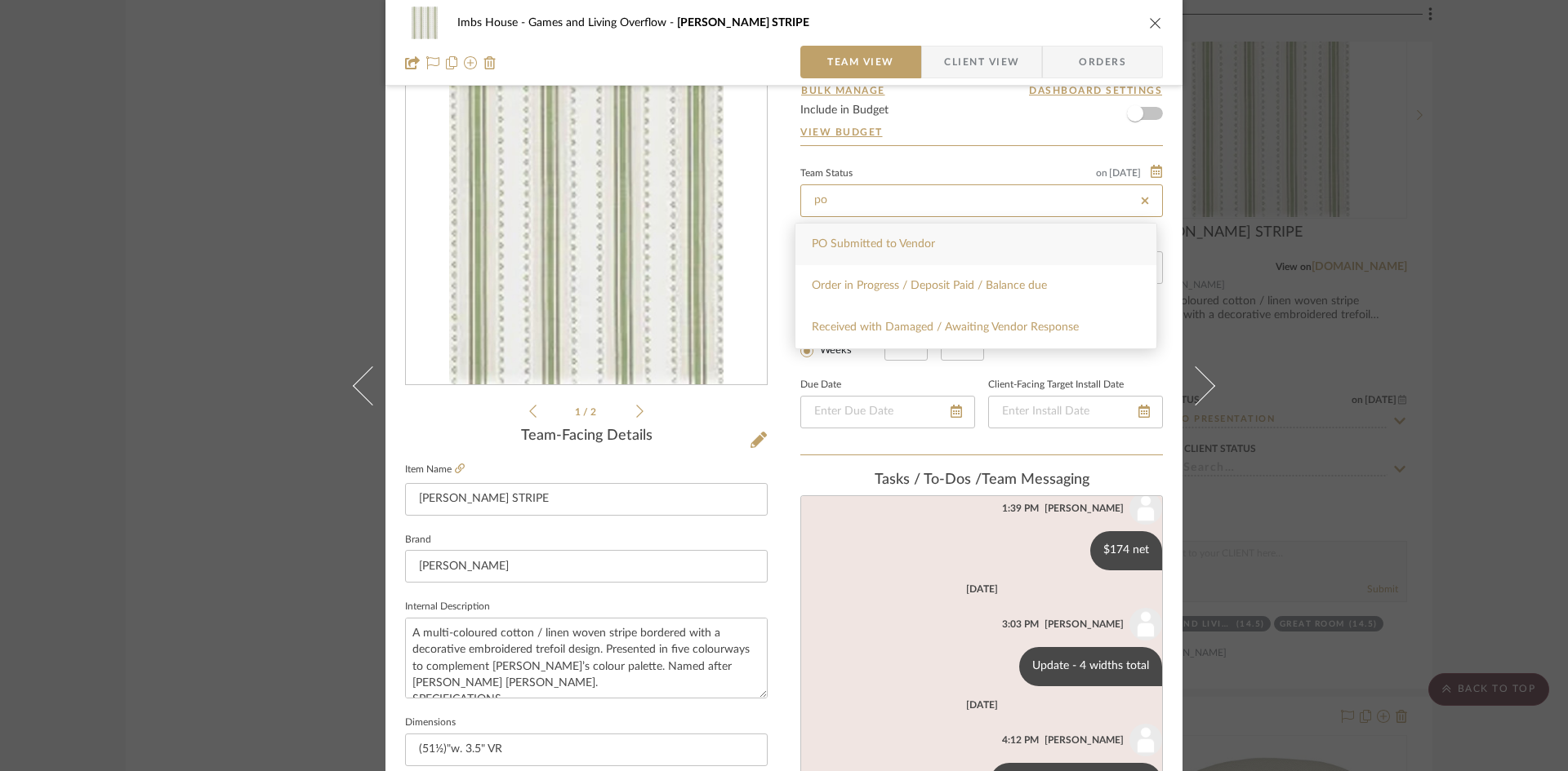
type input "po"
click at [915, 248] on span "PO Submitted to Vendor" at bounding box center [873, 244] width 123 height 12
type input "[DATE]"
type input "PO Submitted to Vendor"
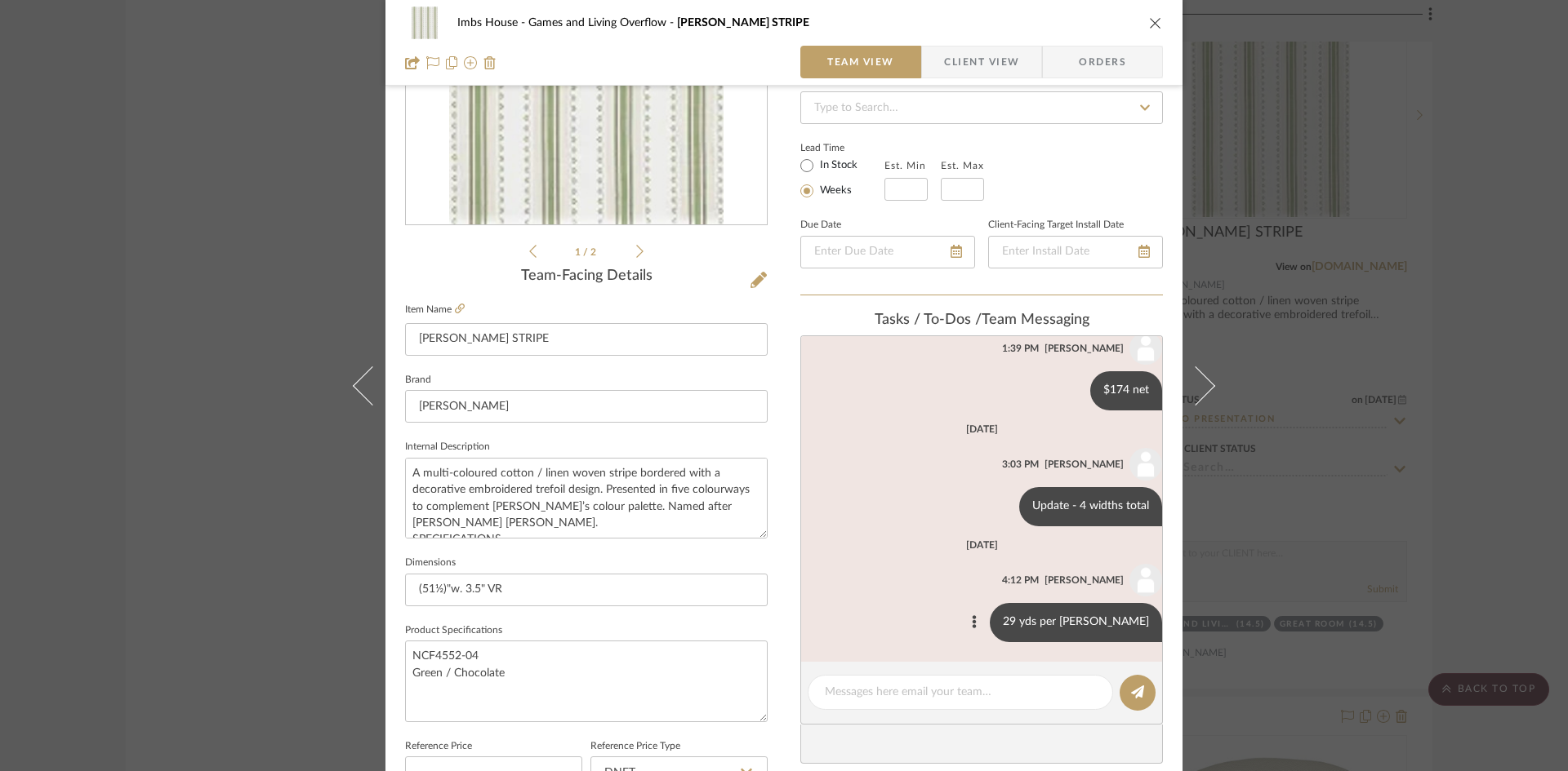
type input "[DATE]"
type input "PO Submitted to Vendor"
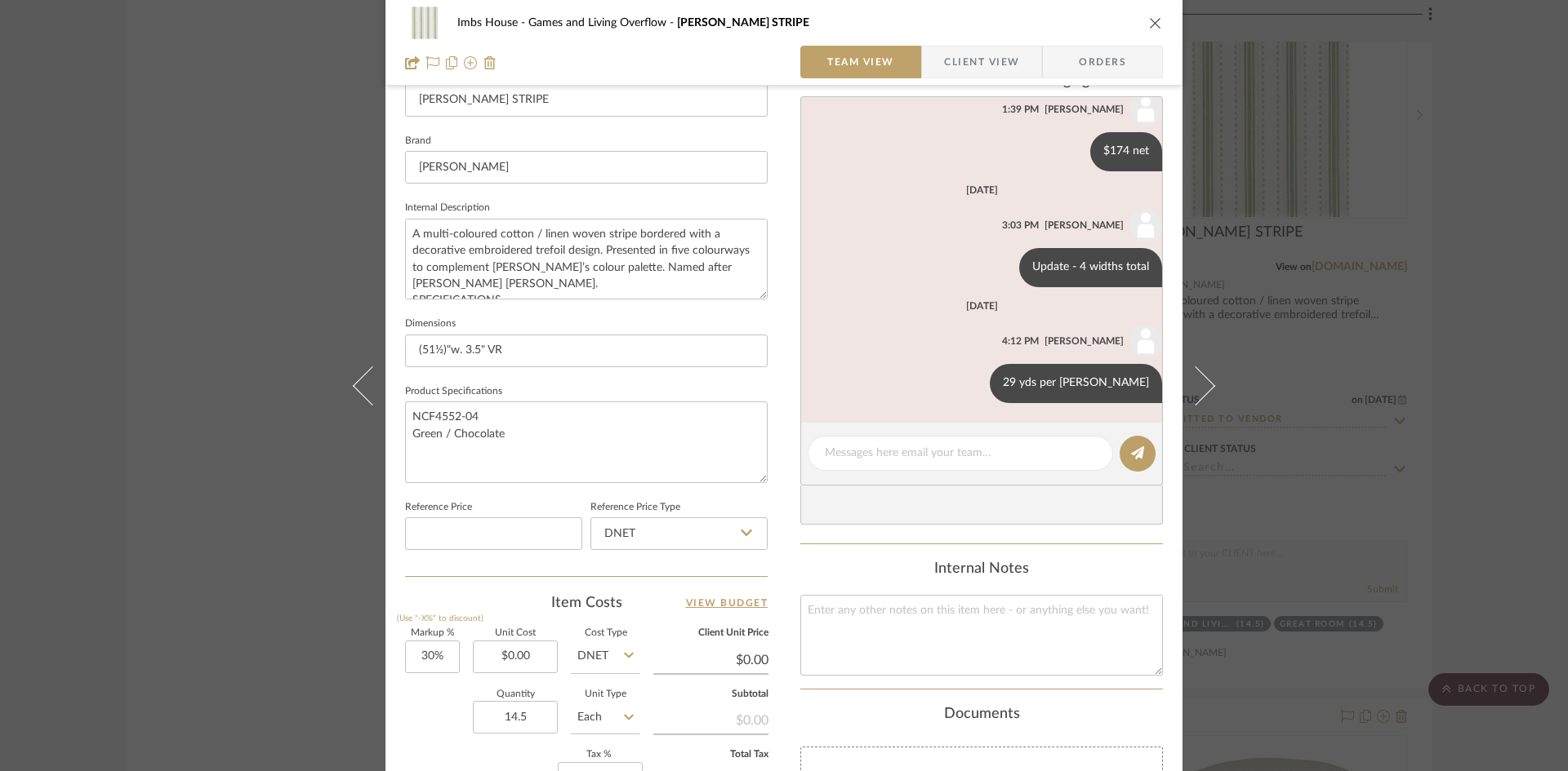
scroll to position [490, 0]
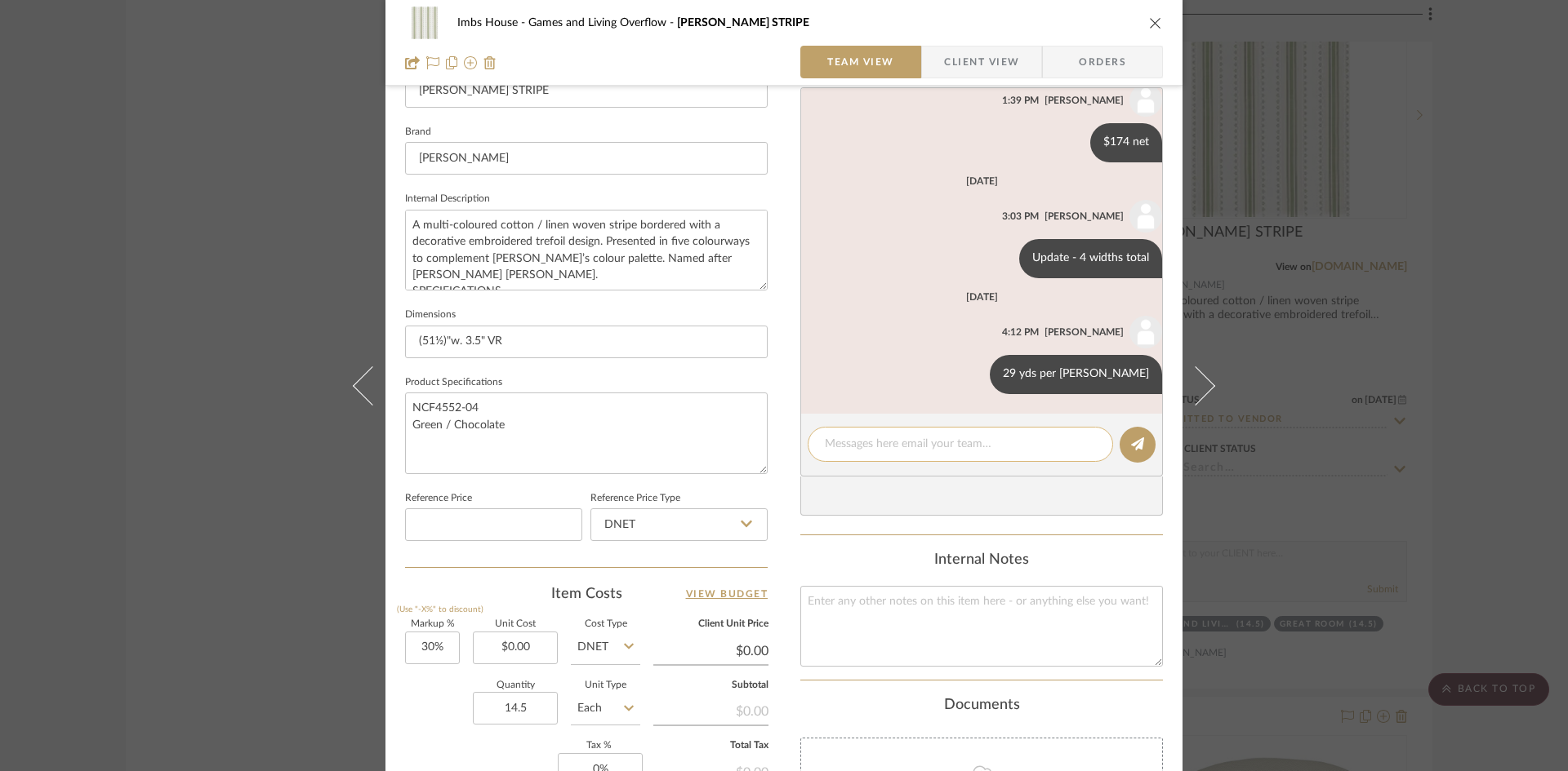
click at [931, 456] on div at bounding box center [960, 444] width 306 height 35
click at [931, 454] on div at bounding box center [960, 444] width 306 height 35
click at [929, 445] on textarea at bounding box center [960, 444] width 271 height 17
type textarea "Sent to [PERSON_NAME]"
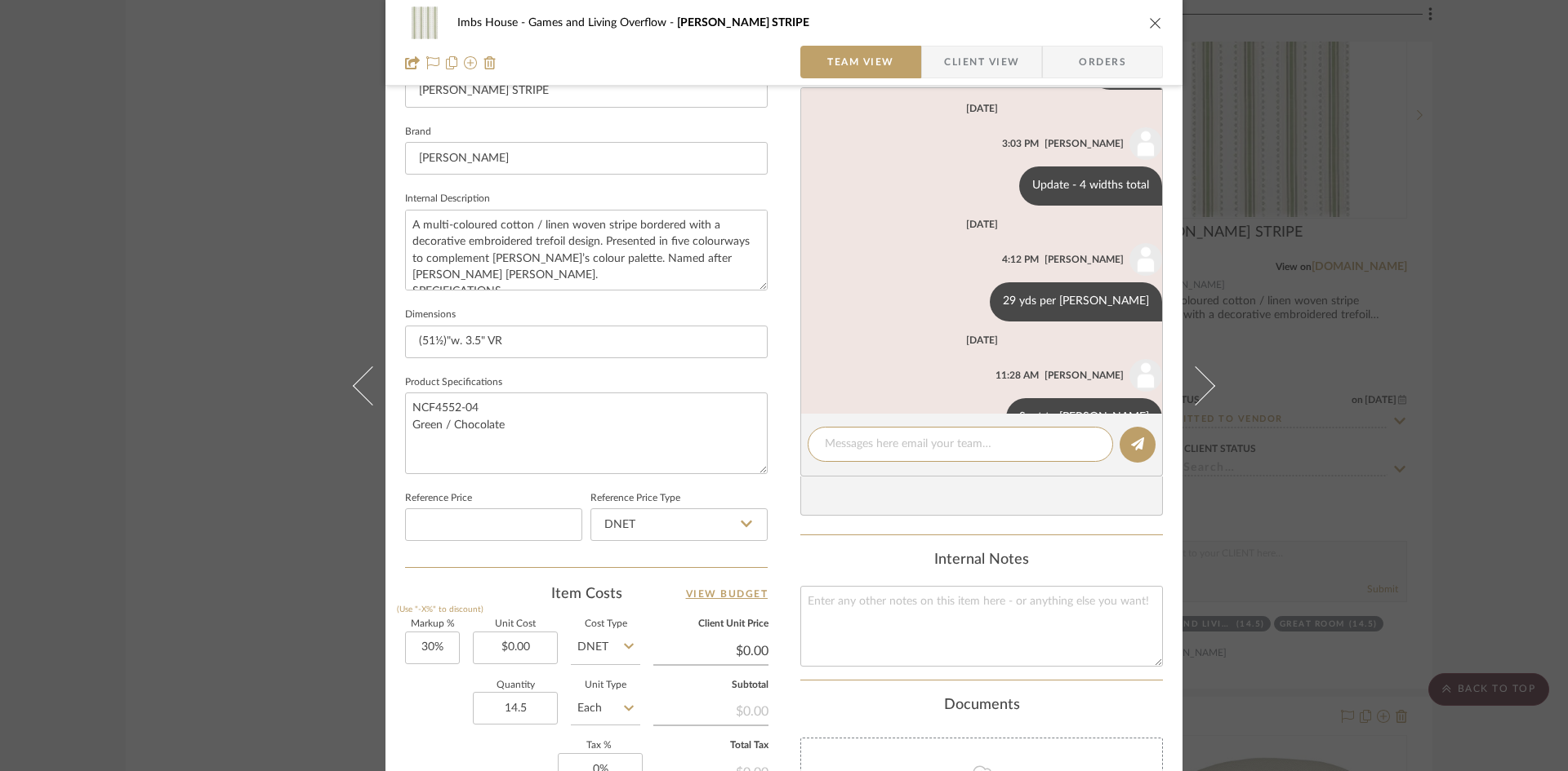
scroll to position [205, 0]
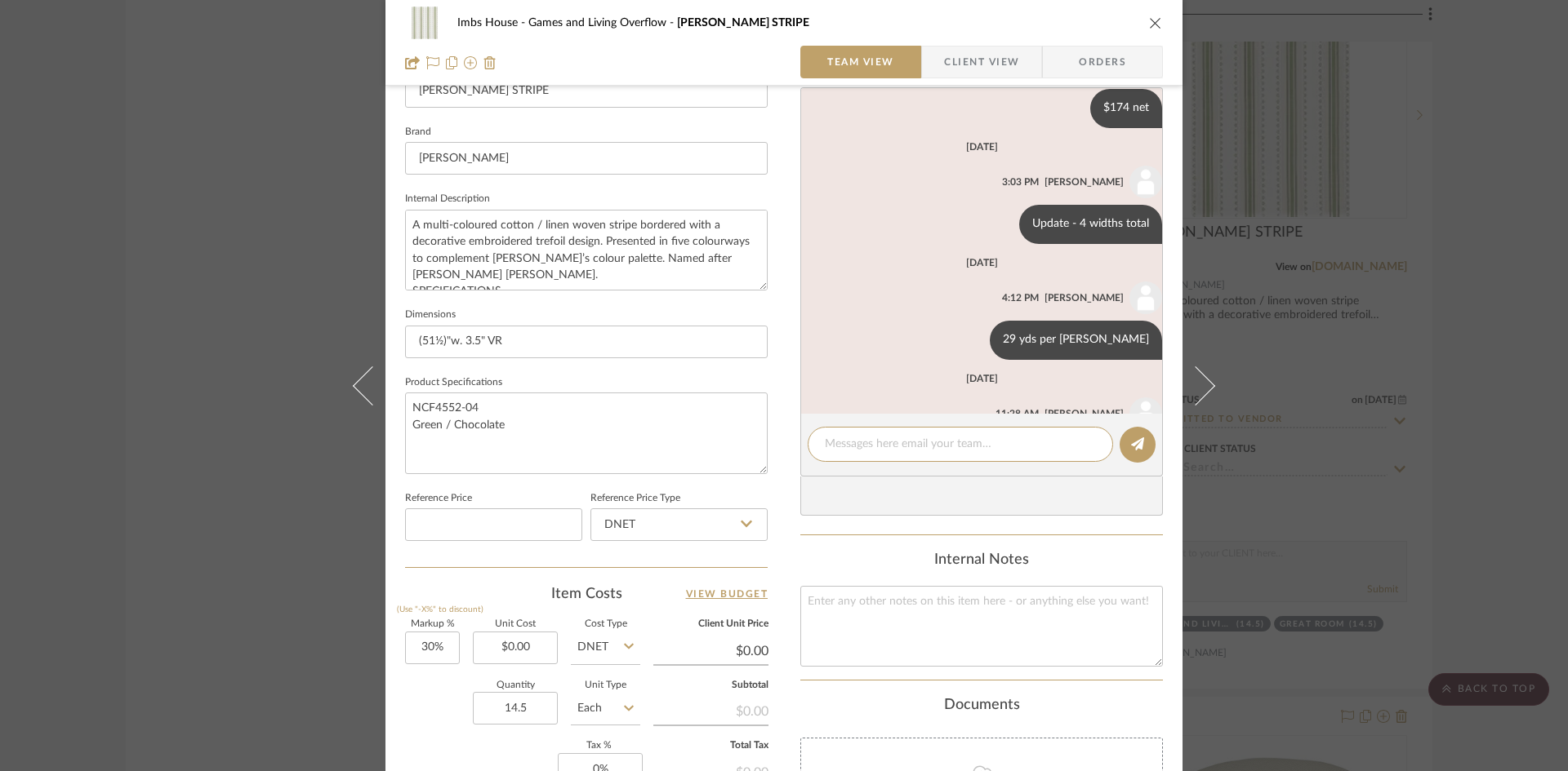
click at [1149, 16] on button "close" at bounding box center [1155, 23] width 15 height 15
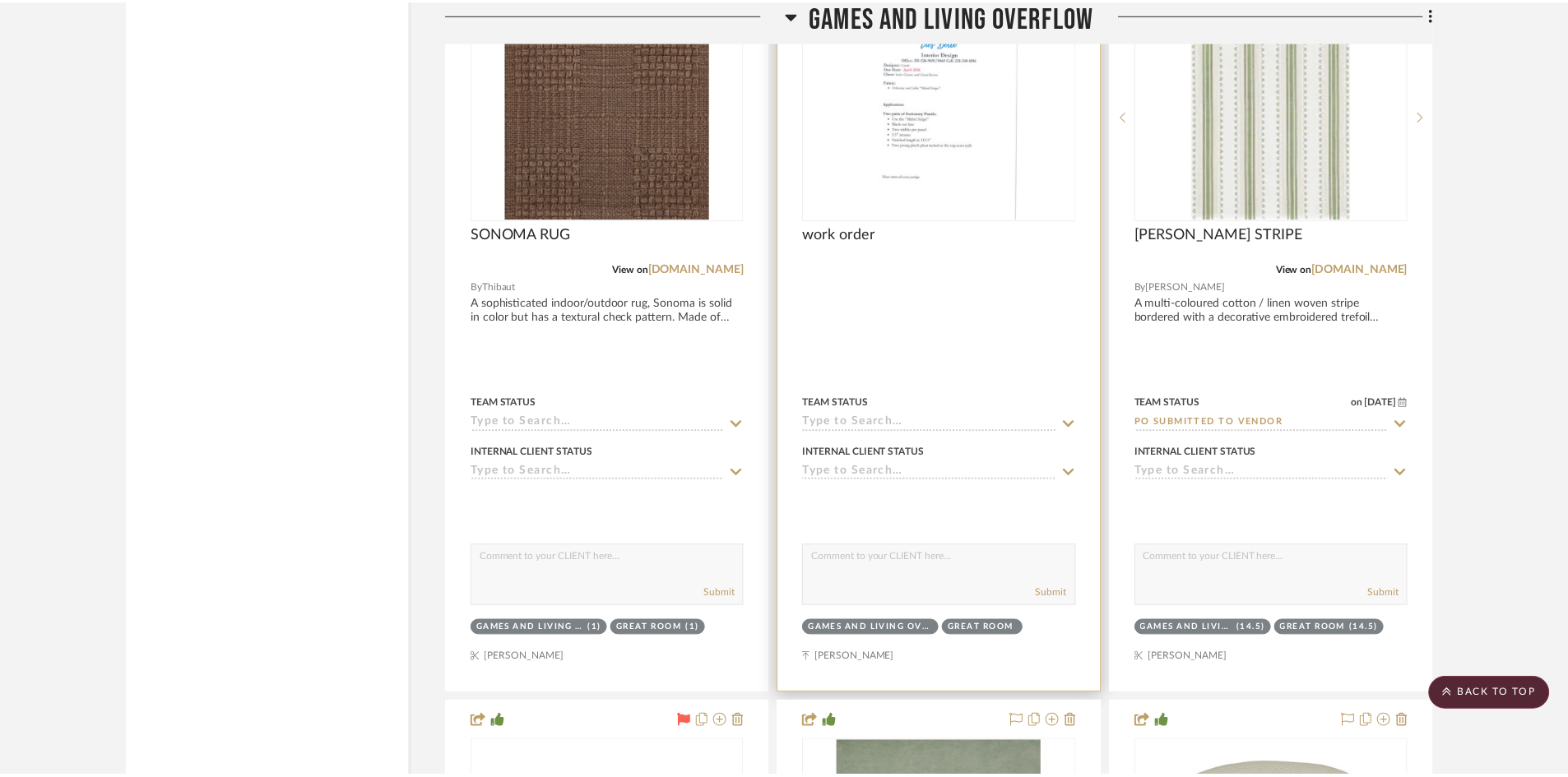
scroll to position [5182, 0]
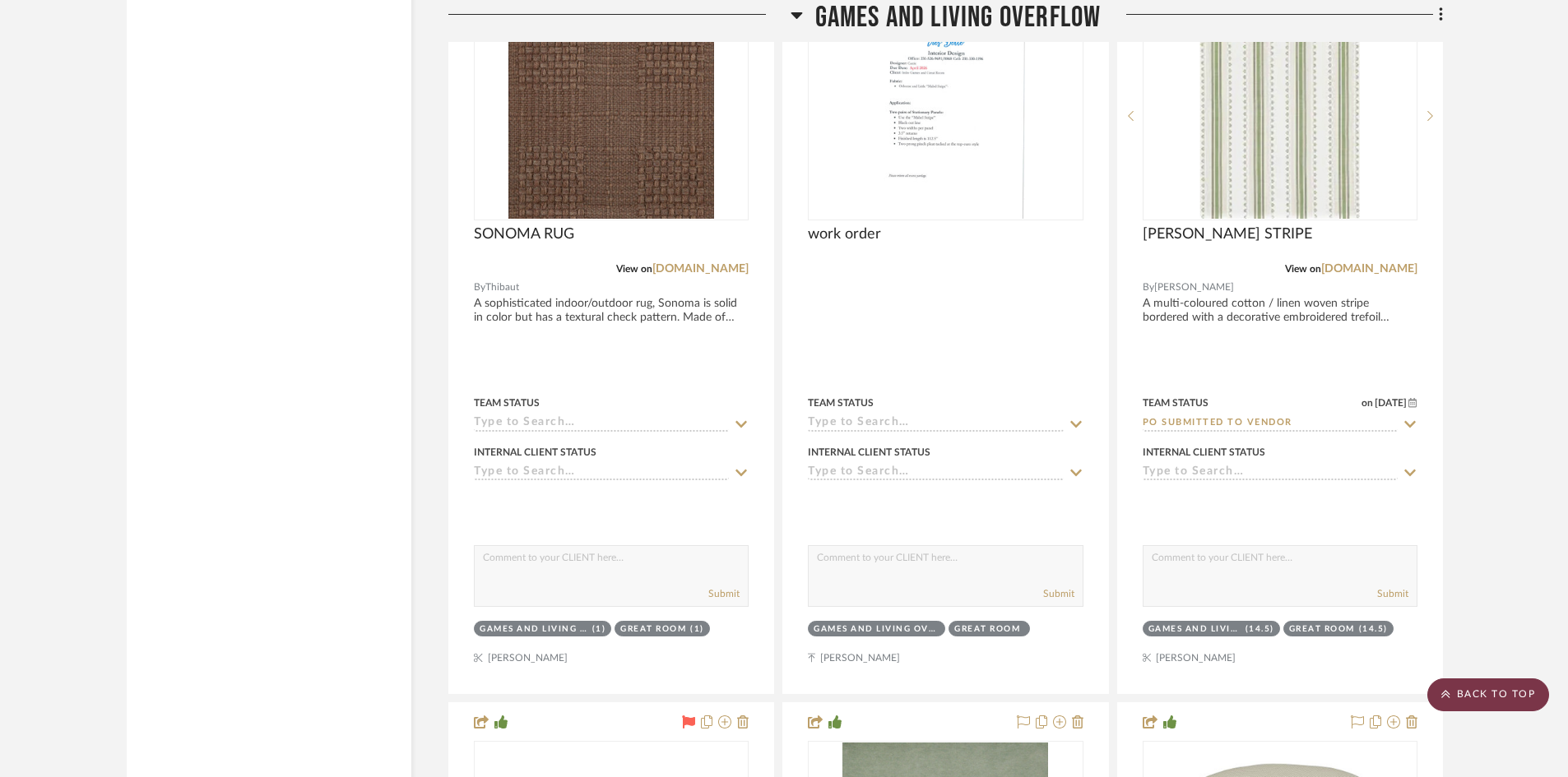
click at [1505, 696] on scroll-to-top-button "BACK TO TOP" at bounding box center [1488, 695] width 121 height 33
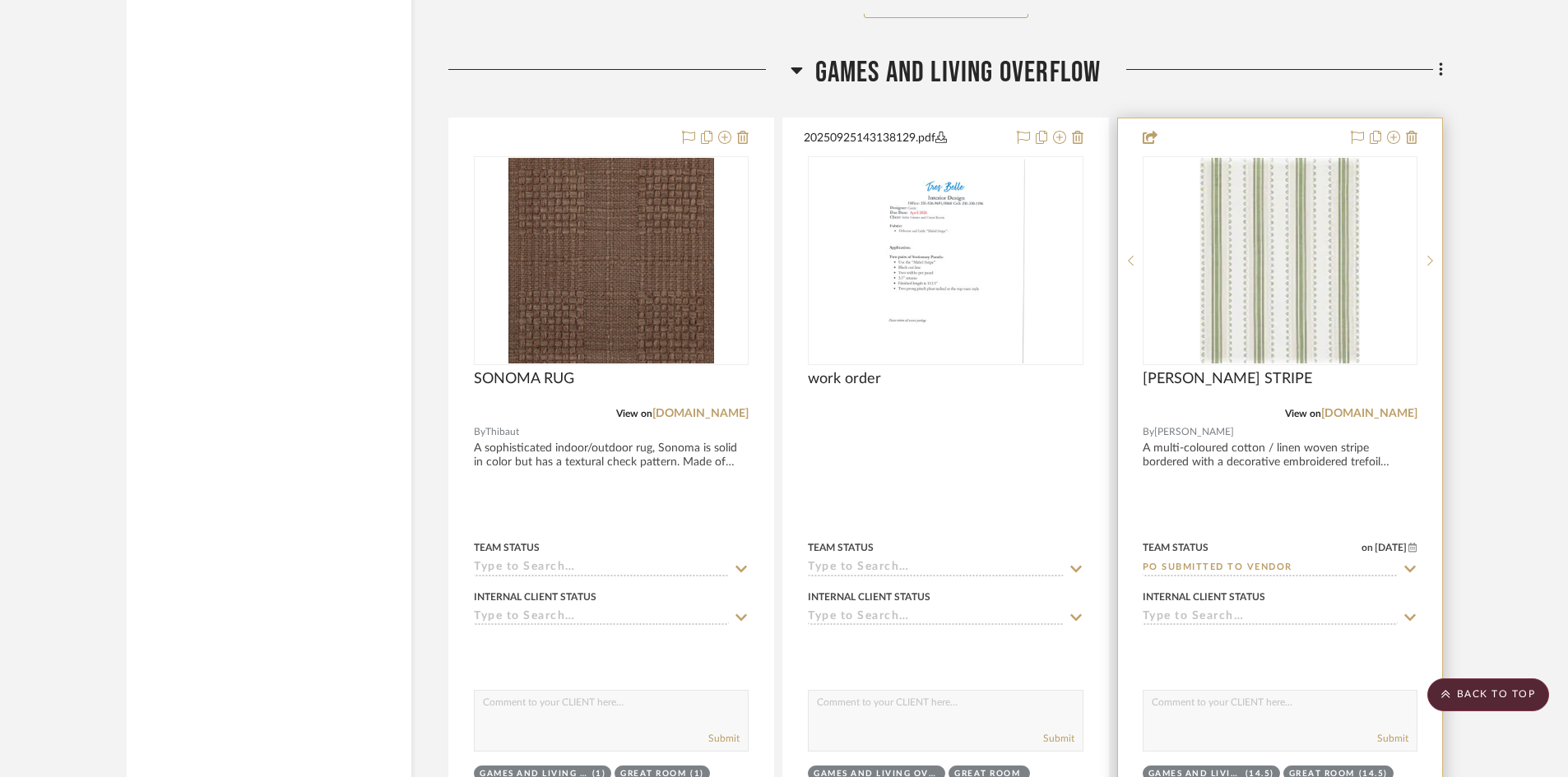
scroll to position [5018, 0]
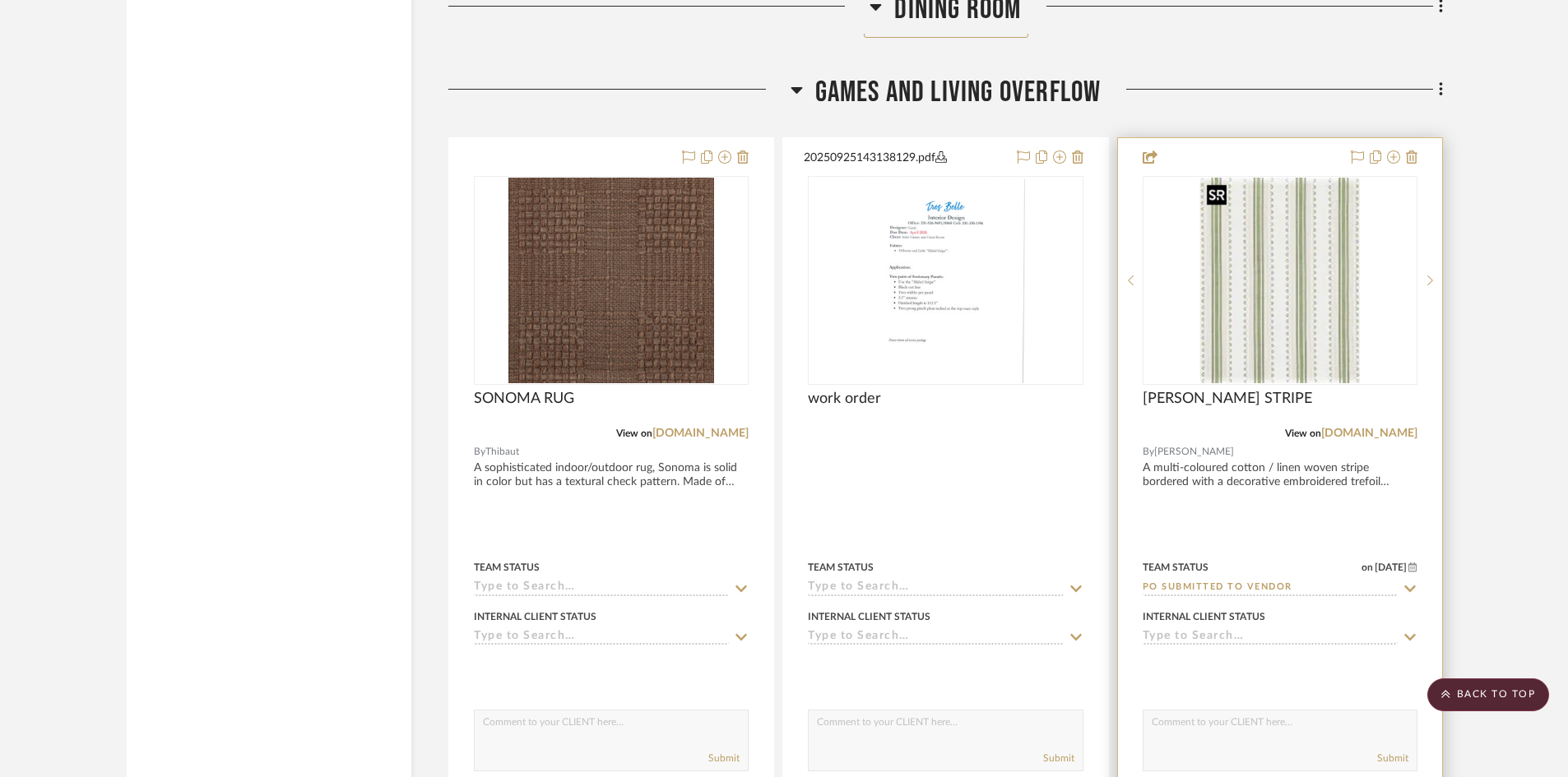
click at [1275, 308] on img "0" at bounding box center [1280, 280] width 160 height 206
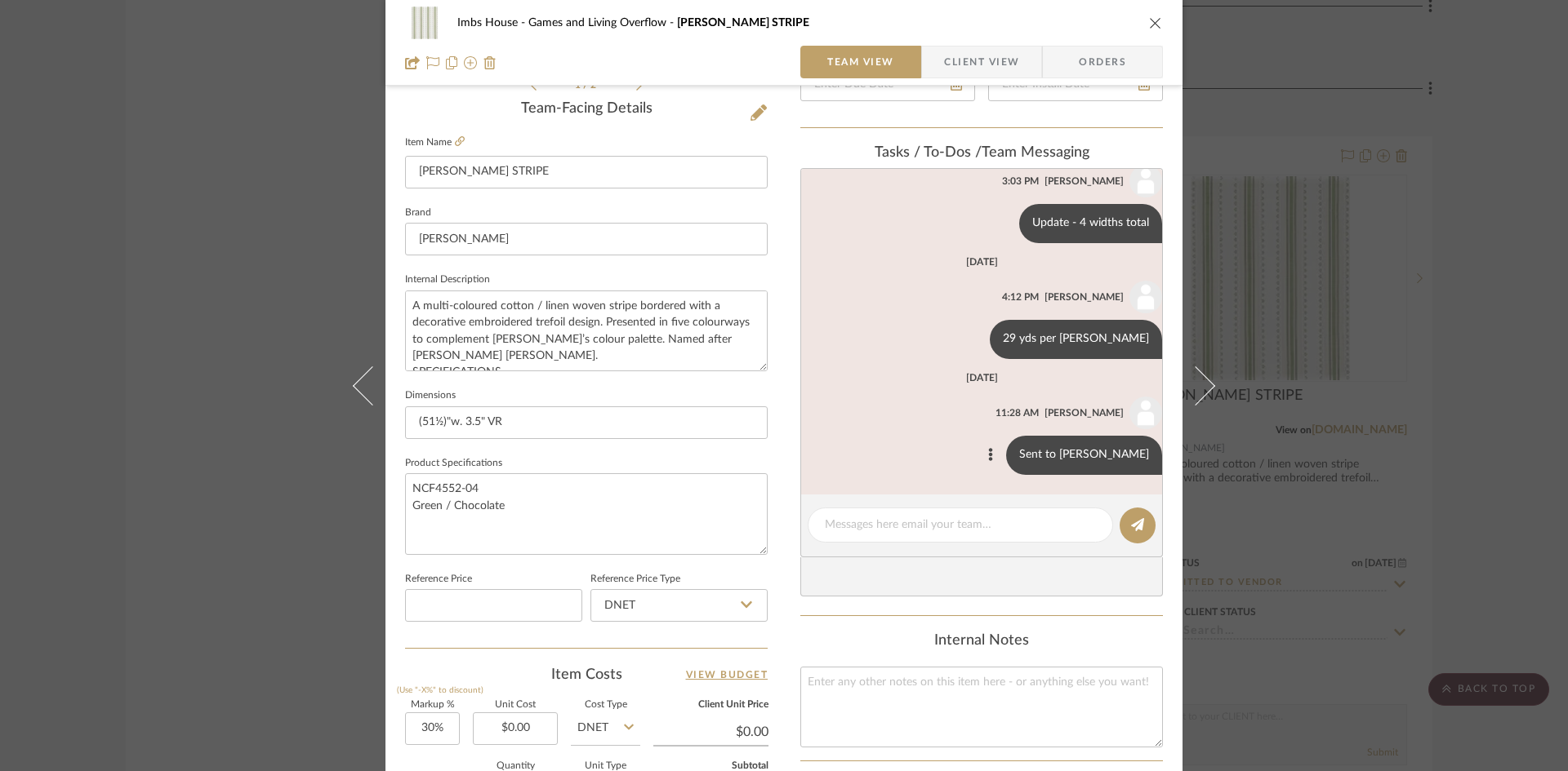
scroll to position [408, 0]
click at [1149, 23] on icon "close" at bounding box center [1155, 23] width 13 height 13
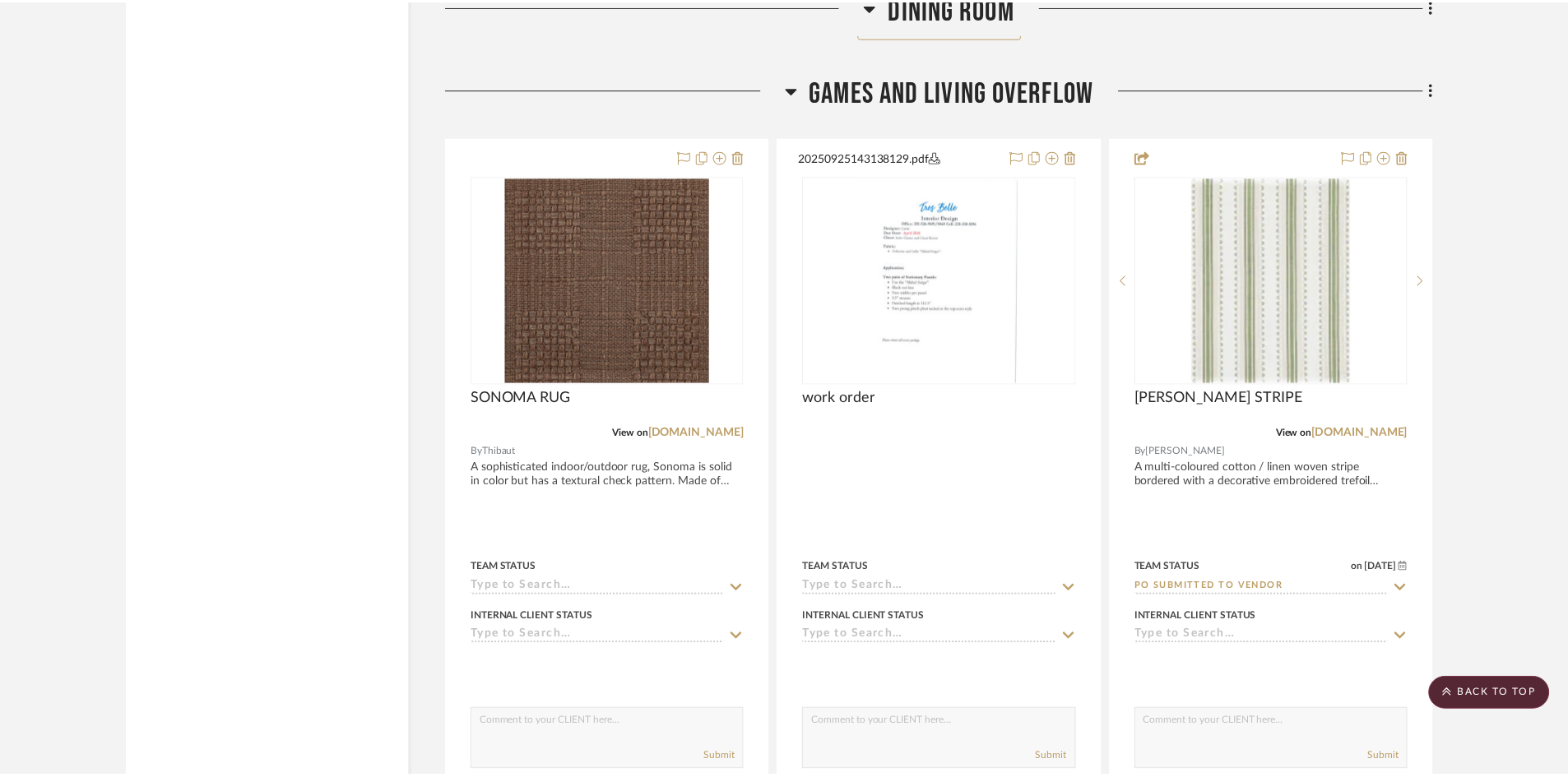
scroll to position [5018, 0]
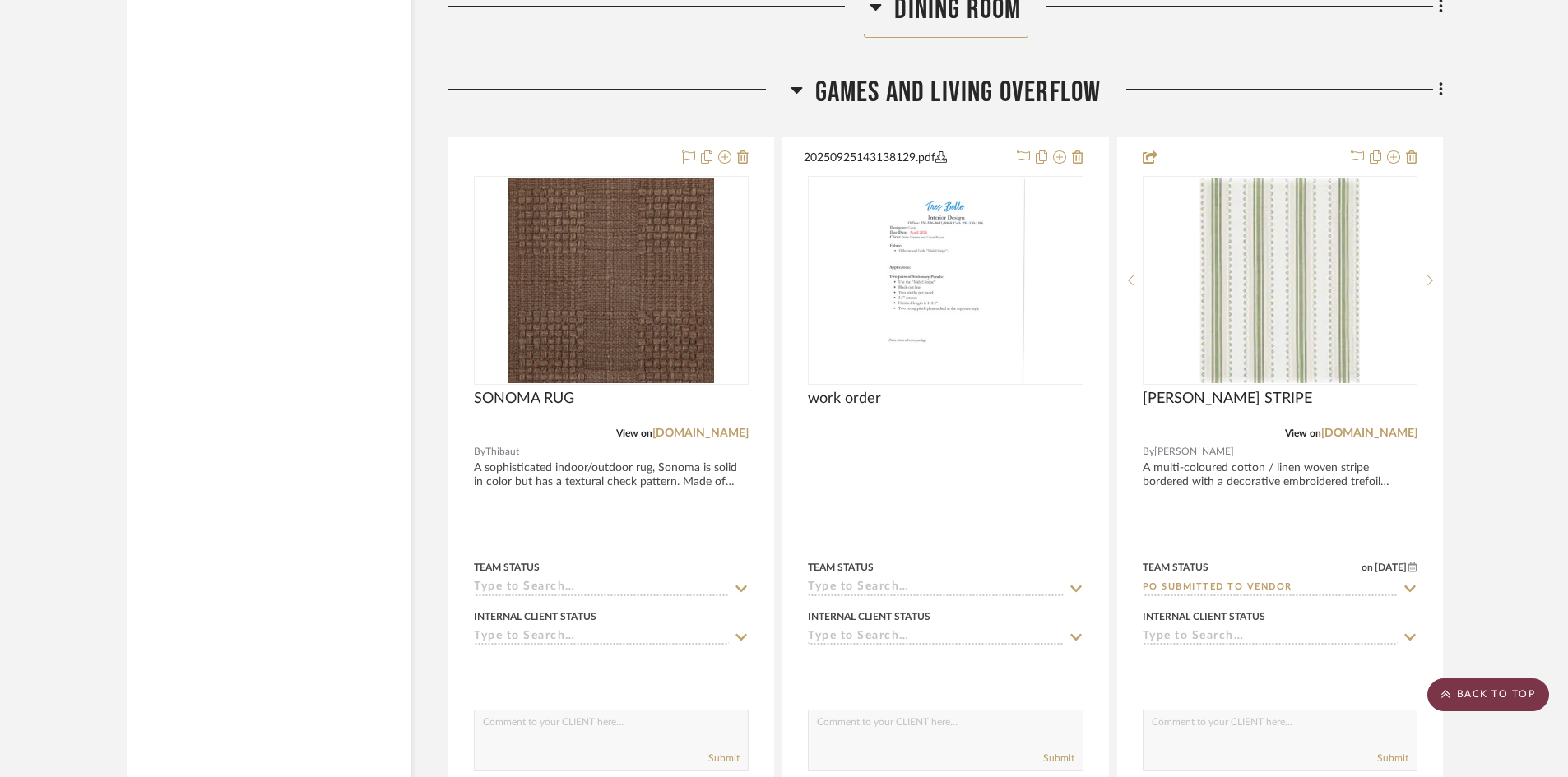
click at [1505, 696] on scroll-to-top-button "BACK TO TOP" at bounding box center [1488, 695] width 121 height 33
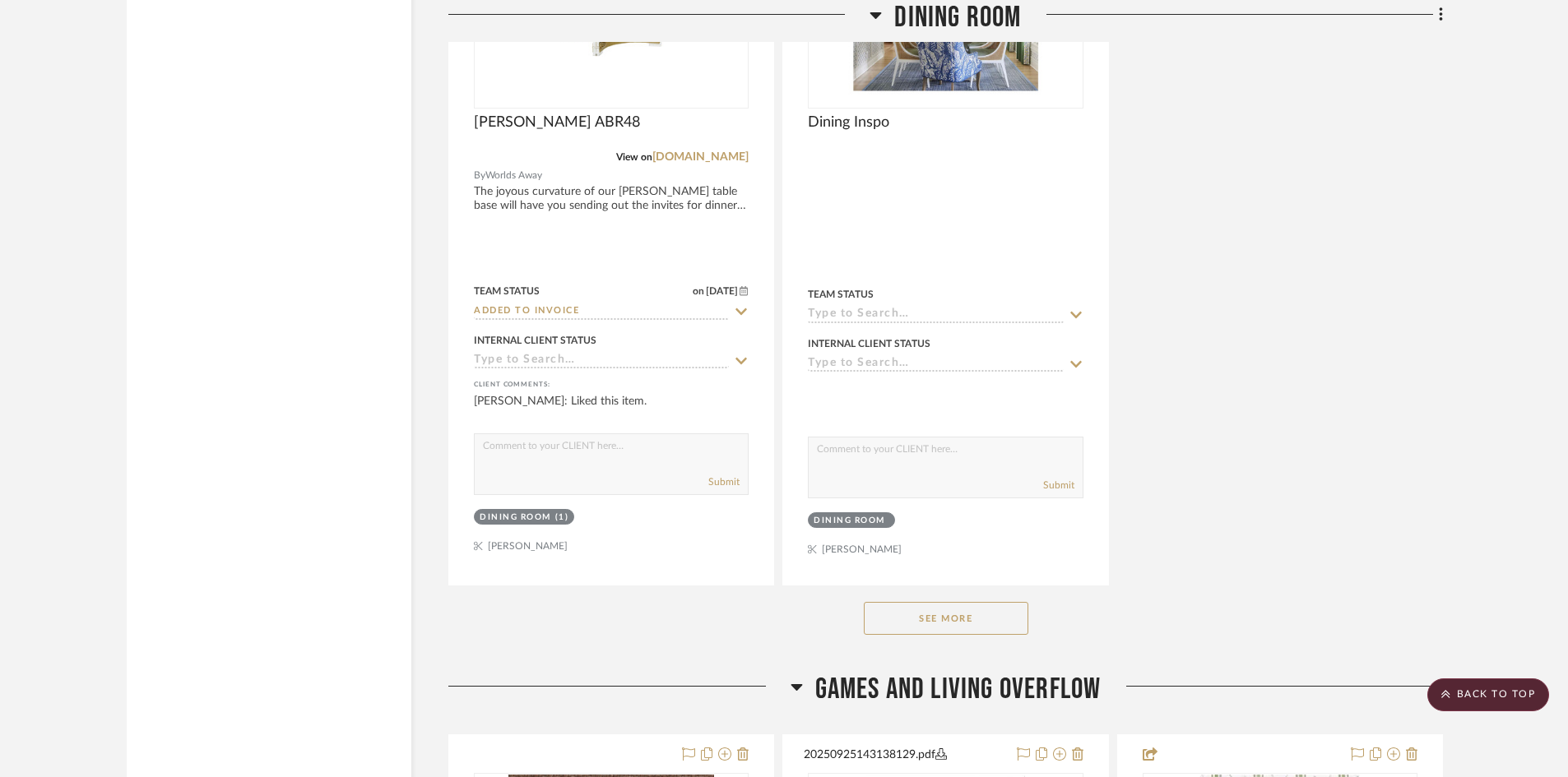
scroll to position [4442, 0]
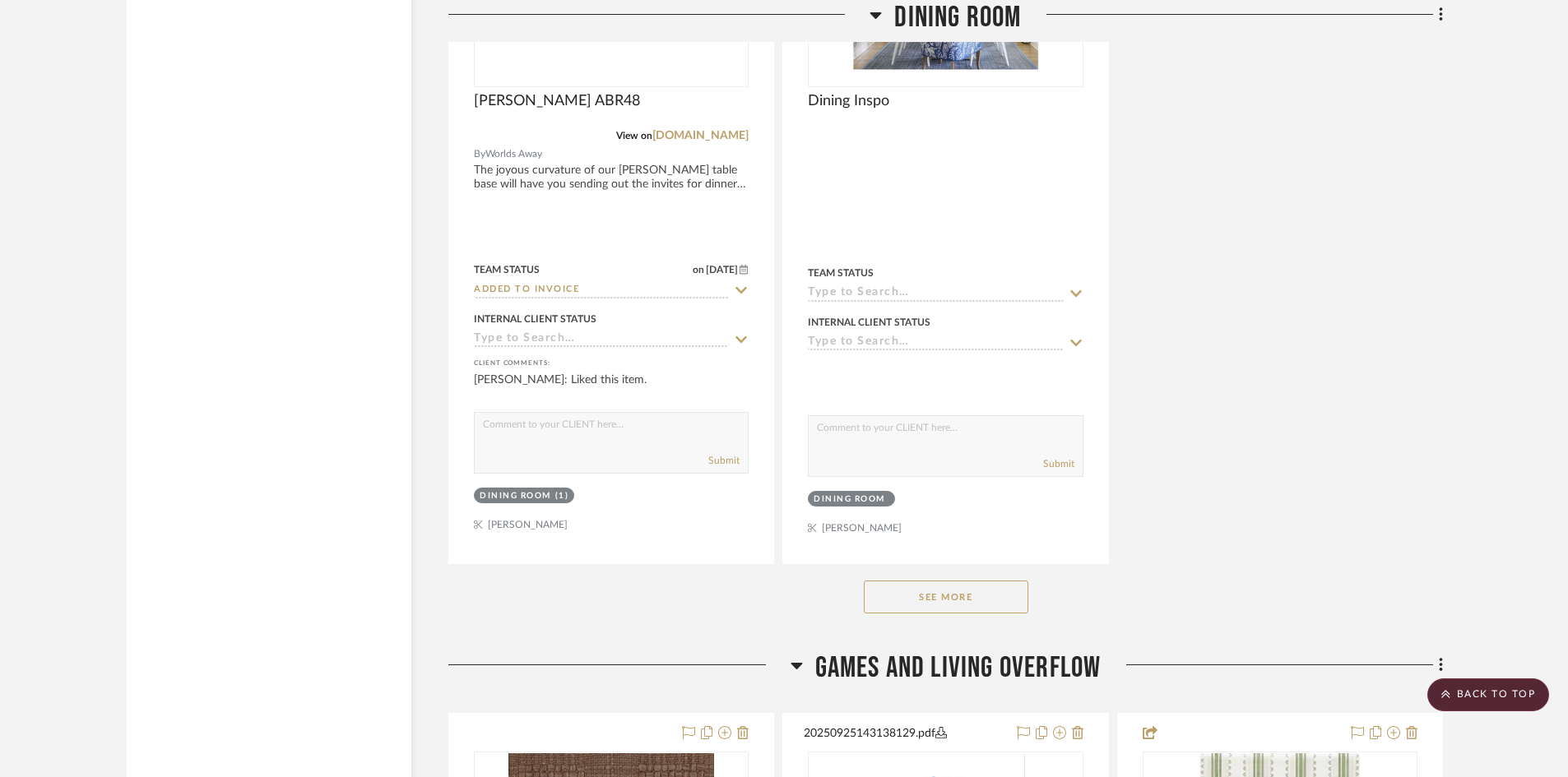
click at [941, 597] on button "See More" at bounding box center [945, 598] width 165 height 33
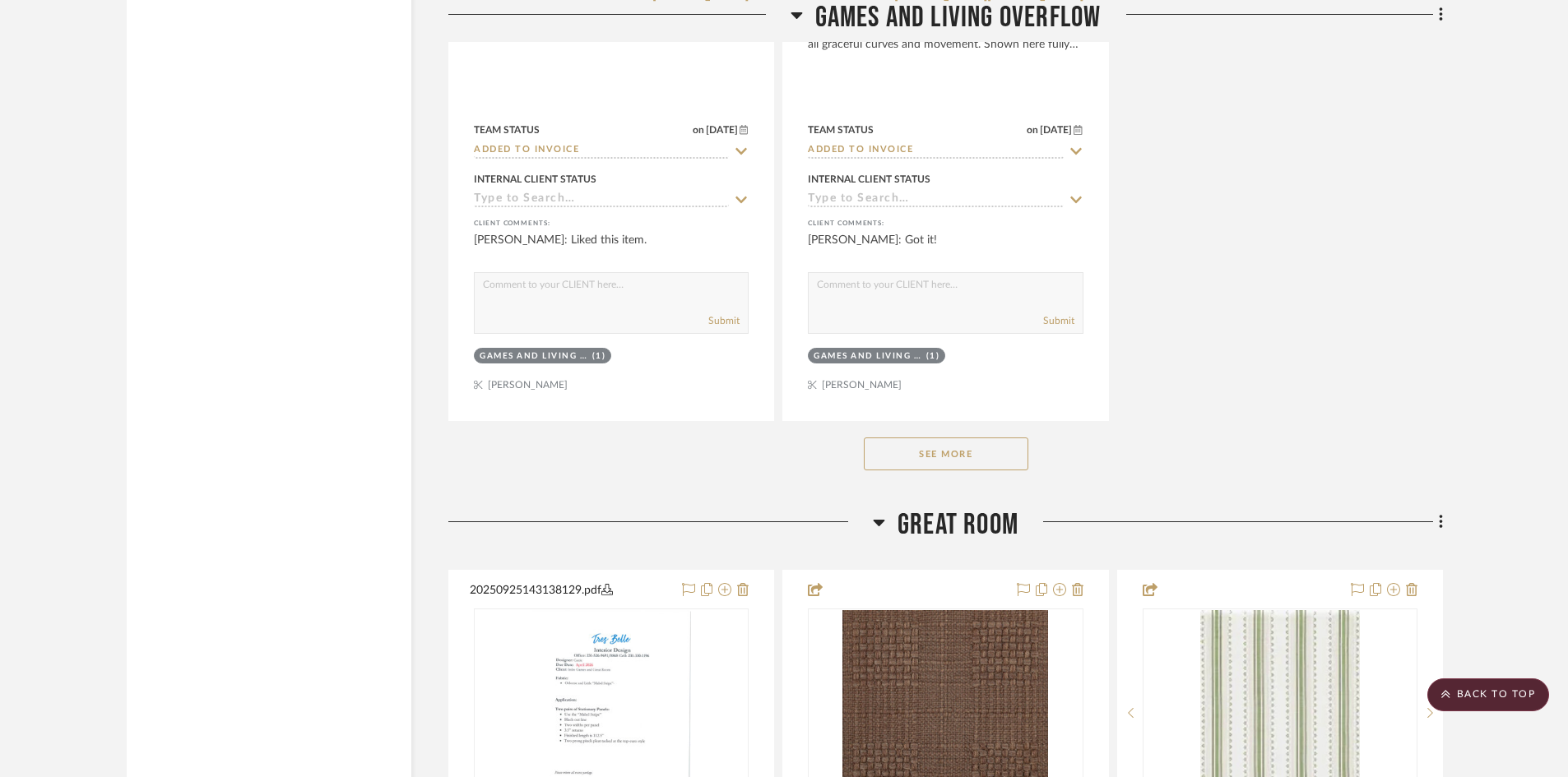
scroll to position [7650, 0]
click at [929, 453] on button "See More" at bounding box center [945, 451] width 165 height 33
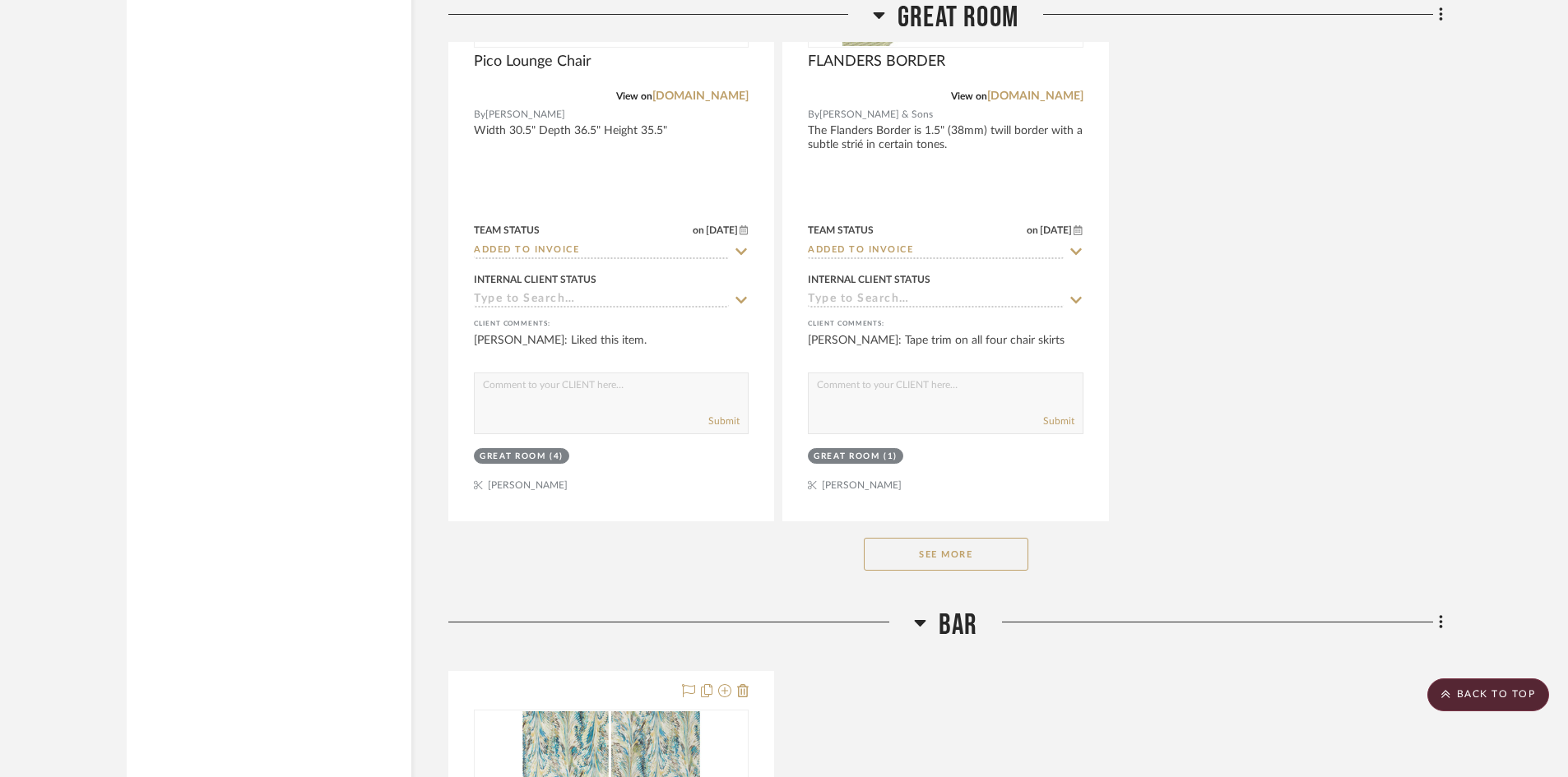
scroll to position [10694, 0]
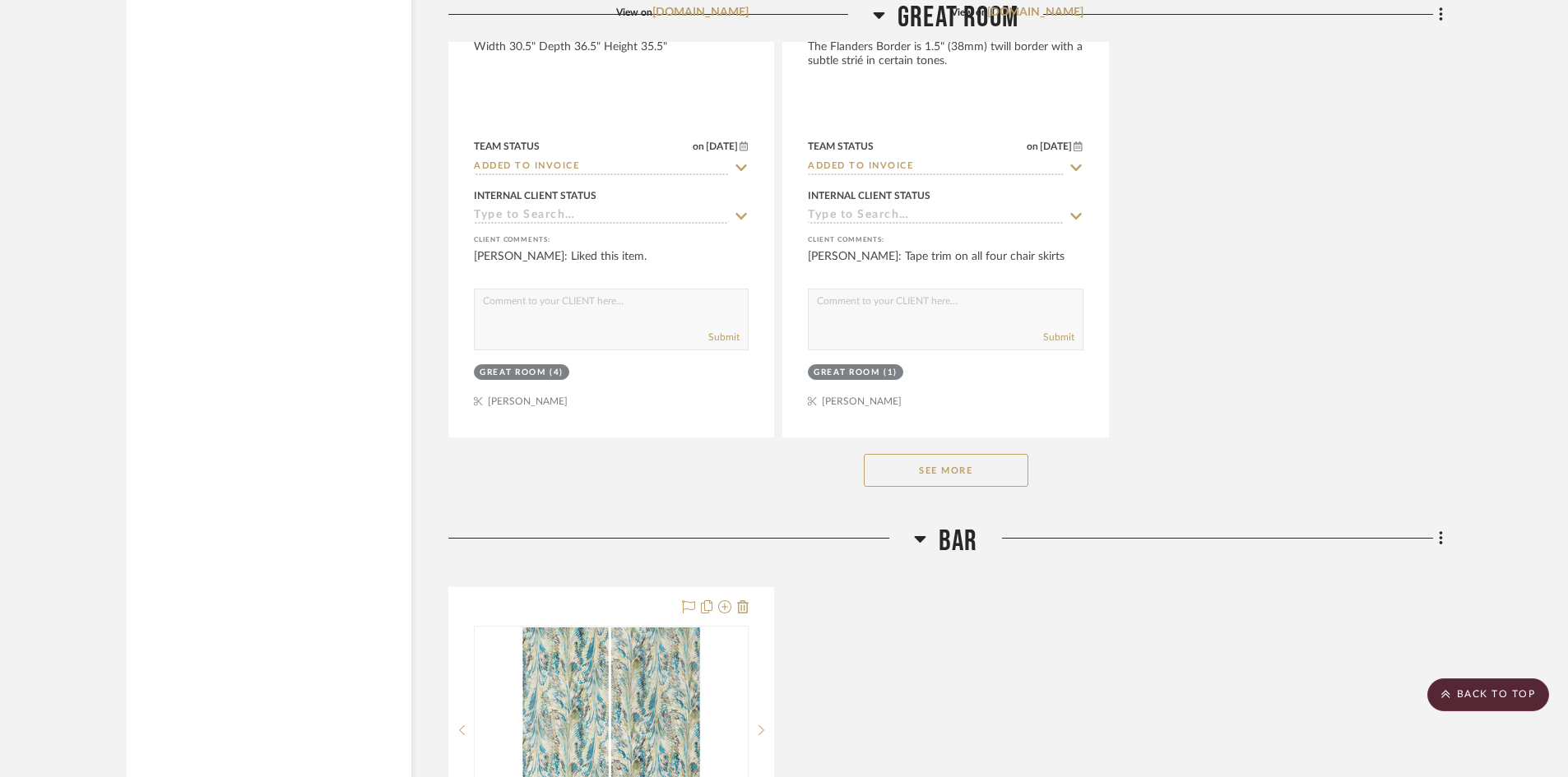
click at [929, 470] on button "See More" at bounding box center [945, 471] width 165 height 33
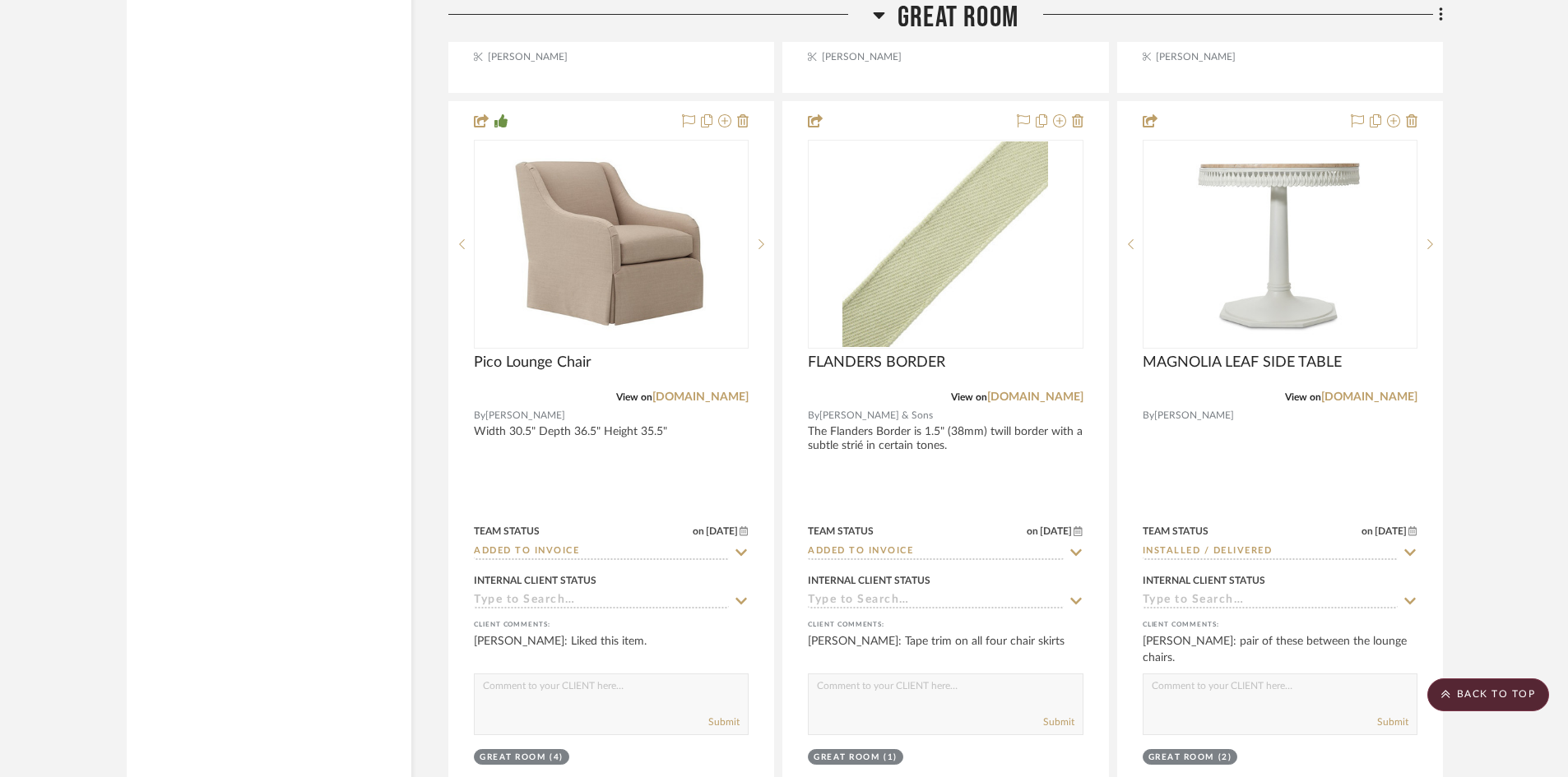
scroll to position [10200, 0]
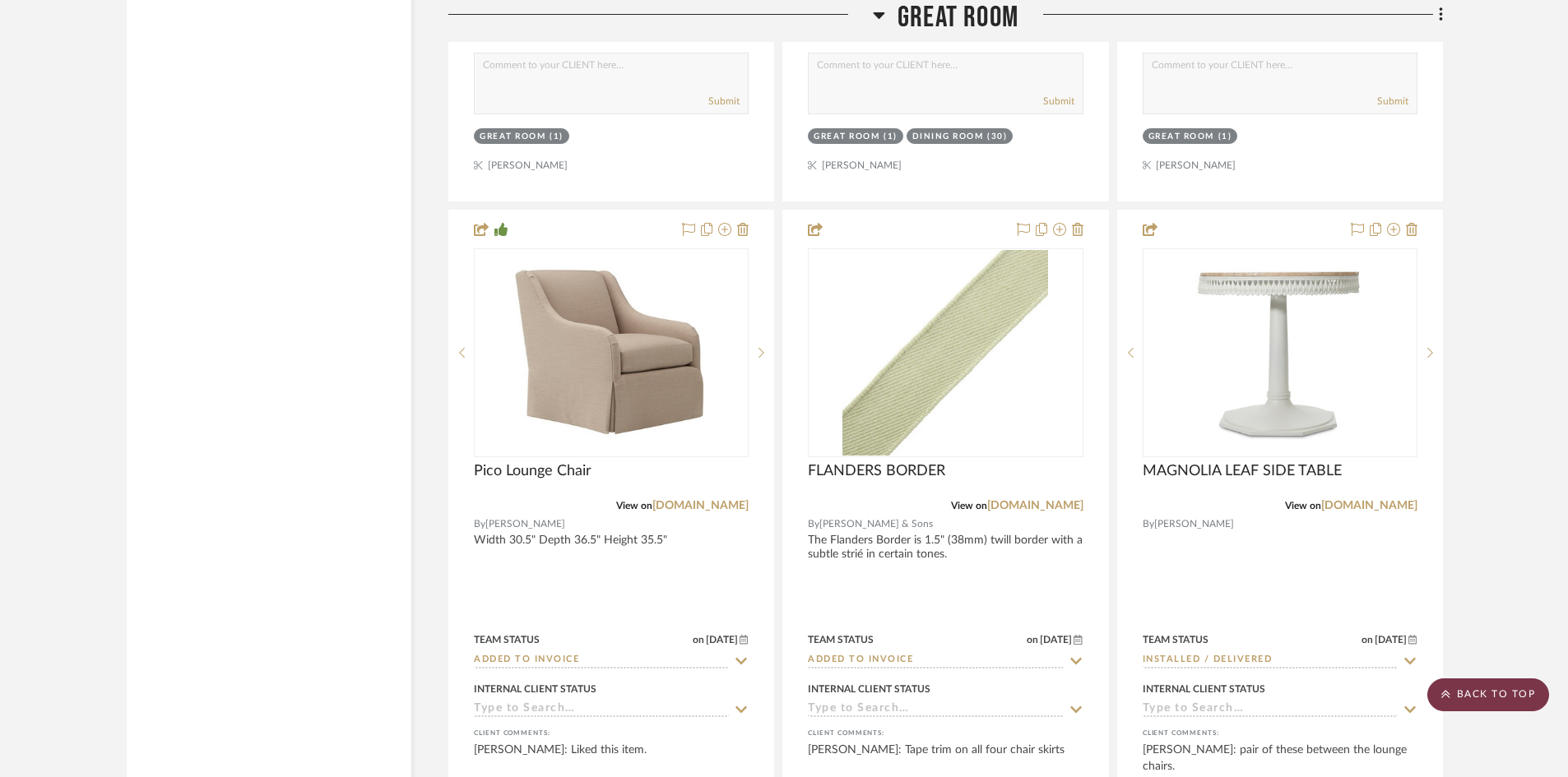
click at [1487, 693] on scroll-to-top-button "BACK TO TOP" at bounding box center [1488, 695] width 121 height 33
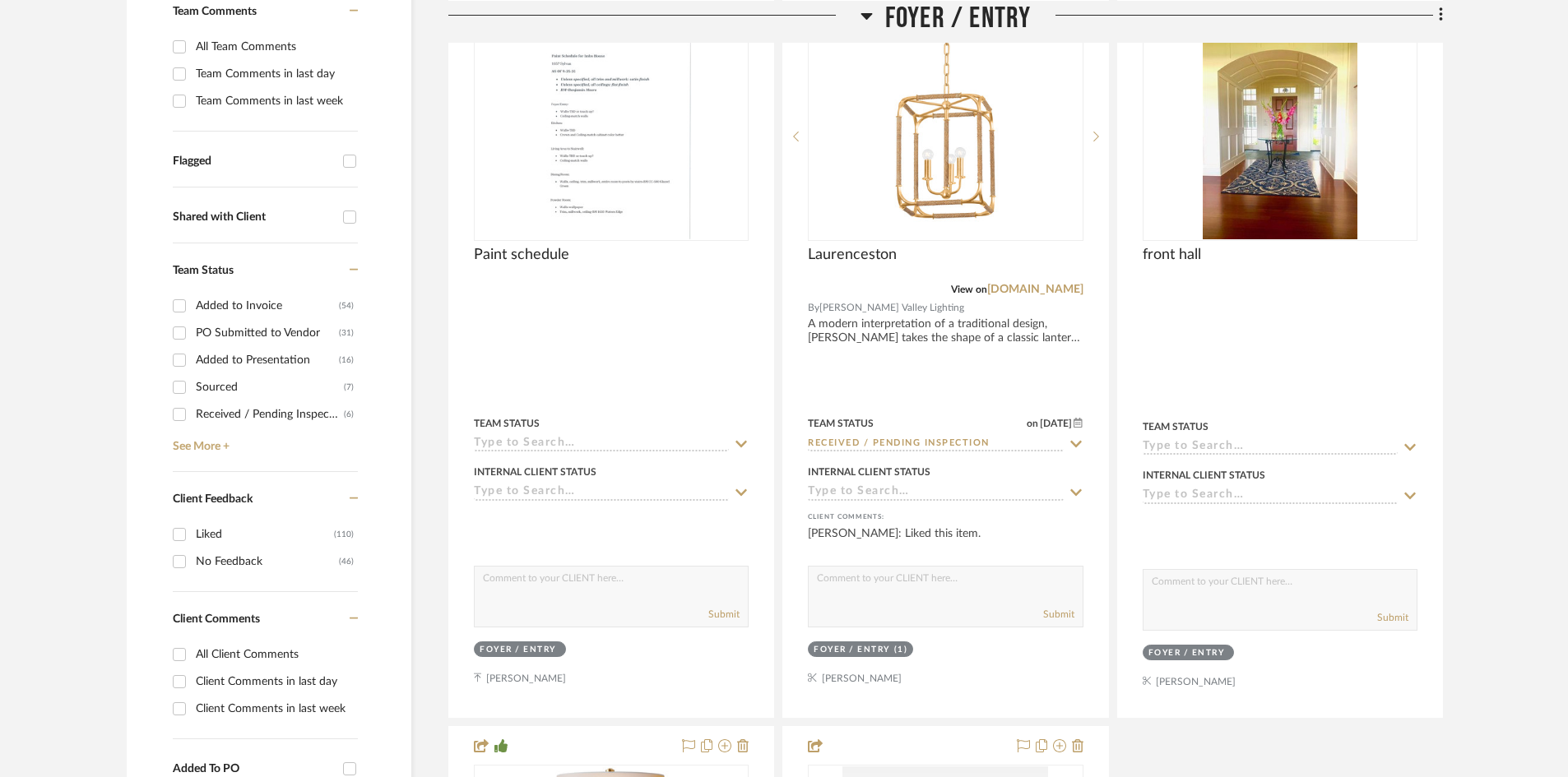
scroll to position [494, 0]
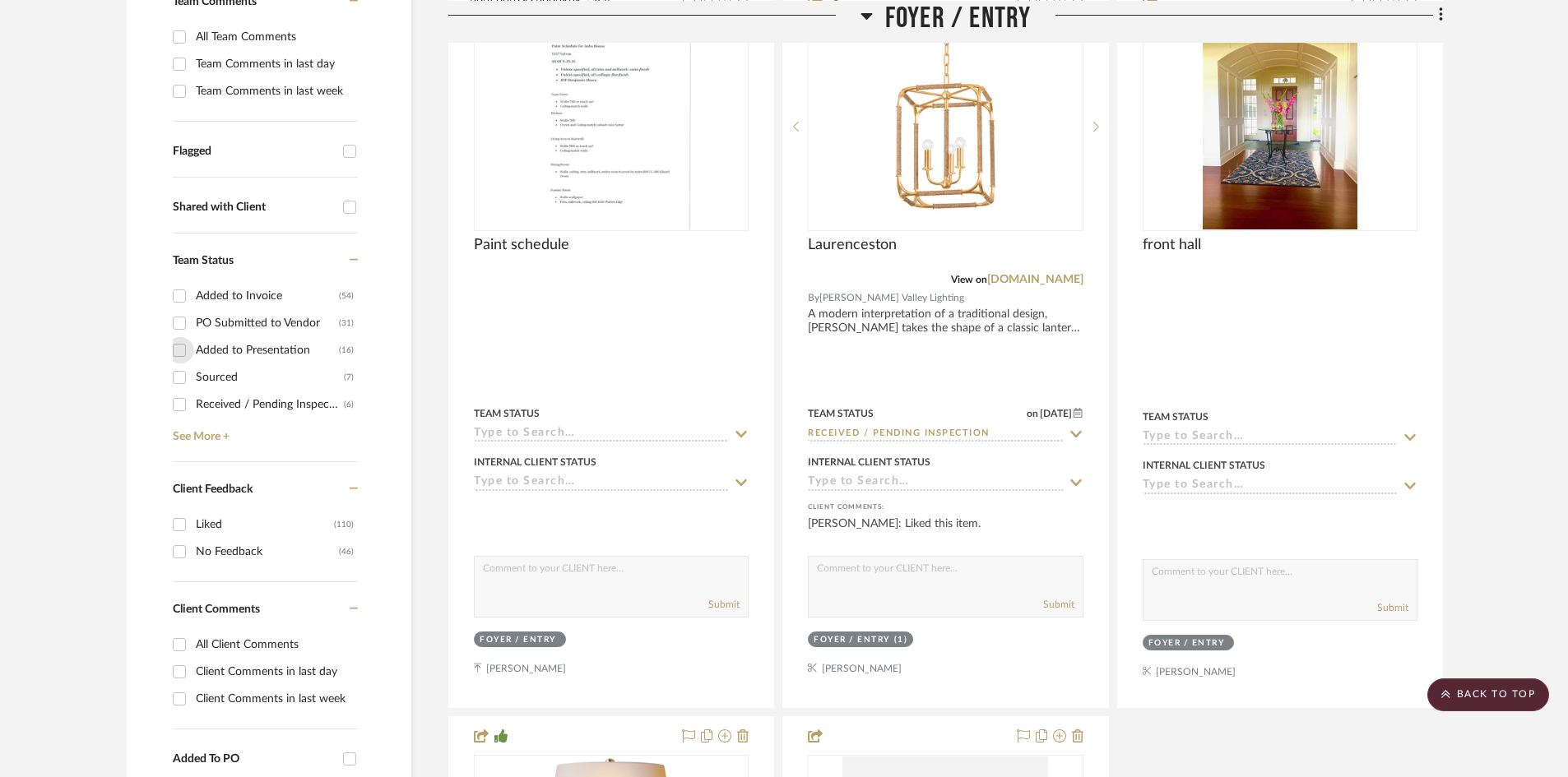
click at [179, 348] on input "Added to Presentation (16)" at bounding box center [179, 350] width 27 height 27
checkbox input "true"
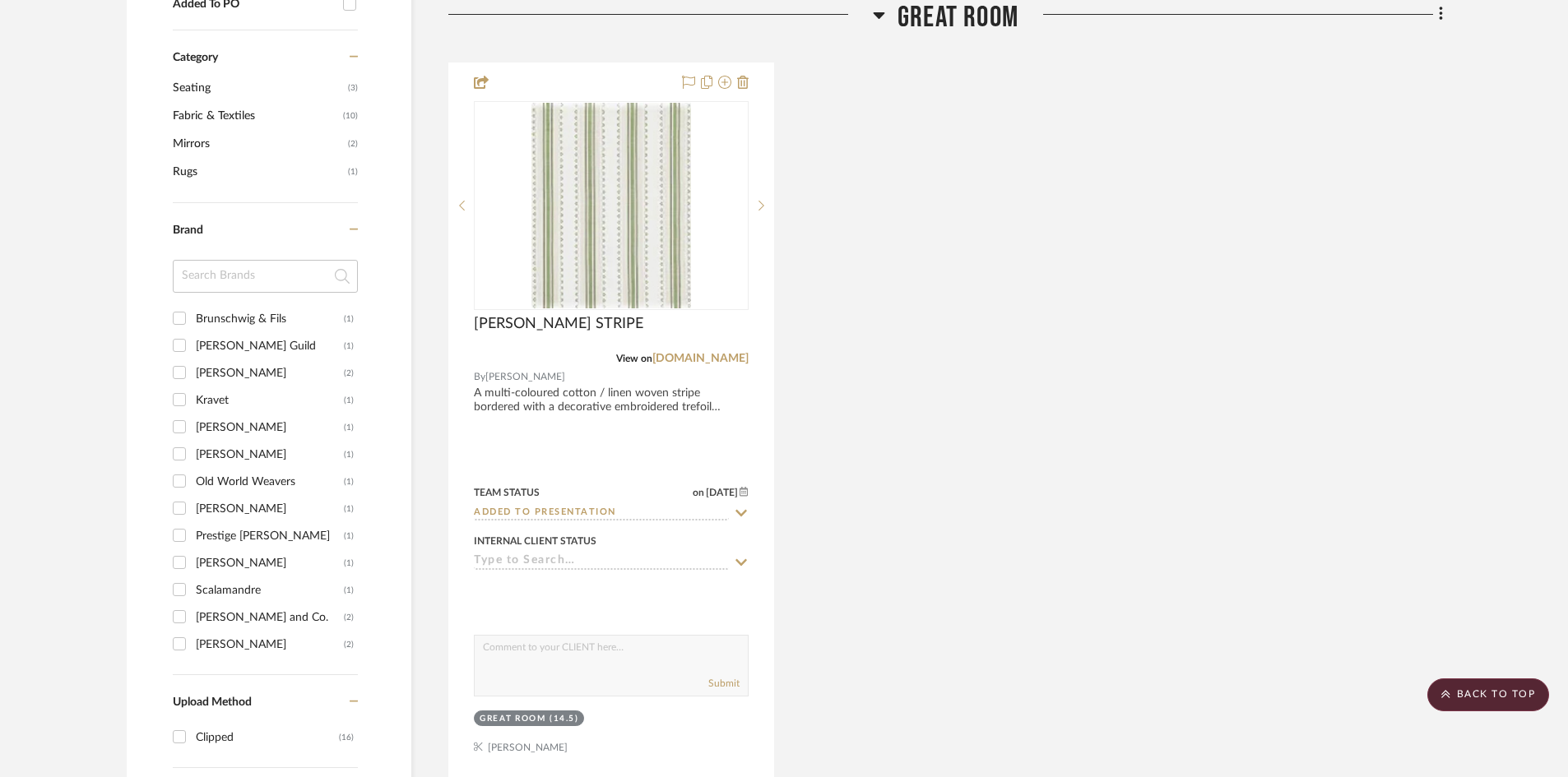
scroll to position [1234, 0]
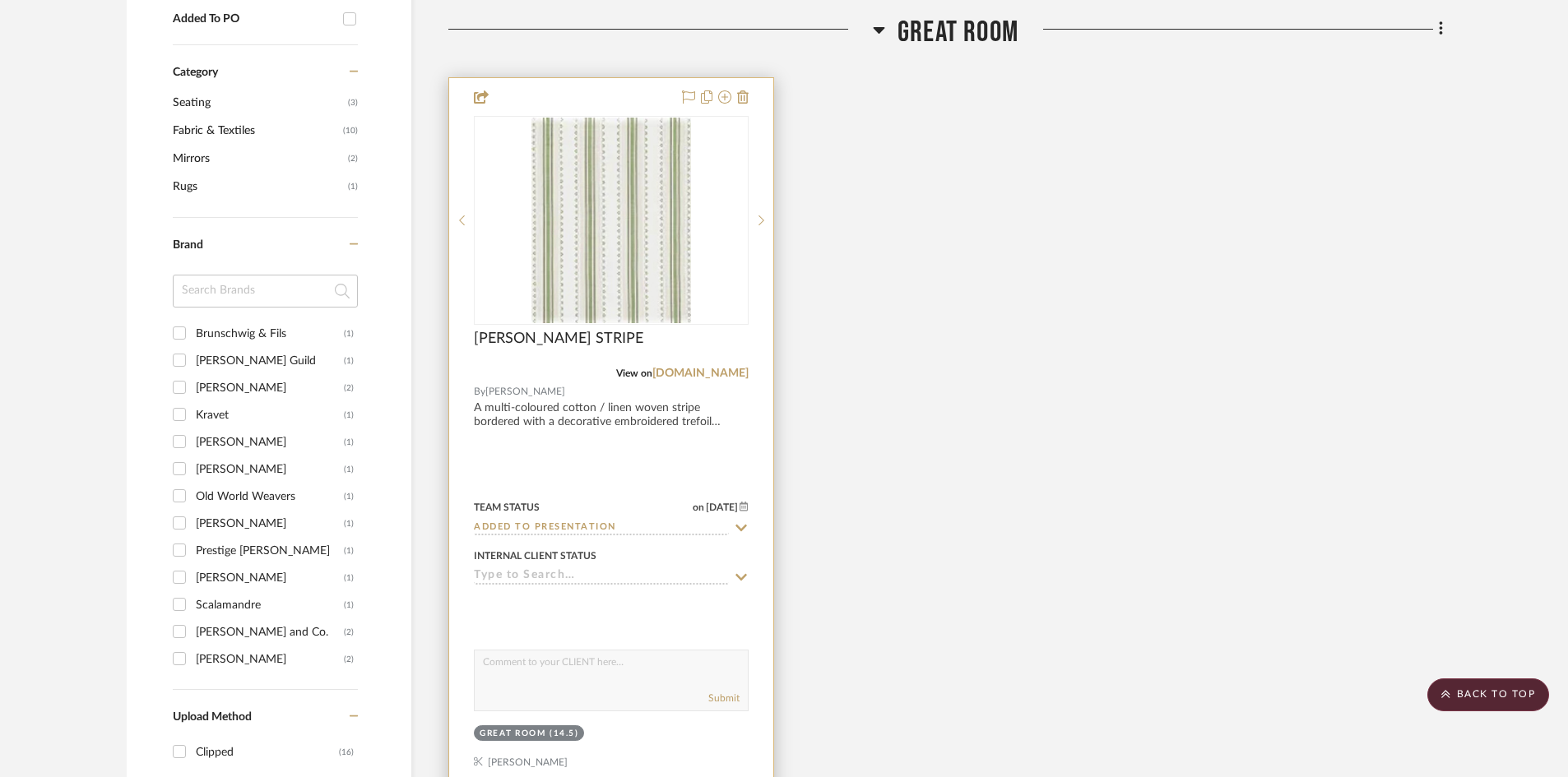
click at [668, 524] on input "Added to Presentation" at bounding box center [601, 528] width 255 height 16
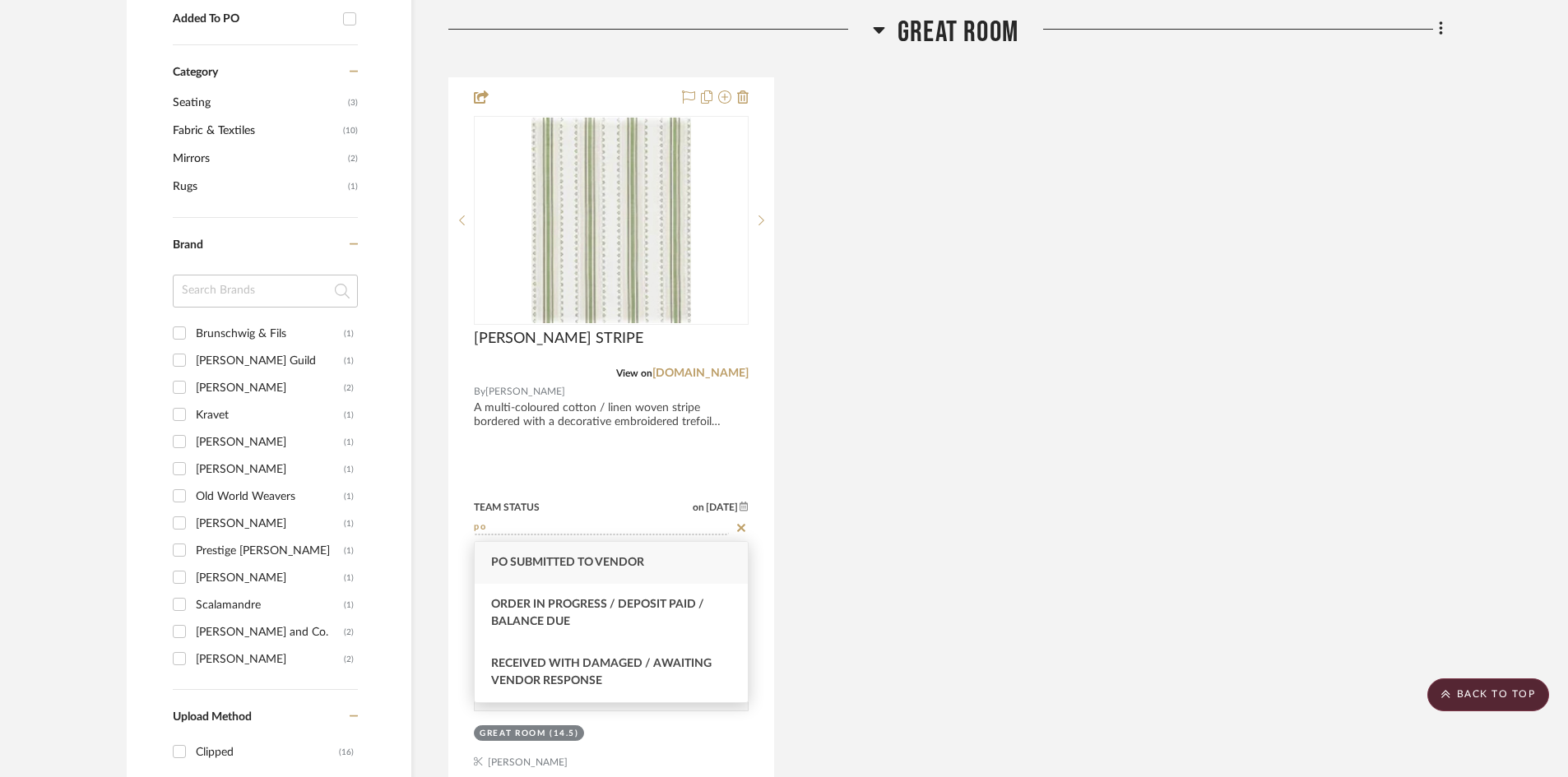
type input "po"
click at [633, 555] on div "PO Submitted to Vendor" at bounding box center [611, 564] width 273 height 42
type input "[DATE]"
type input "PO Submitted to Vendor"
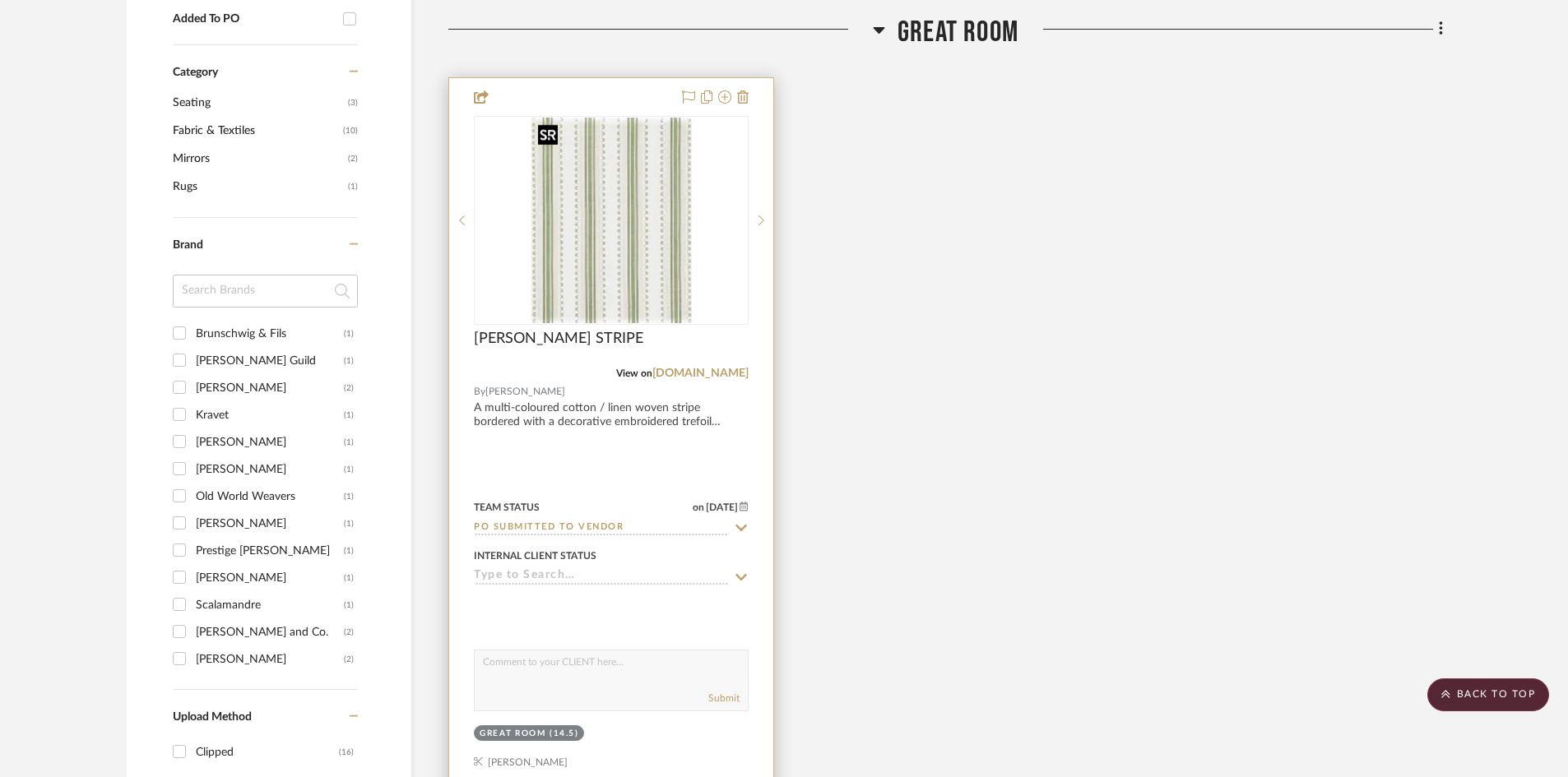
click at [621, 295] on img "0" at bounding box center [612, 221] width 160 height 206
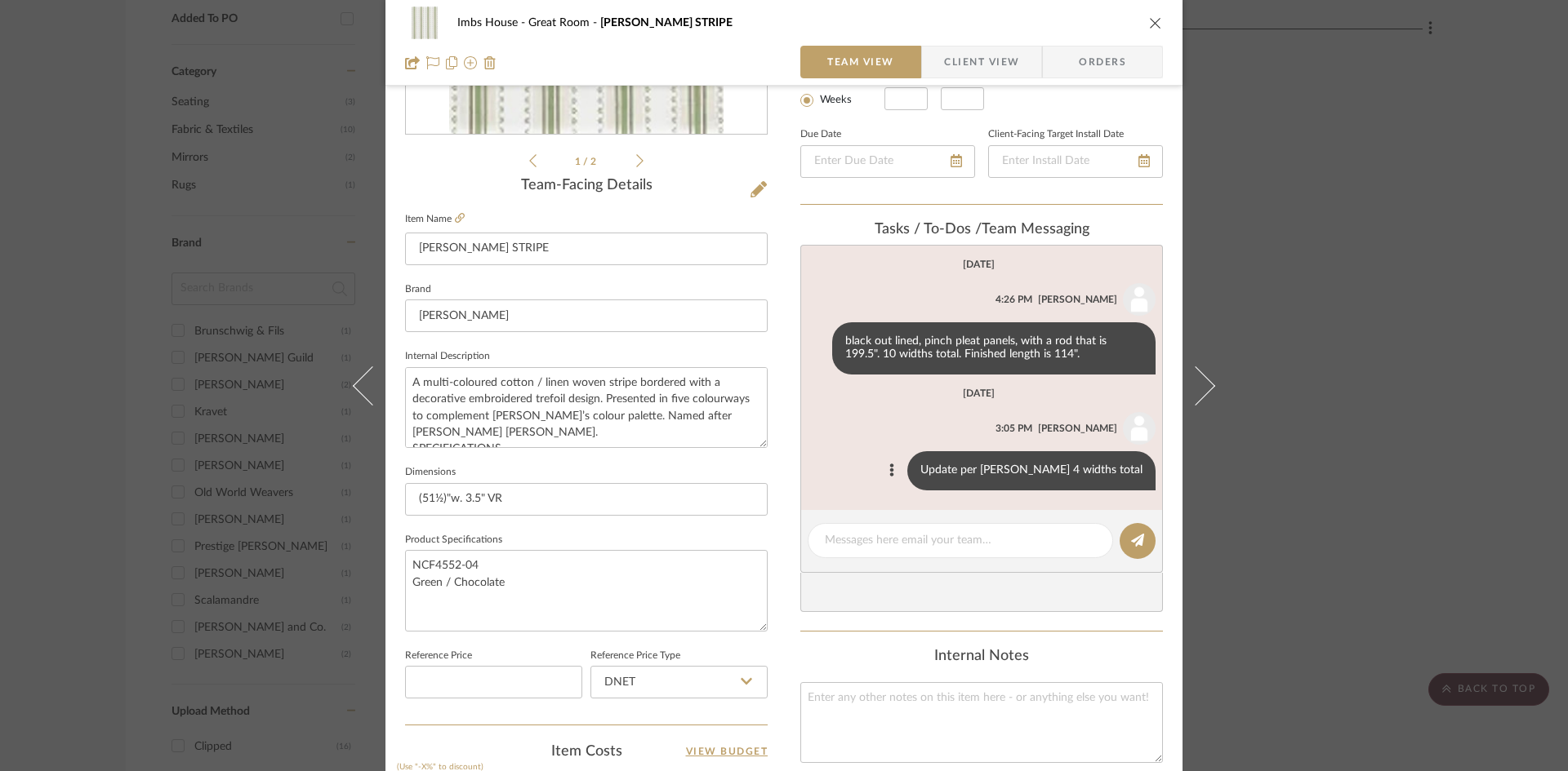
scroll to position [327, 0]
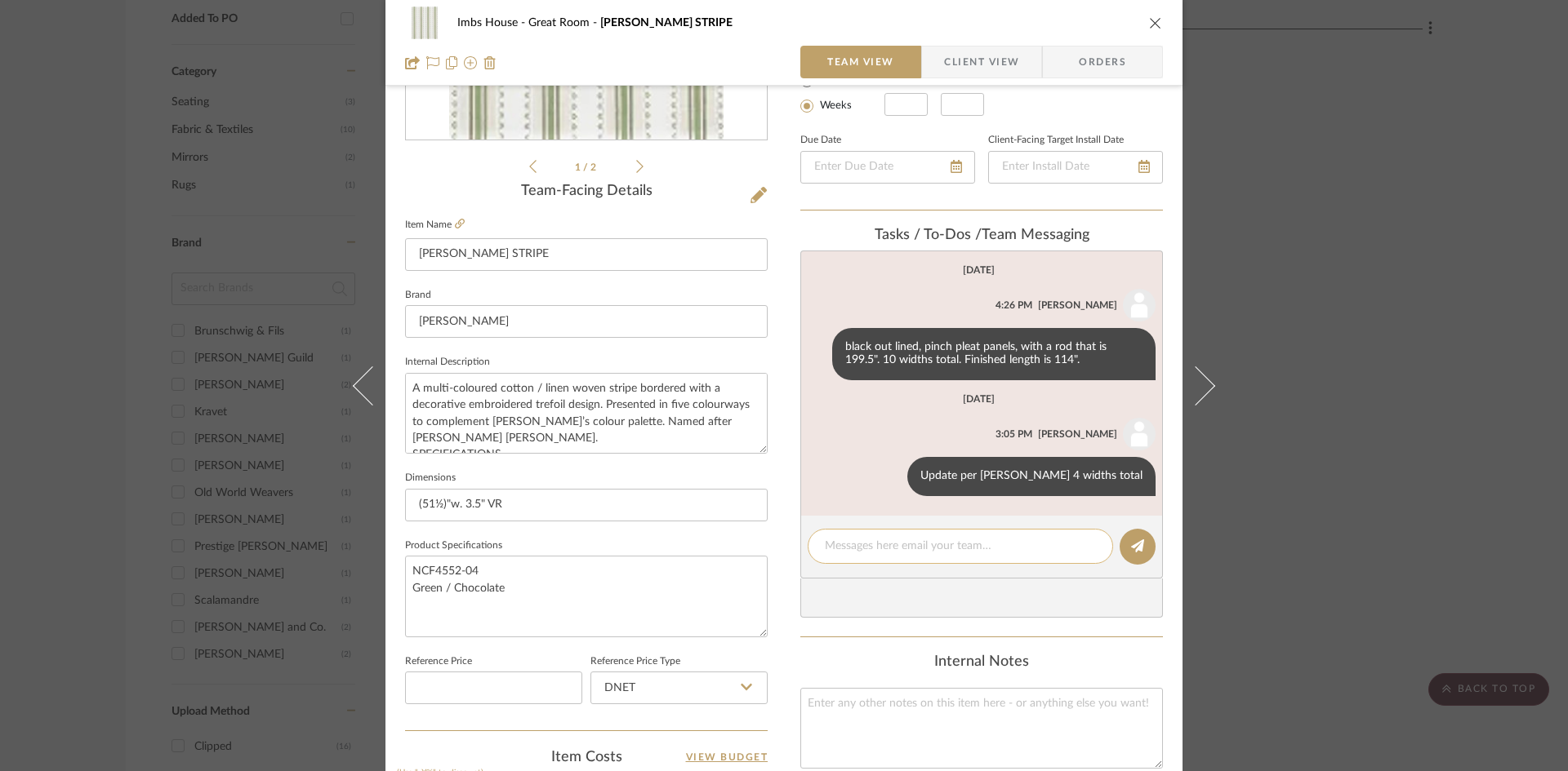
click at [894, 547] on textarea at bounding box center [960, 547] width 271 height 17
type textarea "Sent to [PERSON_NAME]"
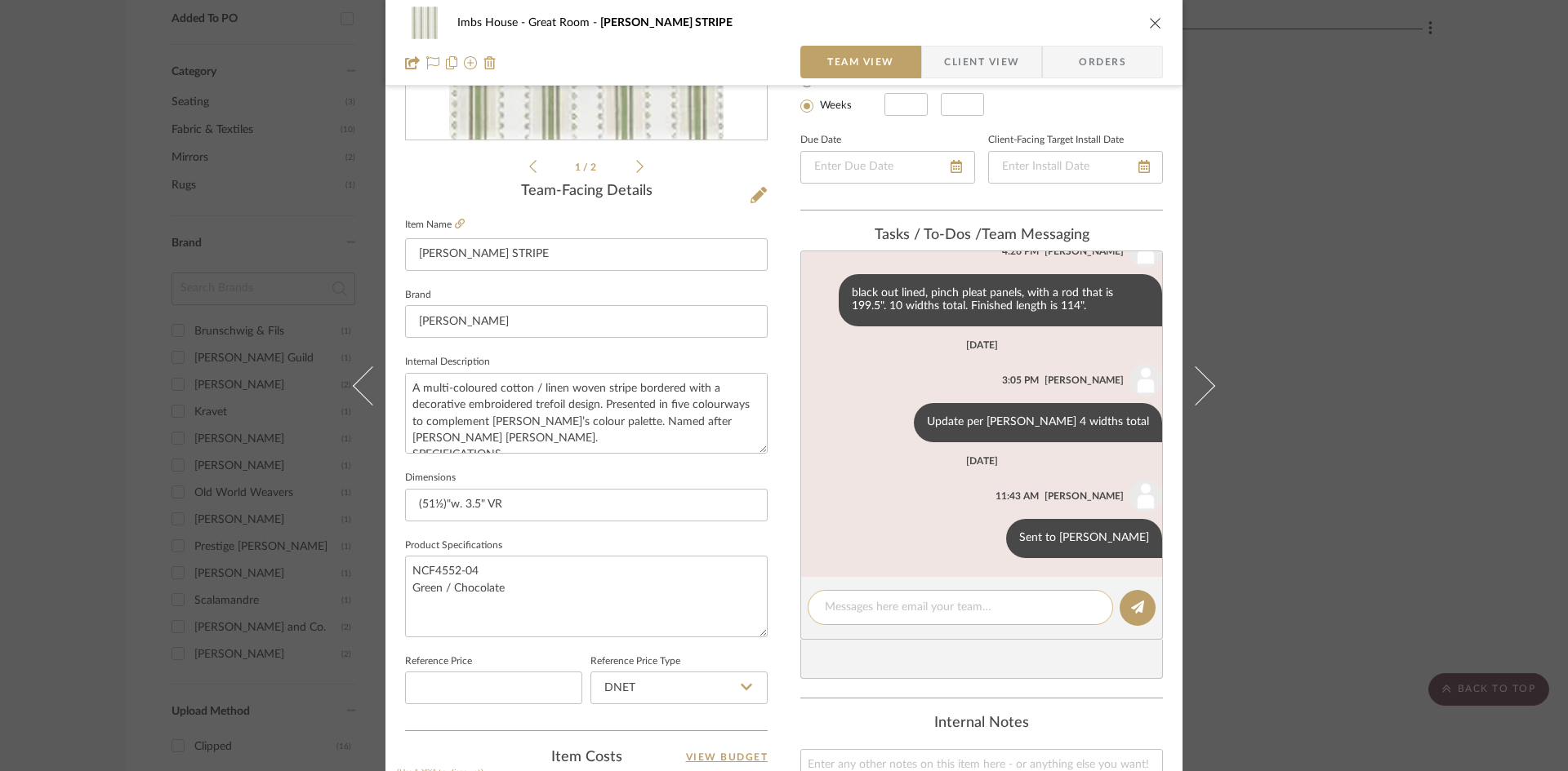
scroll to position [55, 0]
click at [1149, 20] on icon "close" at bounding box center [1155, 23] width 13 height 13
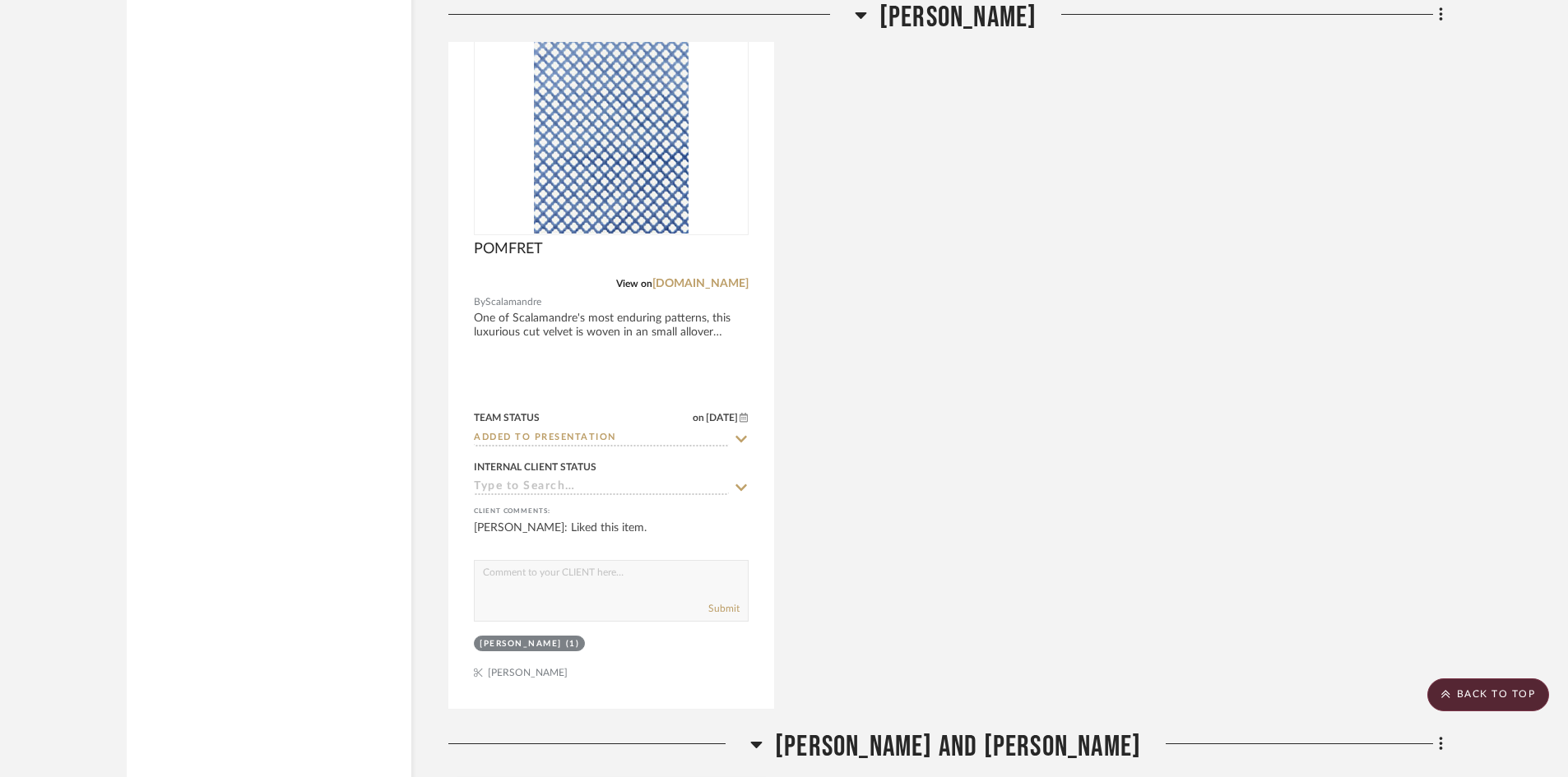
scroll to position [4442, 0]
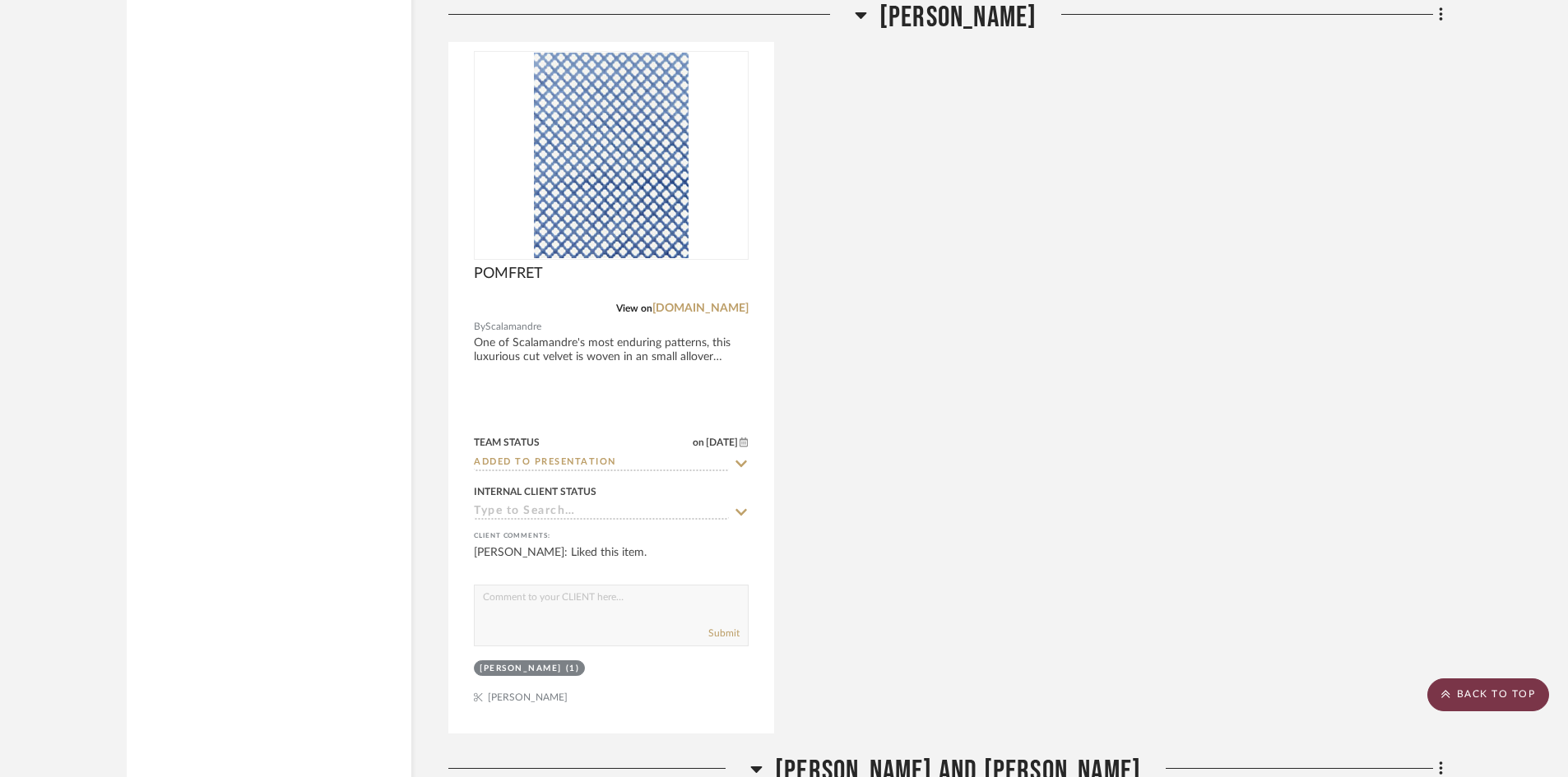
click at [1488, 684] on scroll-to-top-button "BACK TO TOP" at bounding box center [1488, 695] width 121 height 33
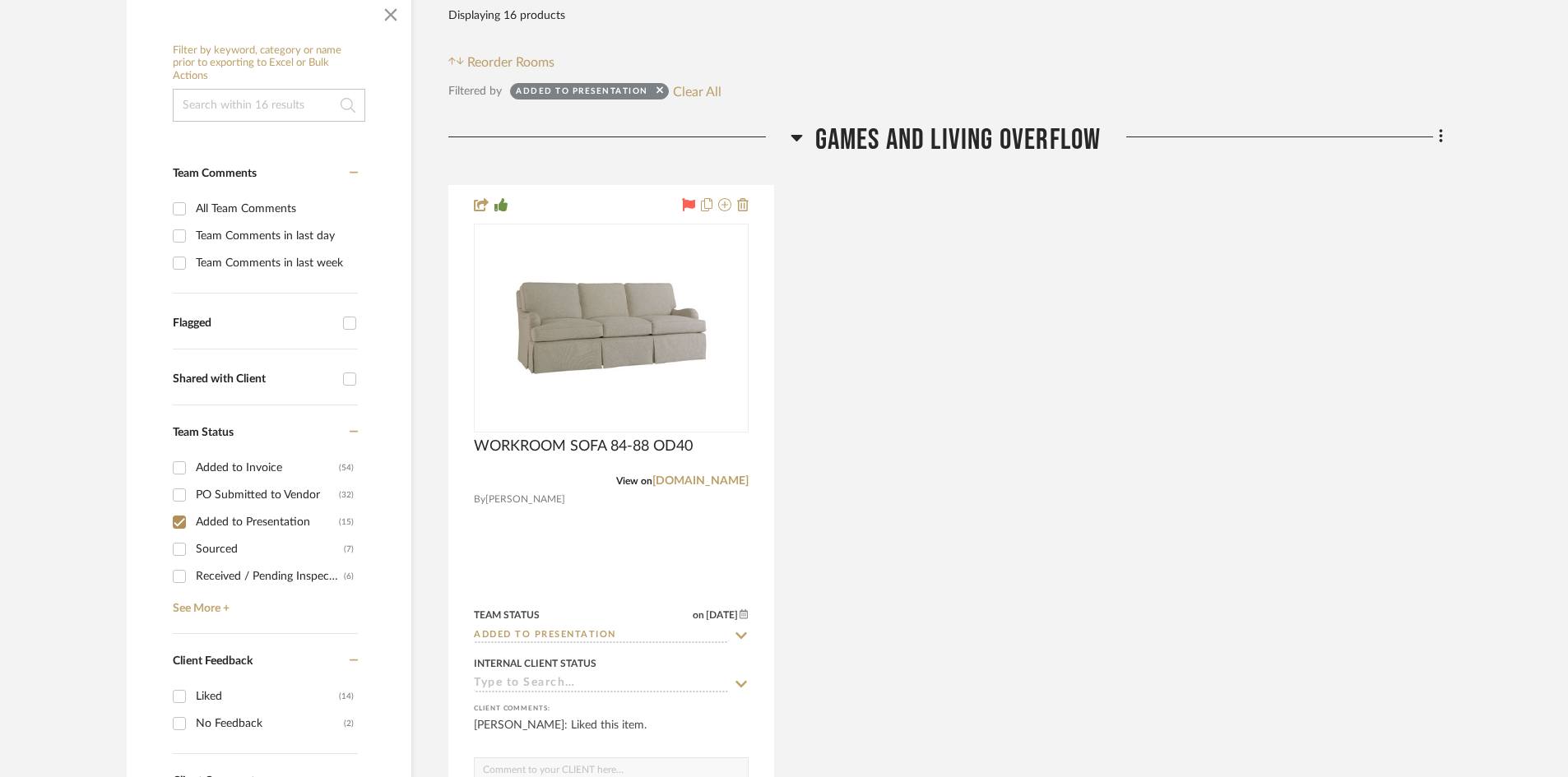
scroll to position [411, 0]
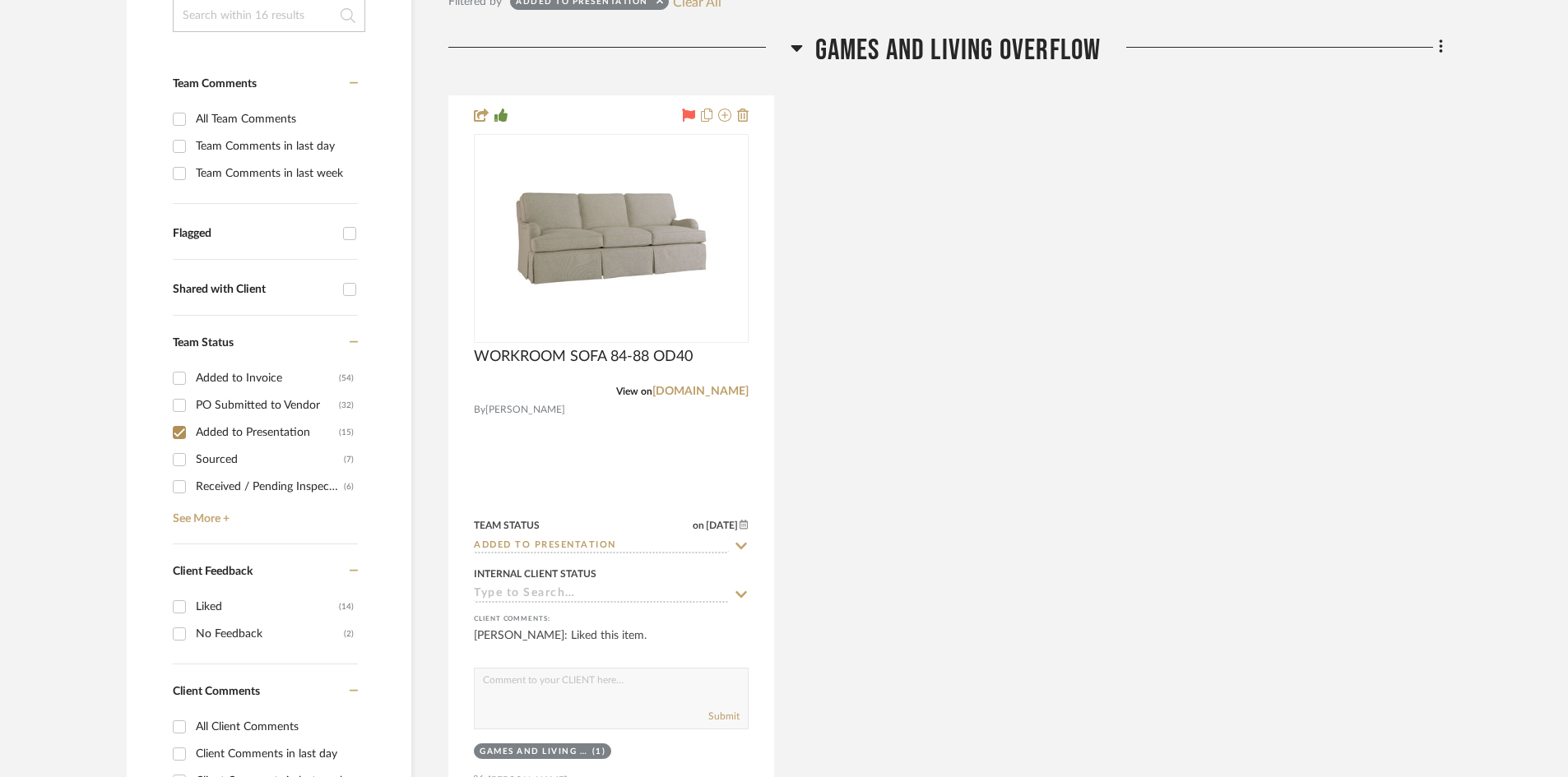
click at [181, 432] on input "Added to Presentation (15)" at bounding box center [179, 432] width 27 height 27
checkbox input "false"
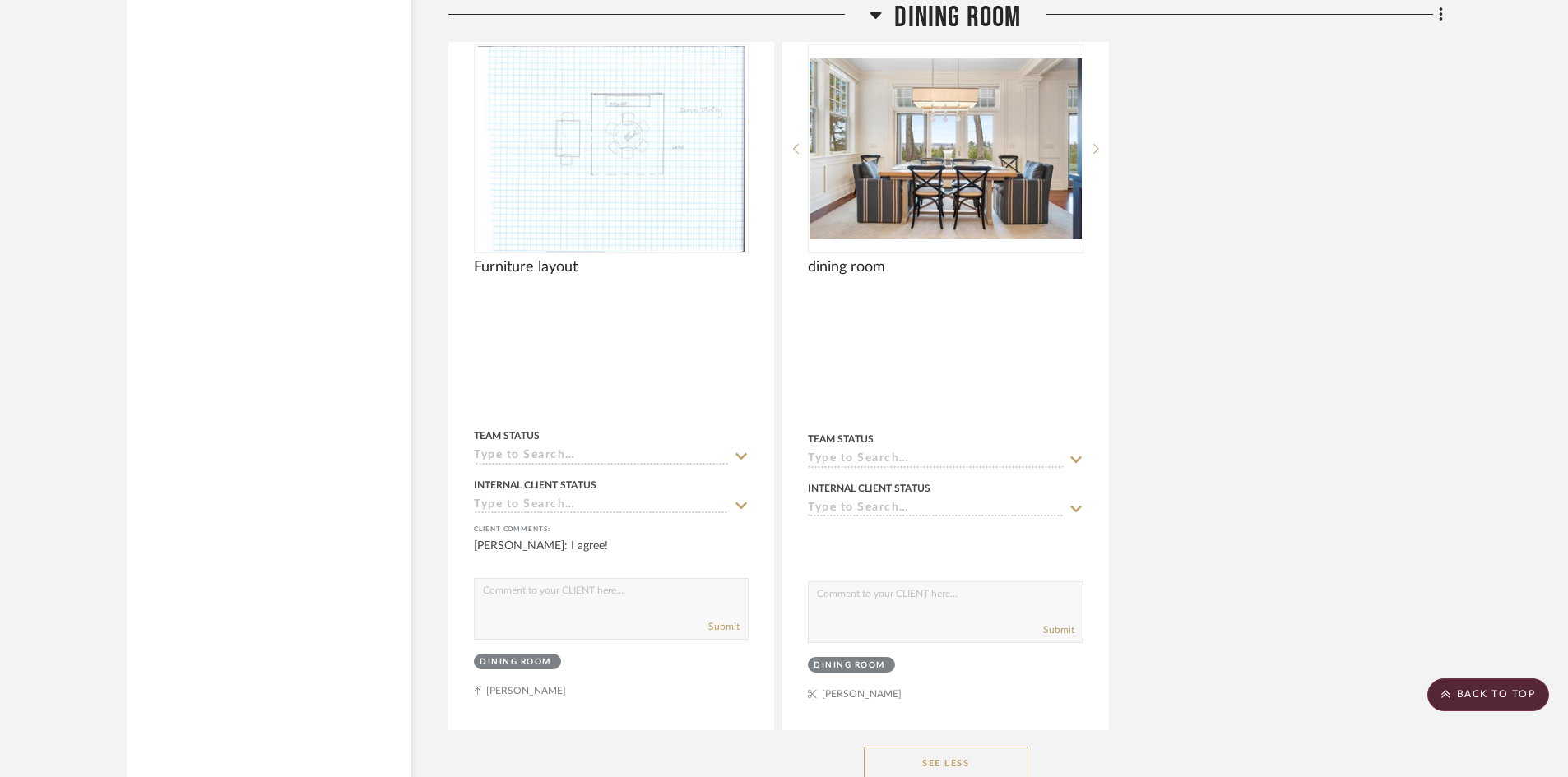
scroll to position [5264, 0]
